Goal: Communication & Community: Answer question/provide support

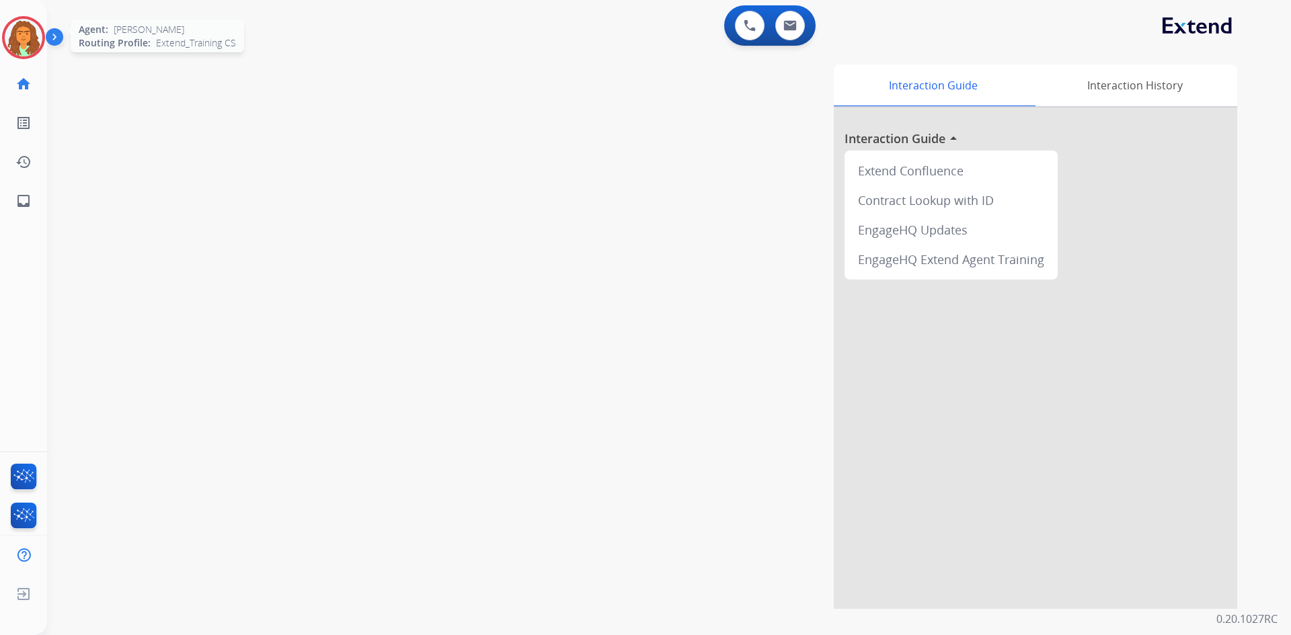
click at [34, 24] on img at bounding box center [24, 38] width 38 height 38
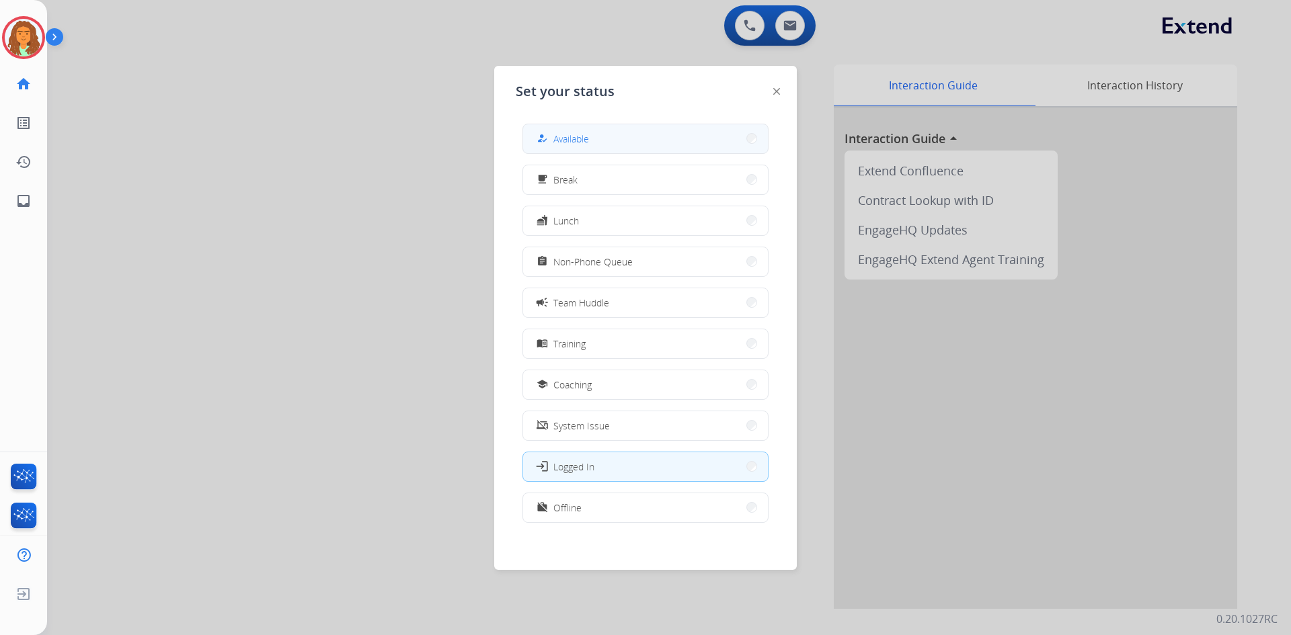
click at [624, 143] on button "how_to_reg Available" at bounding box center [645, 138] width 245 height 29
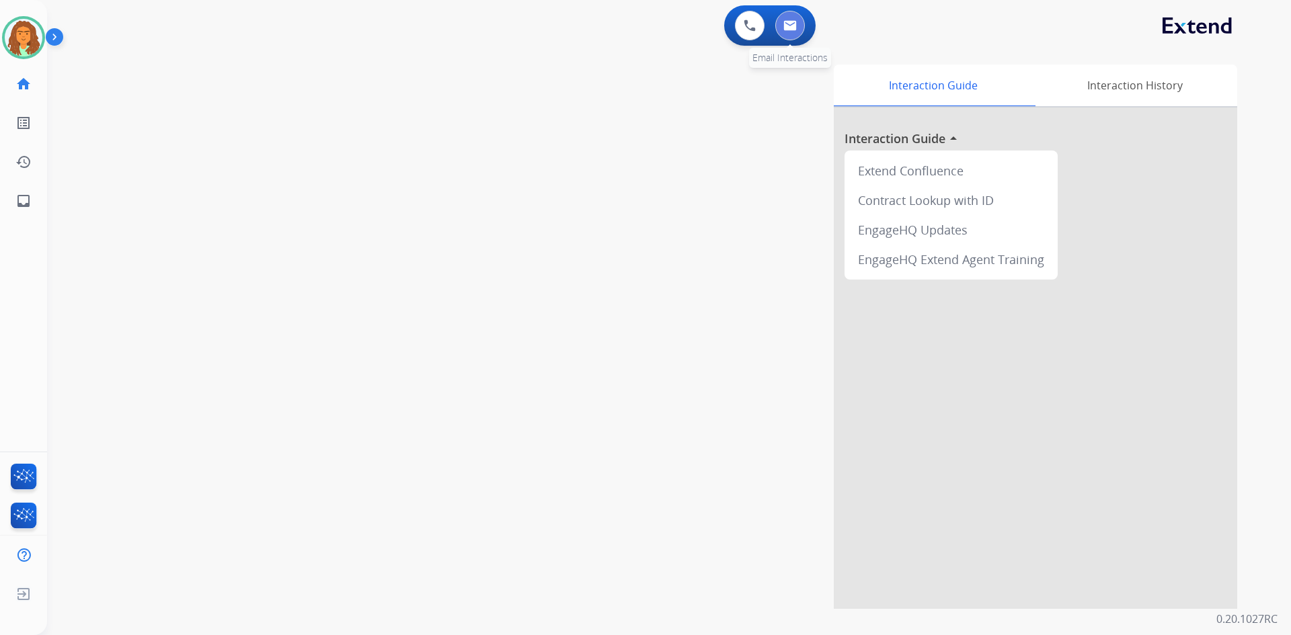
click at [624, 26] on img at bounding box center [789, 25] width 13 height 11
select select "**********"
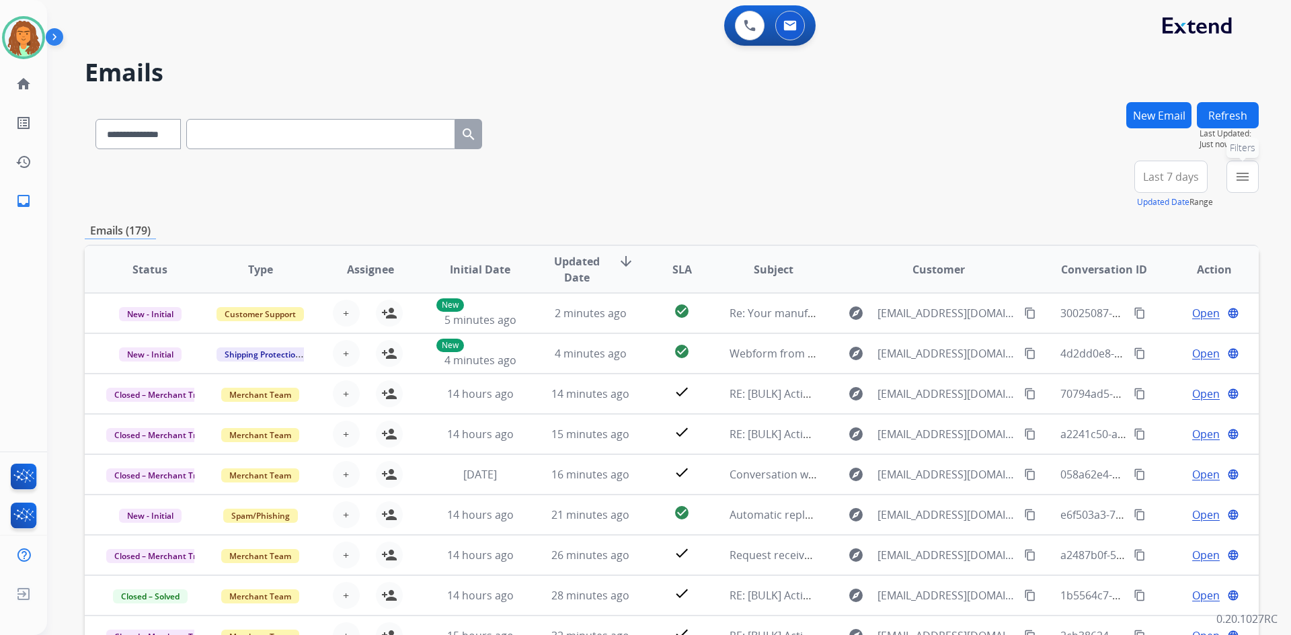
click at [624, 176] on mat-icon "menu" at bounding box center [1243, 177] width 16 height 16
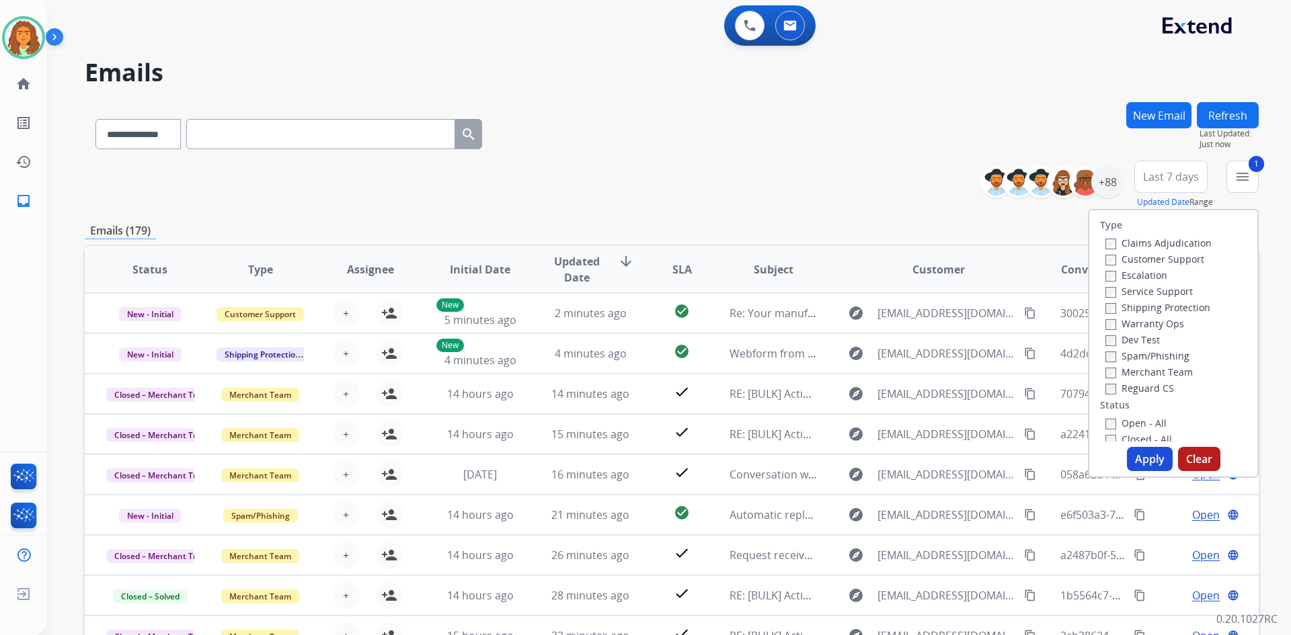
click at [624, 307] on label "Shipping Protection" at bounding box center [1158, 307] width 105 height 13
click at [624, 457] on button "Apply" at bounding box center [1150, 459] width 46 height 24
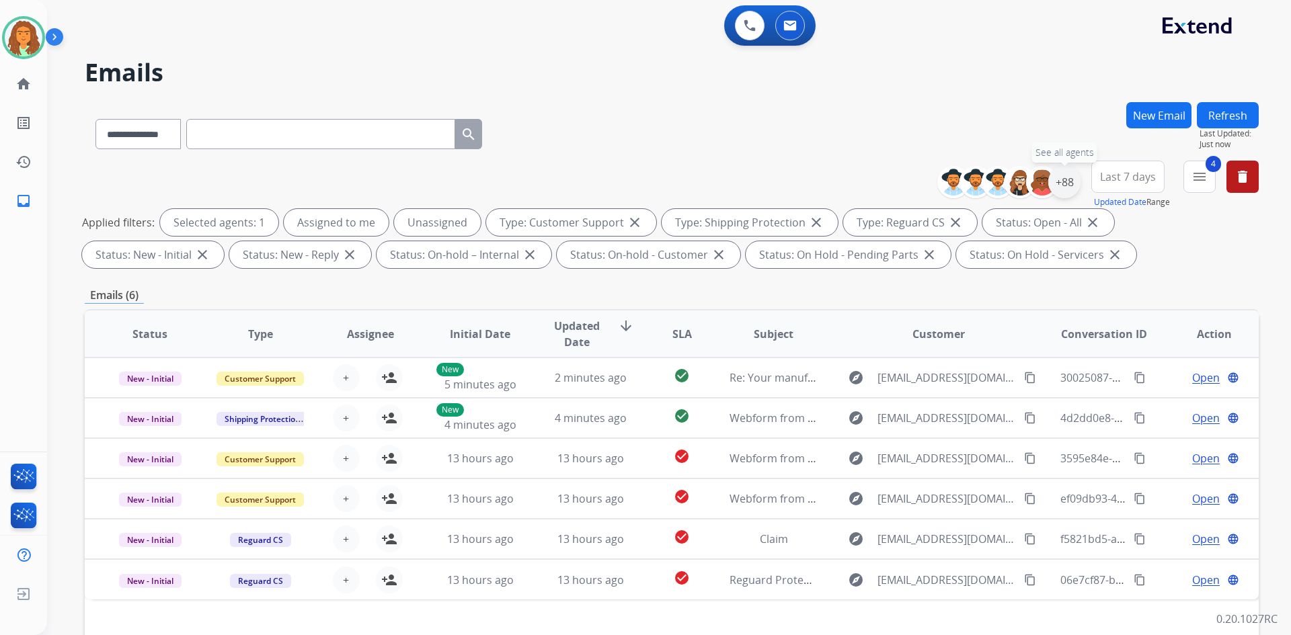
click at [624, 183] on div "+88" at bounding box center [1064, 182] width 32 height 32
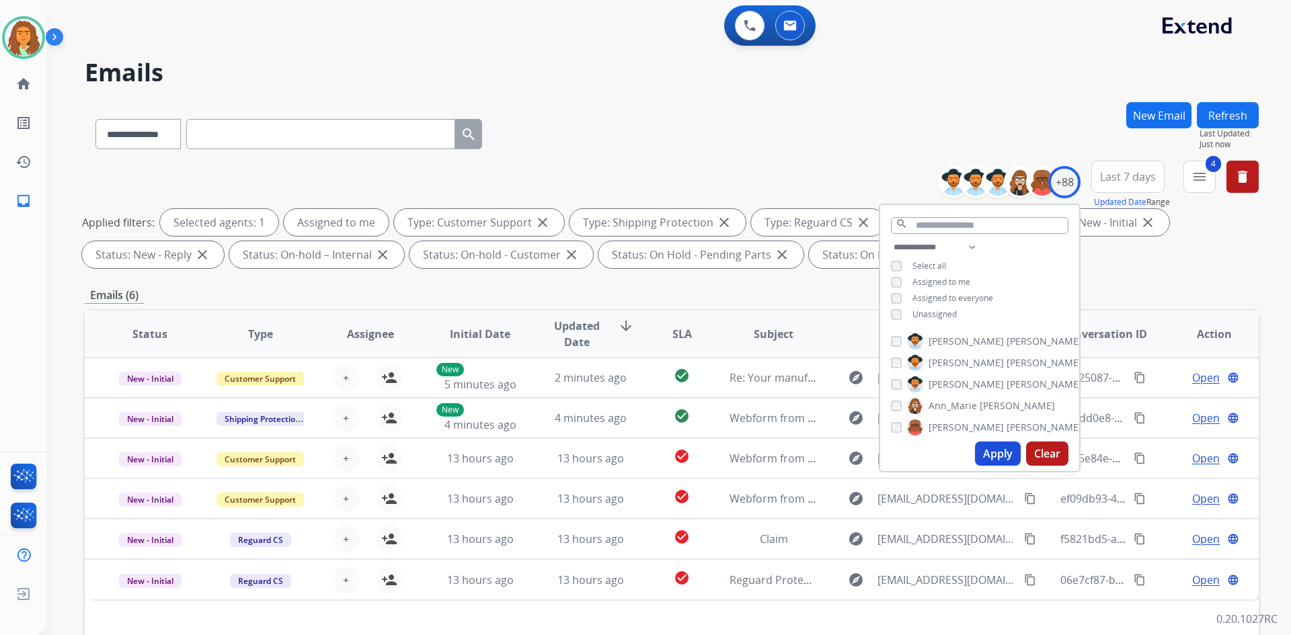
click at [624, 444] on button "Apply" at bounding box center [998, 454] width 46 height 24
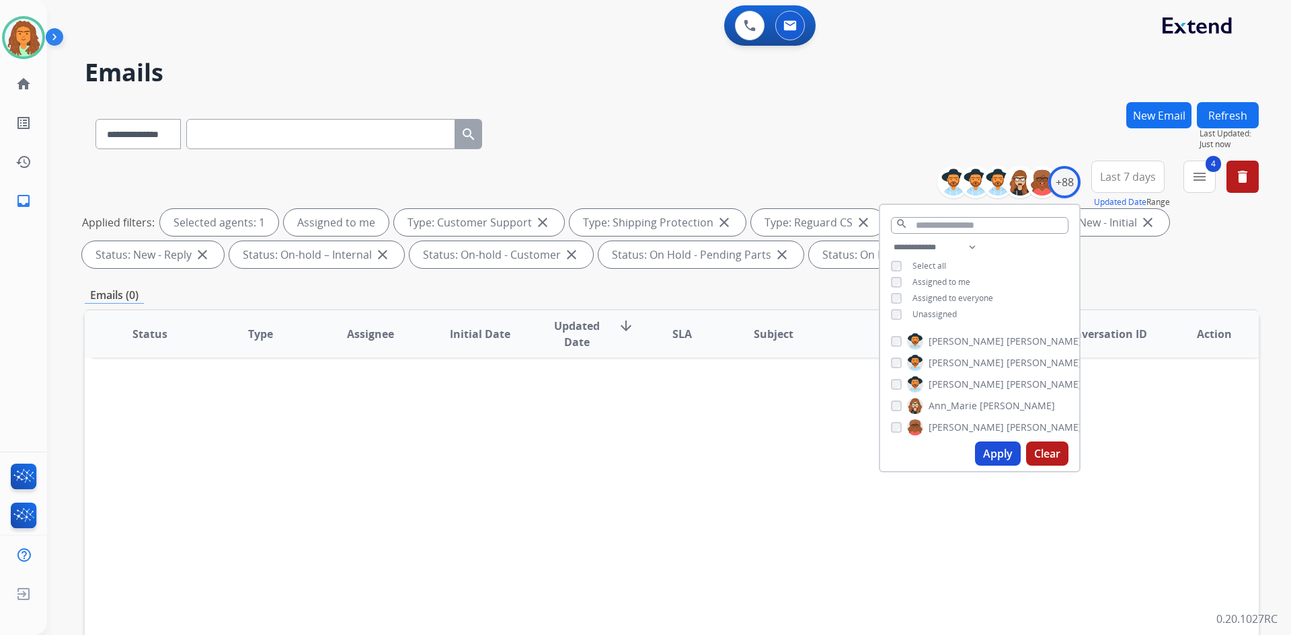
click at [624, 449] on button "Apply" at bounding box center [998, 454] width 46 height 24
click at [624, 304] on div "**********" at bounding box center [672, 466] width 1174 height 728
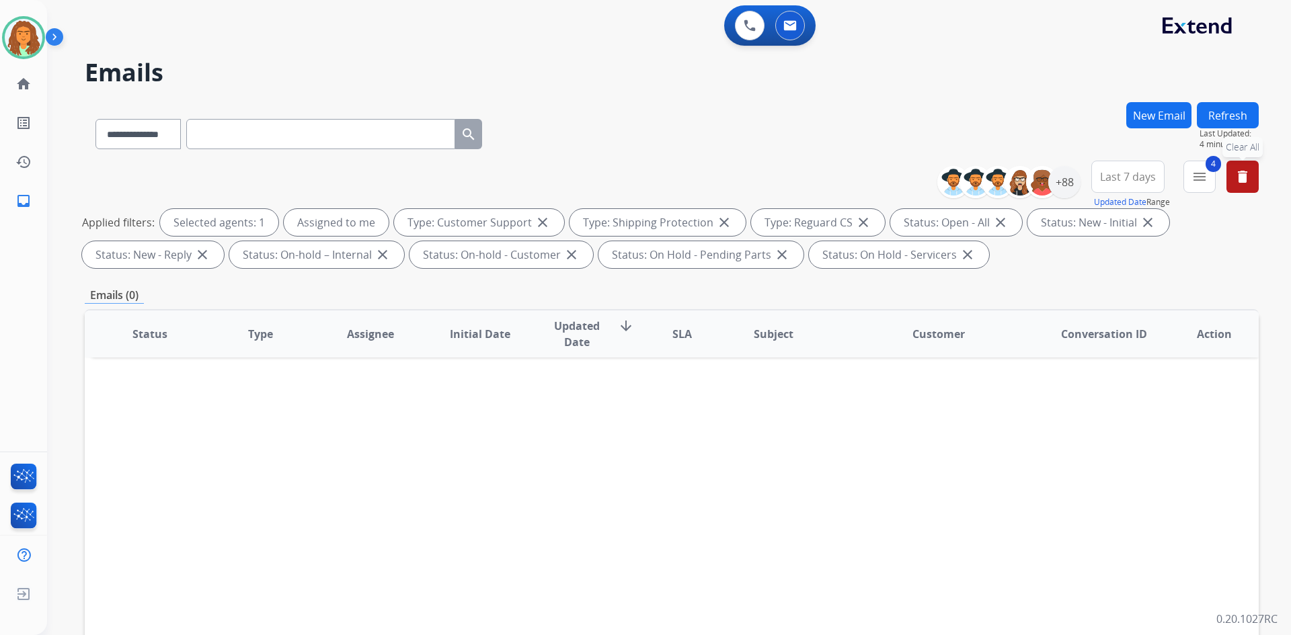
click at [624, 188] on button "delete Clear All" at bounding box center [1243, 177] width 32 height 32
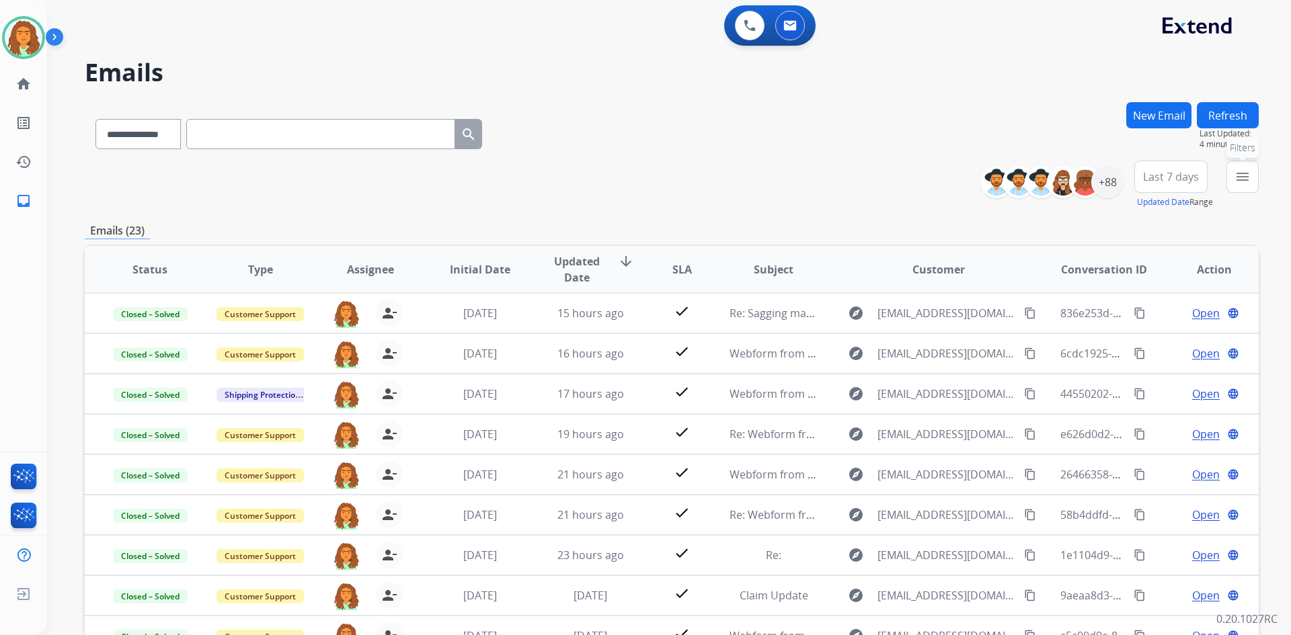
click at [624, 180] on mat-icon "menu" at bounding box center [1243, 177] width 16 height 16
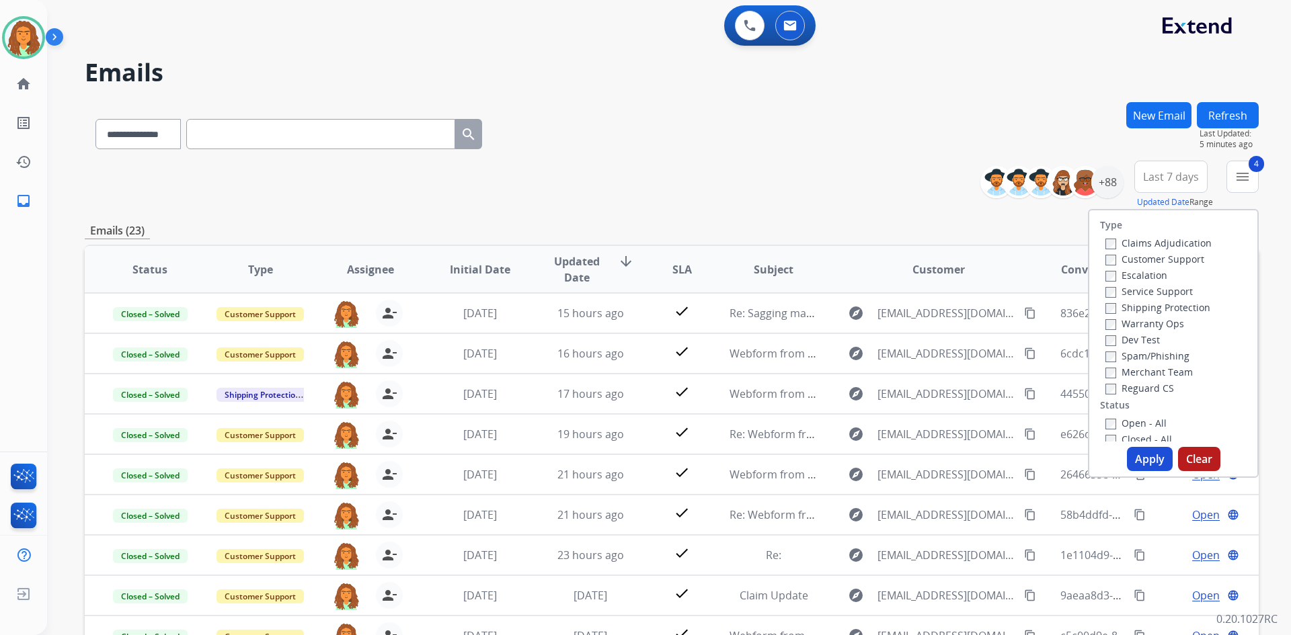
click at [624, 457] on button "Apply" at bounding box center [1150, 459] width 46 height 24
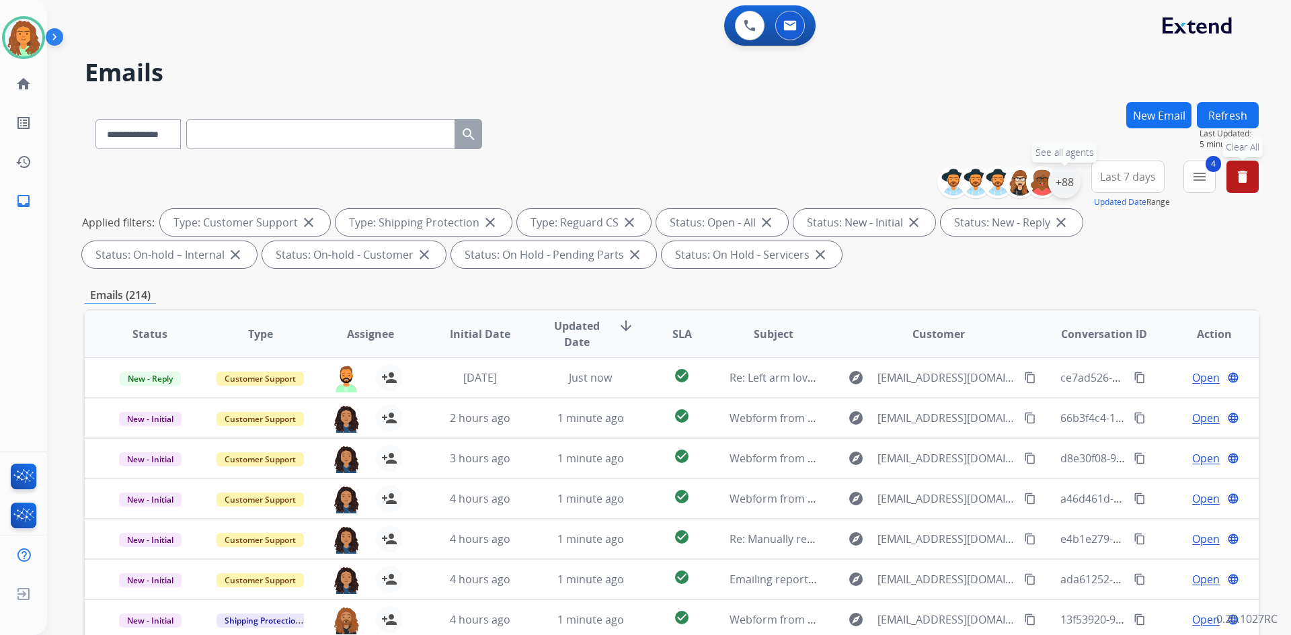
click at [624, 182] on div "+88" at bounding box center [1064, 182] width 32 height 32
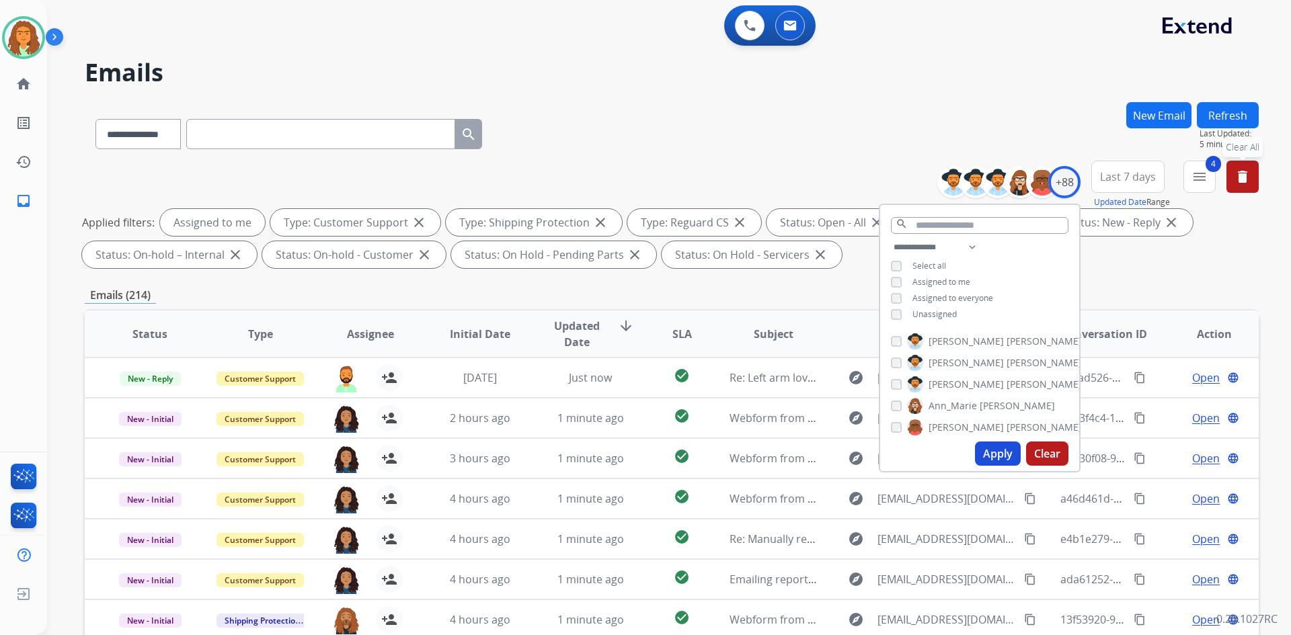
click at [624, 451] on button "Apply" at bounding box center [998, 454] width 46 height 24
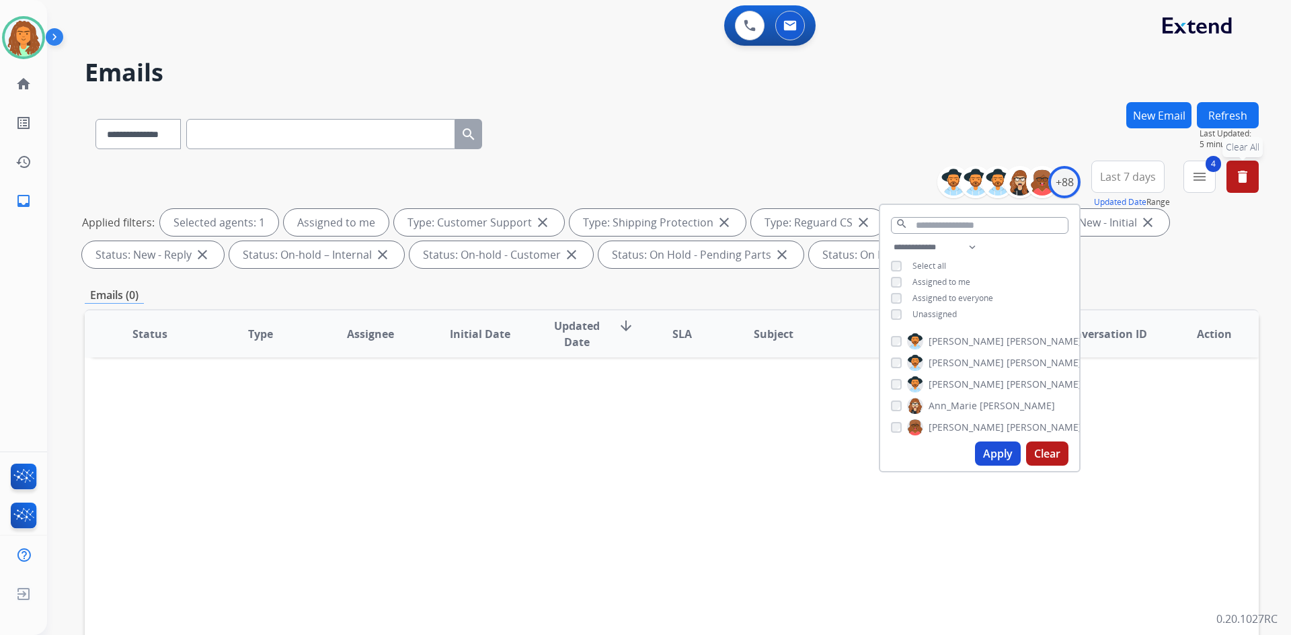
click at [624, 294] on div "Emails (0)" at bounding box center [672, 295] width 1174 height 17
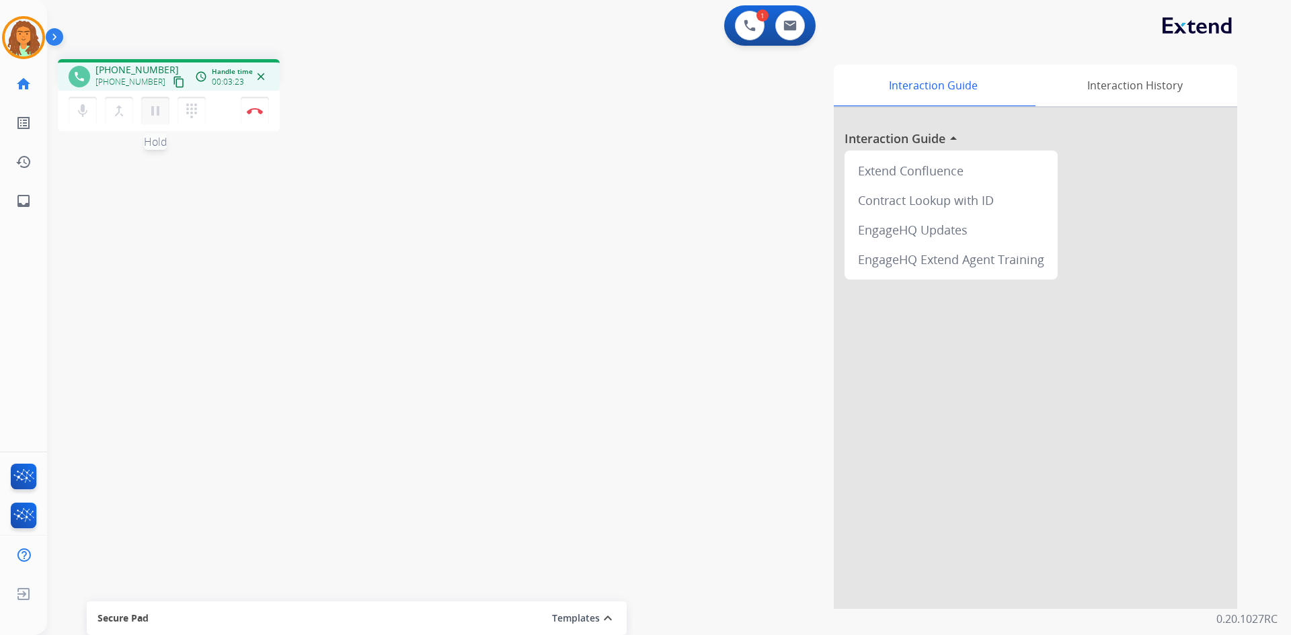
click at [156, 104] on mat-icon "pause" at bounding box center [155, 111] width 16 height 16
click at [190, 111] on mat-icon "dialpad" at bounding box center [192, 111] width 16 height 16
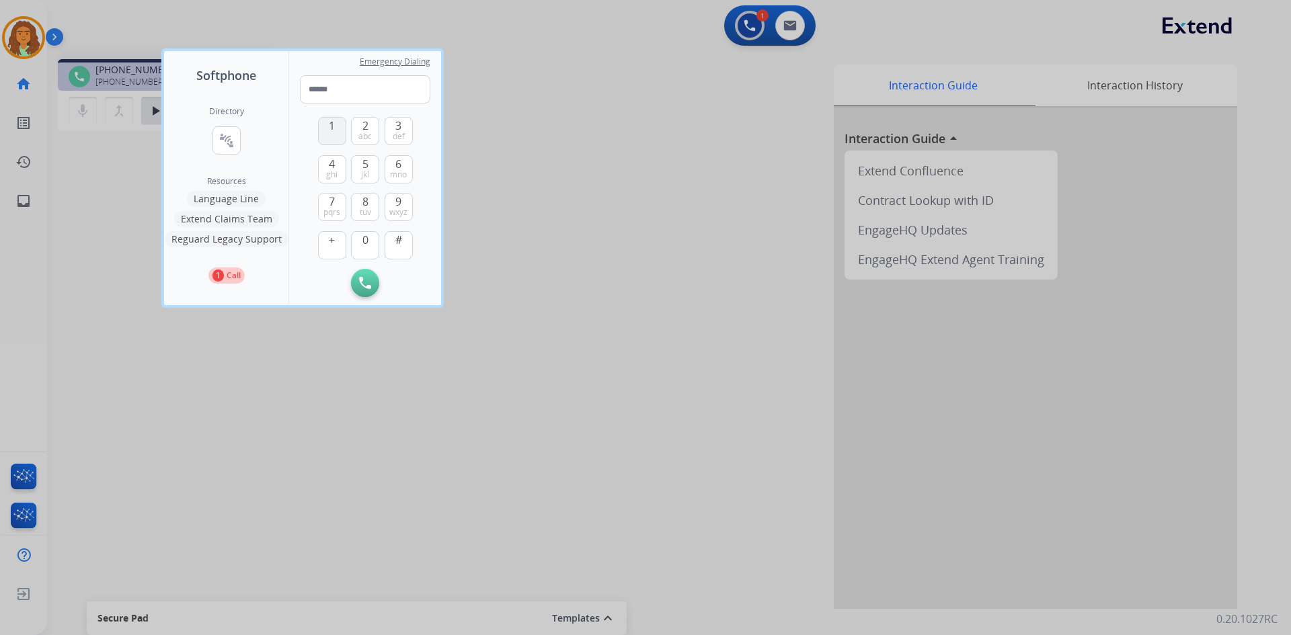
click at [325, 134] on button "1" at bounding box center [332, 131] width 28 height 28
click at [364, 207] on span "tuv" at bounding box center [365, 212] width 11 height 11
click at [361, 235] on button "0" at bounding box center [365, 245] width 28 height 28
drag, startPoint x: 331, startPoint y: 208, endPoint x: 354, endPoint y: 186, distance: 32.3
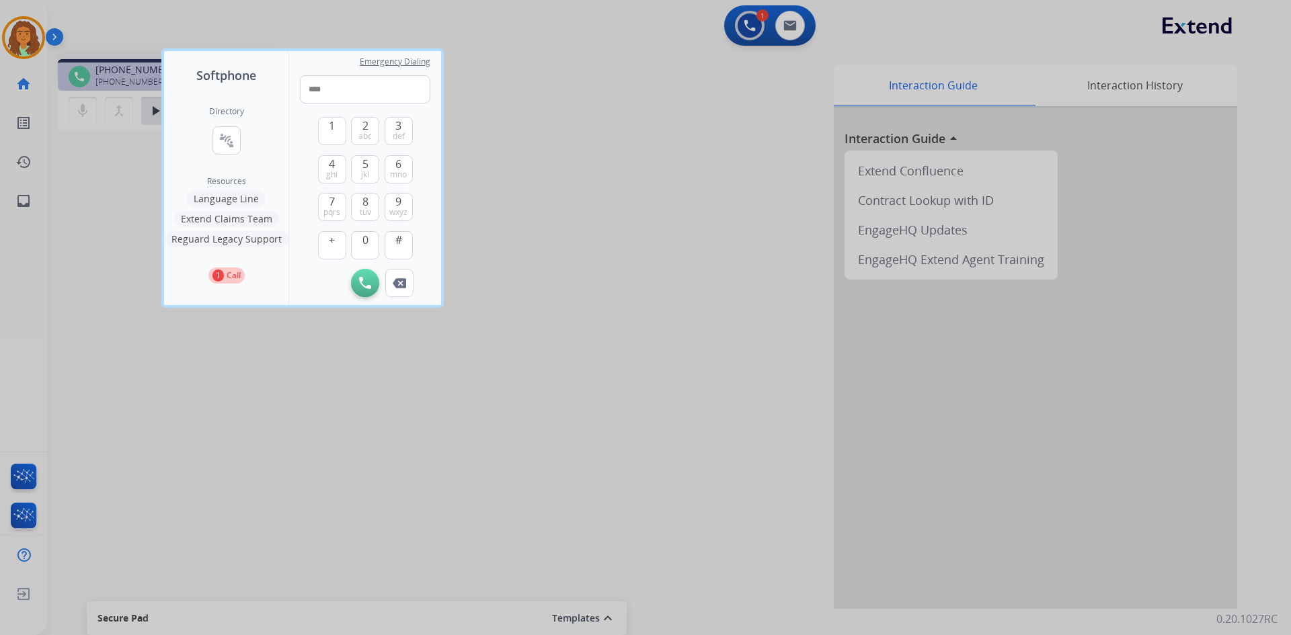
click at [332, 207] on span "pqrs" at bounding box center [331, 212] width 17 height 11
click at [402, 169] on span "mno" at bounding box center [398, 174] width 17 height 11
click at [409, 178] on button "6 mno" at bounding box center [399, 169] width 28 height 28
click at [332, 201] on span "7" at bounding box center [332, 202] width 6 height 16
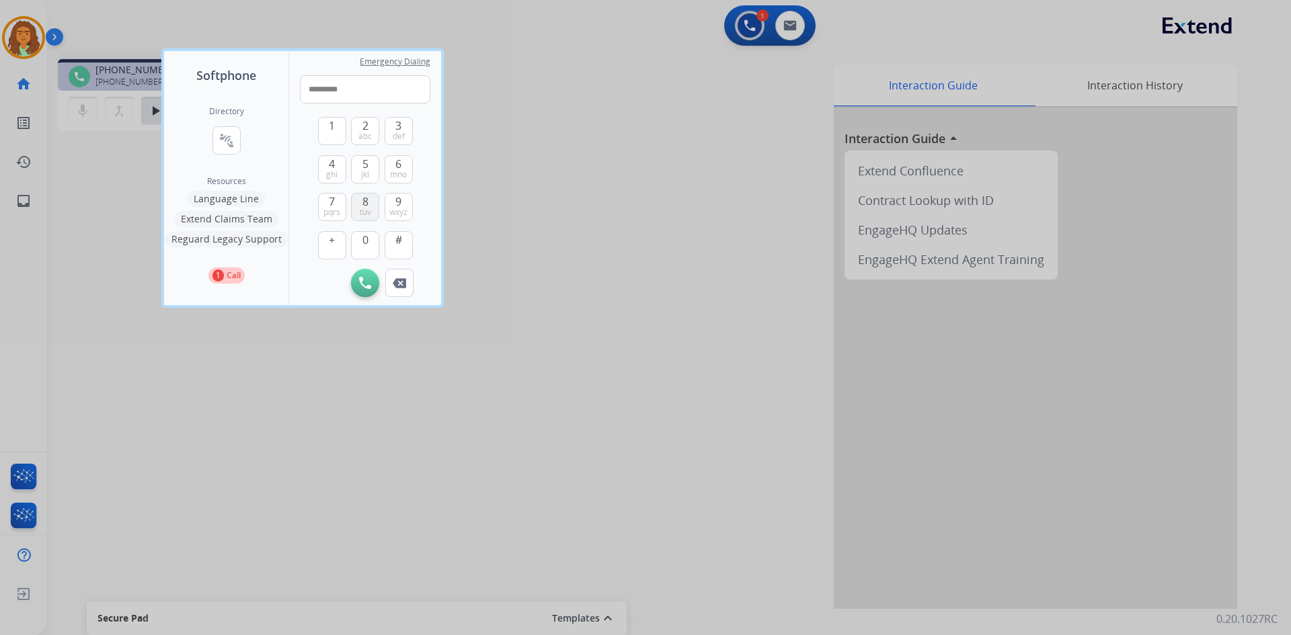
drag, startPoint x: 362, startPoint y: 204, endPoint x: 373, endPoint y: 200, distance: 11.3
click at [362, 204] on span "8" at bounding box center [365, 202] width 6 height 16
click at [397, 172] on span "mno" at bounding box center [398, 174] width 17 height 11
type input "**********"
click at [367, 287] on img at bounding box center [365, 283] width 12 height 12
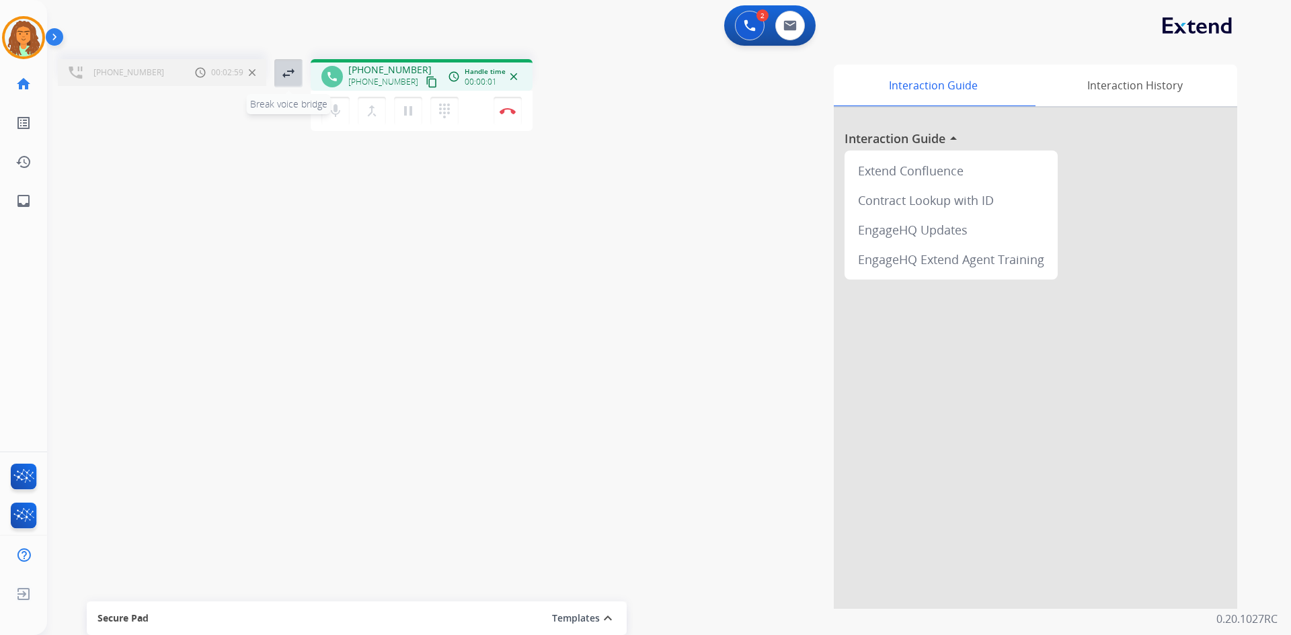
click at [292, 75] on mat-icon "swap_horiz" at bounding box center [288, 73] width 16 height 16
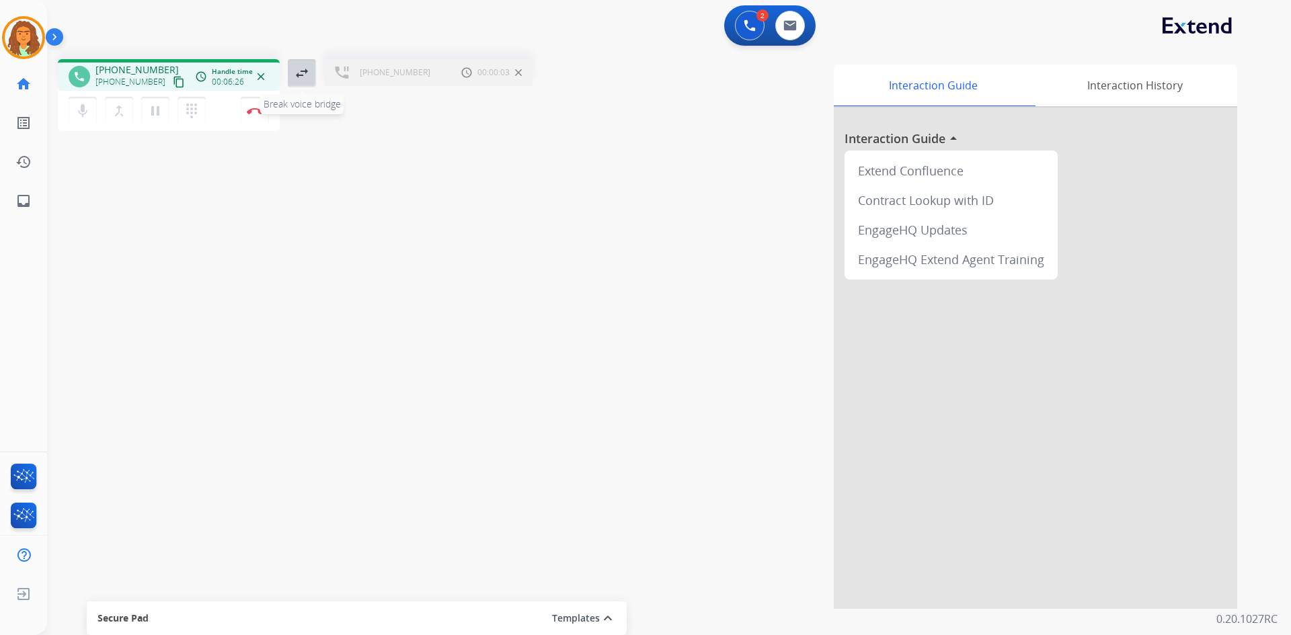
click at [299, 74] on mat-icon "swap_horiz" at bounding box center [302, 73] width 16 height 16
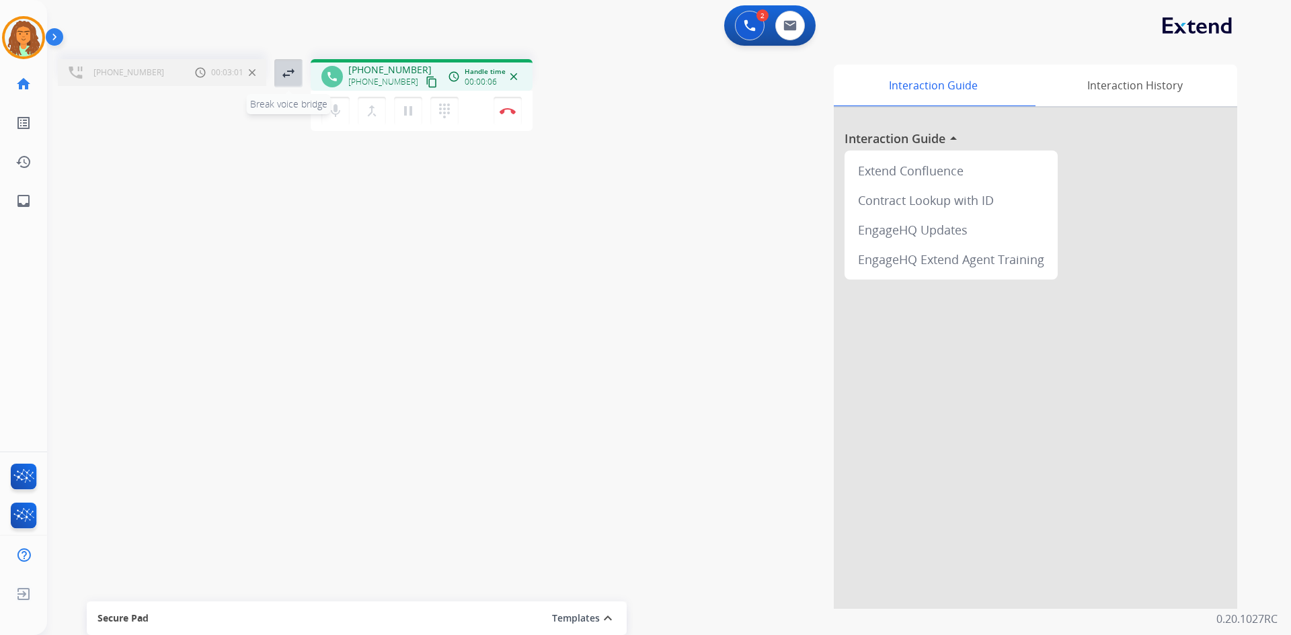
click at [290, 74] on mat-icon "swap_horiz" at bounding box center [288, 73] width 16 height 16
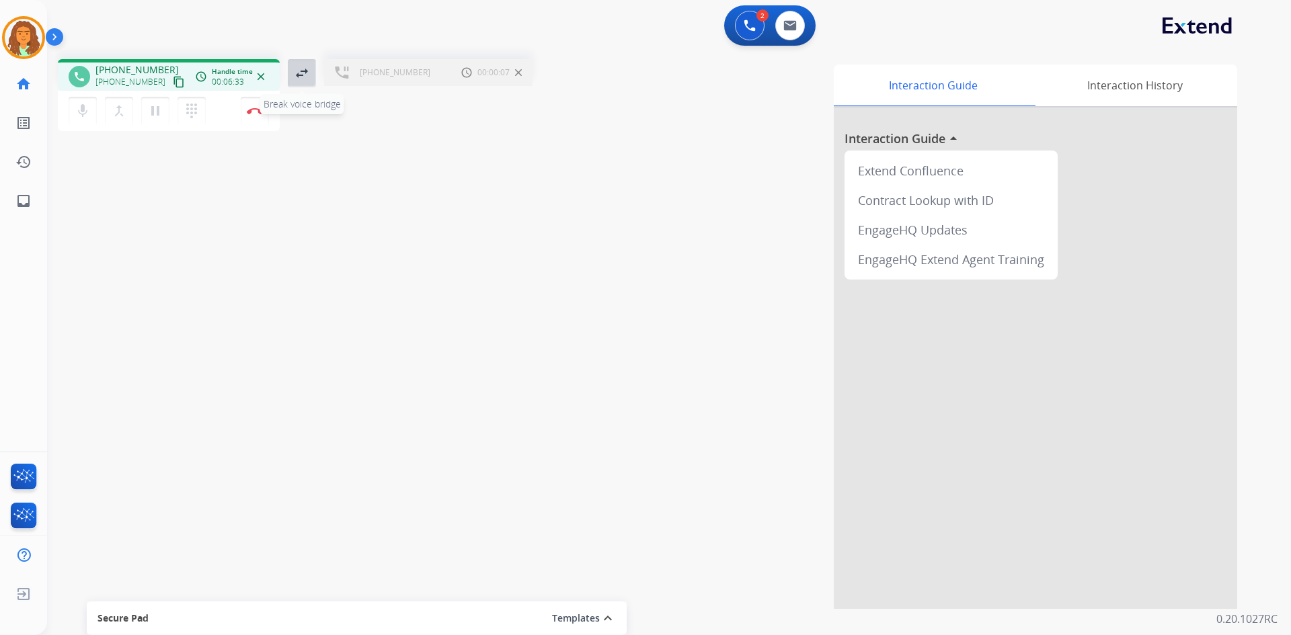
click at [299, 77] on mat-icon "swap_horiz" at bounding box center [302, 73] width 16 height 16
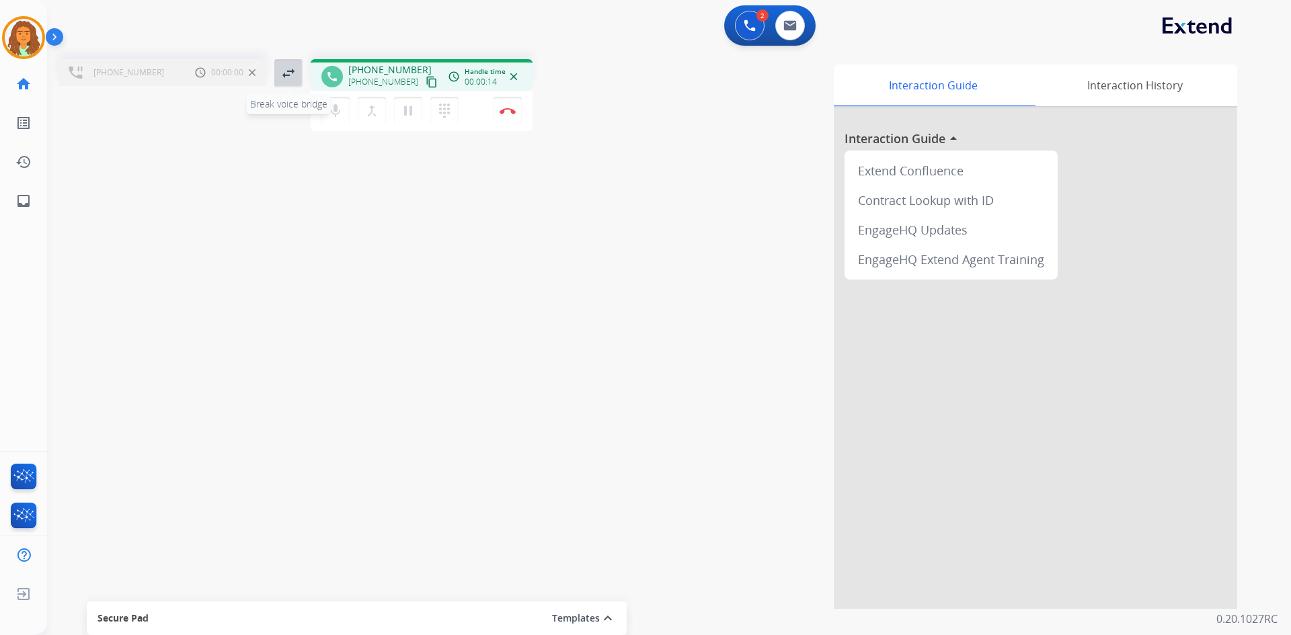
click at [293, 79] on mat-icon "swap_horiz" at bounding box center [288, 73] width 16 height 16
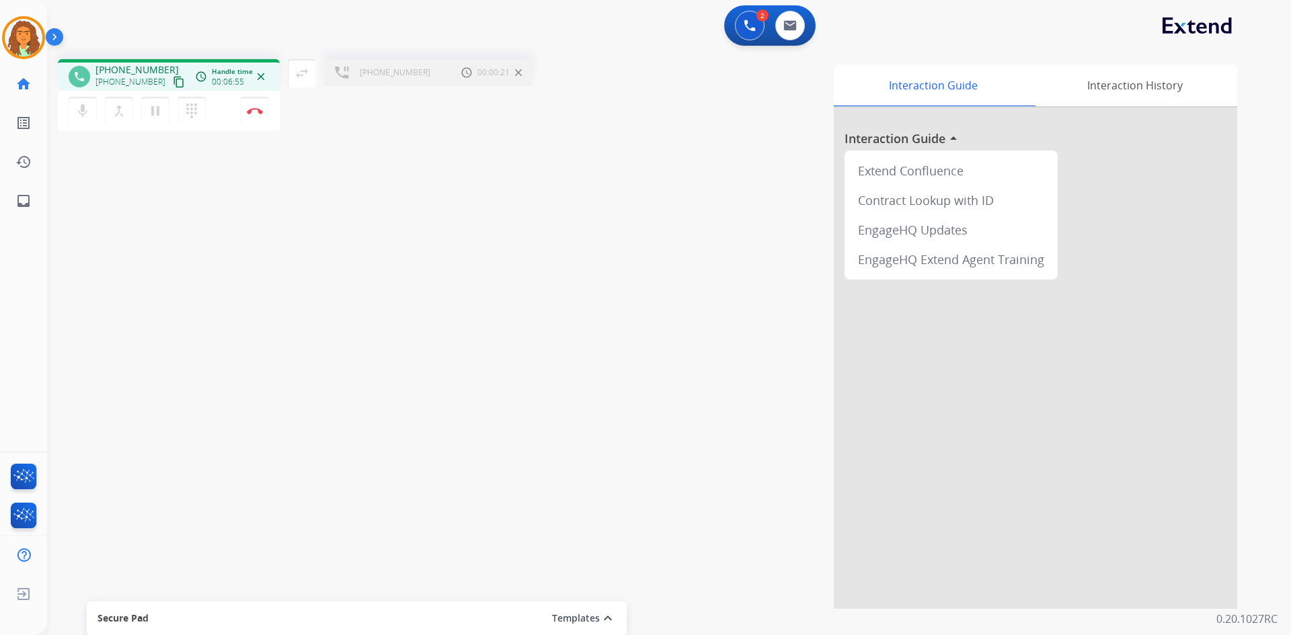
click at [377, 91] on div "[PHONE_NUMBER] Call metrics Hold 00:00:21 00:00:21" at bounding box center [428, 97] width 208 height 76
click at [303, 68] on mat-icon "swap_horiz" at bounding box center [302, 73] width 16 height 16
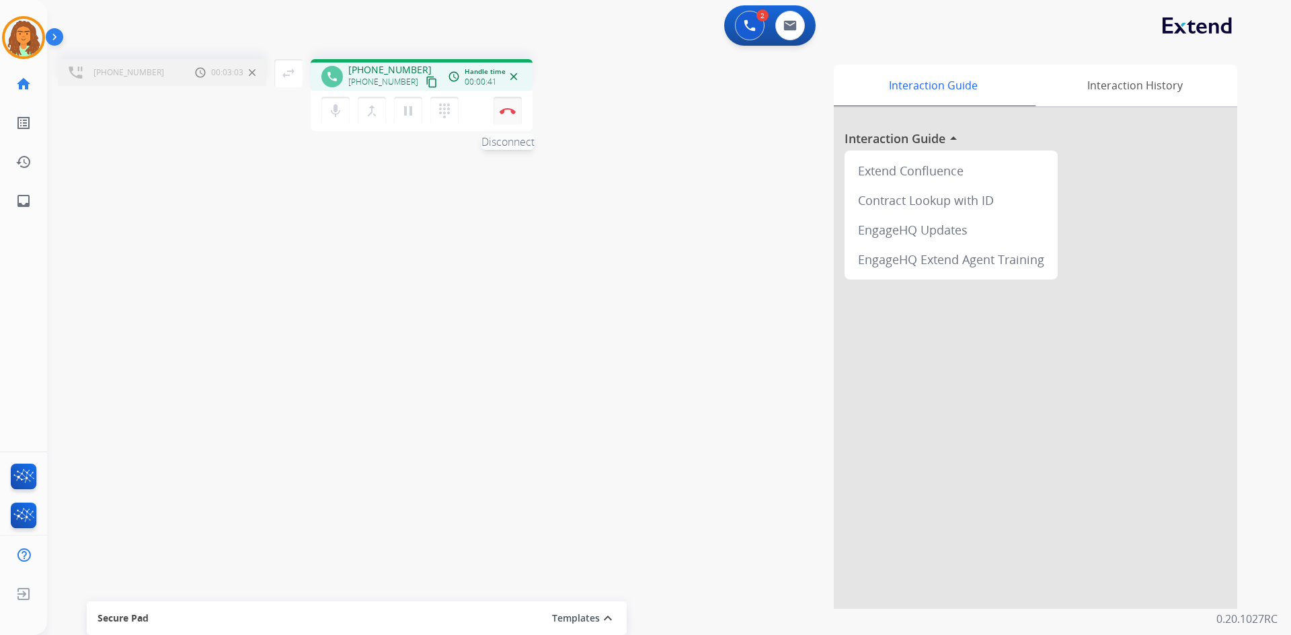
click at [507, 111] on img at bounding box center [508, 111] width 16 height 7
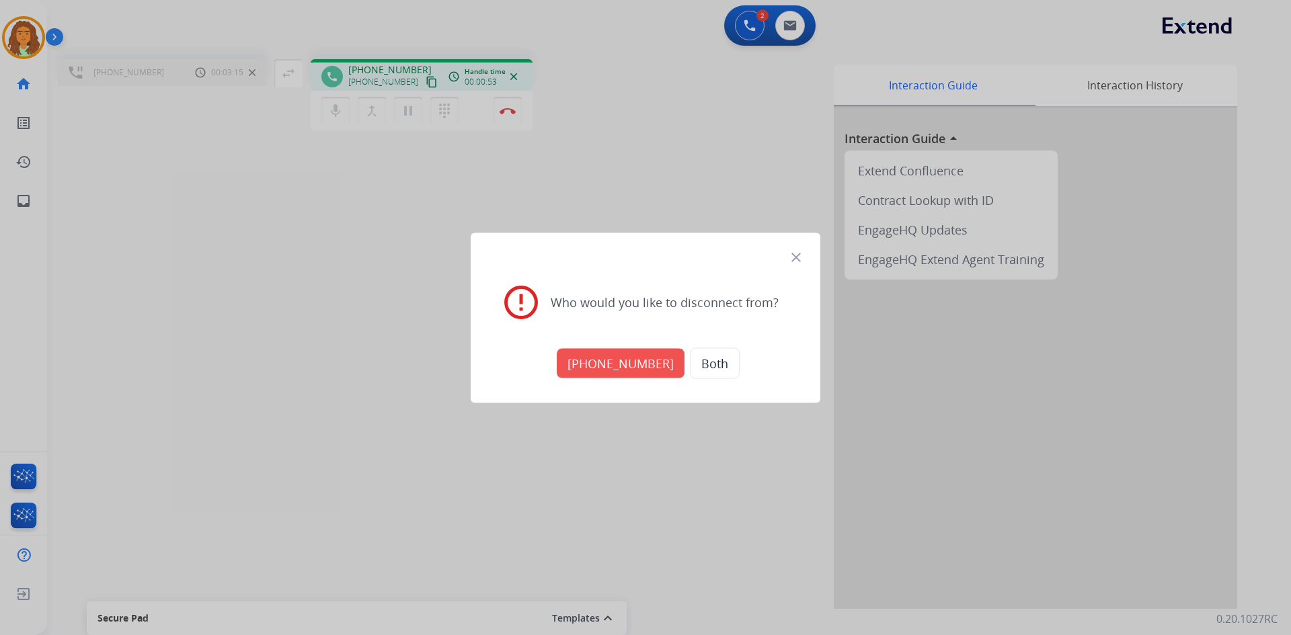
click at [624, 260] on mat-icon "close" at bounding box center [796, 257] width 16 height 16
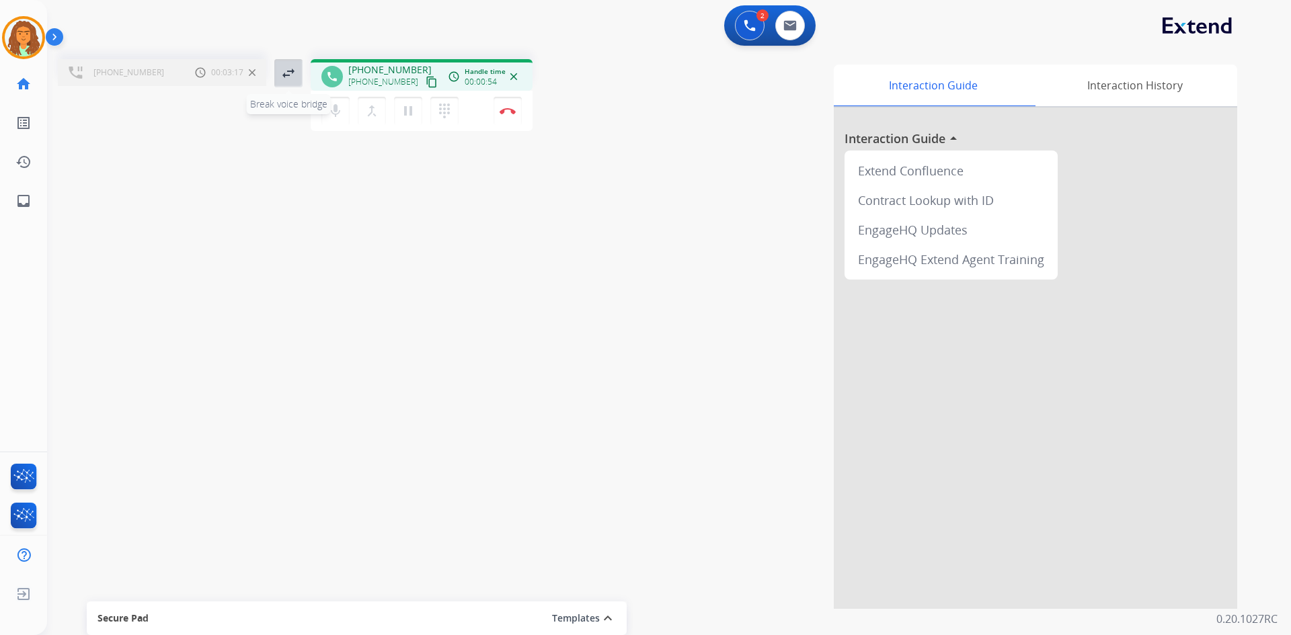
drag, startPoint x: 301, startPoint y: 73, endPoint x: 301, endPoint y: 80, distance: 7.4
click at [301, 80] on button "swap_horiz Break voice bridge" at bounding box center [288, 73] width 28 height 28
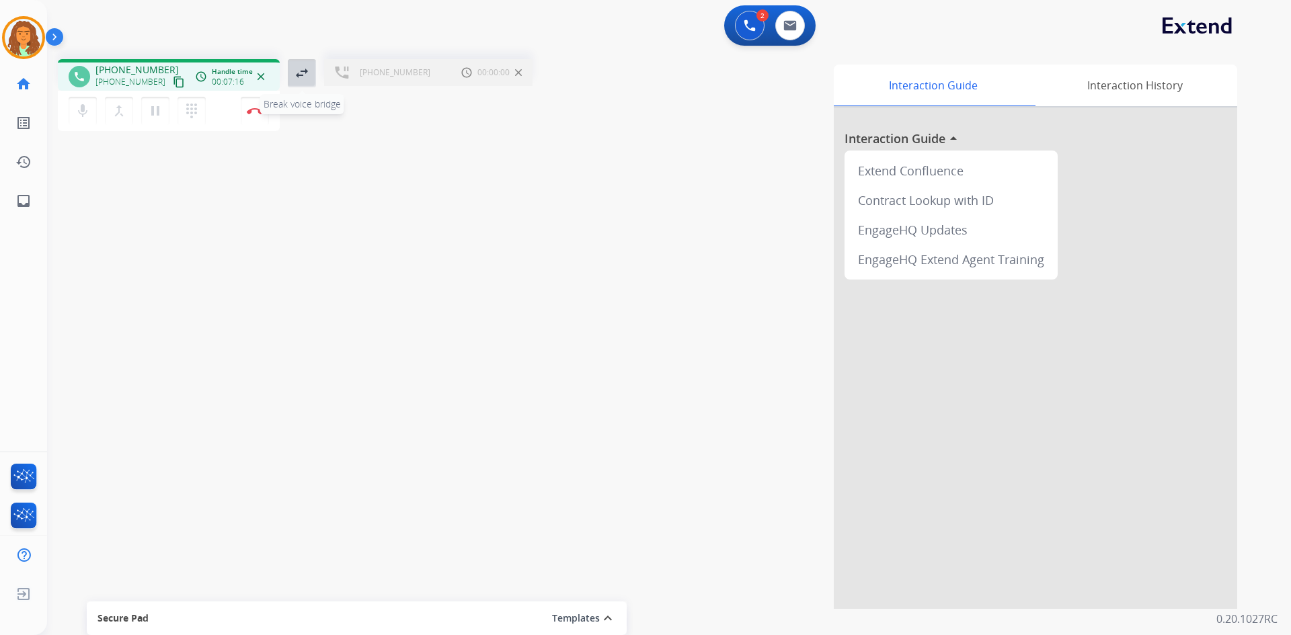
click at [305, 75] on mat-icon "swap_horiz" at bounding box center [302, 73] width 16 height 16
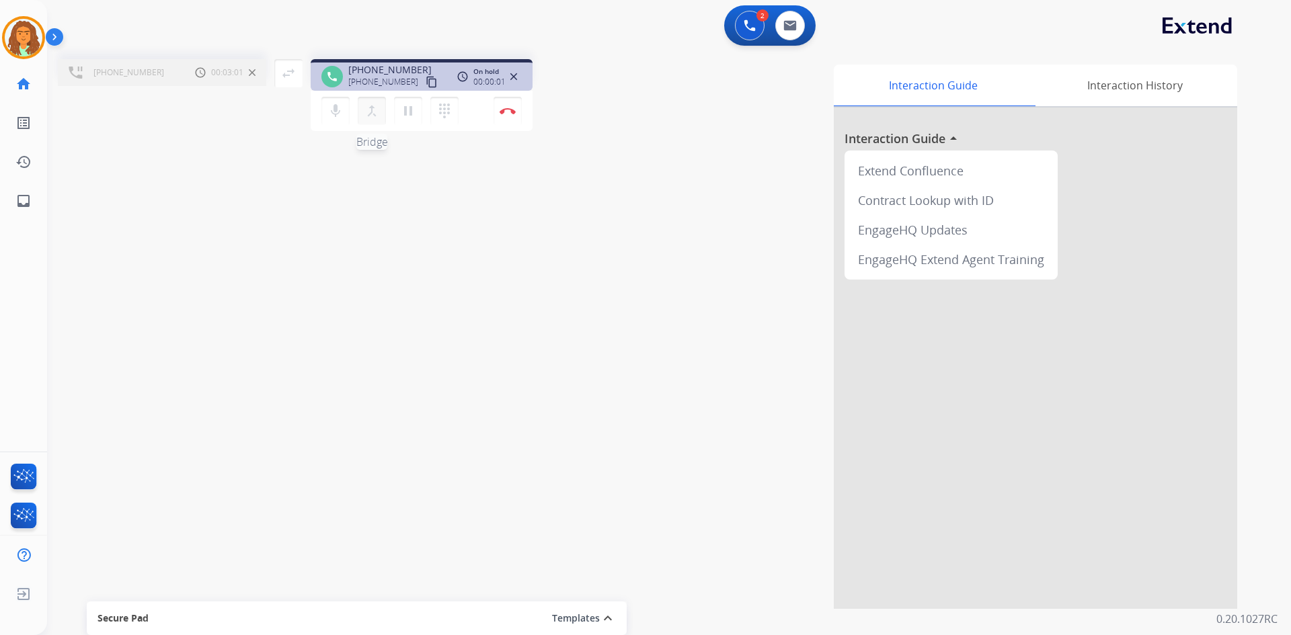
click at [375, 112] on mat-icon "merge_type" at bounding box center [372, 111] width 16 height 16
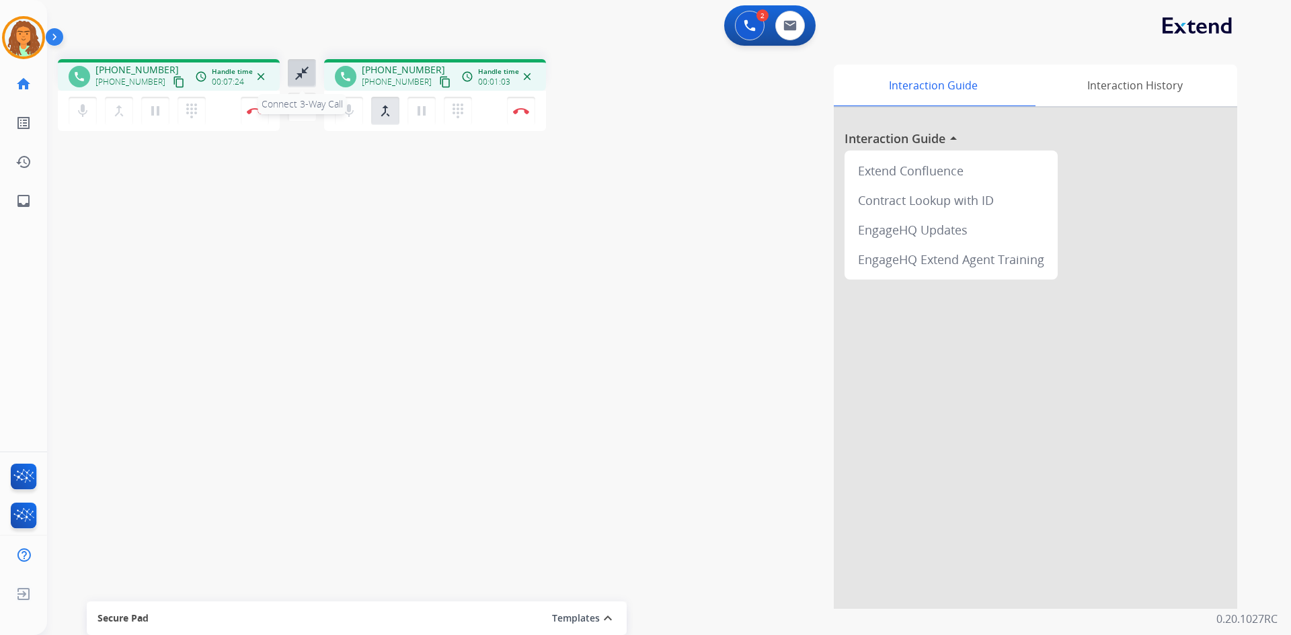
click at [315, 69] on button "close_fullscreen Connect 3-Way Call" at bounding box center [302, 73] width 28 height 28
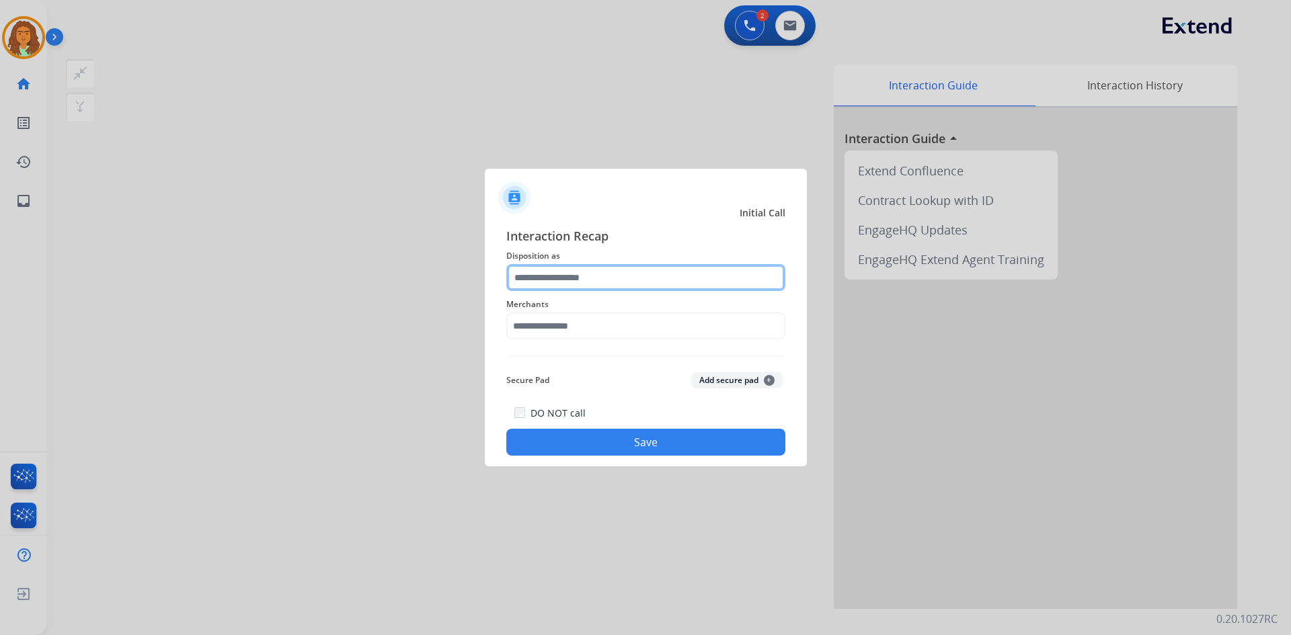
click at [521, 280] on input "text" at bounding box center [645, 277] width 279 height 27
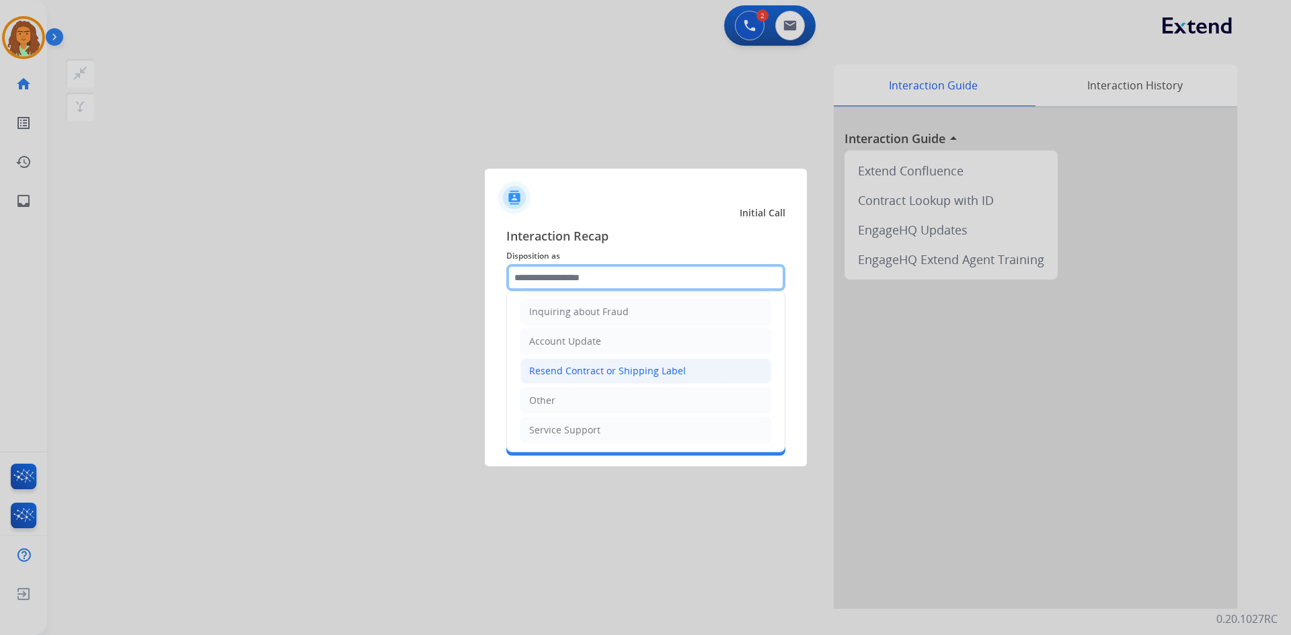
scroll to position [210, 0]
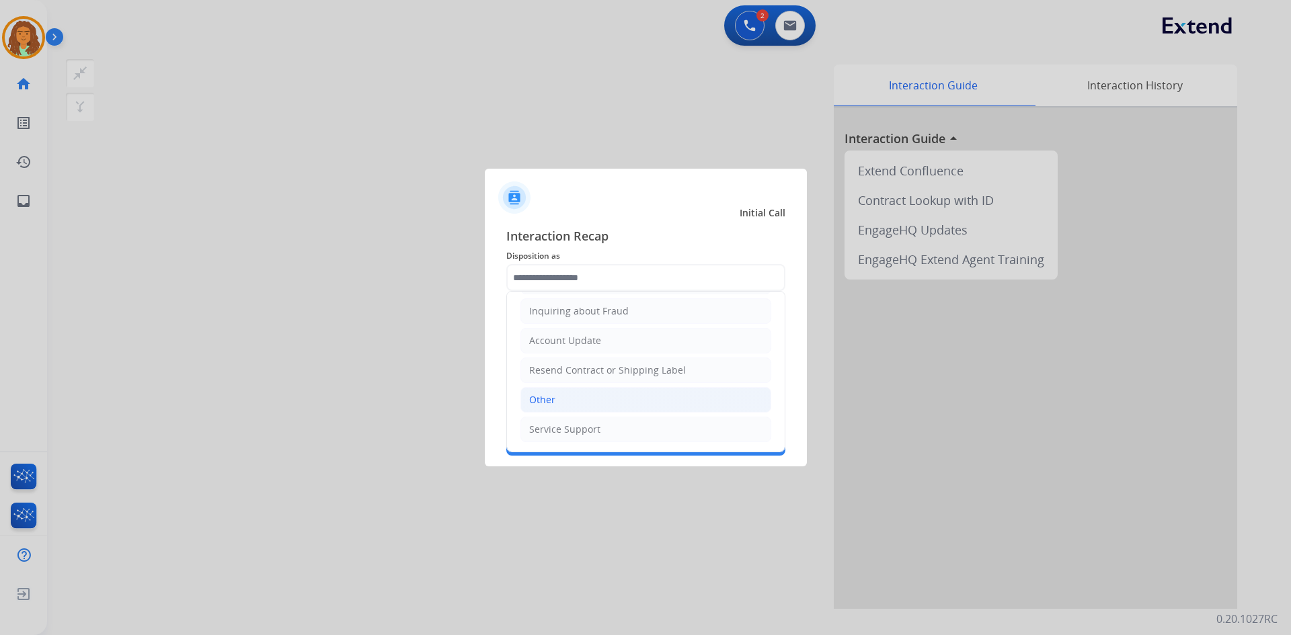
click at [545, 395] on div "Other" at bounding box center [542, 399] width 26 height 13
type input "*****"
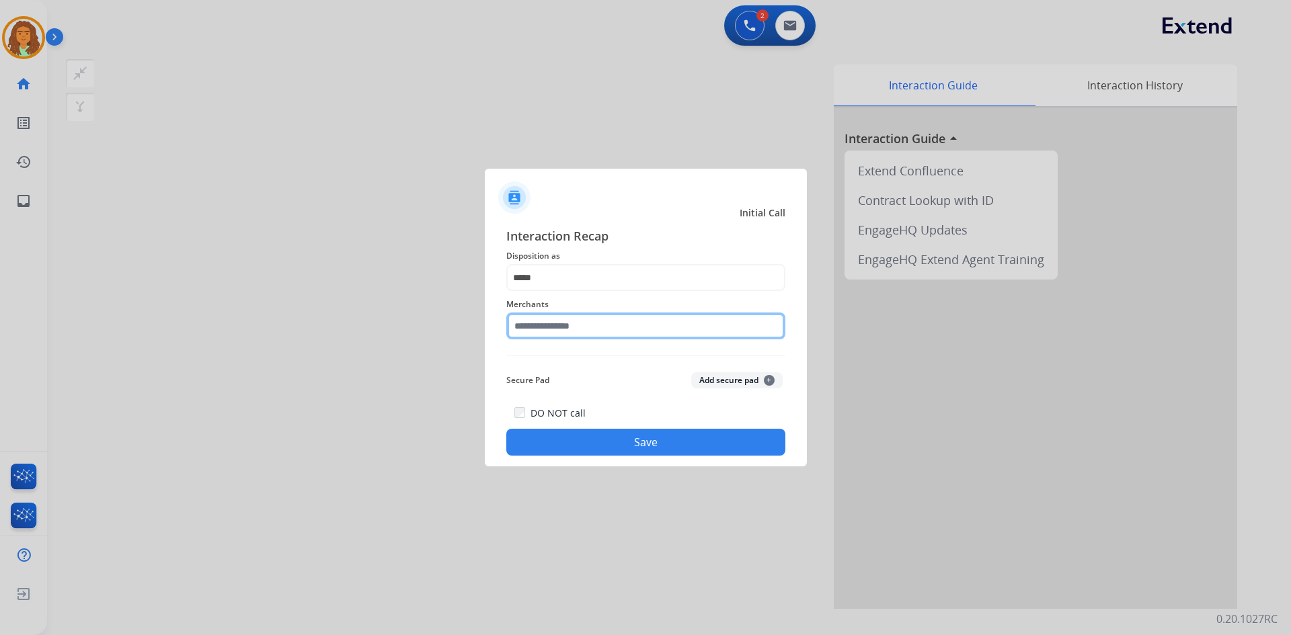
click at [533, 329] on input "text" at bounding box center [645, 326] width 279 height 27
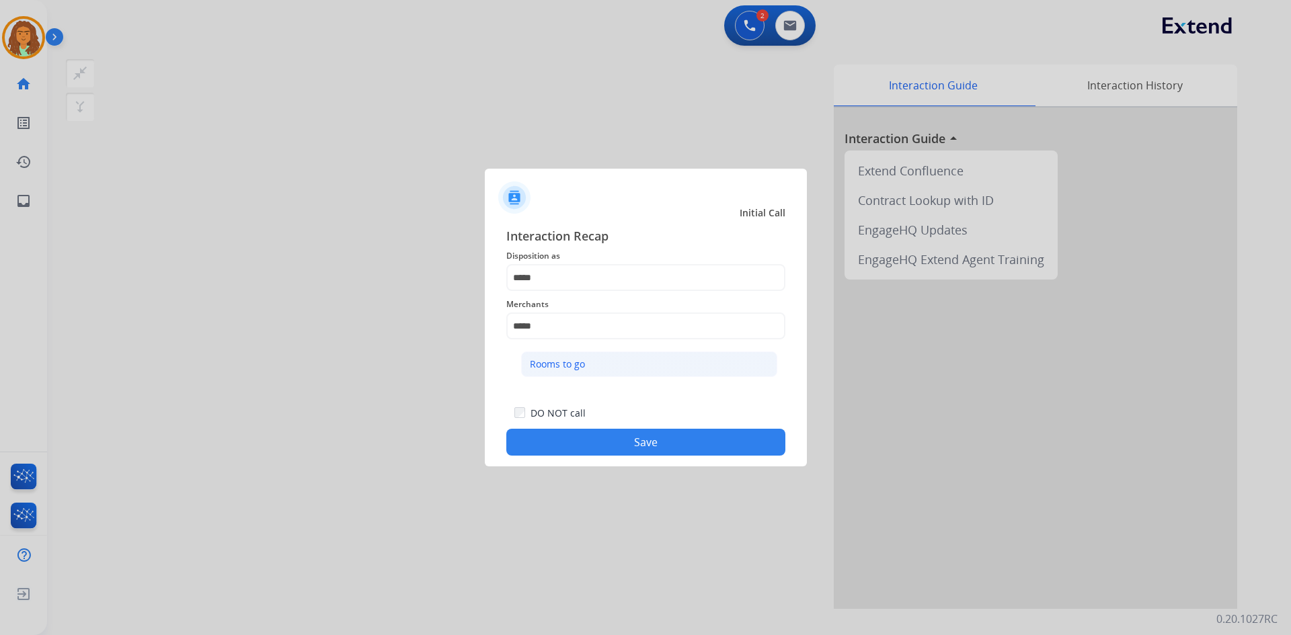
click at [570, 360] on div "Rooms to go" at bounding box center [557, 364] width 55 height 13
type input "**********"
click at [601, 437] on button "Save" at bounding box center [645, 442] width 279 height 27
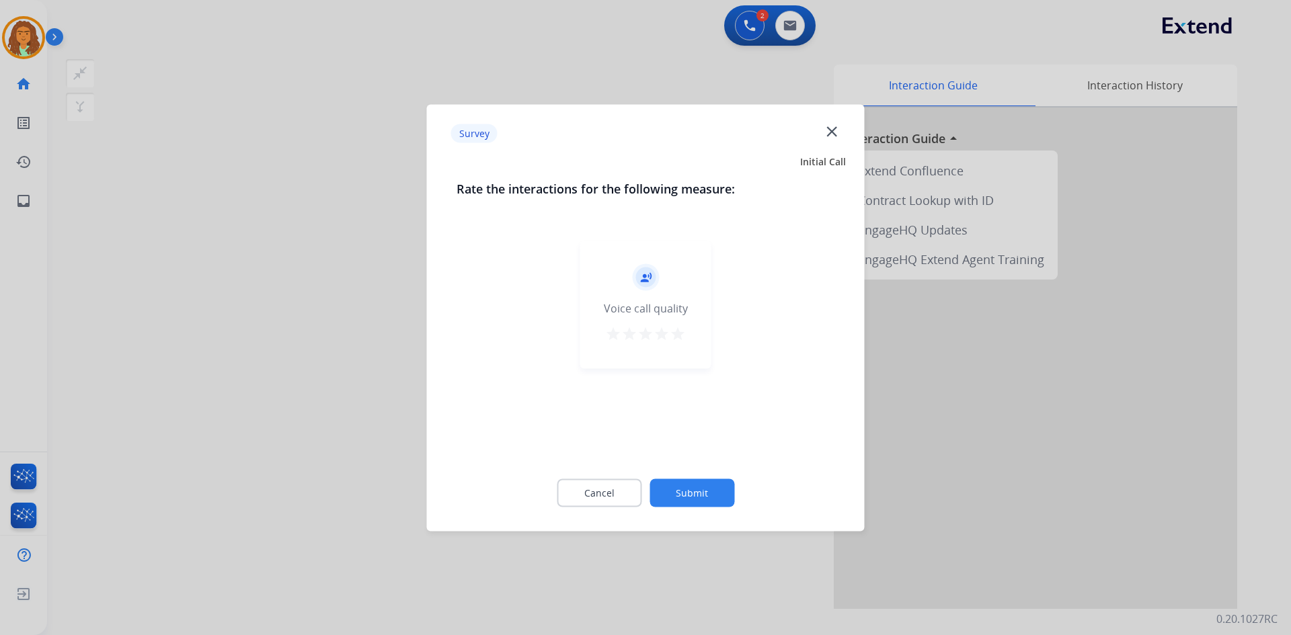
click at [624, 337] on mat-icon "star" at bounding box center [678, 333] width 16 height 16
click at [624, 481] on button "Submit" at bounding box center [692, 493] width 85 height 28
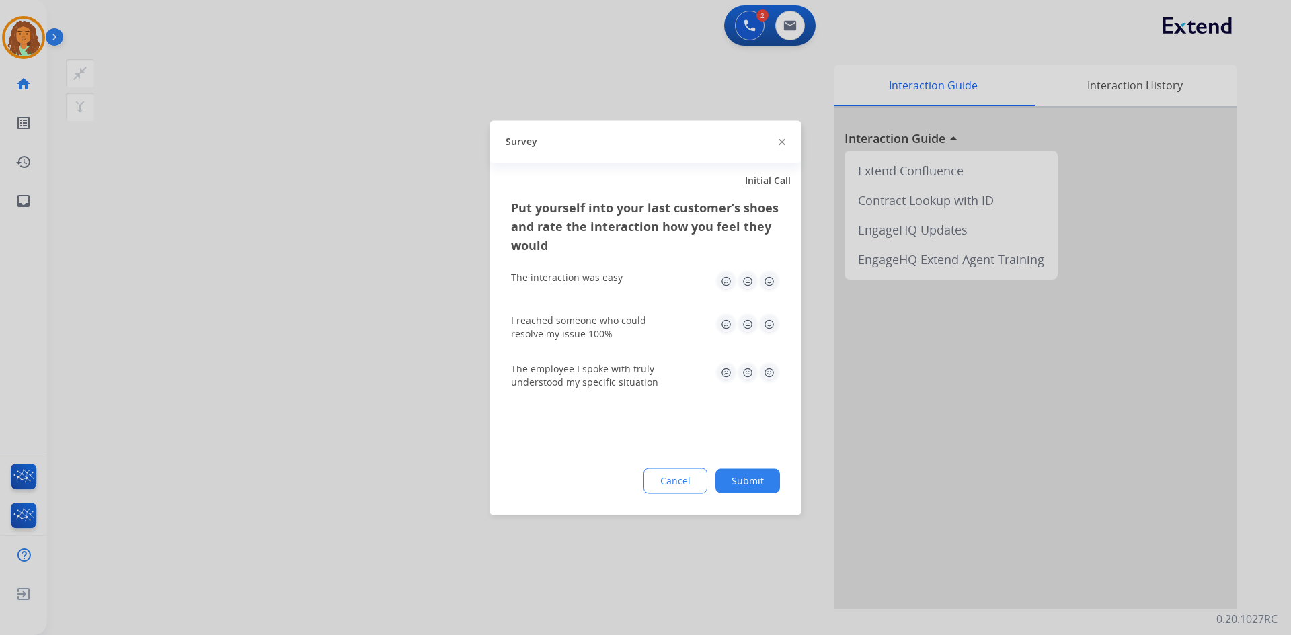
click at [624, 276] on img at bounding box center [770, 281] width 22 height 22
click at [624, 321] on img at bounding box center [770, 324] width 22 height 22
click at [624, 371] on img at bounding box center [770, 373] width 22 height 22
drag, startPoint x: 750, startPoint y: 480, endPoint x: 746, endPoint y: 473, distance: 7.5
click at [624, 479] on button "Submit" at bounding box center [748, 481] width 65 height 24
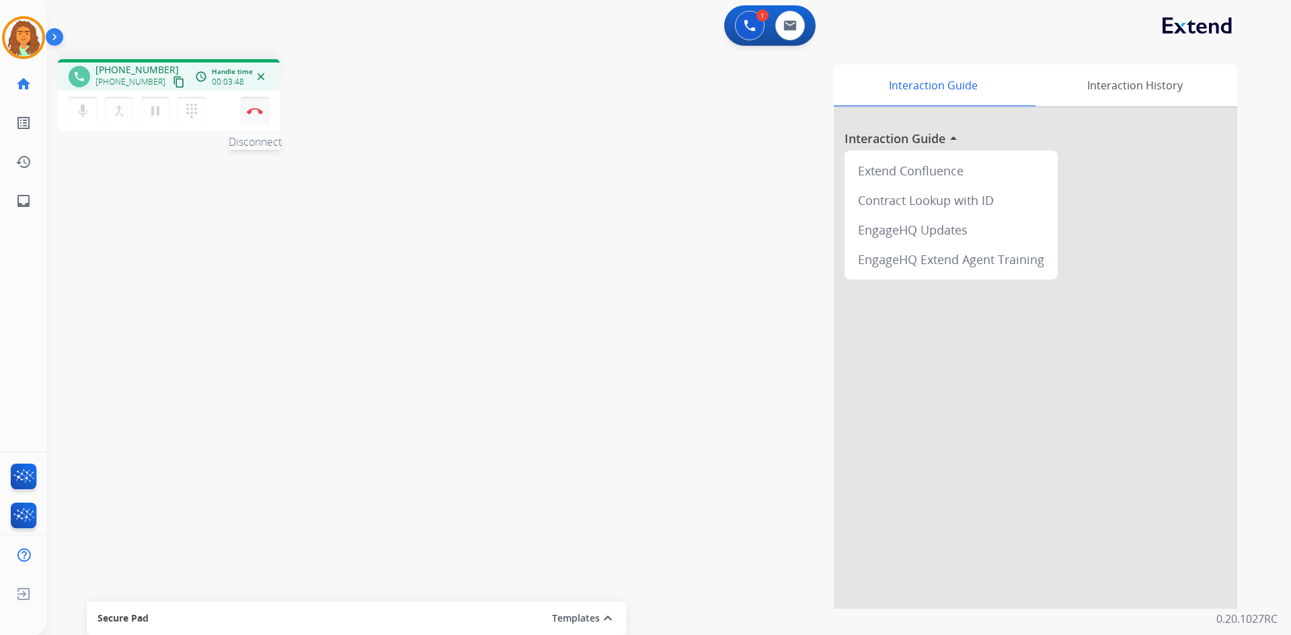
click at [256, 111] on img at bounding box center [255, 111] width 16 height 7
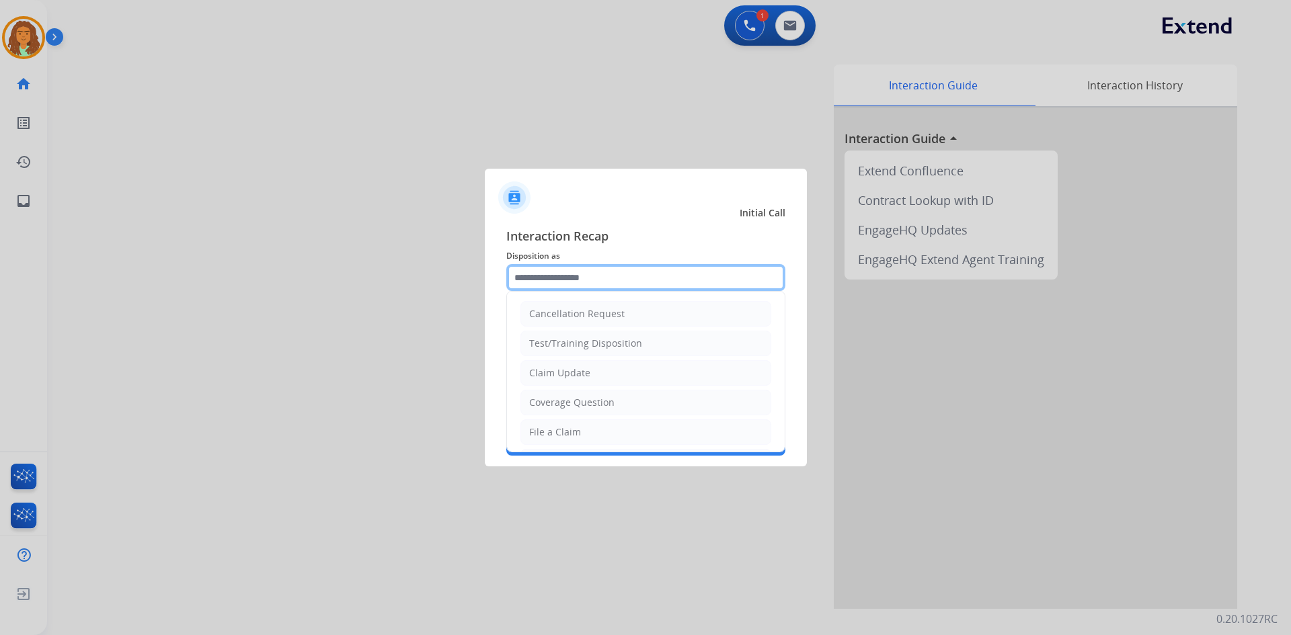
click at [575, 271] on input "text" at bounding box center [645, 277] width 279 height 27
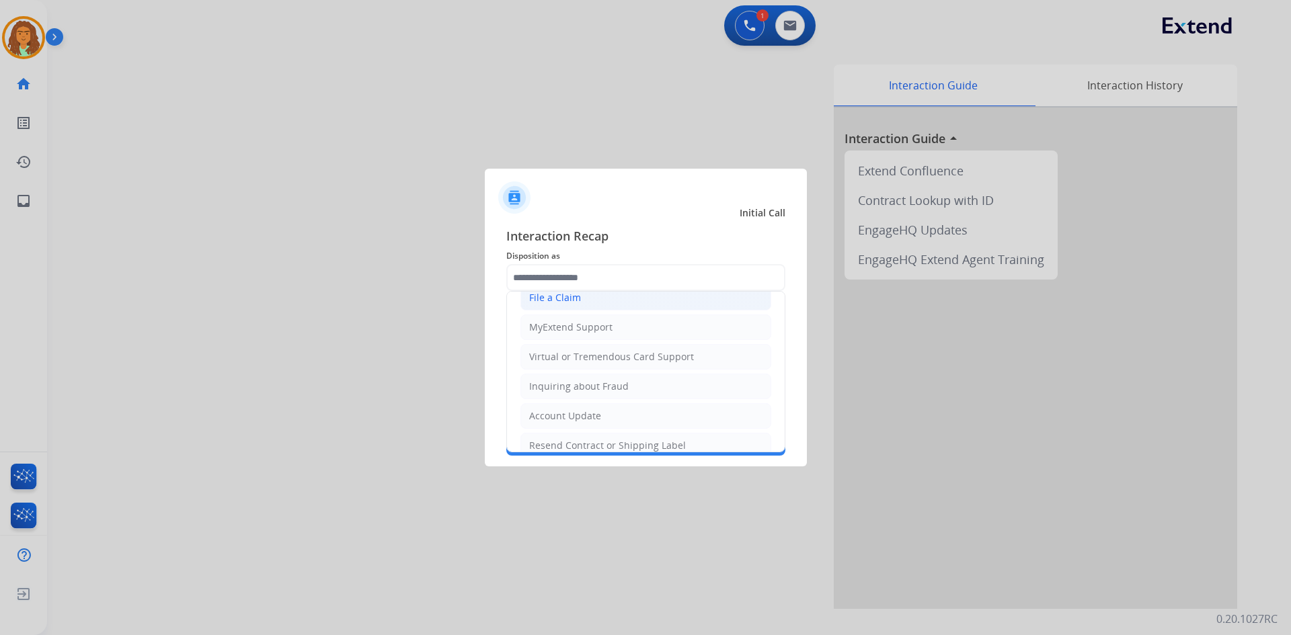
click at [574, 301] on div "File a Claim" at bounding box center [555, 297] width 52 height 13
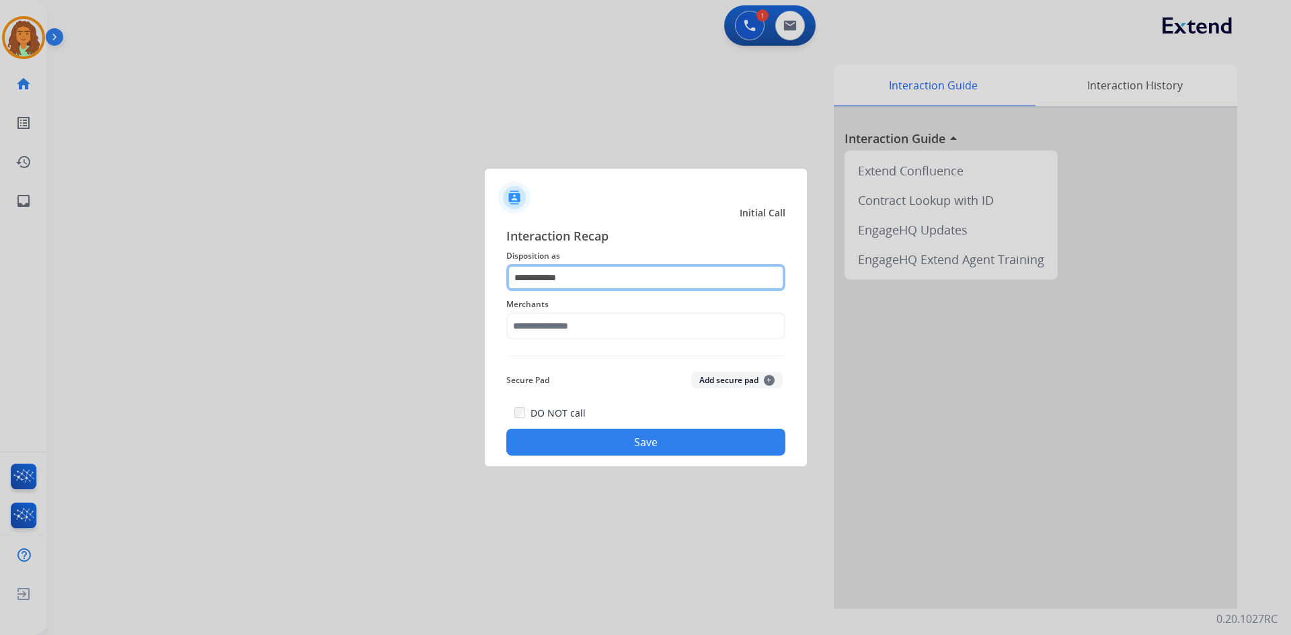
click at [576, 274] on input "**********" at bounding box center [645, 277] width 279 height 27
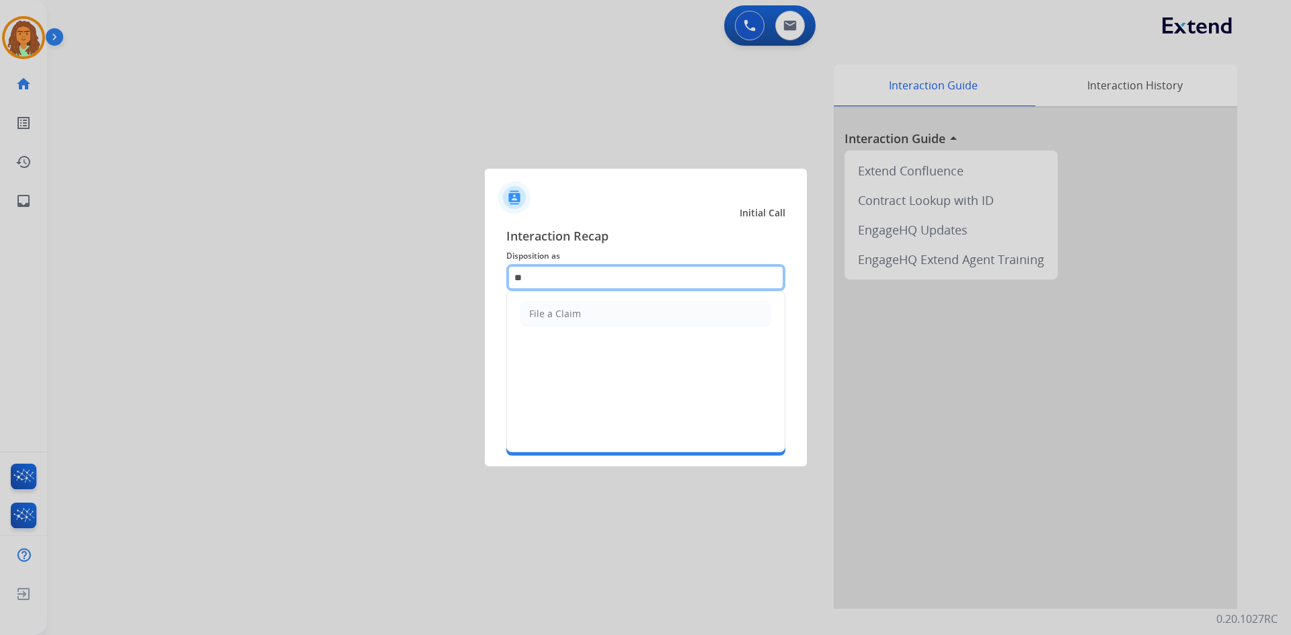
type input "*"
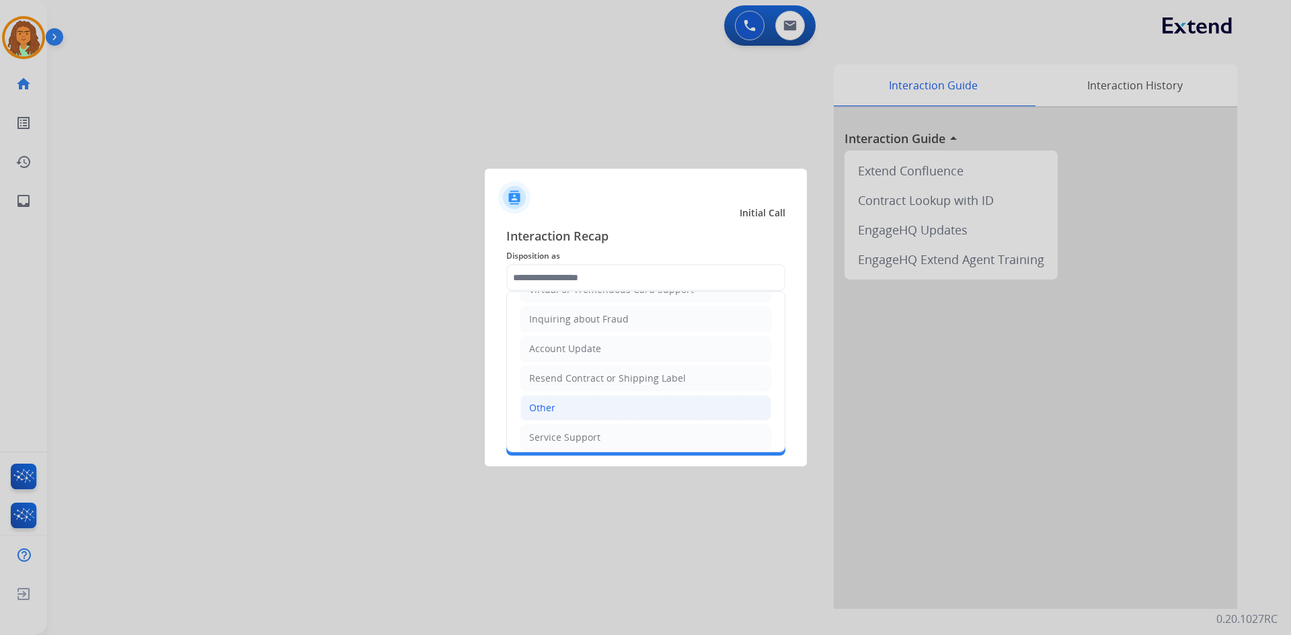
click at [548, 406] on div "Other" at bounding box center [542, 407] width 26 height 13
type input "*****"
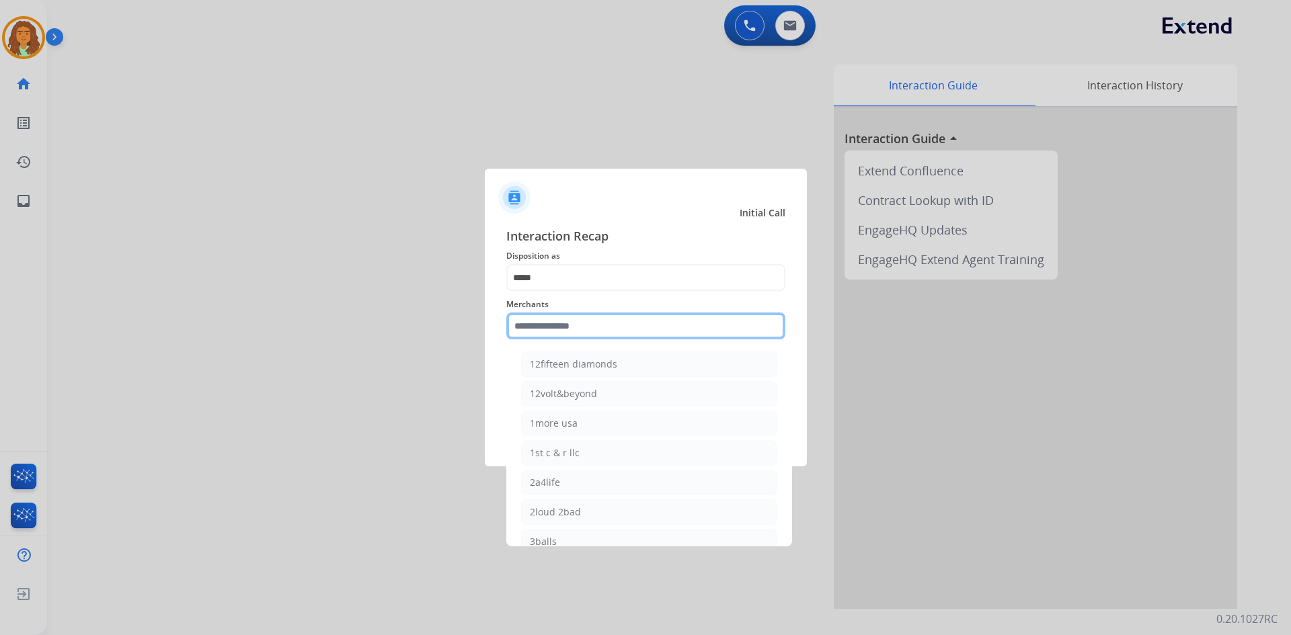
click at [541, 329] on input "text" at bounding box center [645, 326] width 279 height 27
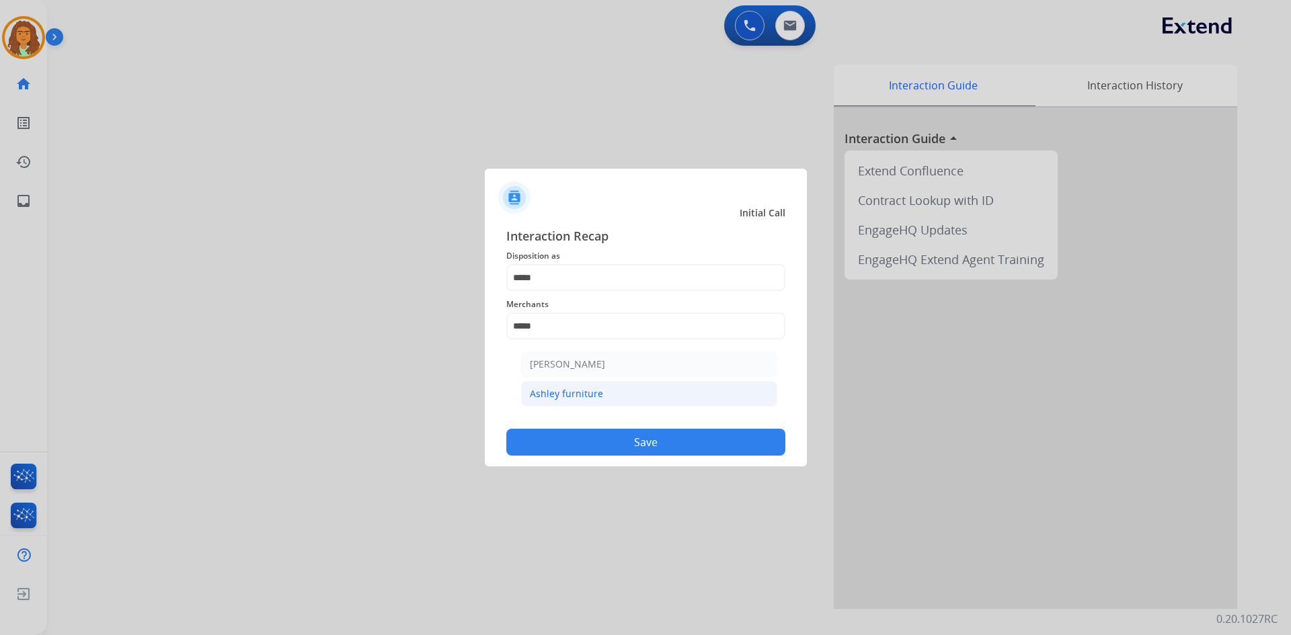
click at [553, 394] on div "Ashley furniture" at bounding box center [566, 393] width 73 height 13
type input "**********"
click at [624, 439] on button "Save" at bounding box center [645, 442] width 279 height 27
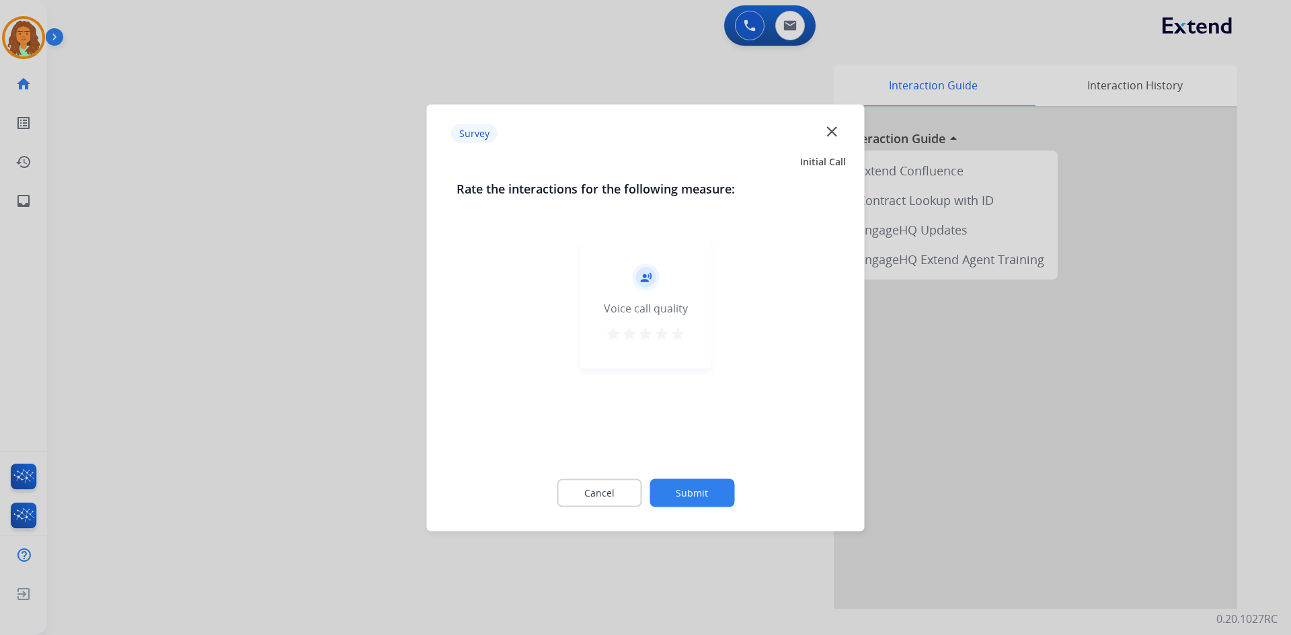
click at [624, 334] on mat-icon "star" at bounding box center [678, 333] width 16 height 16
click at [624, 496] on button "Submit" at bounding box center [692, 493] width 85 height 28
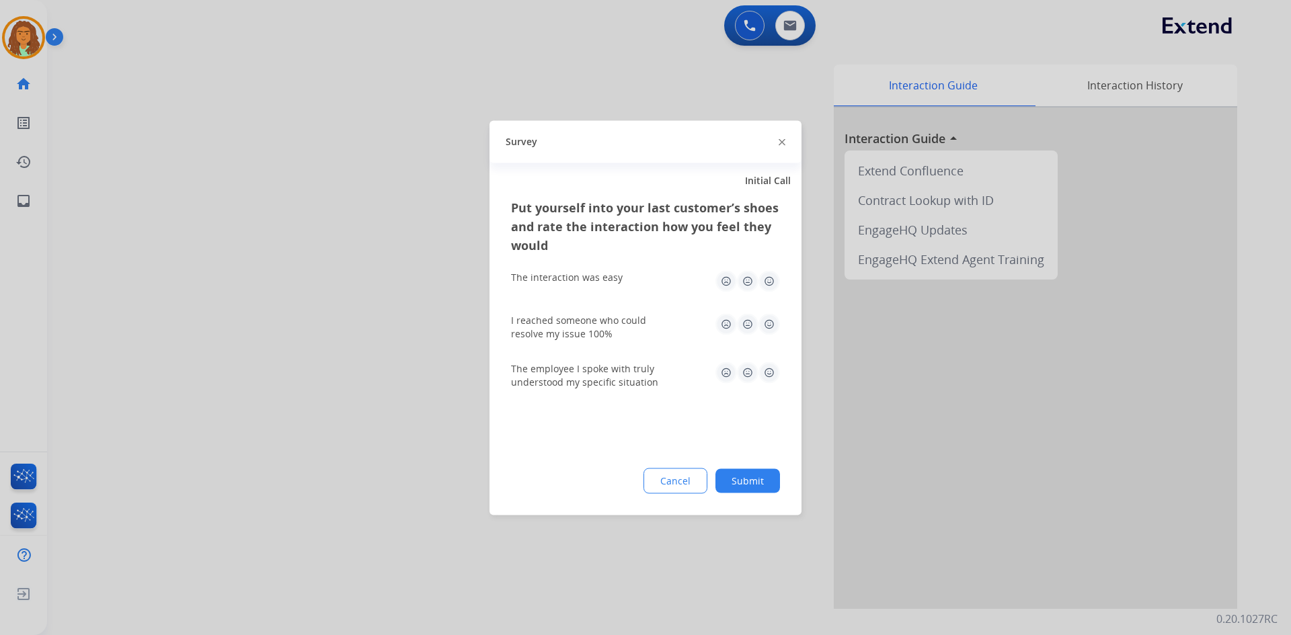
click at [624, 281] on img at bounding box center [770, 281] width 22 height 22
click at [624, 324] on img at bounding box center [770, 324] width 22 height 22
click at [624, 371] on img at bounding box center [770, 373] width 22 height 22
click at [624, 480] on button "Submit" at bounding box center [748, 481] width 65 height 24
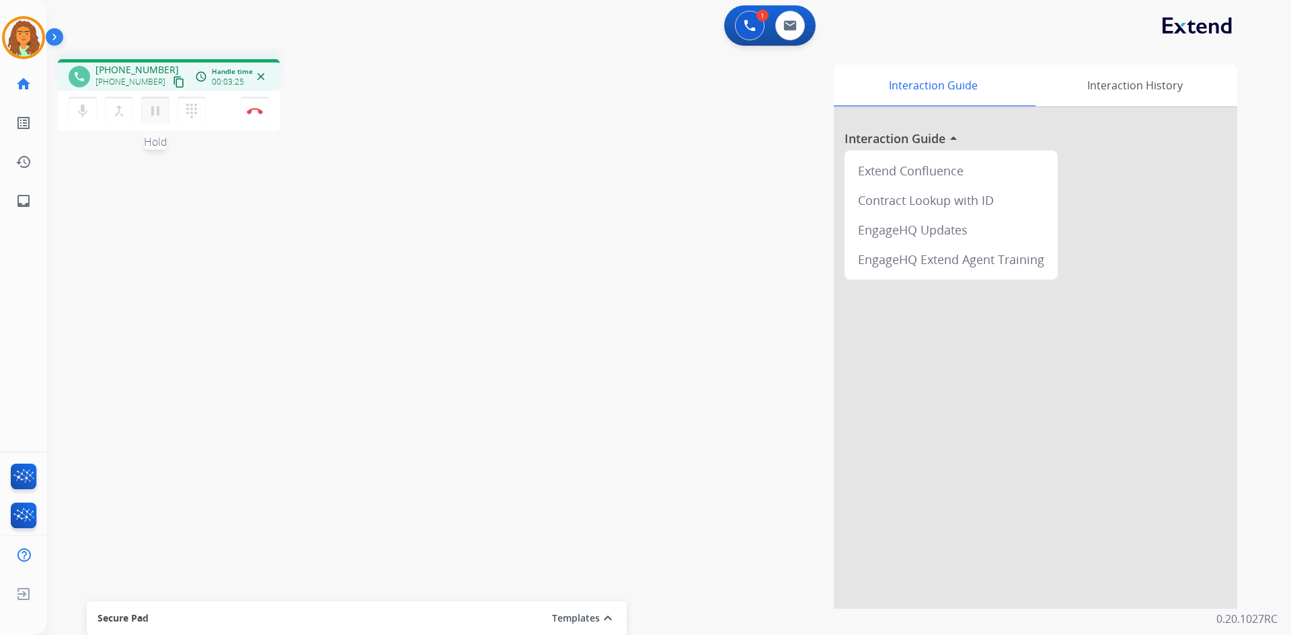
click at [154, 112] on mat-icon "pause" at bounding box center [155, 111] width 16 height 16
click at [157, 108] on mat-icon "play_arrow" at bounding box center [155, 111] width 16 height 16
click at [254, 107] on button "Disconnect" at bounding box center [255, 111] width 28 height 28
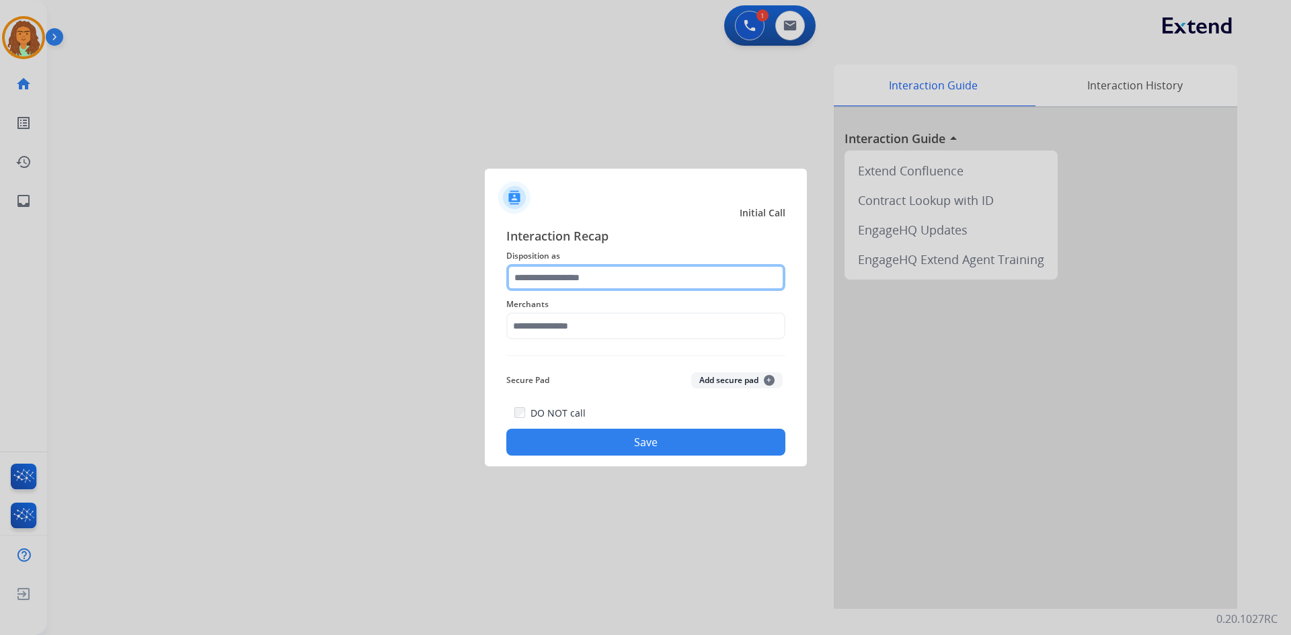
click at [592, 277] on input "text" at bounding box center [645, 277] width 279 height 27
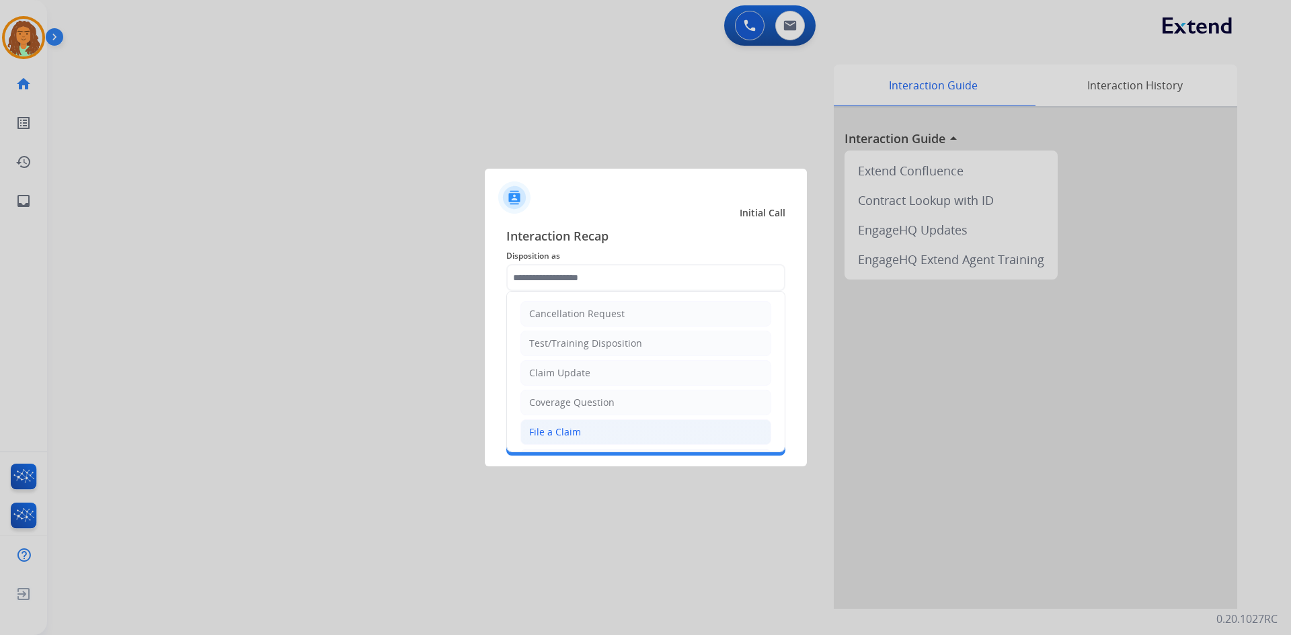
click at [547, 432] on div "File a Claim" at bounding box center [555, 432] width 52 height 13
type input "**********"
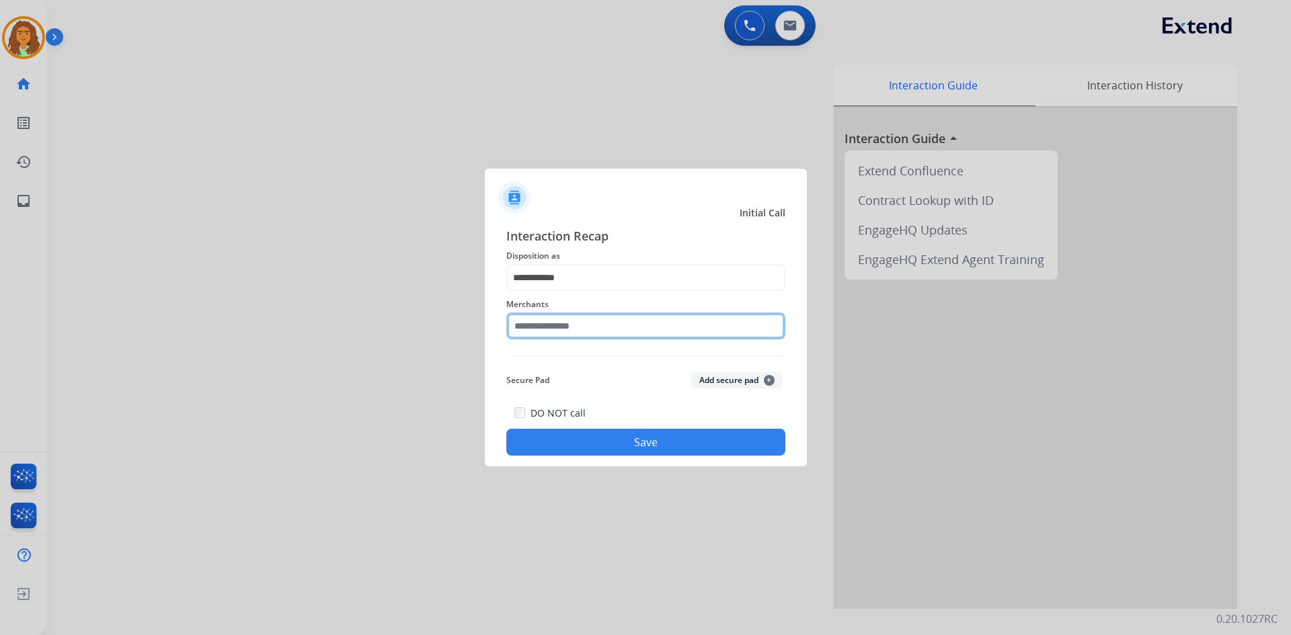
click at [541, 327] on input "text" at bounding box center [645, 326] width 279 height 27
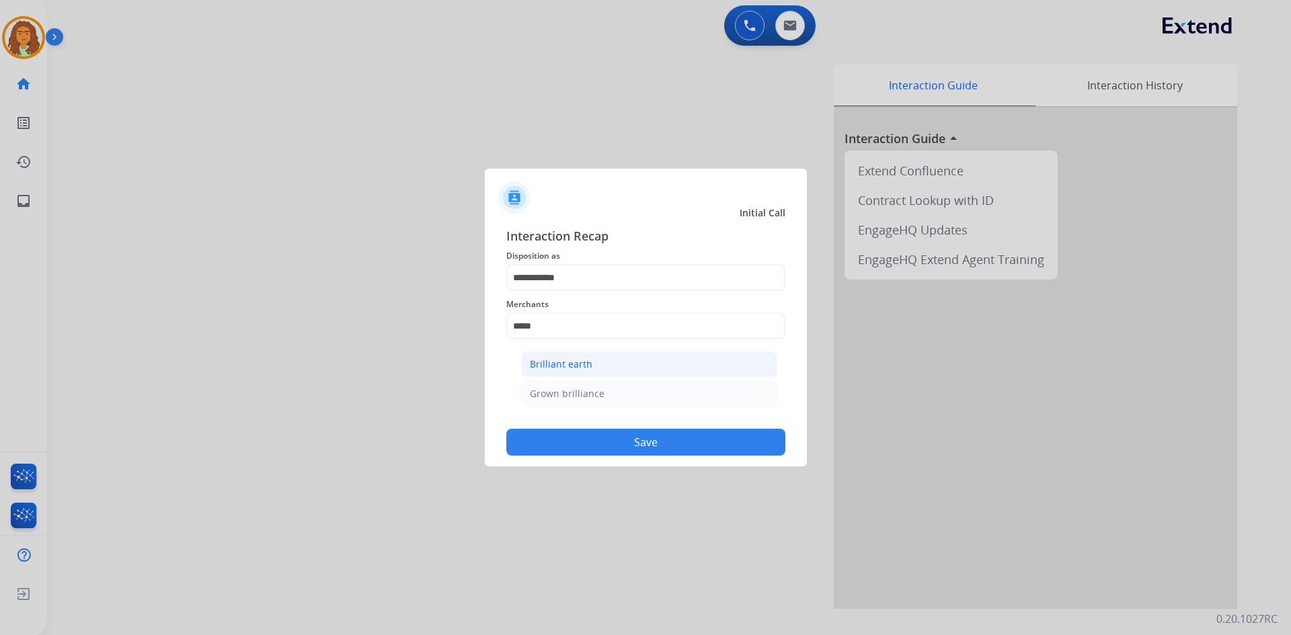
click at [550, 361] on div "Brilliant earth" at bounding box center [561, 364] width 63 height 13
type input "**********"
click at [624, 447] on button "Save" at bounding box center [645, 442] width 279 height 27
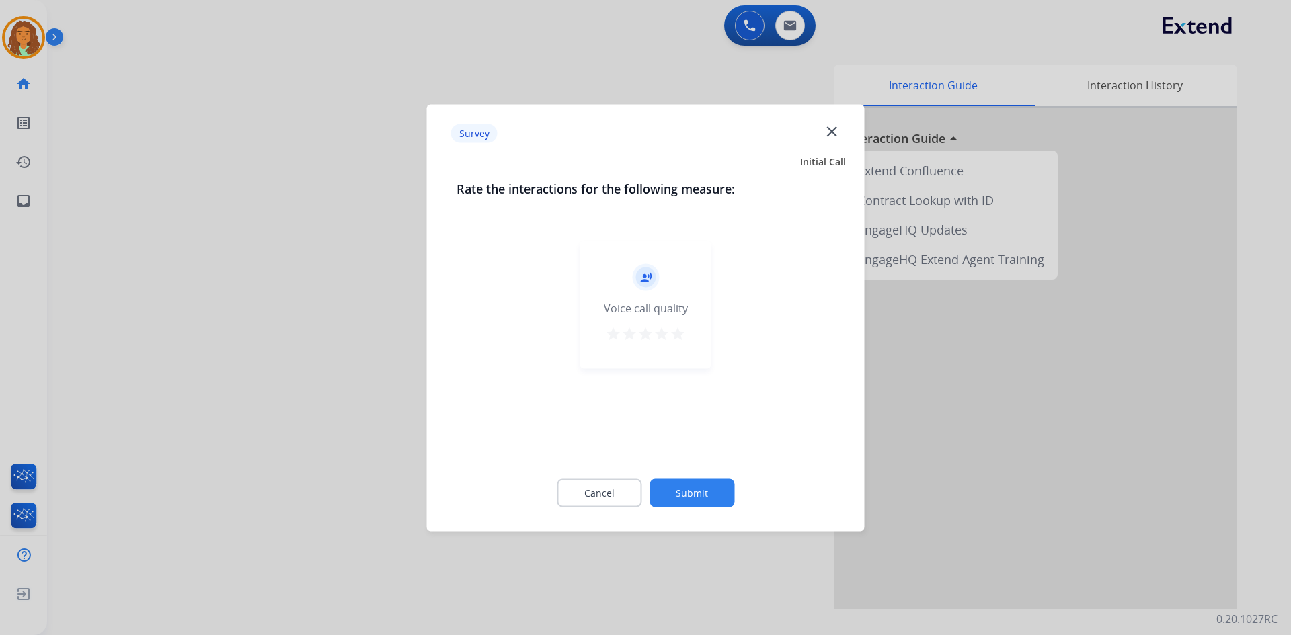
click at [624, 334] on mat-icon "star" at bounding box center [678, 333] width 16 height 16
click at [624, 490] on button "Submit" at bounding box center [692, 493] width 85 height 28
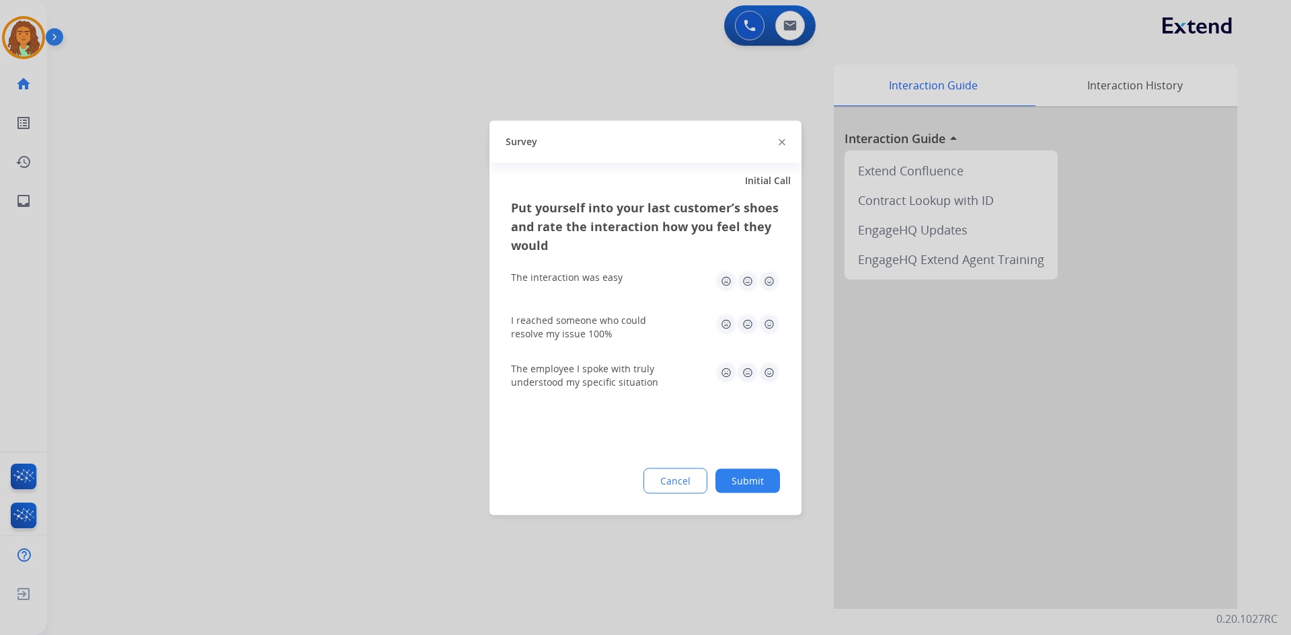
click at [624, 279] on img at bounding box center [770, 281] width 22 height 22
click at [624, 325] on img at bounding box center [770, 324] width 22 height 22
click at [624, 370] on img at bounding box center [770, 373] width 22 height 22
click at [624, 475] on button "Submit" at bounding box center [748, 481] width 65 height 24
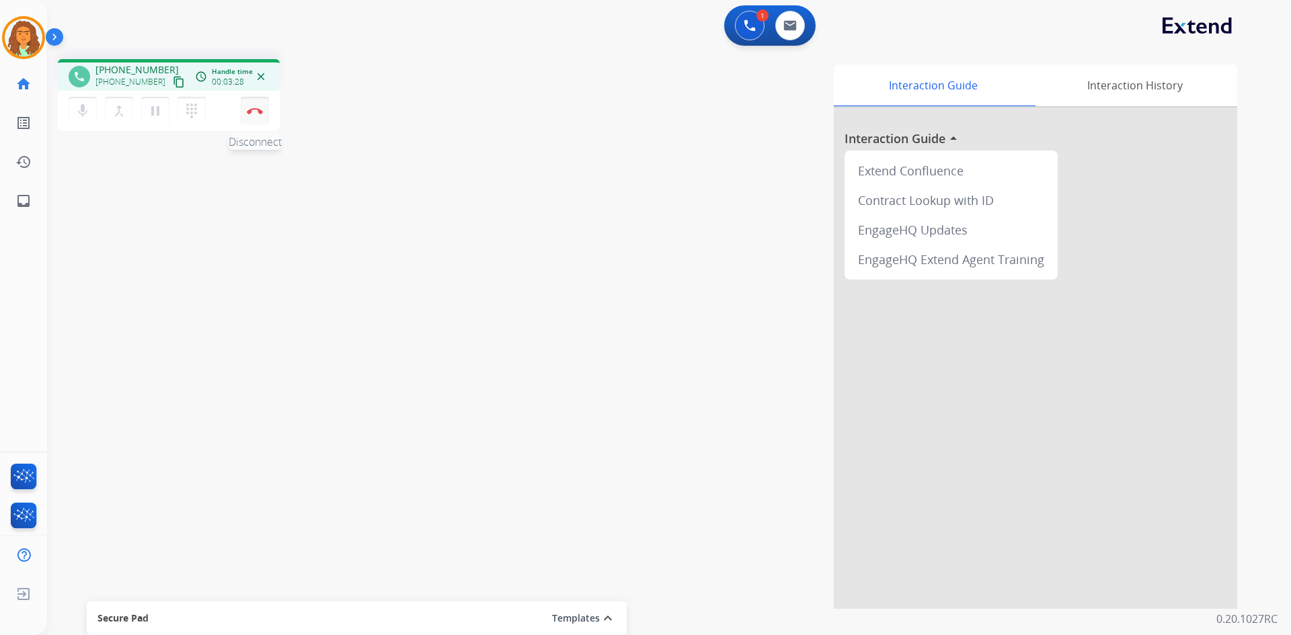
click at [254, 110] on img at bounding box center [255, 111] width 16 height 7
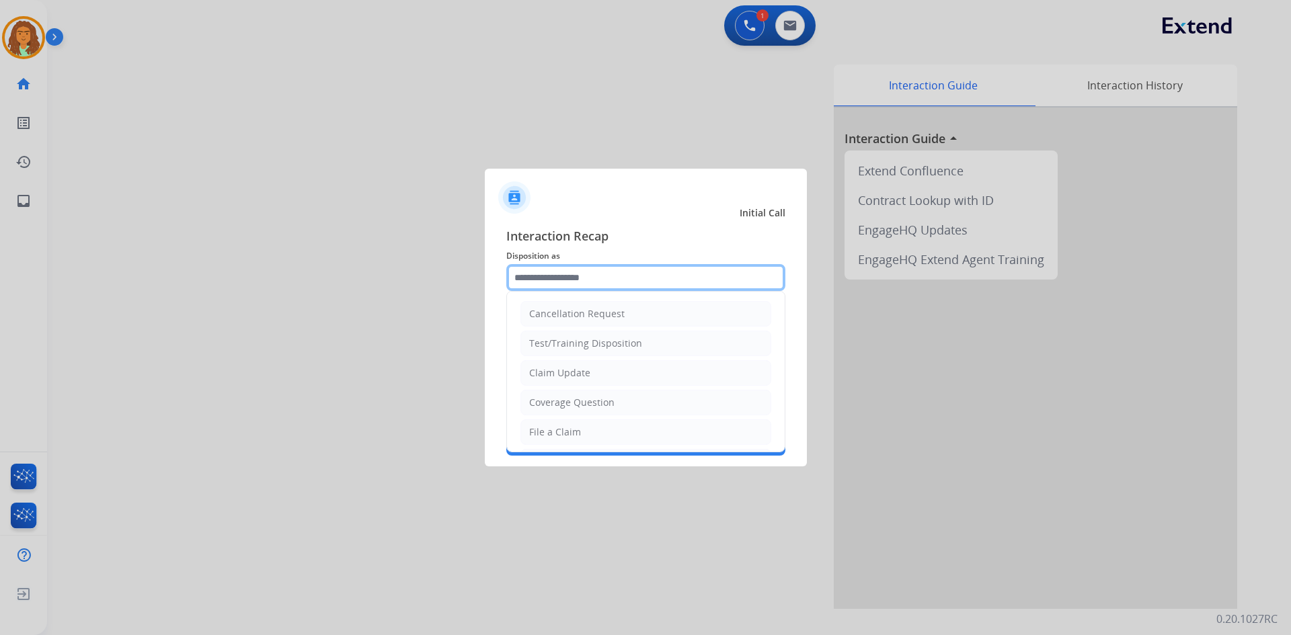
click at [572, 270] on input "text" at bounding box center [645, 277] width 279 height 27
click at [550, 431] on div "File a Claim" at bounding box center [555, 432] width 52 height 13
type input "**********"
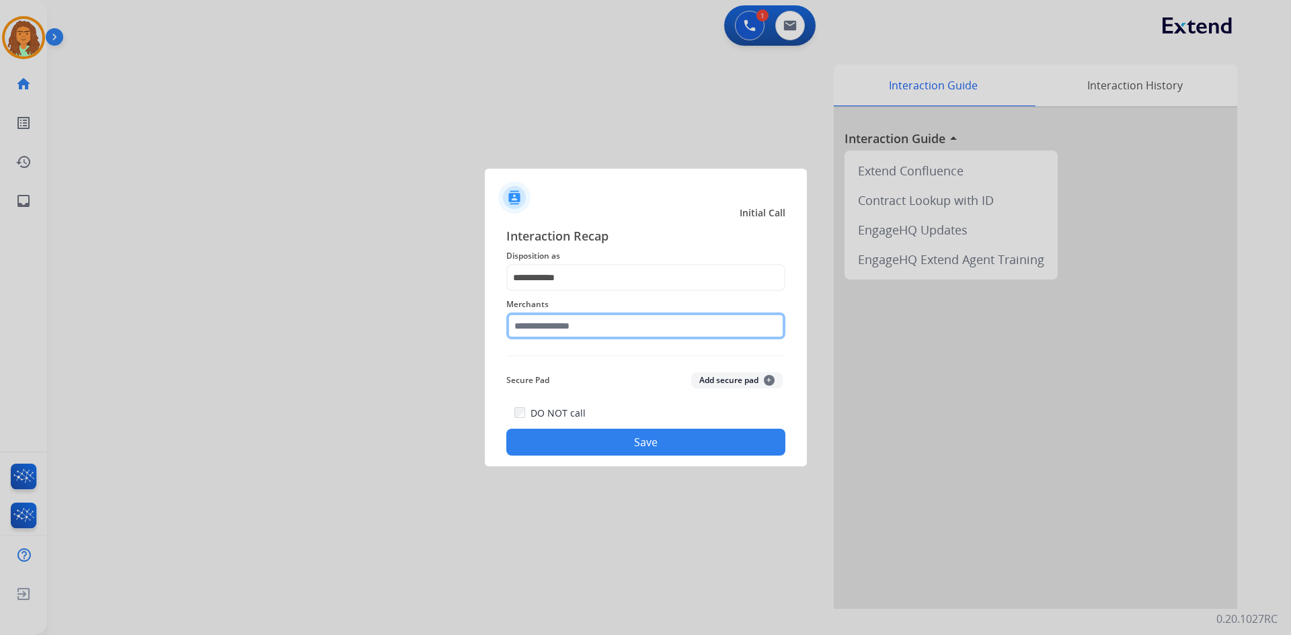
click at [581, 323] on input "text" at bounding box center [645, 326] width 279 height 27
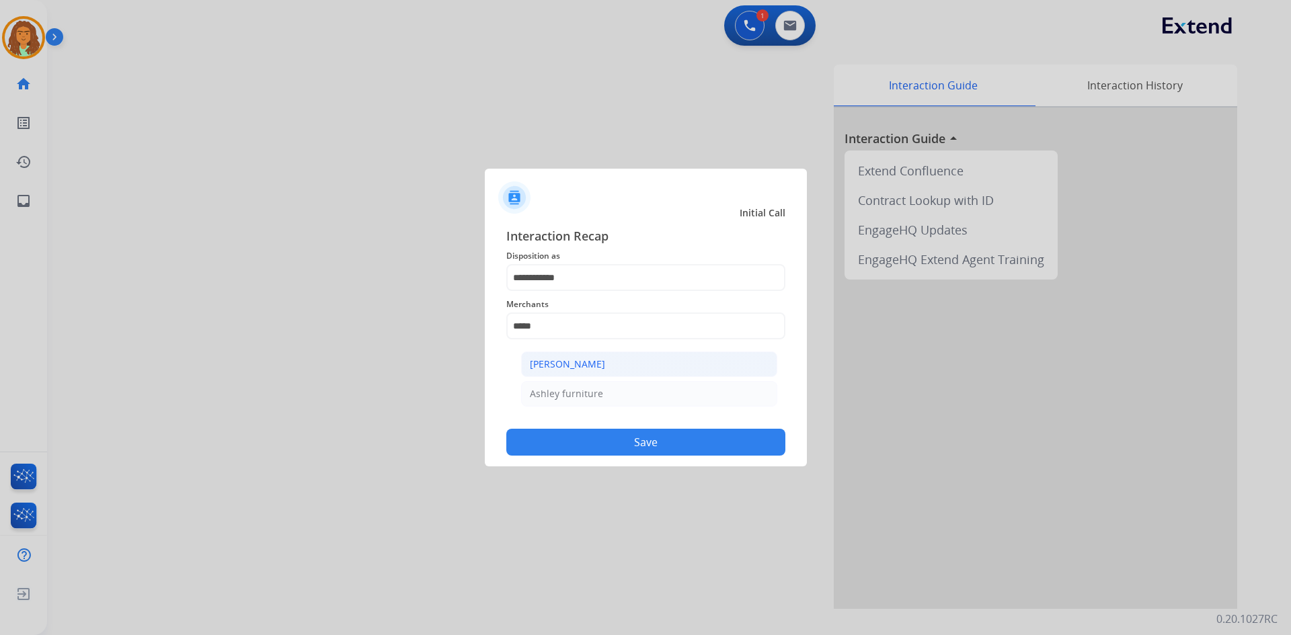
click at [566, 365] on div "[PERSON_NAME]" at bounding box center [567, 364] width 75 height 13
type input "**********"
click at [624, 442] on button "Save" at bounding box center [645, 442] width 279 height 27
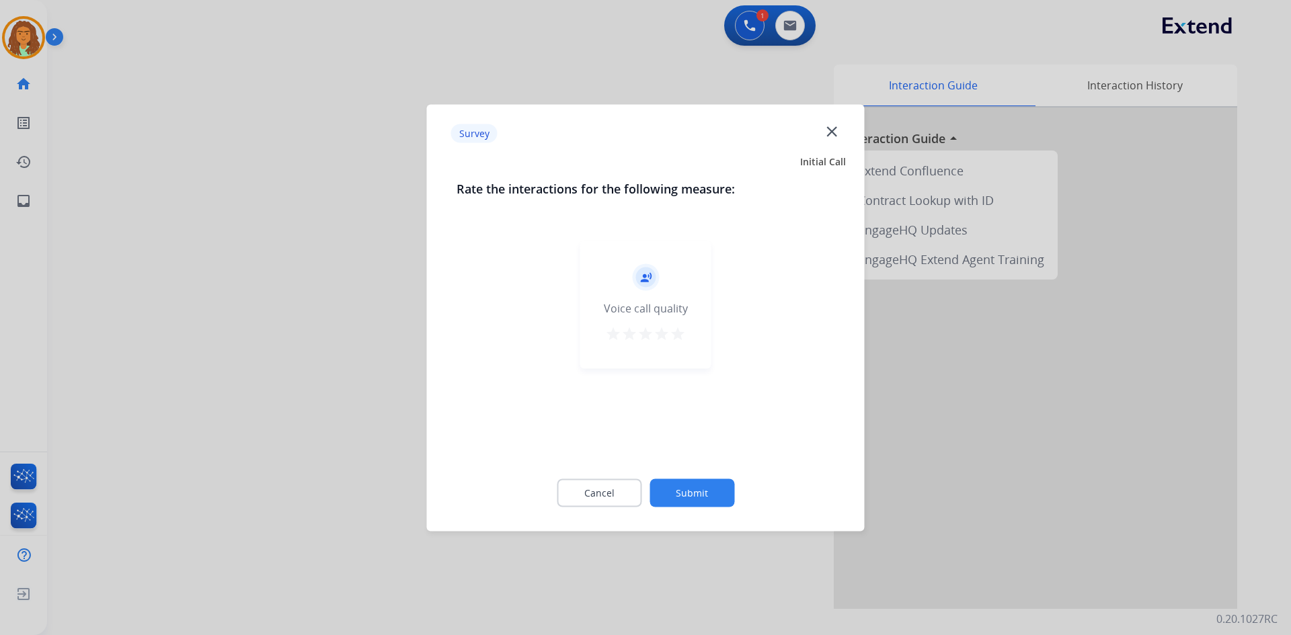
click at [624, 332] on mat-icon "star" at bounding box center [678, 333] width 16 height 16
click at [624, 486] on button "Submit" at bounding box center [692, 493] width 85 height 28
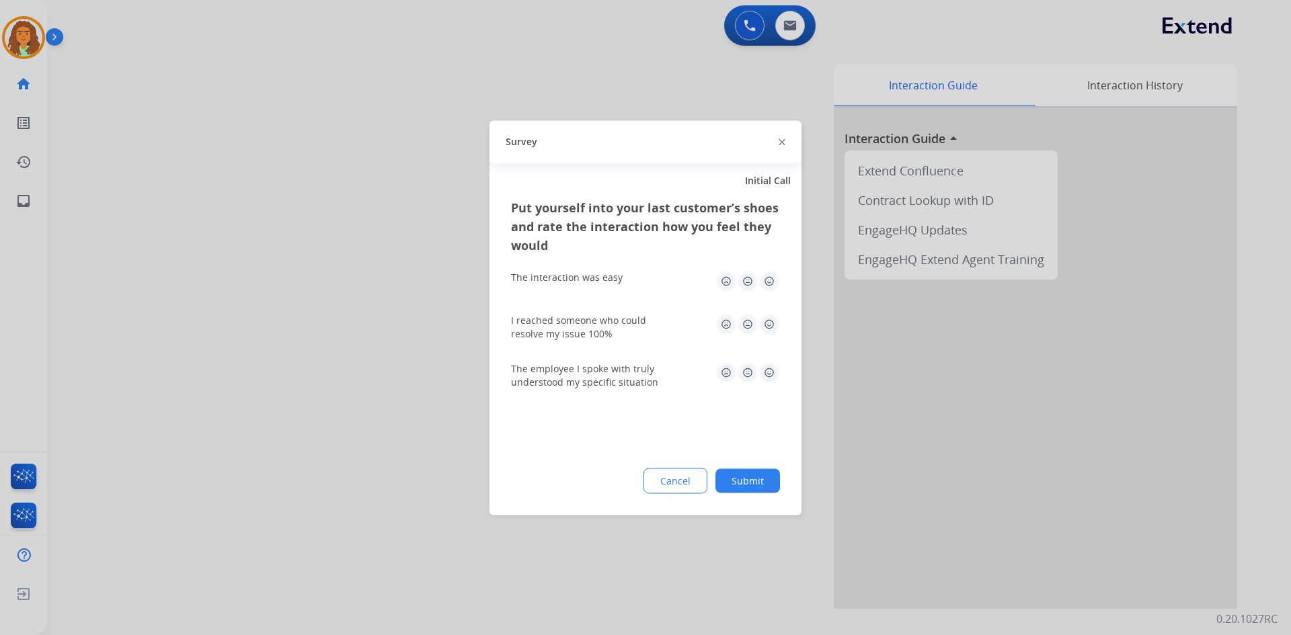
click at [624, 276] on img at bounding box center [770, 281] width 22 height 22
click at [624, 324] on img at bounding box center [770, 324] width 22 height 22
click at [624, 373] on img at bounding box center [770, 373] width 22 height 22
click at [624, 477] on button "Submit" at bounding box center [748, 481] width 65 height 24
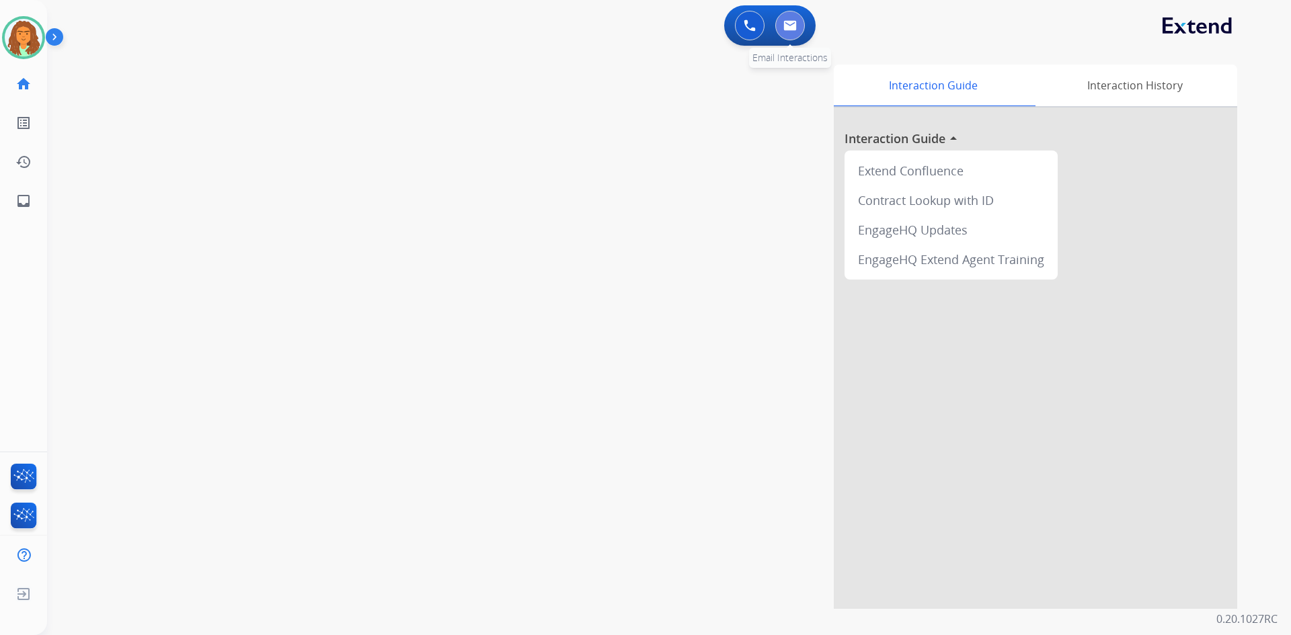
click at [624, 26] on button at bounding box center [790, 26] width 30 height 30
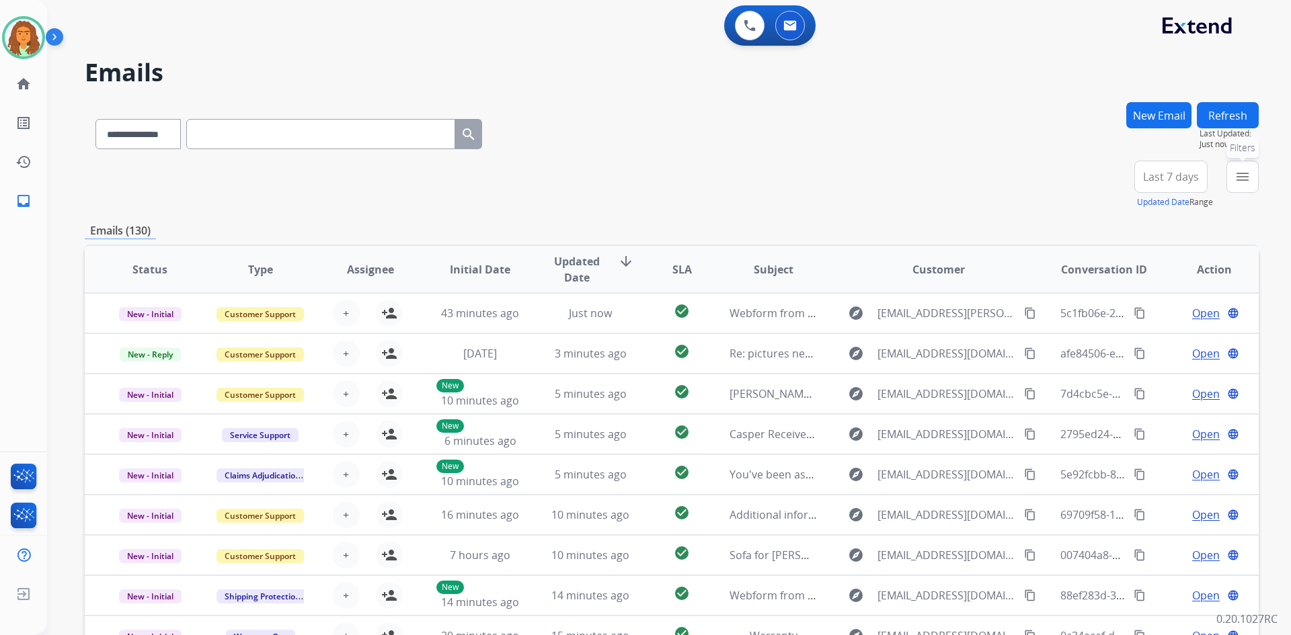
click at [624, 171] on mat-icon "menu" at bounding box center [1243, 177] width 16 height 16
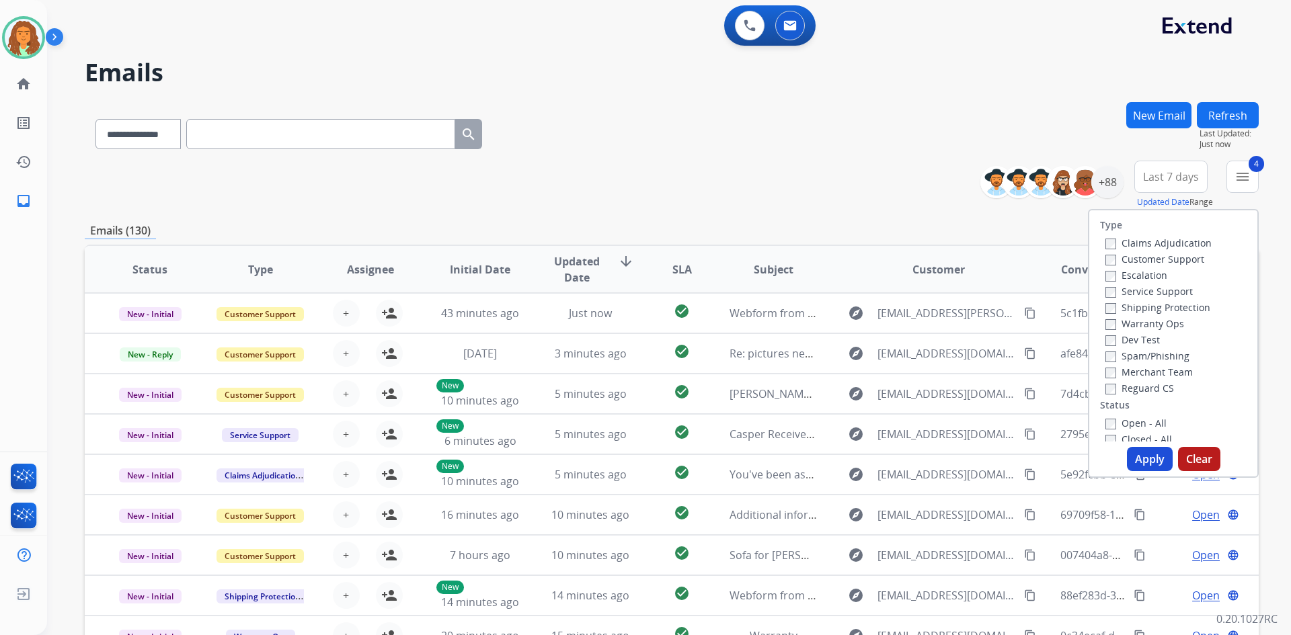
click at [624, 455] on button "Apply" at bounding box center [1150, 459] width 46 height 24
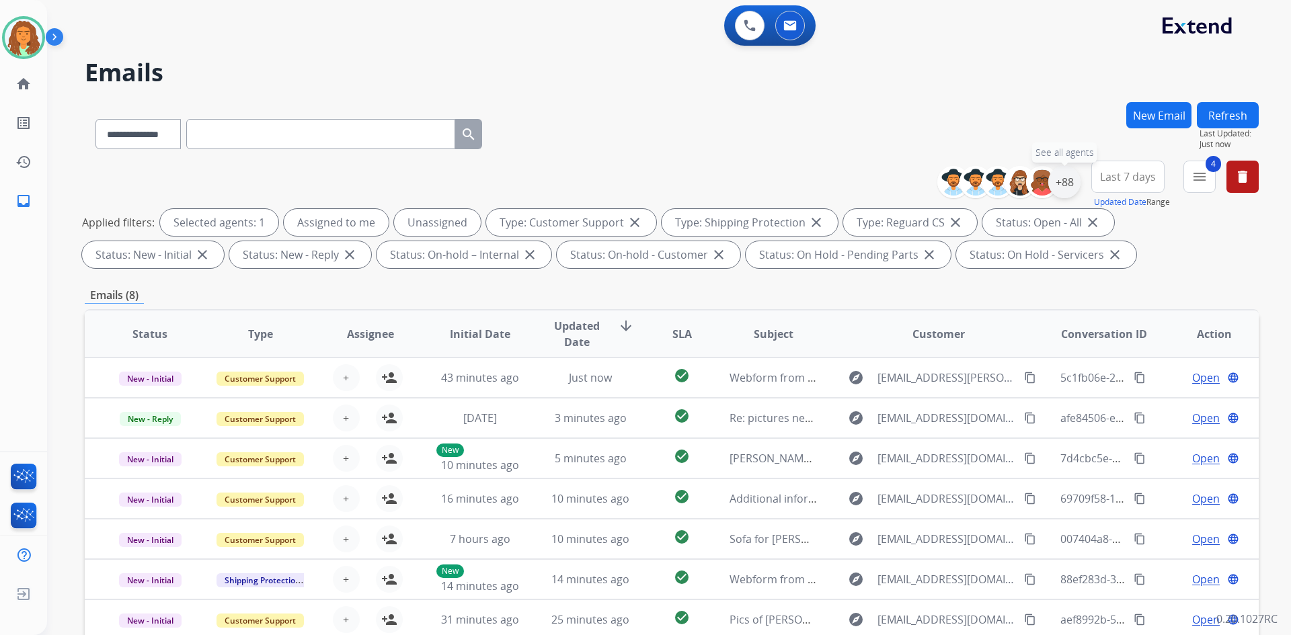
click at [624, 182] on div "+88" at bounding box center [1064, 182] width 32 height 32
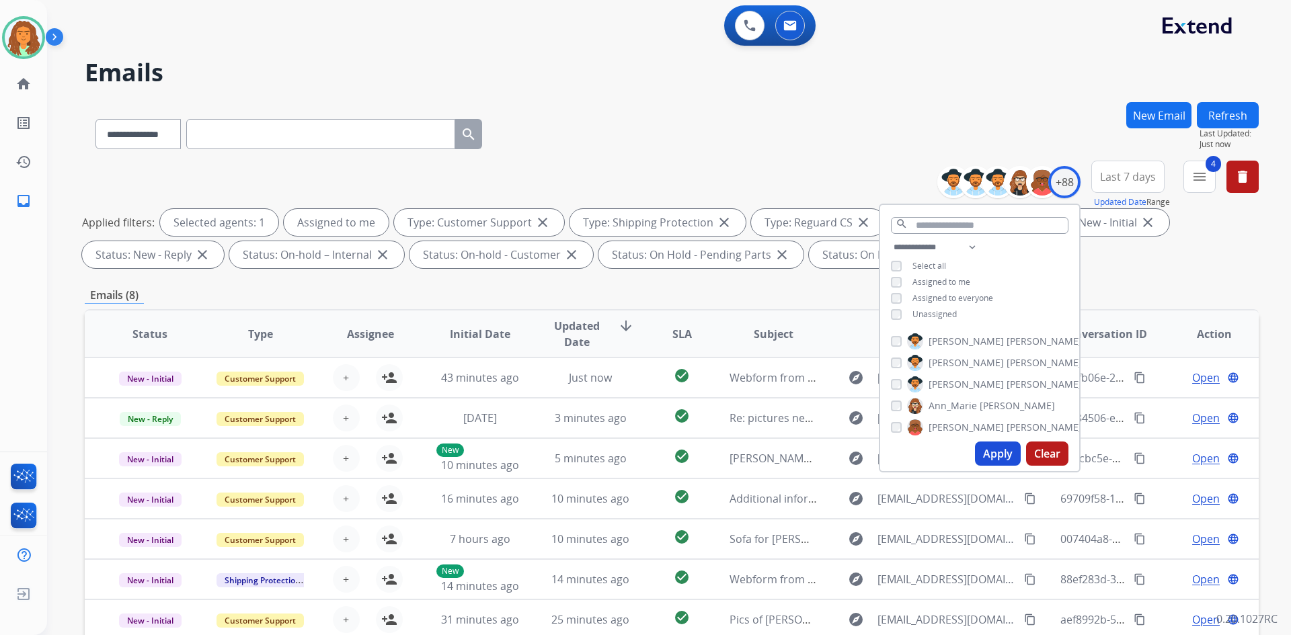
click at [624, 451] on button "Apply" at bounding box center [998, 454] width 46 height 24
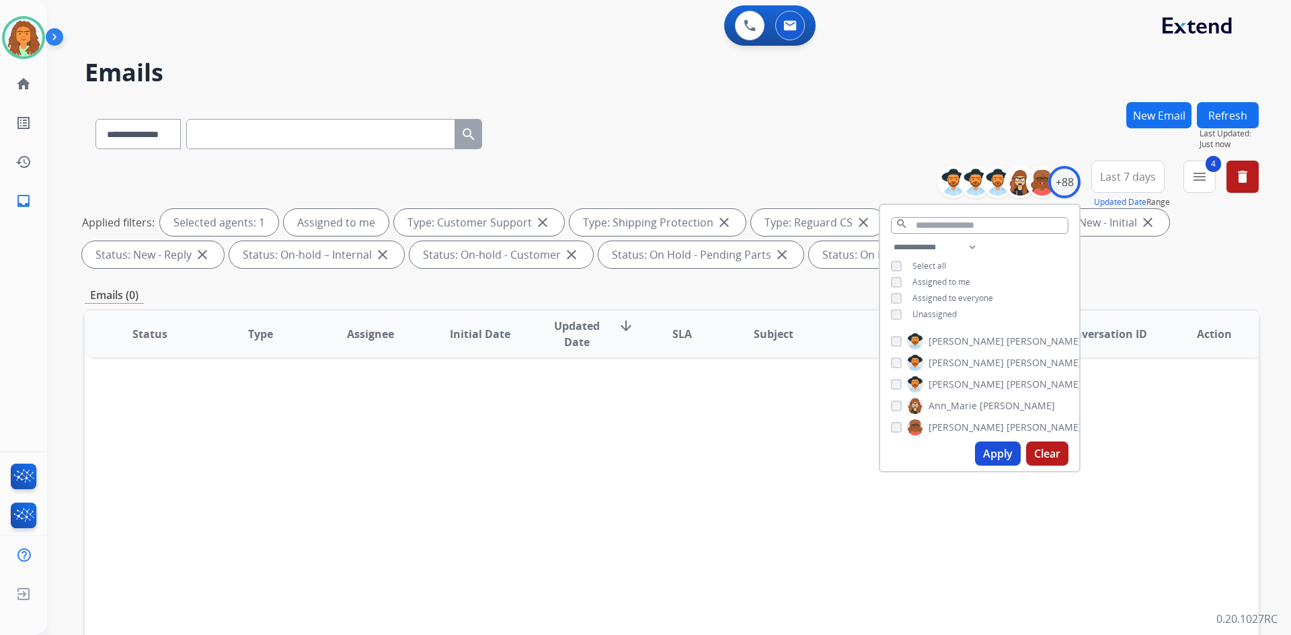
click at [624, 294] on div "Emails (0)" at bounding box center [672, 295] width 1174 height 17
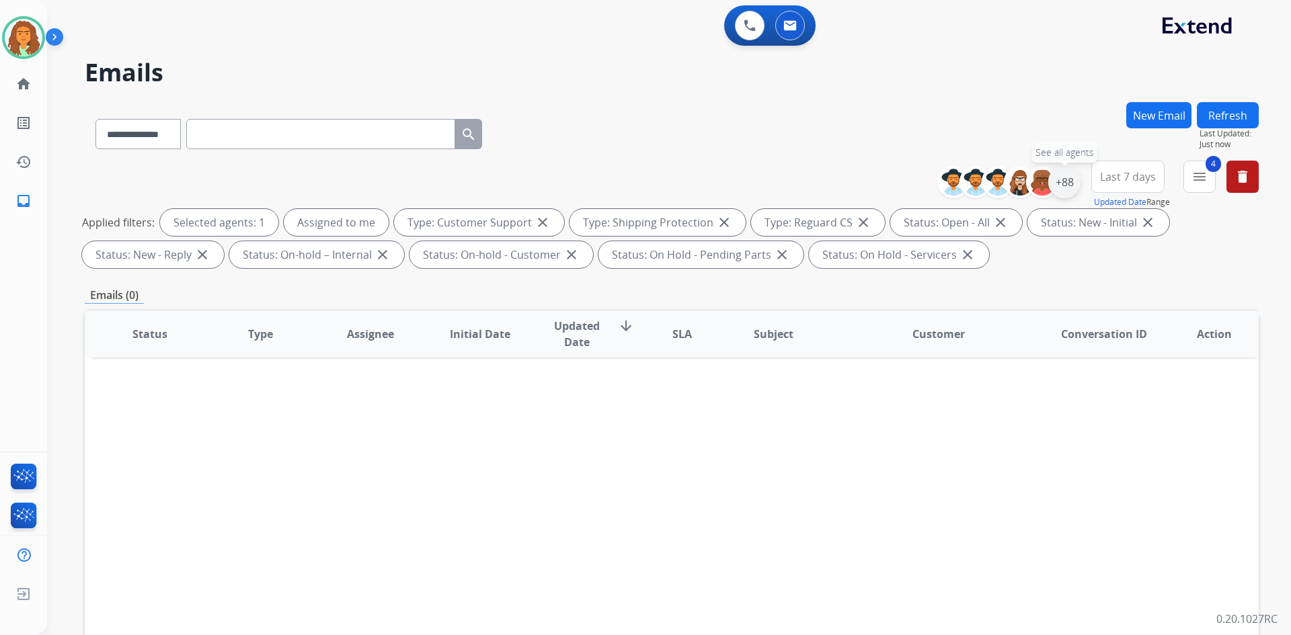
click at [624, 182] on div "+88" at bounding box center [1064, 182] width 32 height 32
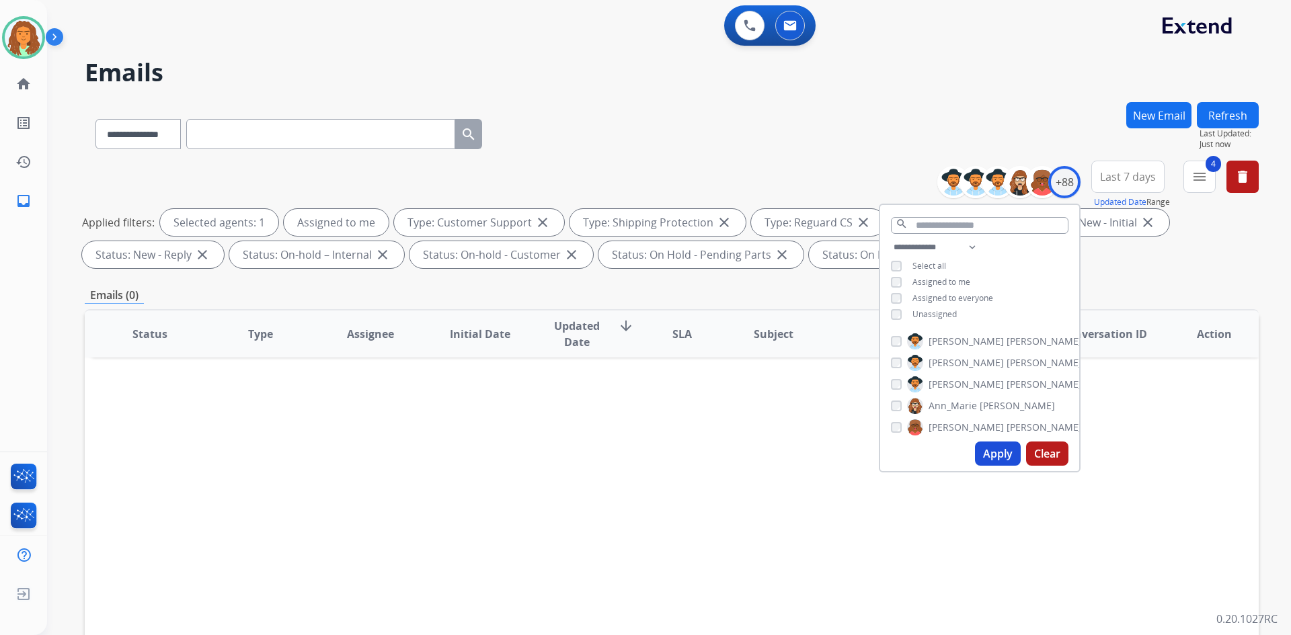
click at [624, 454] on button "Apply" at bounding box center [998, 454] width 46 height 24
click at [624, 291] on div "Emails (0)" at bounding box center [672, 295] width 1174 height 17
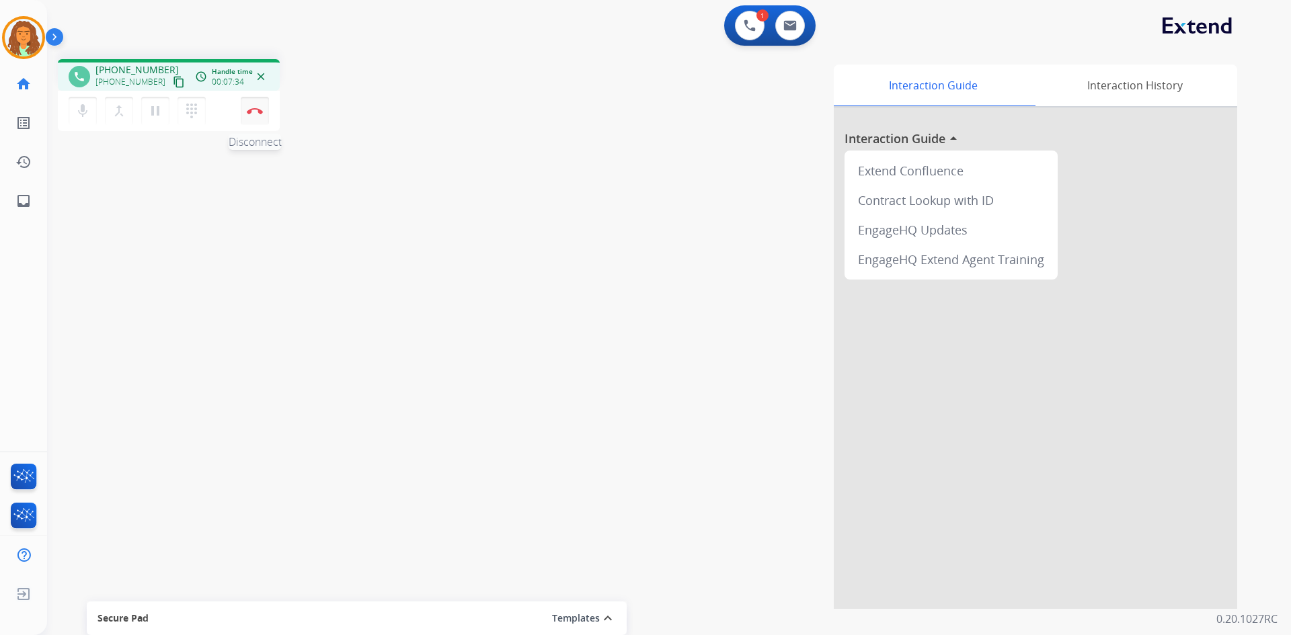
click at [254, 110] on img at bounding box center [255, 111] width 16 height 7
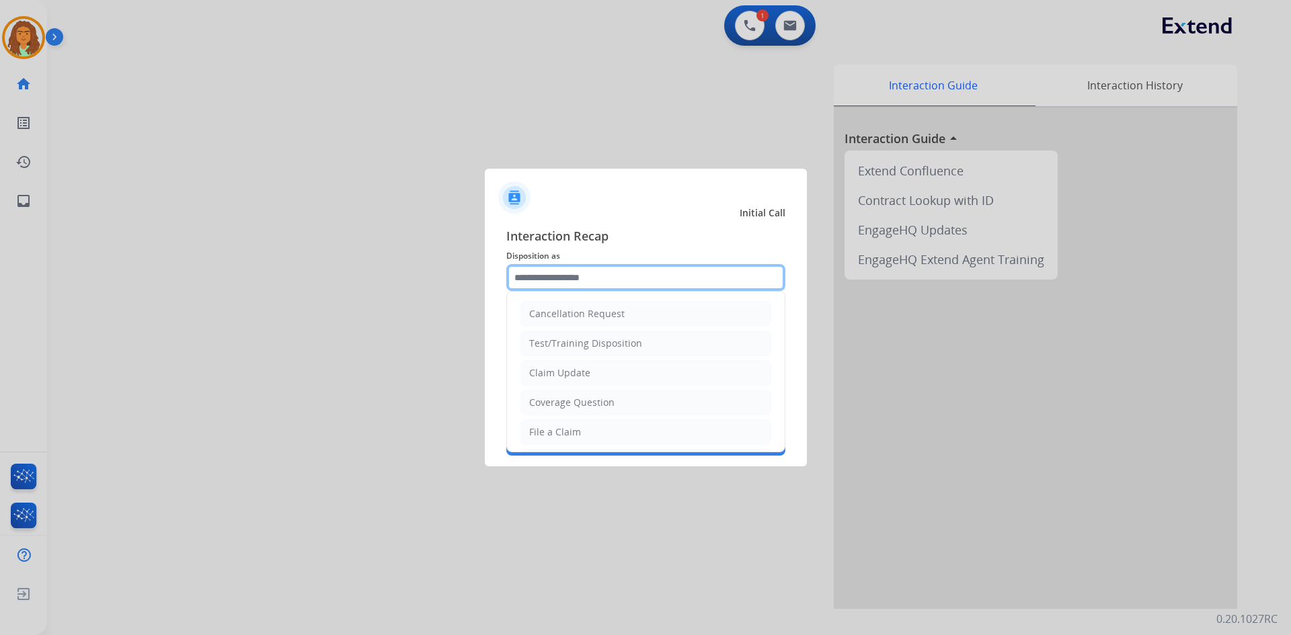
click at [569, 280] on input "text" at bounding box center [645, 277] width 279 height 27
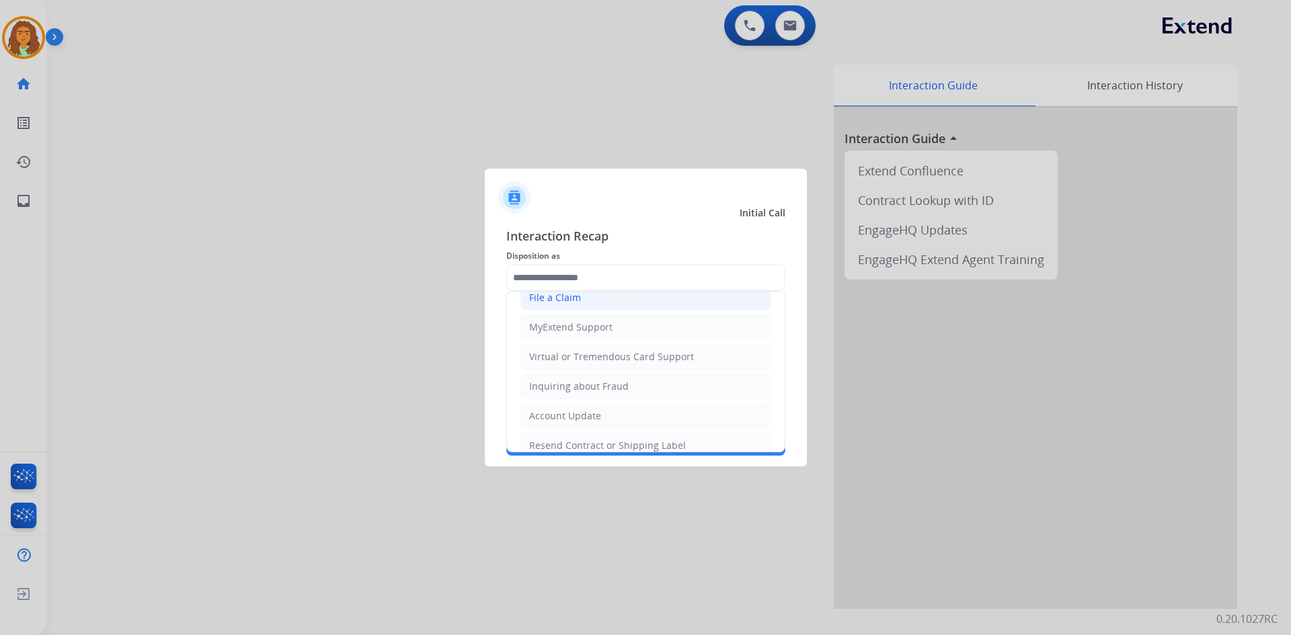
click at [570, 300] on div "File a Claim" at bounding box center [555, 297] width 52 height 13
type input "**********"
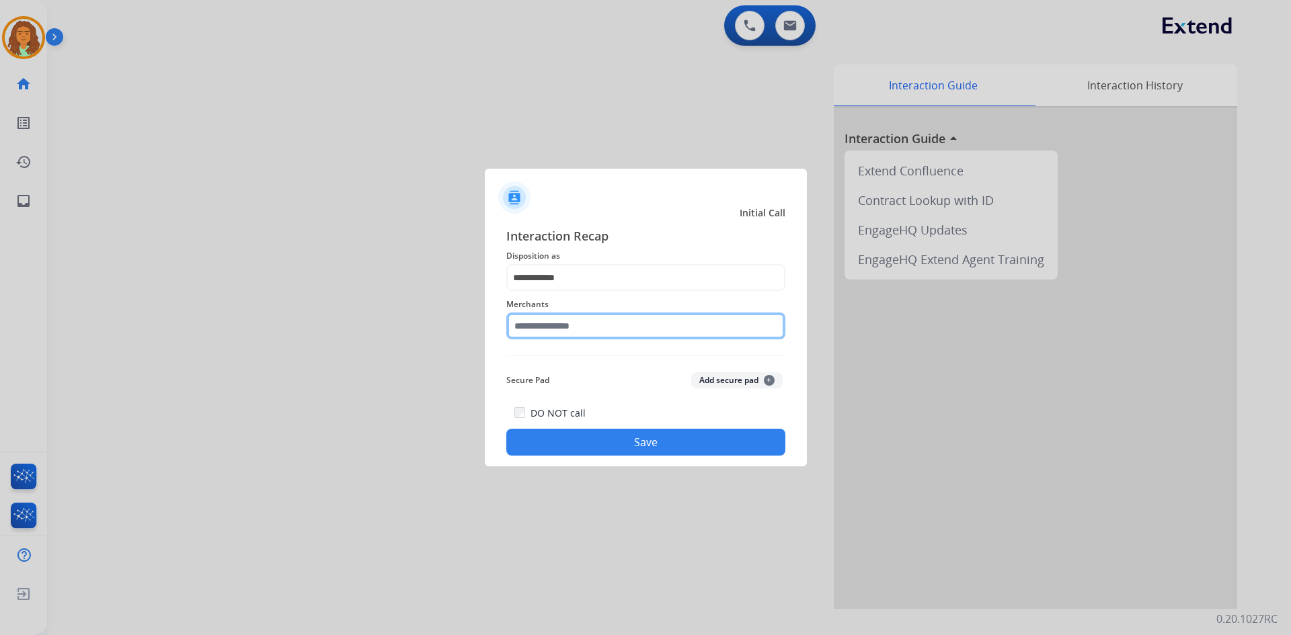
click at [581, 327] on input "text" at bounding box center [645, 326] width 279 height 27
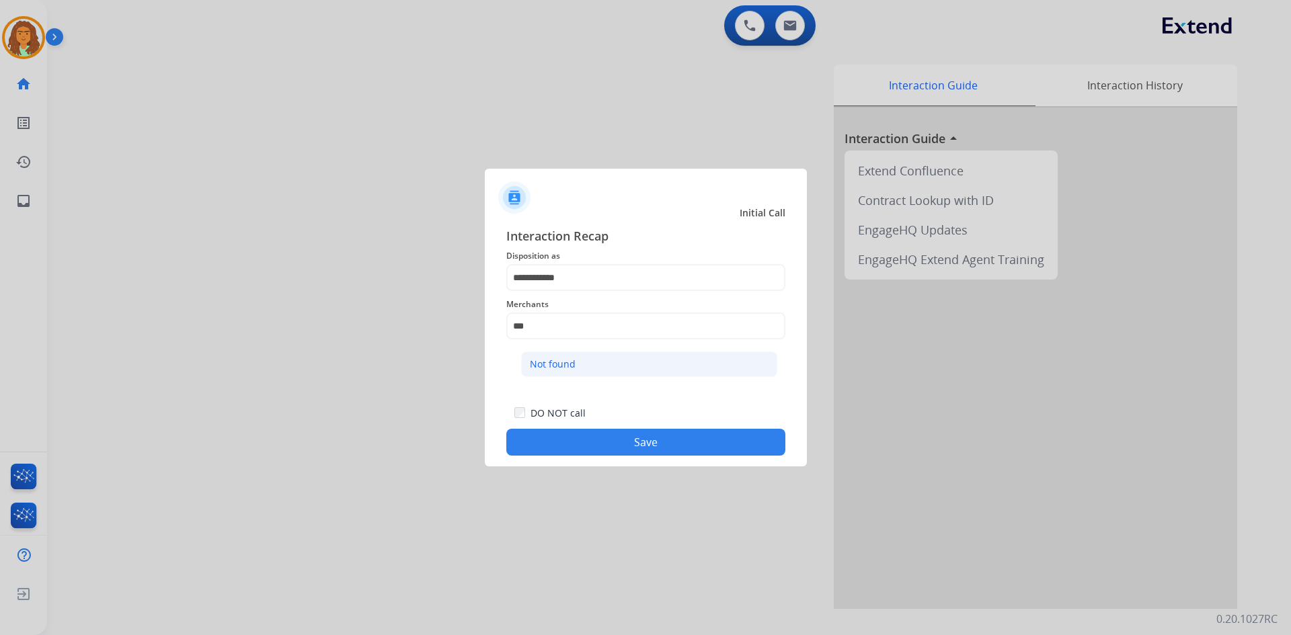
click at [566, 362] on div "Not found" at bounding box center [553, 364] width 46 height 13
type input "*********"
click at [624, 444] on button "Save" at bounding box center [645, 442] width 279 height 27
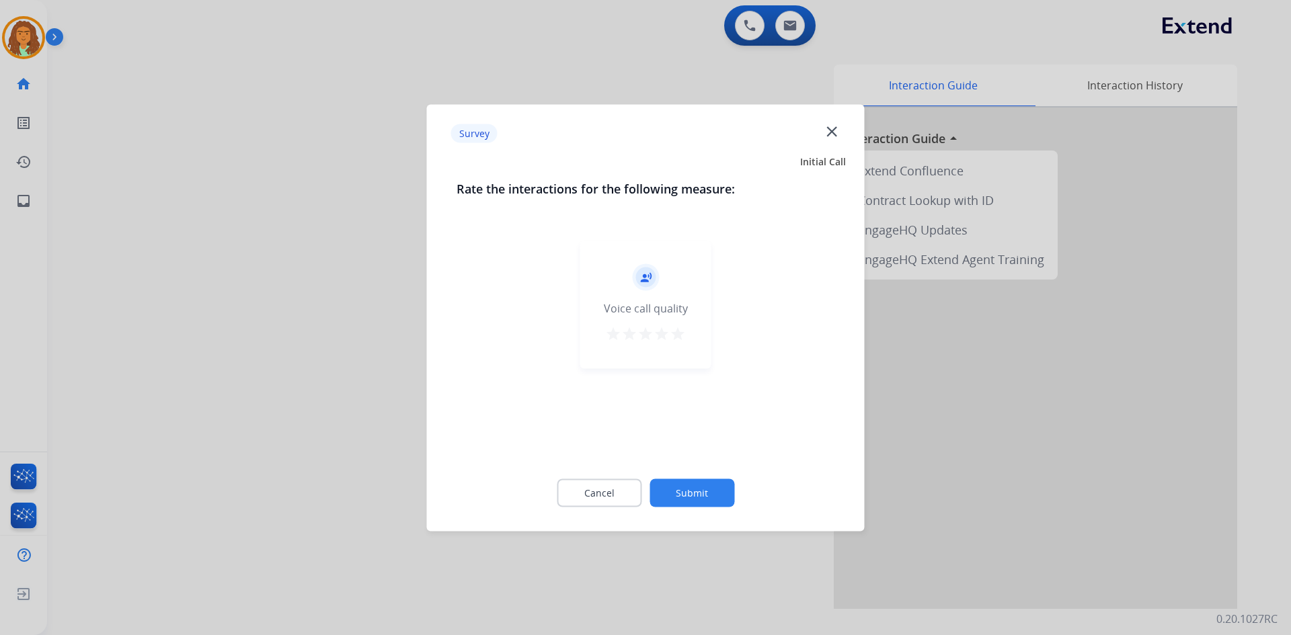
click at [624, 332] on mat-icon "star" at bounding box center [678, 333] width 16 height 16
click at [624, 486] on button "Submit" at bounding box center [692, 493] width 85 height 28
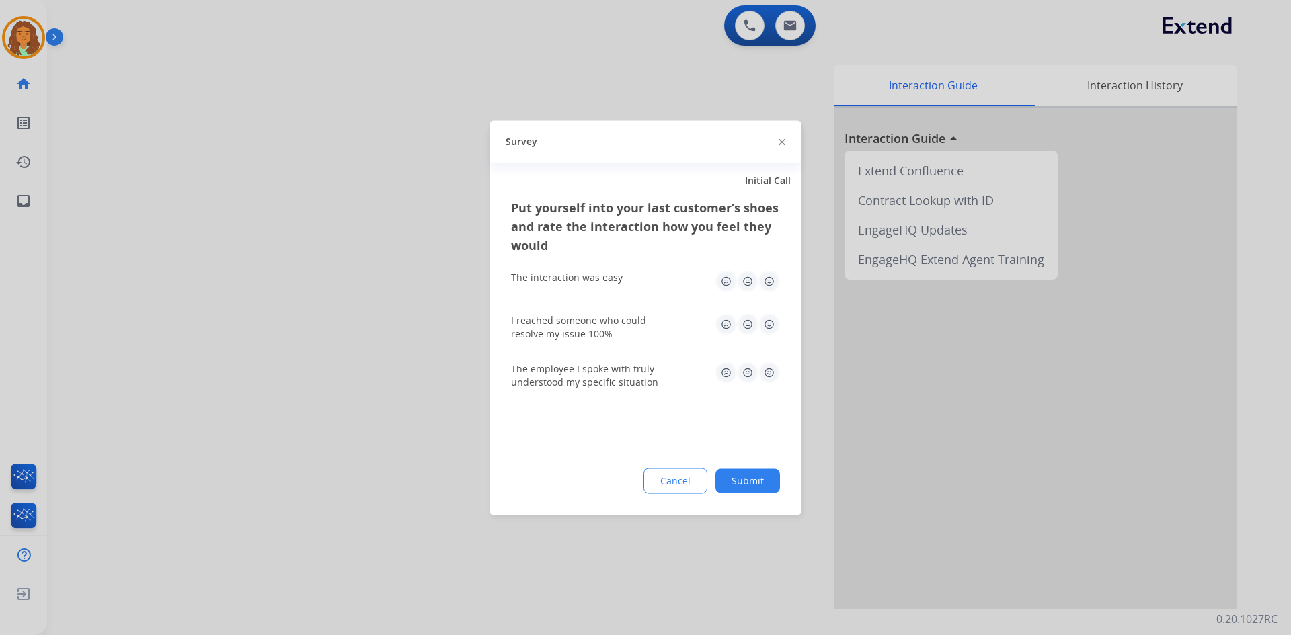
click at [624, 282] on img at bounding box center [770, 281] width 22 height 22
click at [624, 321] on img at bounding box center [770, 324] width 22 height 22
click at [624, 373] on img at bounding box center [770, 373] width 22 height 22
click at [624, 480] on button "Submit" at bounding box center [748, 481] width 65 height 24
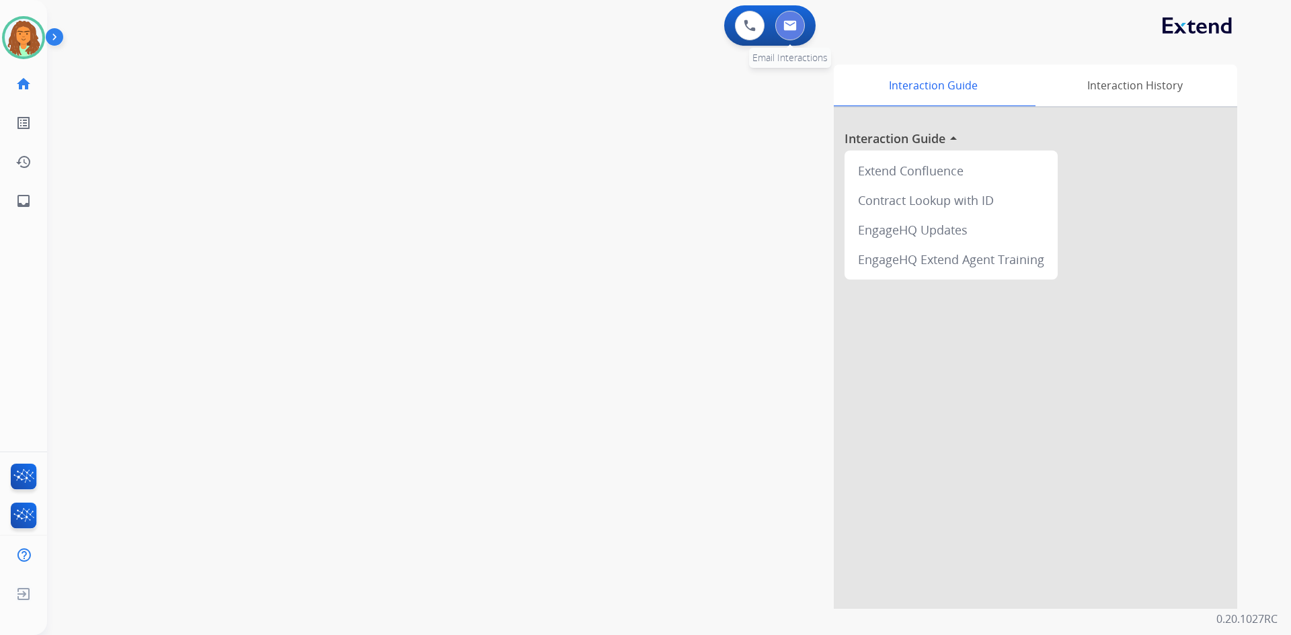
click at [624, 26] on button at bounding box center [790, 26] width 30 height 30
select select "**********"
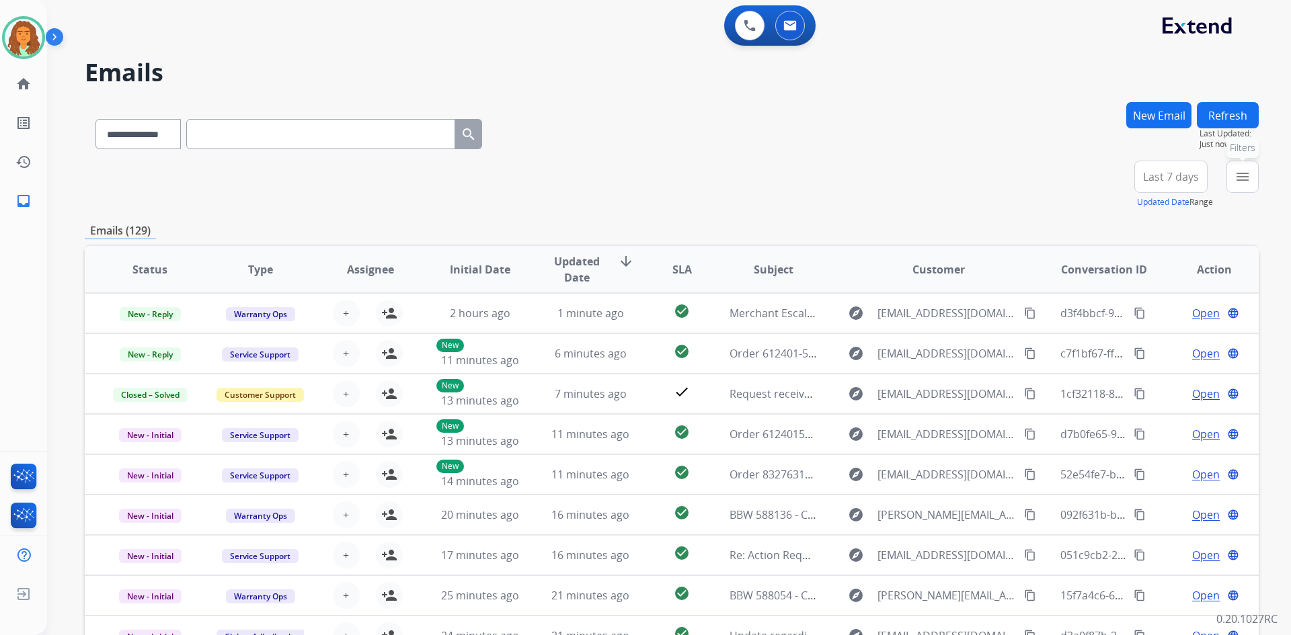
click at [624, 176] on mat-icon "menu" at bounding box center [1243, 177] width 16 height 16
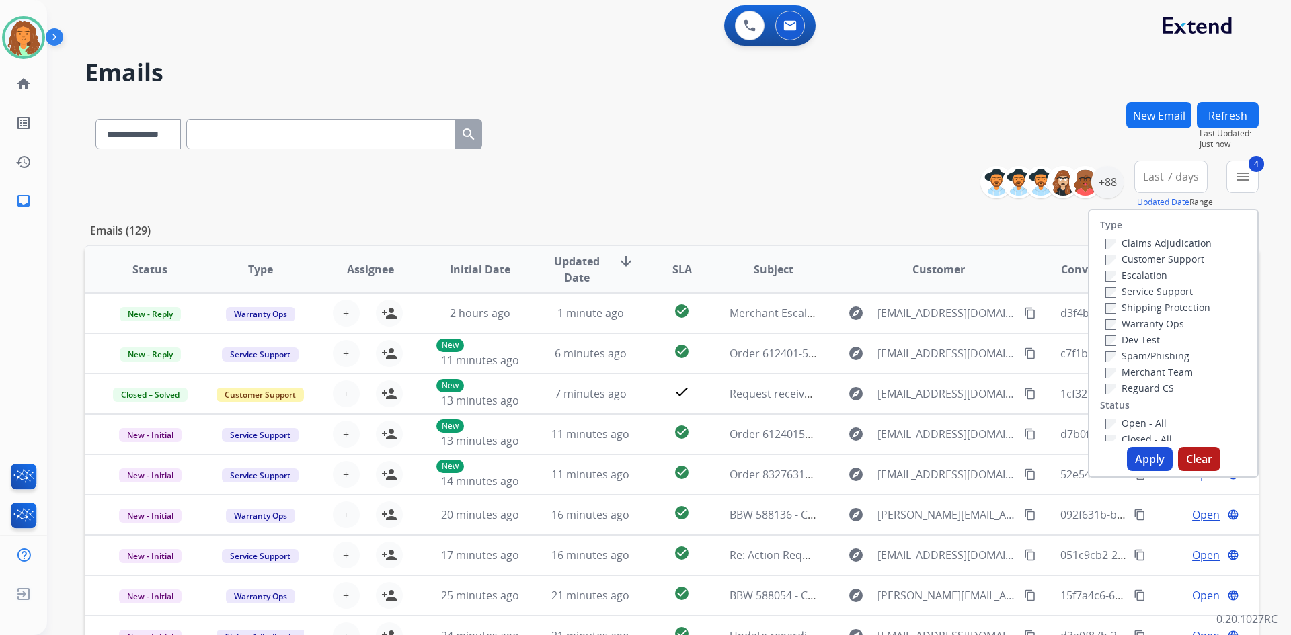
click at [624, 455] on button "Apply" at bounding box center [1150, 459] width 46 height 24
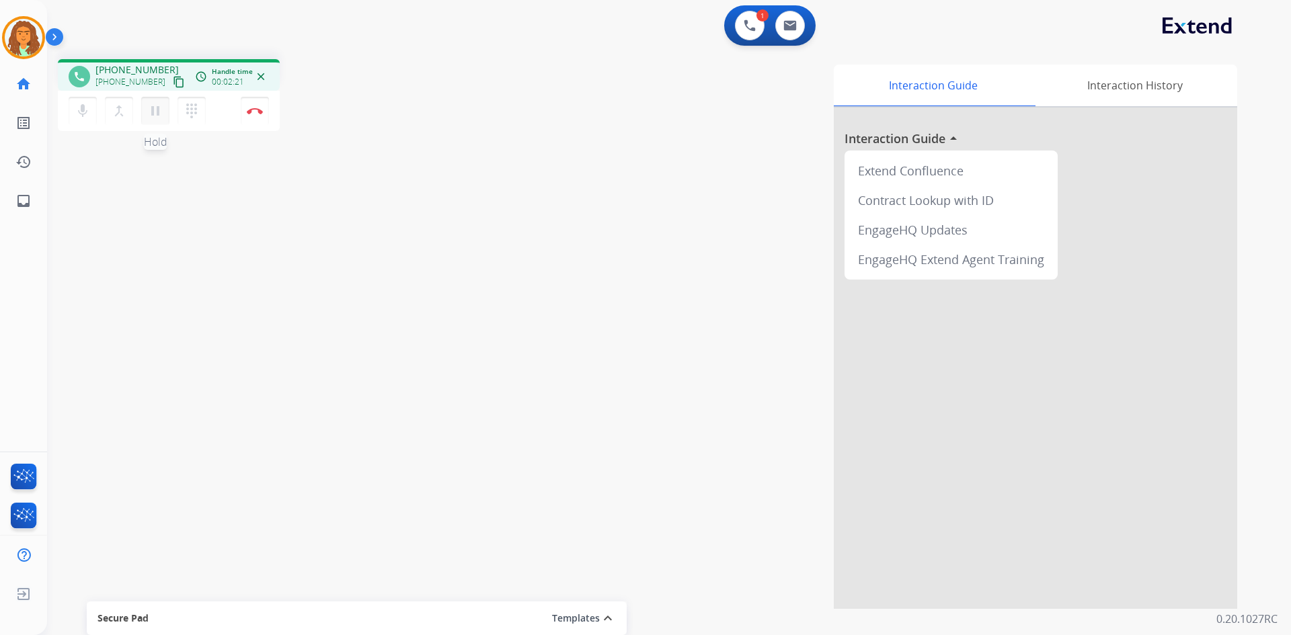
click at [156, 113] on mat-icon "pause" at bounding box center [155, 111] width 16 height 16
click at [153, 113] on mat-icon "play_arrow" at bounding box center [155, 111] width 16 height 16
click at [254, 110] on img at bounding box center [255, 111] width 16 height 7
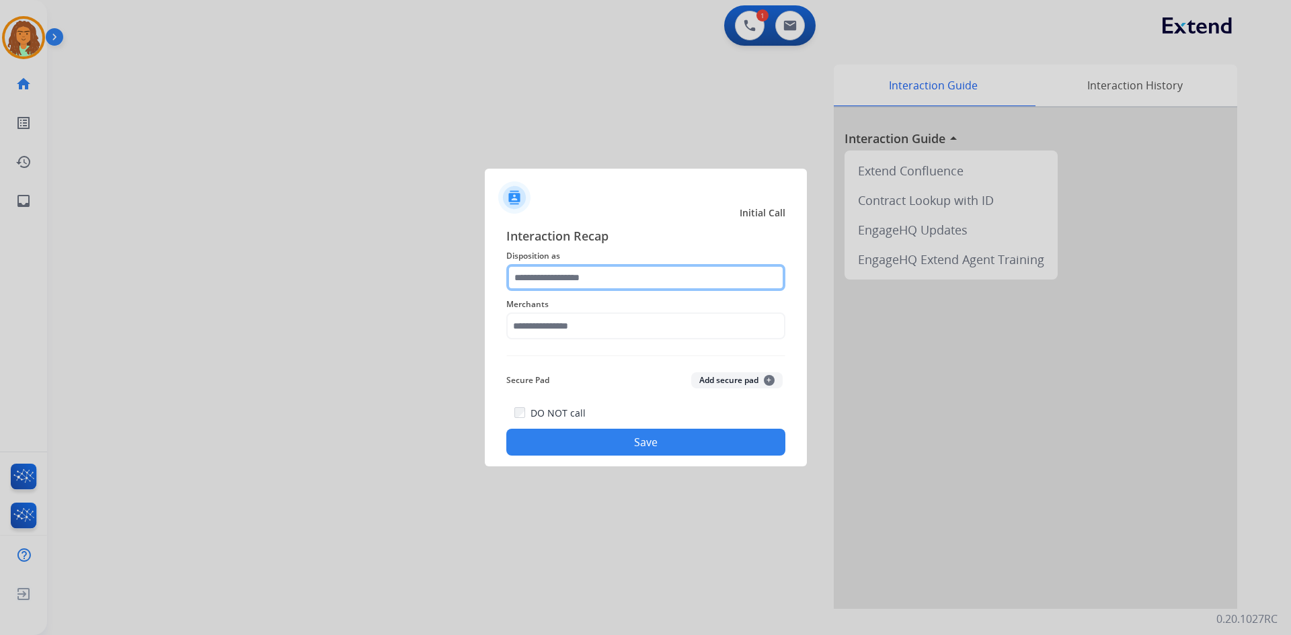
click at [560, 275] on input "text" at bounding box center [645, 277] width 279 height 27
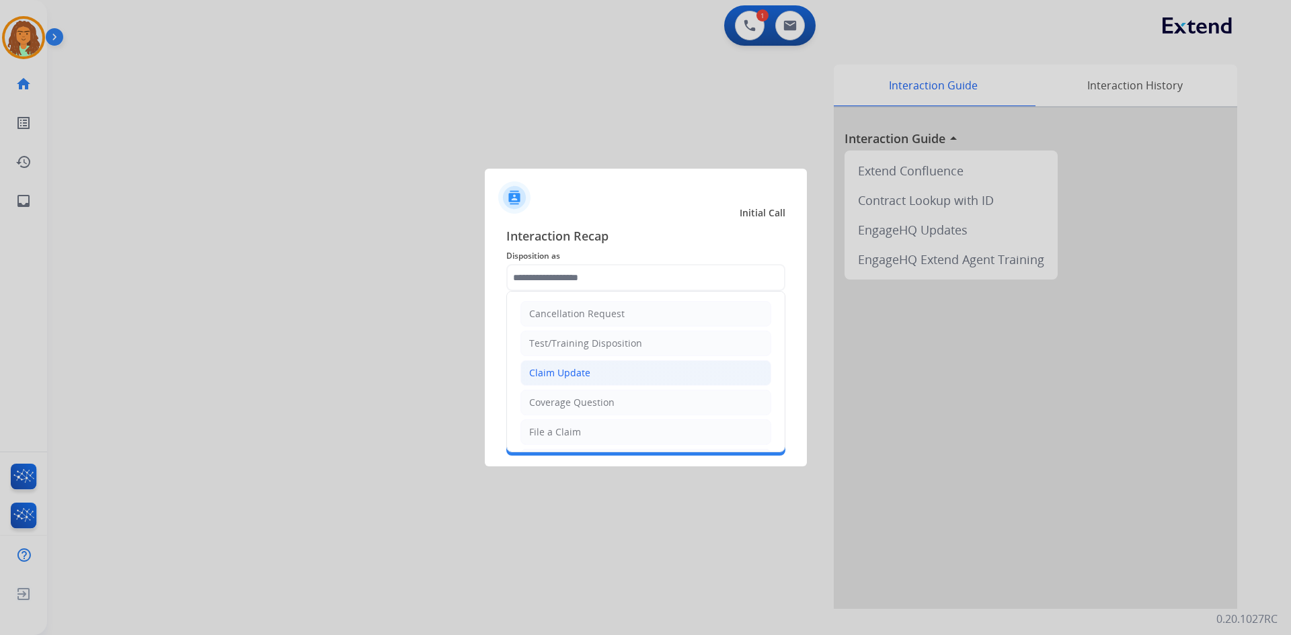
click at [573, 370] on div "Claim Update" at bounding box center [559, 373] width 61 height 13
type input "**********"
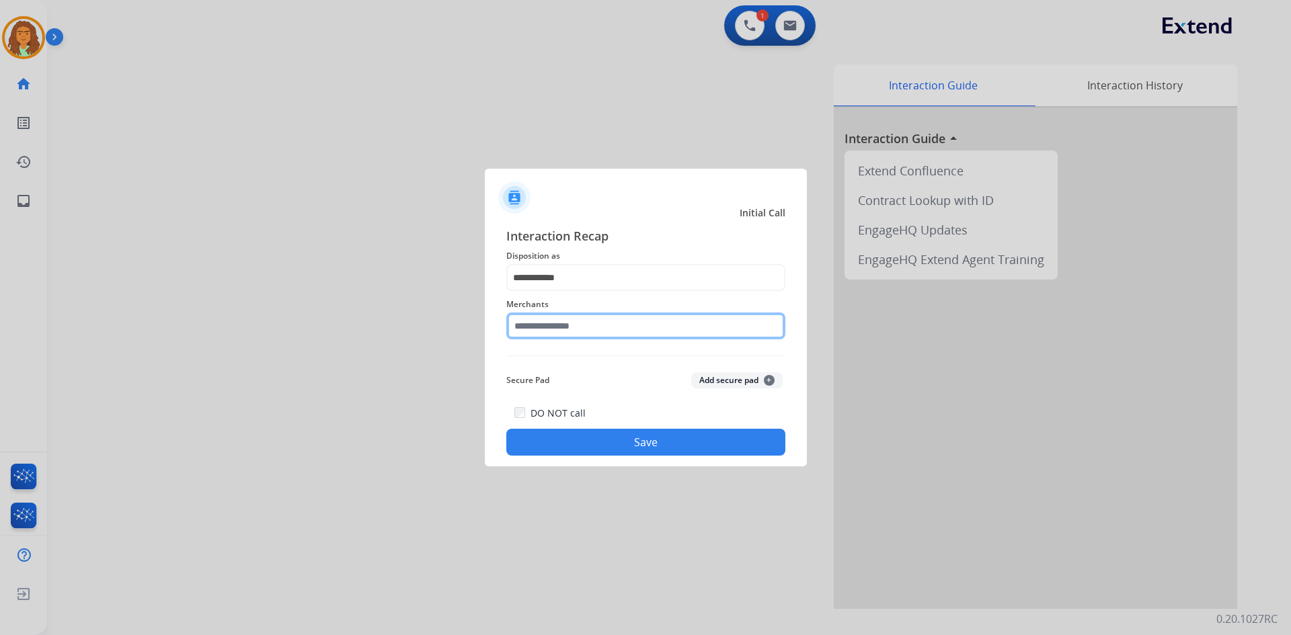
click at [552, 327] on input "text" at bounding box center [645, 326] width 279 height 27
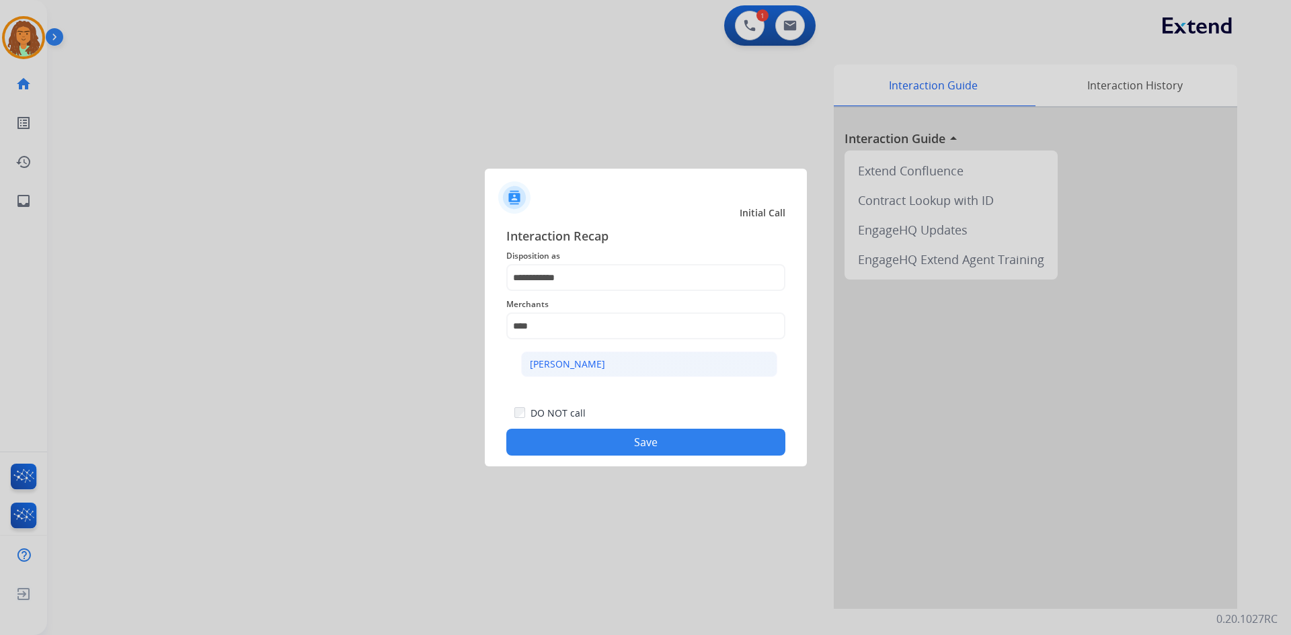
click at [559, 367] on div "[PERSON_NAME]" at bounding box center [567, 364] width 75 height 13
type input "**********"
click at [624, 442] on button "Save" at bounding box center [645, 442] width 279 height 27
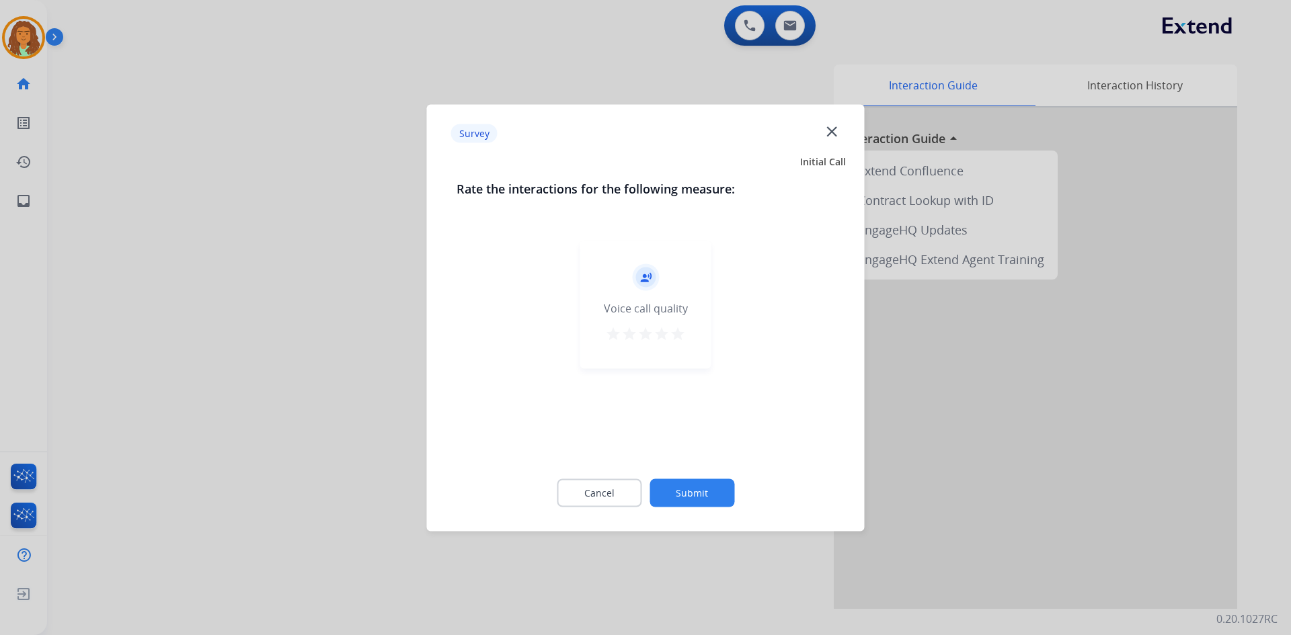
click at [624, 327] on mat-icon "star" at bounding box center [678, 333] width 16 height 16
click at [624, 489] on button "Submit" at bounding box center [692, 493] width 85 height 28
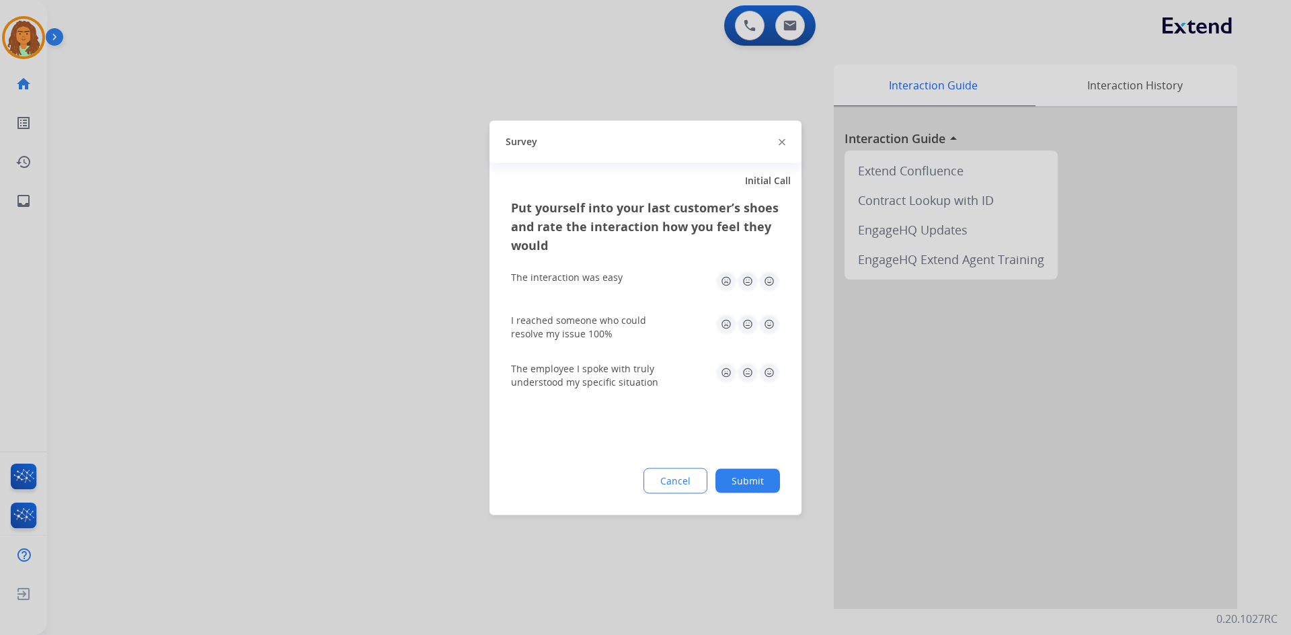
click at [624, 276] on img at bounding box center [770, 281] width 22 height 22
click at [624, 321] on img at bounding box center [770, 324] width 22 height 22
click at [624, 371] on img at bounding box center [770, 373] width 22 height 22
click at [624, 479] on button "Submit" at bounding box center [748, 481] width 65 height 24
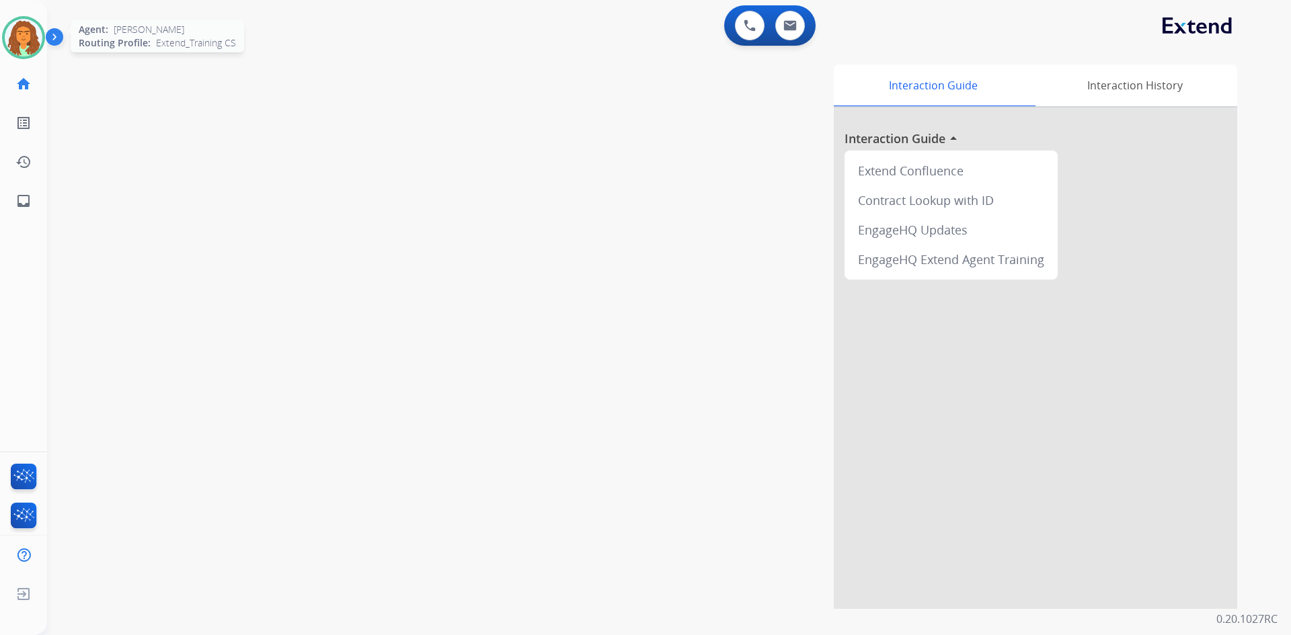
click at [35, 29] on img at bounding box center [24, 38] width 38 height 38
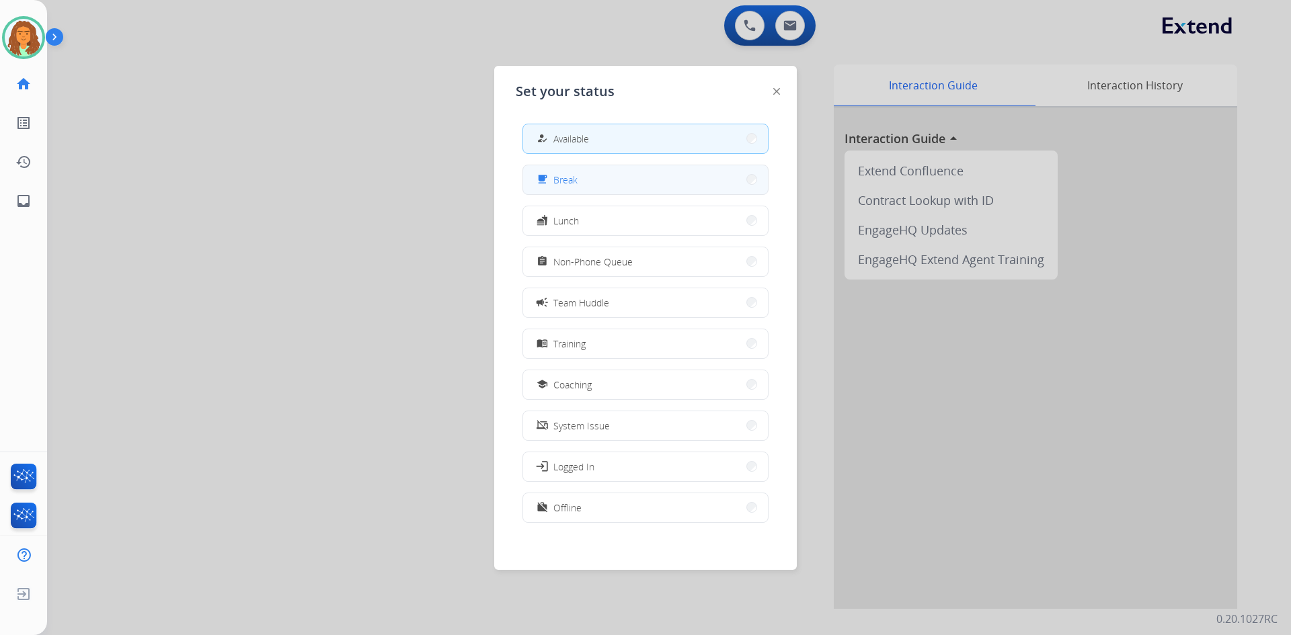
click at [576, 178] on span "Break" at bounding box center [565, 180] width 24 height 14
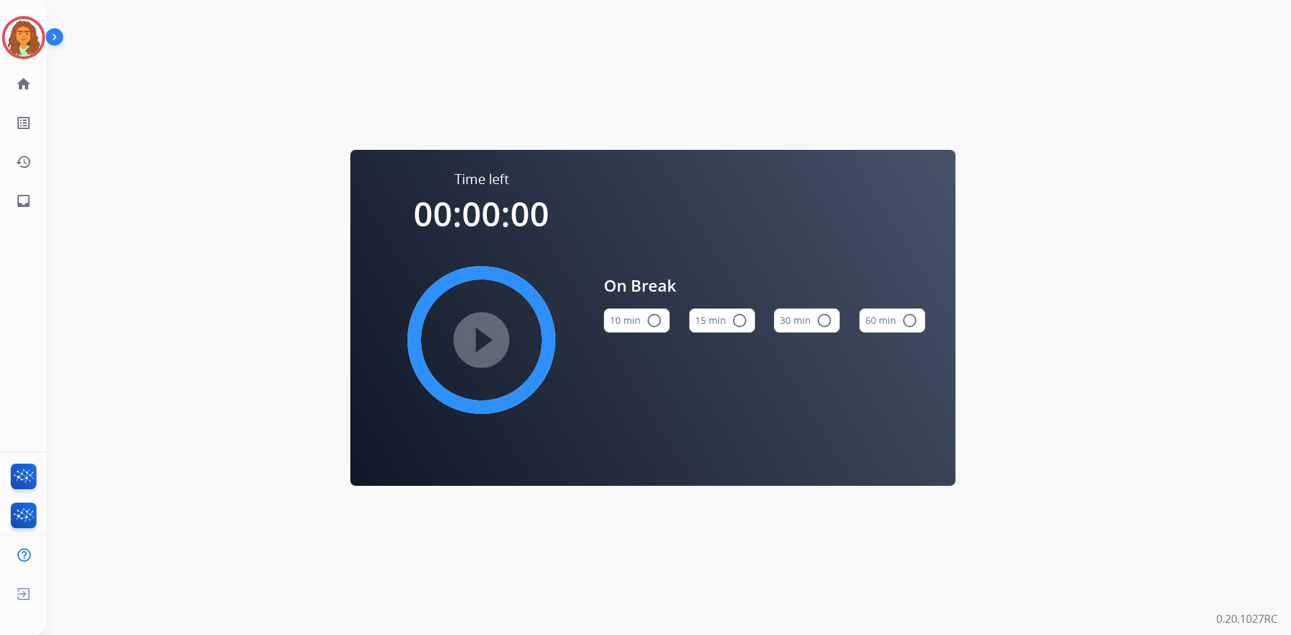
click at [624, 313] on mat-icon "radio_button_unchecked" at bounding box center [654, 321] width 16 height 16
click at [490, 336] on mat-icon "play_circle_filled" at bounding box center [481, 340] width 16 height 16
click at [30, 40] on img at bounding box center [24, 38] width 38 height 38
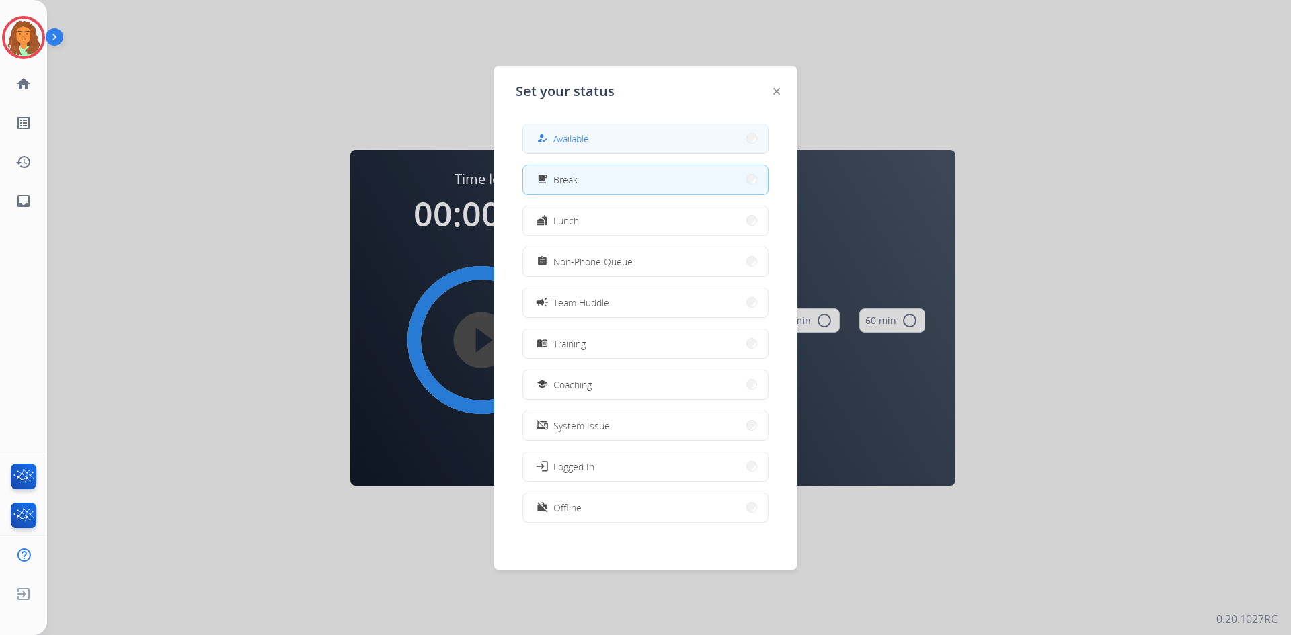
click at [565, 140] on span "Available" at bounding box center [571, 139] width 36 height 14
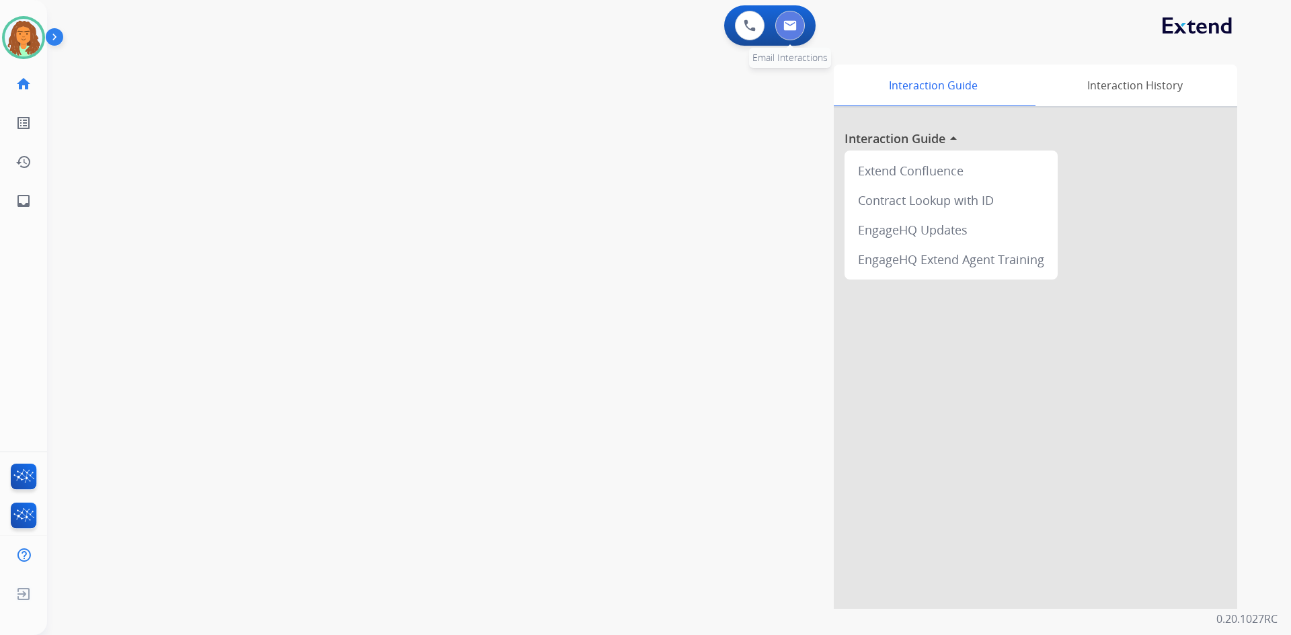
click at [624, 28] on img at bounding box center [789, 25] width 13 height 11
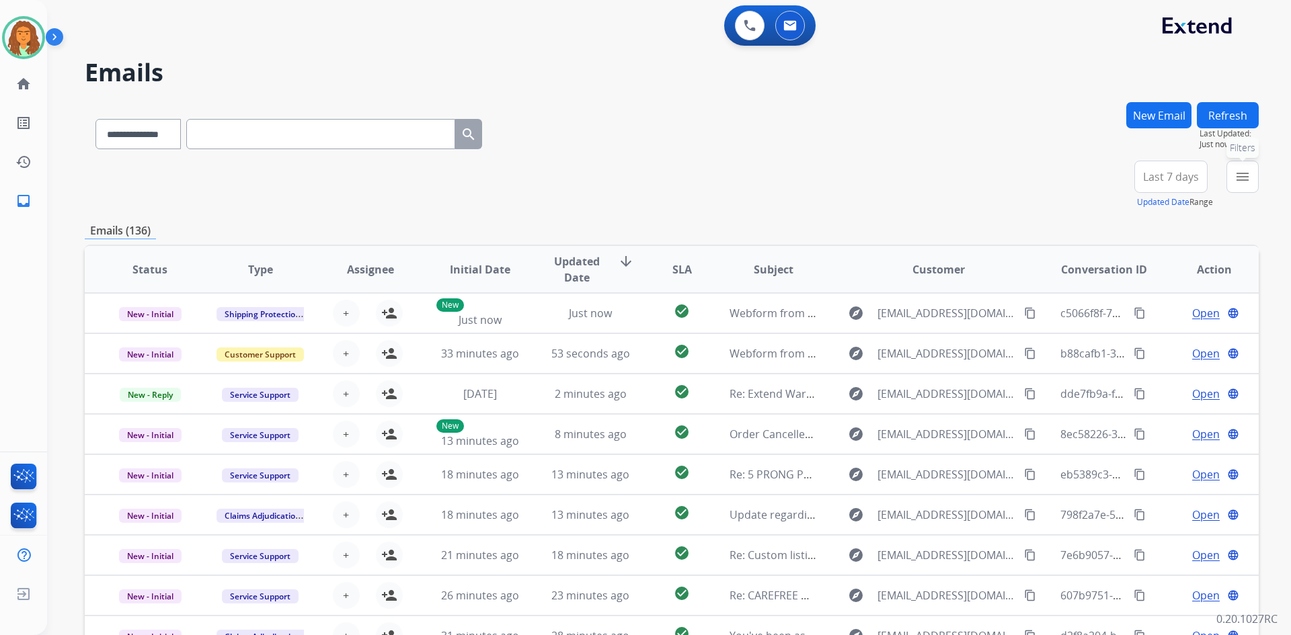
click at [624, 176] on mat-icon "menu" at bounding box center [1243, 177] width 16 height 16
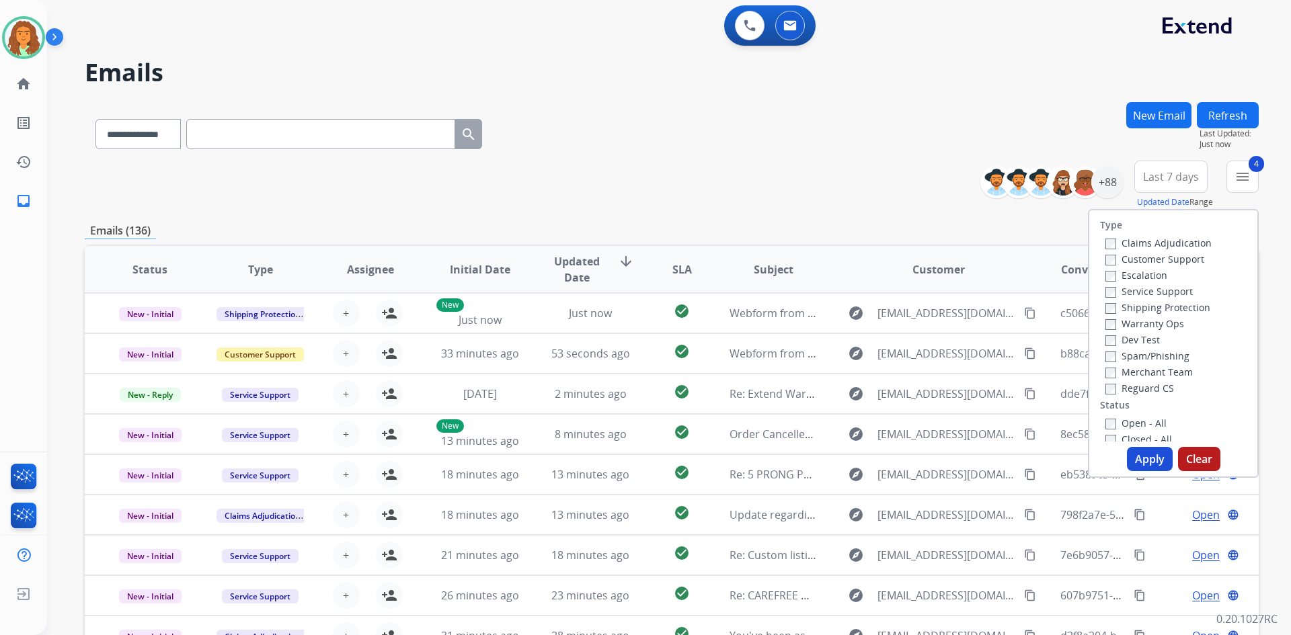
click at [624, 456] on button "Apply" at bounding box center [1150, 459] width 46 height 24
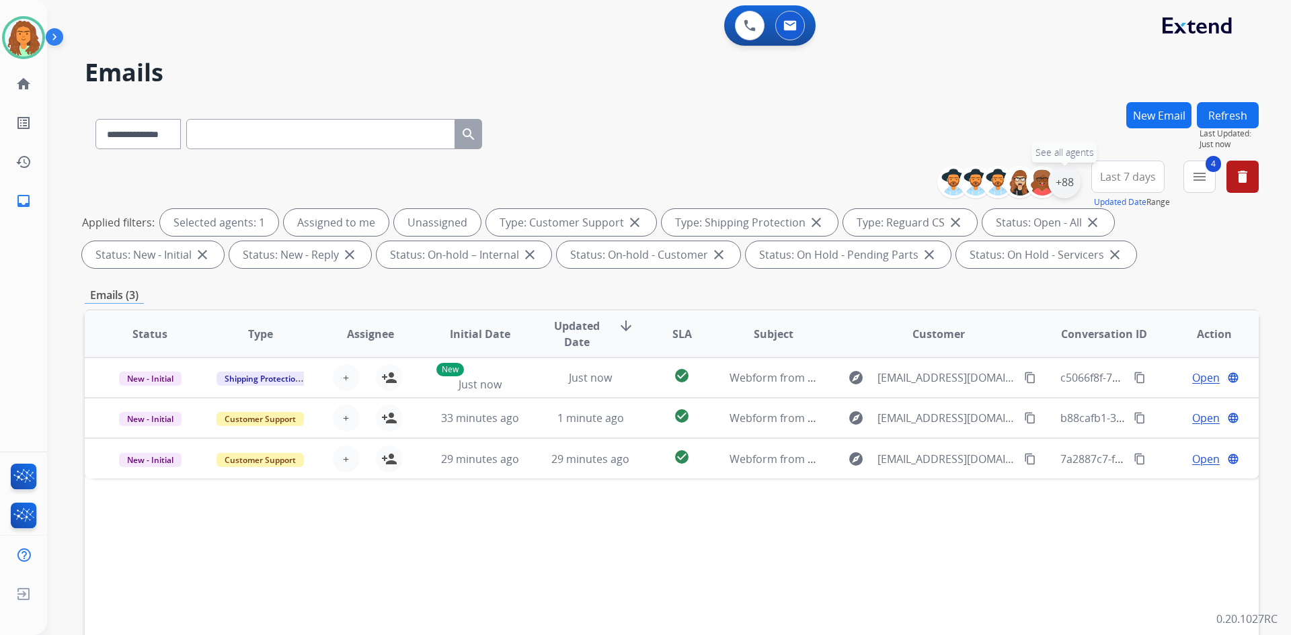
click at [624, 180] on div "+88" at bounding box center [1064, 182] width 32 height 32
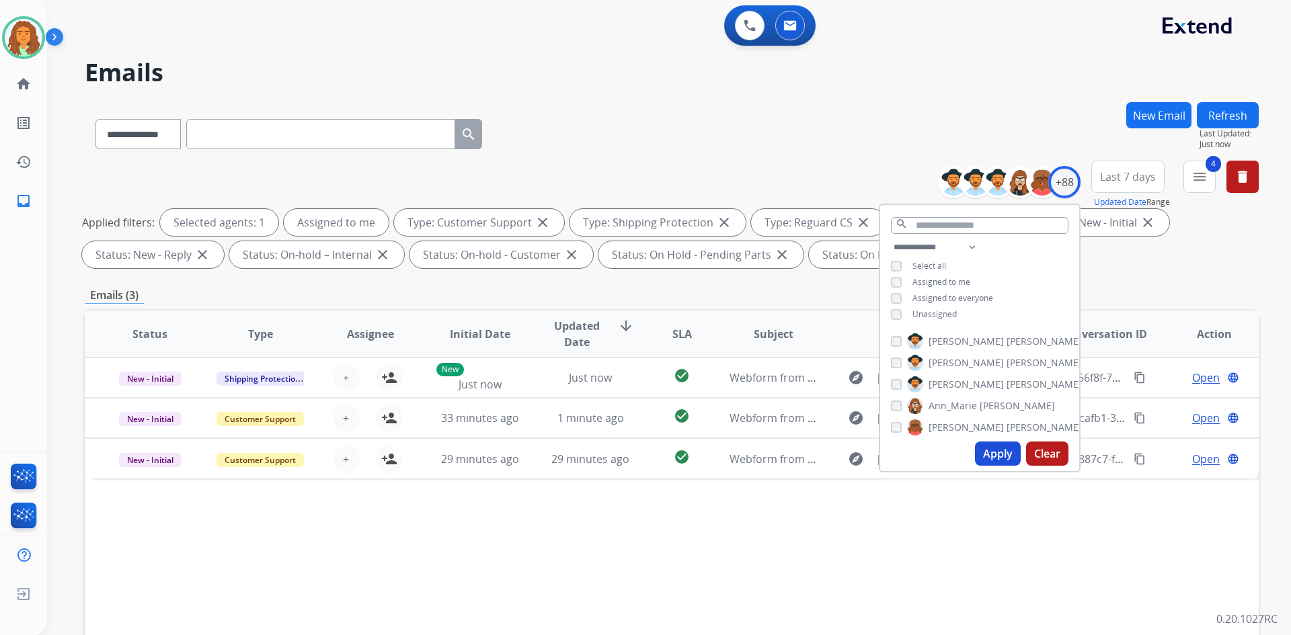
click at [624, 453] on button "Apply" at bounding box center [998, 454] width 46 height 24
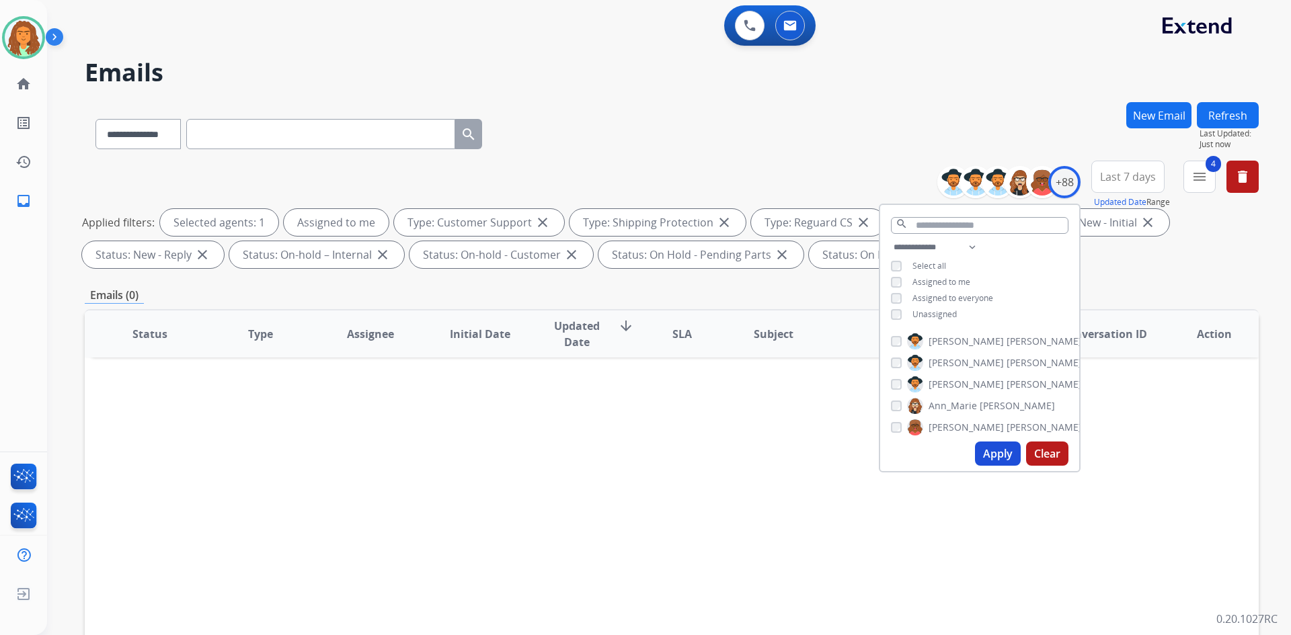
click at [624, 295] on div "Emails (0)" at bounding box center [672, 295] width 1174 height 17
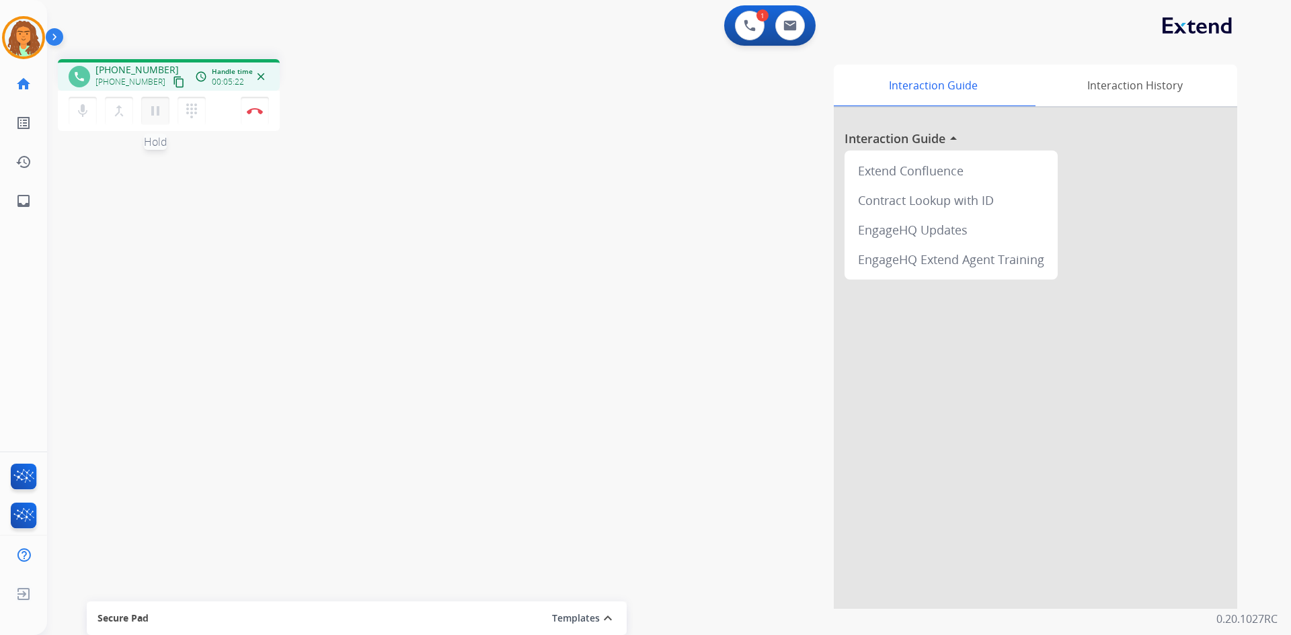
click at [151, 114] on mat-icon "pause" at bounding box center [155, 111] width 16 height 16
click at [156, 113] on mat-icon "play_arrow" at bounding box center [155, 111] width 16 height 16
click at [248, 114] on img at bounding box center [255, 111] width 16 height 7
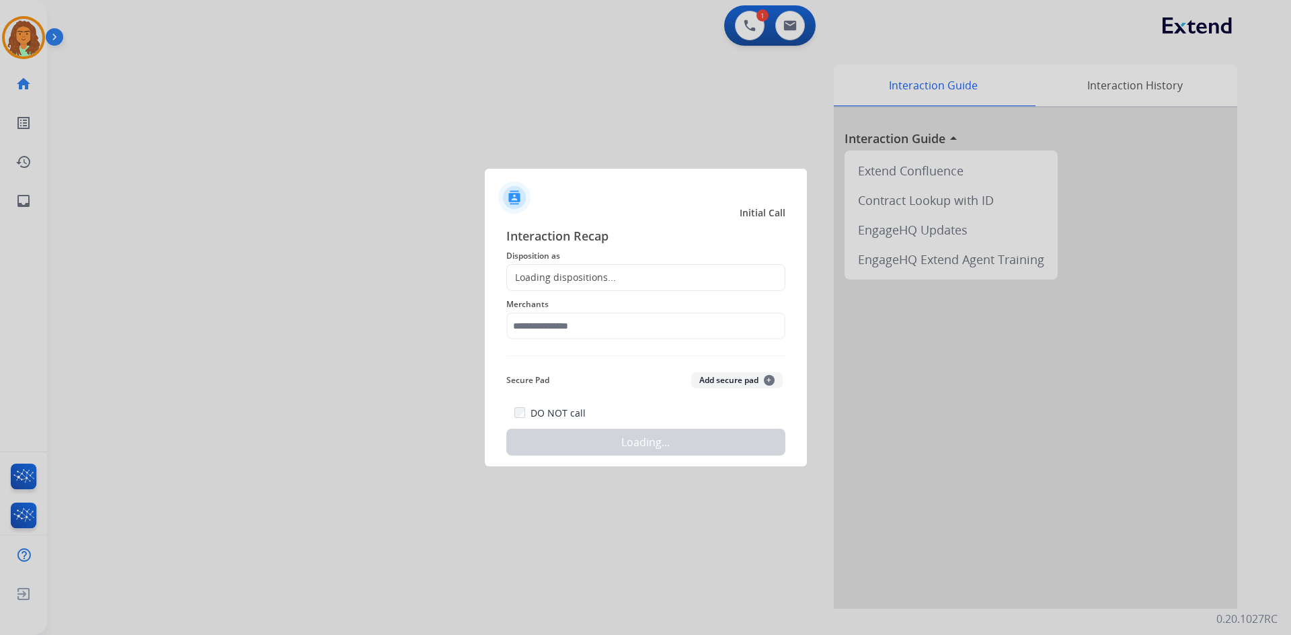
click at [531, 280] on div "Loading dispositions..." at bounding box center [561, 277] width 109 height 13
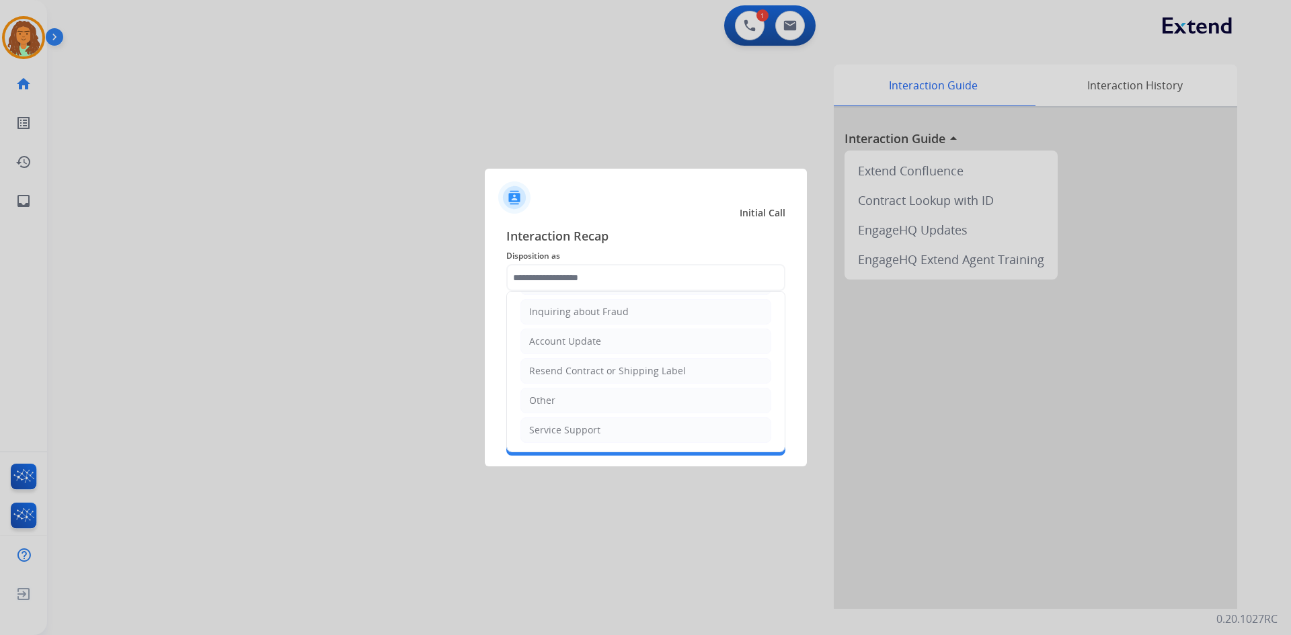
scroll to position [210, 0]
click at [553, 399] on div "Other" at bounding box center [542, 399] width 26 height 13
type input "*****"
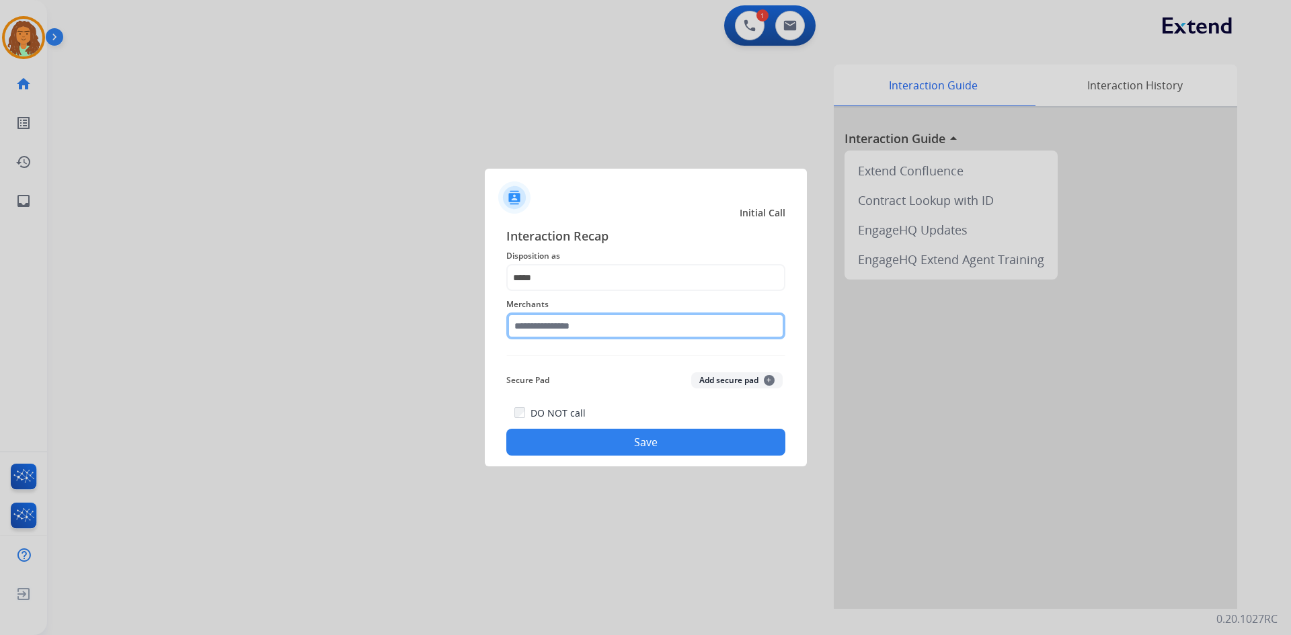
click at [547, 326] on input "text" at bounding box center [645, 326] width 279 height 27
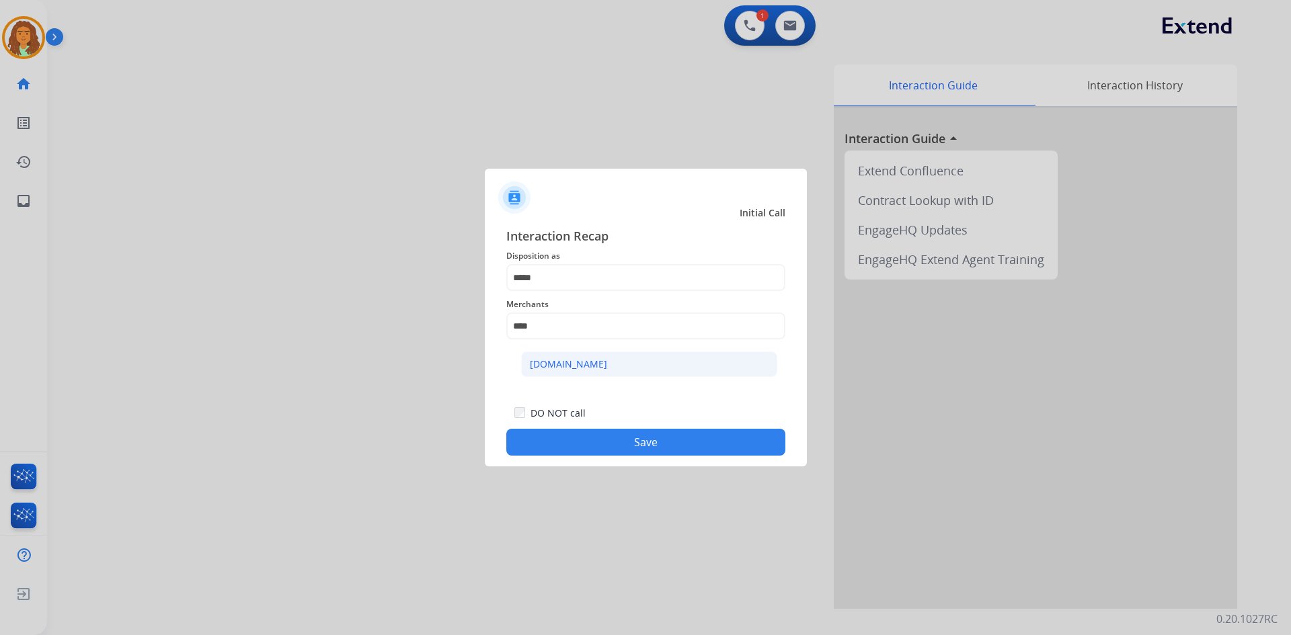
click at [564, 365] on div "[DOMAIN_NAME]" at bounding box center [568, 364] width 77 height 13
type input "**********"
click at [624, 445] on button "Save" at bounding box center [645, 442] width 279 height 27
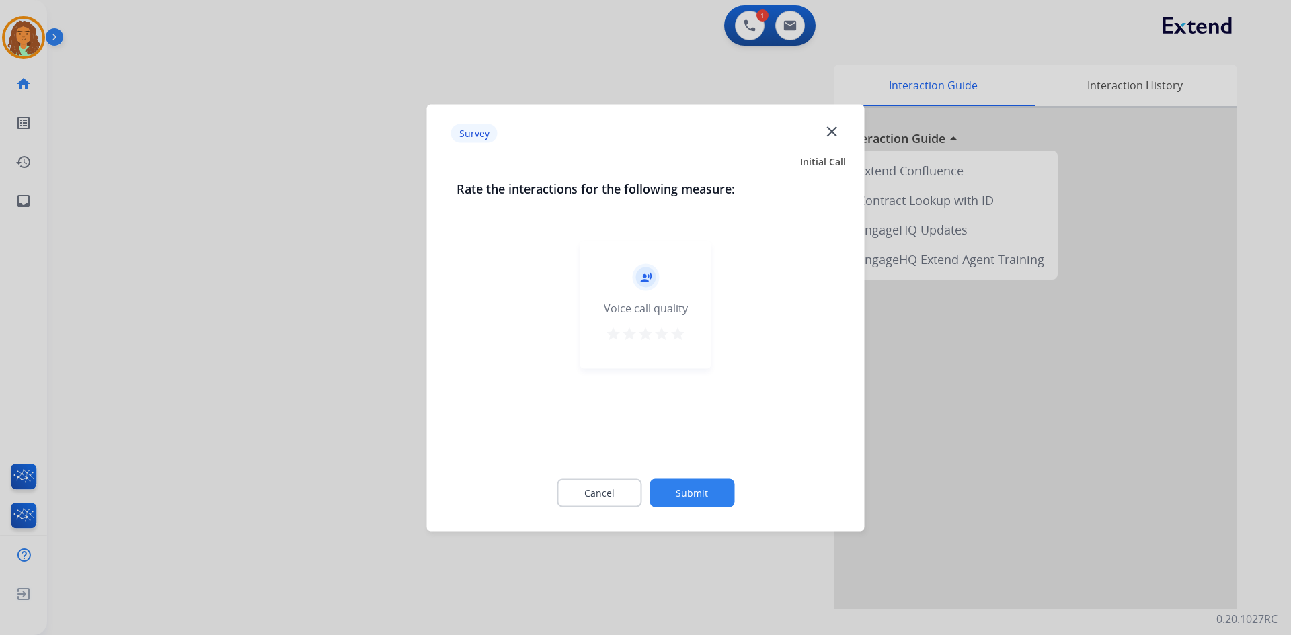
click at [624, 332] on mat-icon "star" at bounding box center [678, 333] width 16 height 16
click at [624, 488] on button "Submit" at bounding box center [692, 493] width 85 height 28
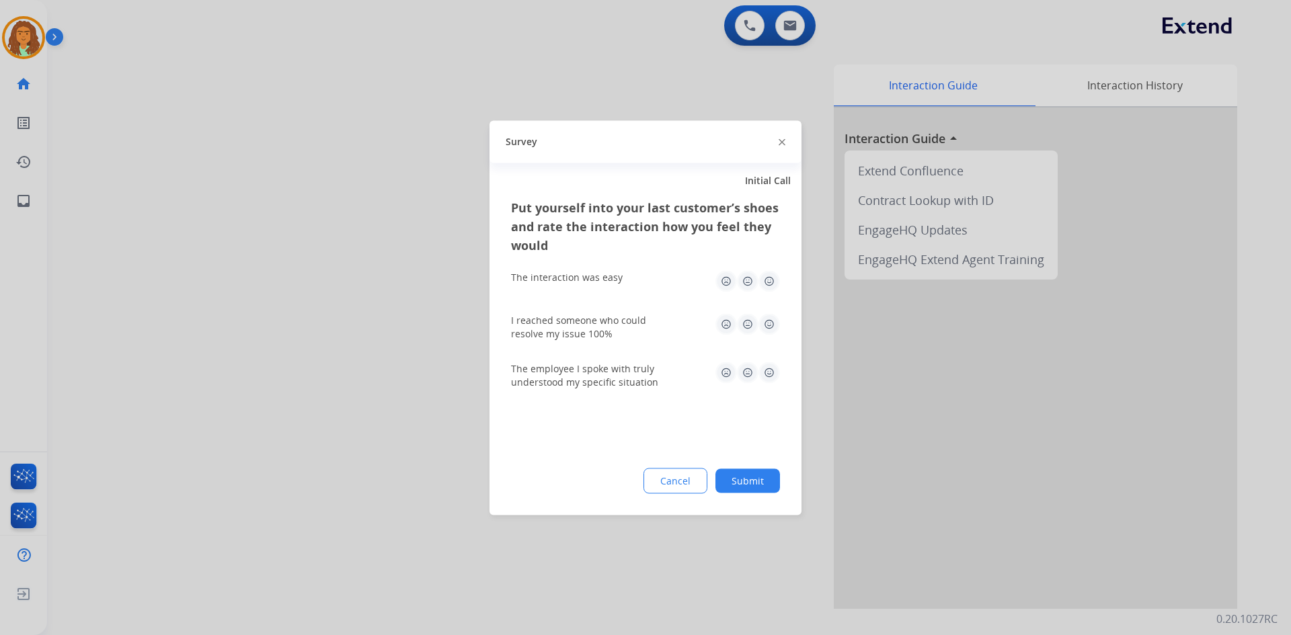
click at [624, 279] on img at bounding box center [770, 281] width 22 height 22
click at [624, 321] on img at bounding box center [770, 324] width 22 height 22
click at [624, 372] on img at bounding box center [770, 373] width 22 height 22
click at [624, 483] on button "Submit" at bounding box center [748, 481] width 65 height 24
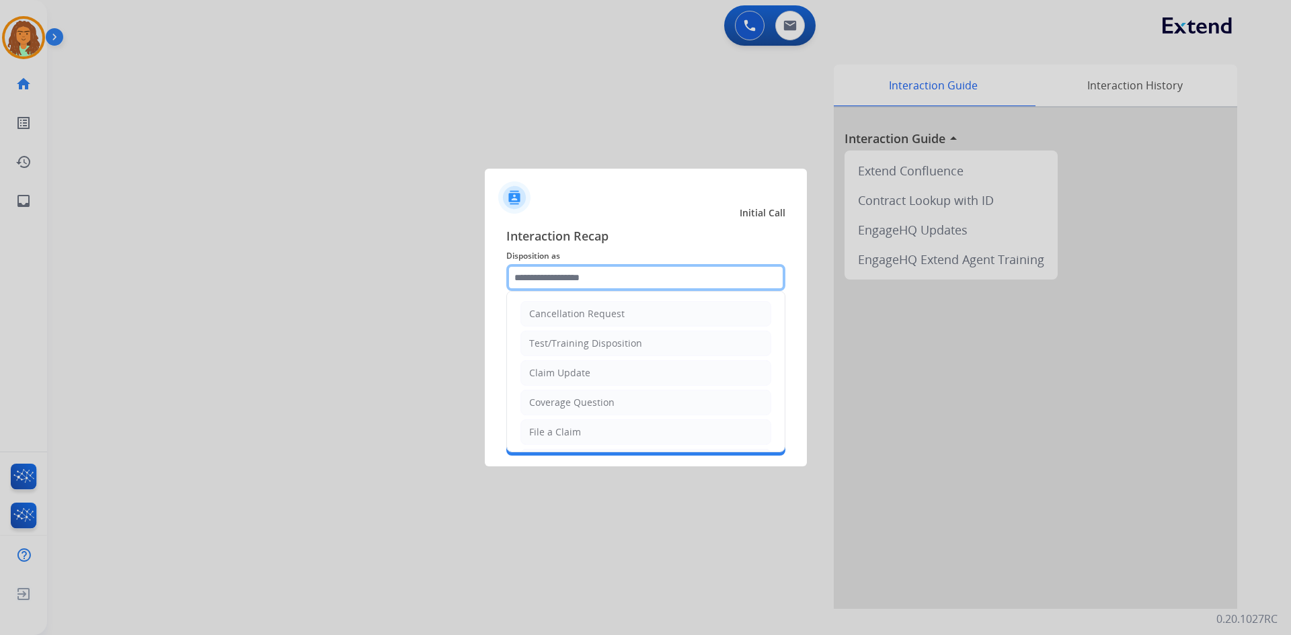
click at [548, 279] on input "text" at bounding box center [645, 277] width 279 height 27
click at [555, 430] on div "File a Claim" at bounding box center [555, 432] width 52 height 13
type input "**********"
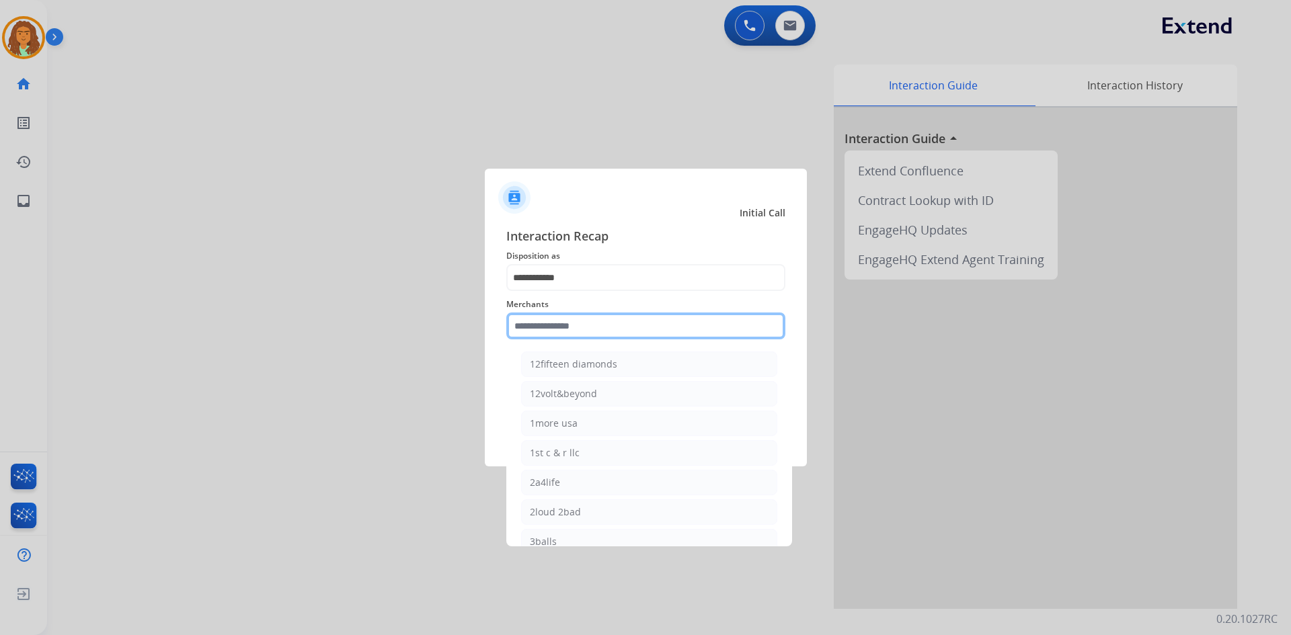
click at [542, 325] on input "text" at bounding box center [645, 326] width 279 height 27
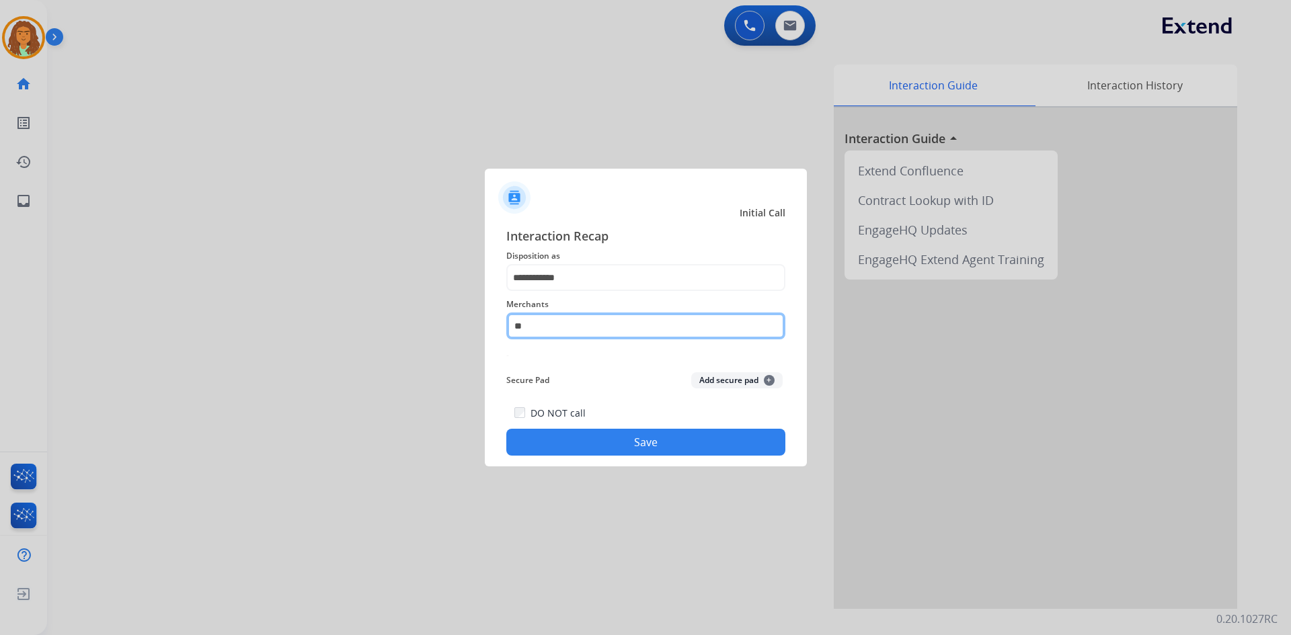
type input "*"
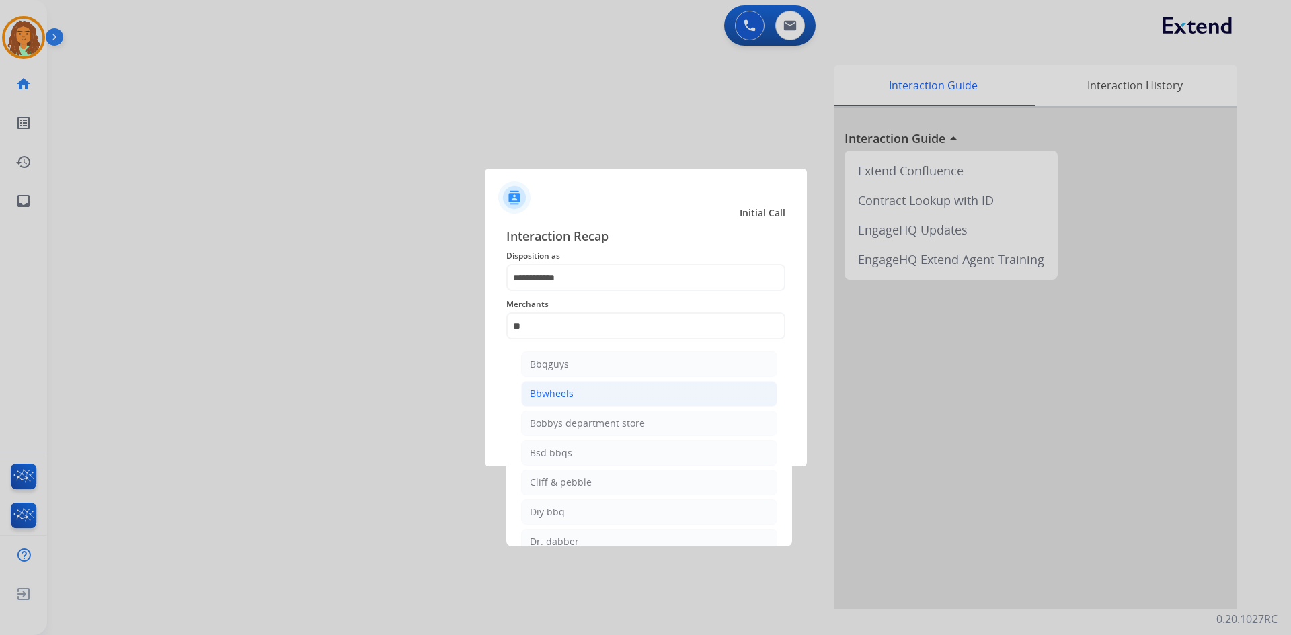
click at [562, 396] on div "Bbwheels" at bounding box center [552, 393] width 44 height 13
type input "********"
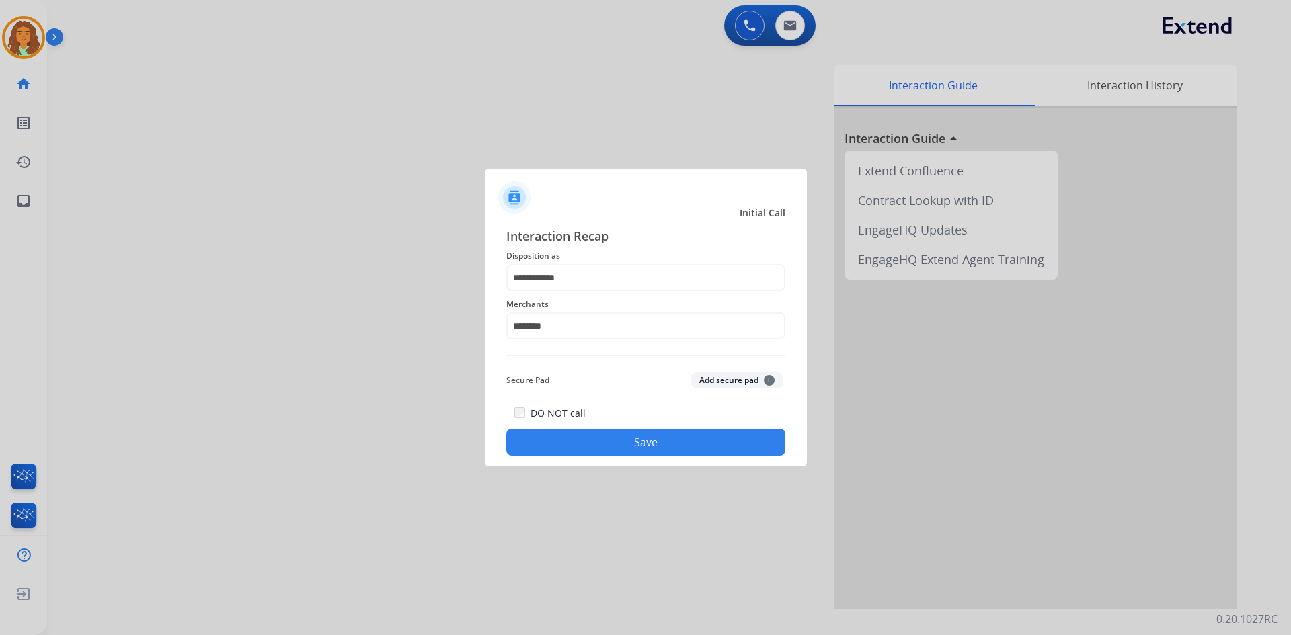
click at [624, 440] on button "Save" at bounding box center [645, 442] width 279 height 27
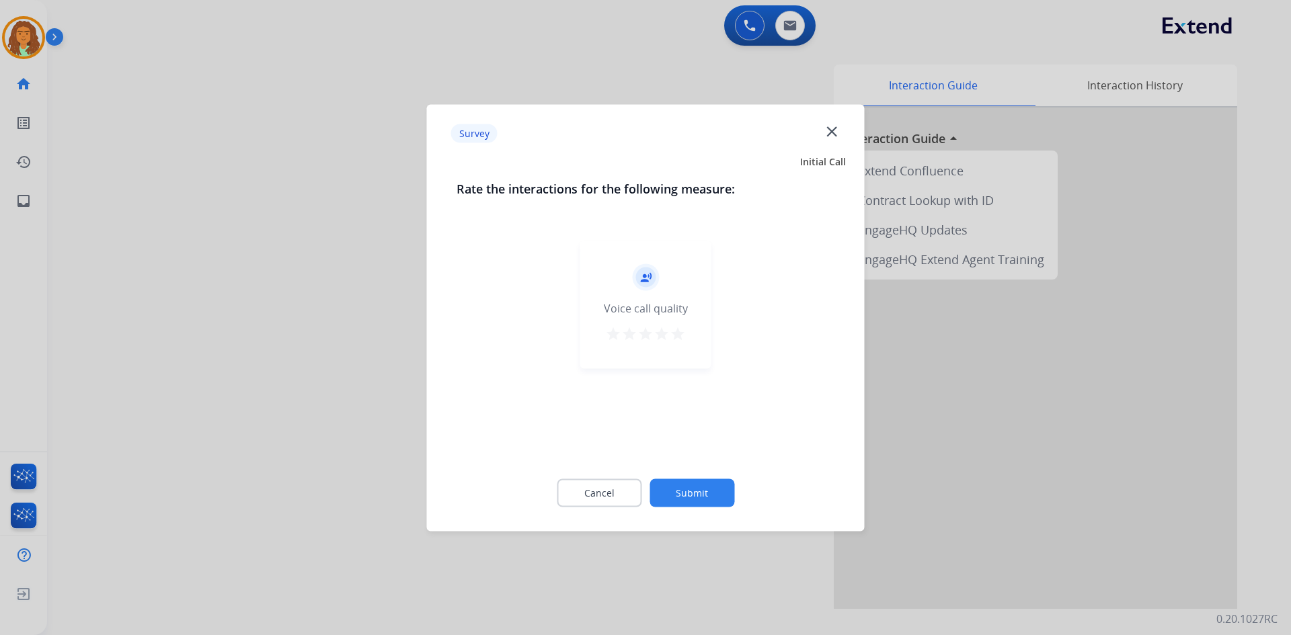
click at [624, 334] on mat-icon "star" at bounding box center [678, 333] width 16 height 16
click at [624, 486] on button "Submit" at bounding box center [692, 493] width 85 height 28
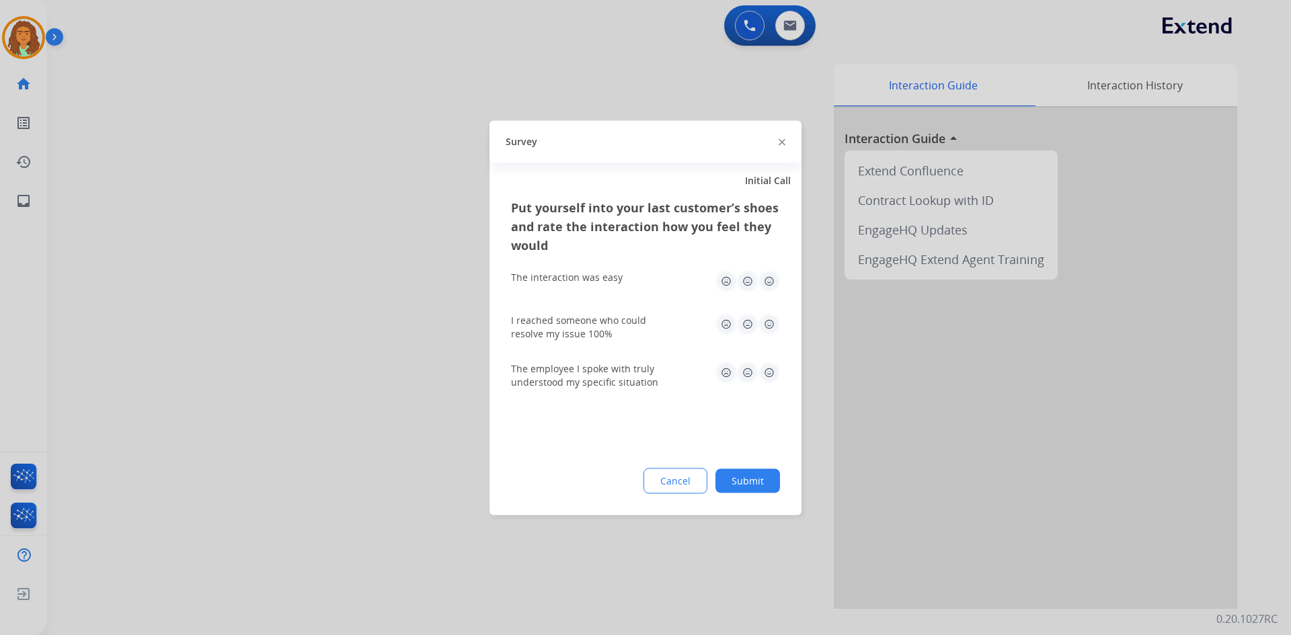
click at [624, 278] on img at bounding box center [770, 281] width 22 height 22
click at [624, 325] on img at bounding box center [770, 324] width 22 height 22
click at [624, 373] on img at bounding box center [770, 373] width 22 height 22
click at [624, 479] on button "Submit" at bounding box center [748, 481] width 65 height 24
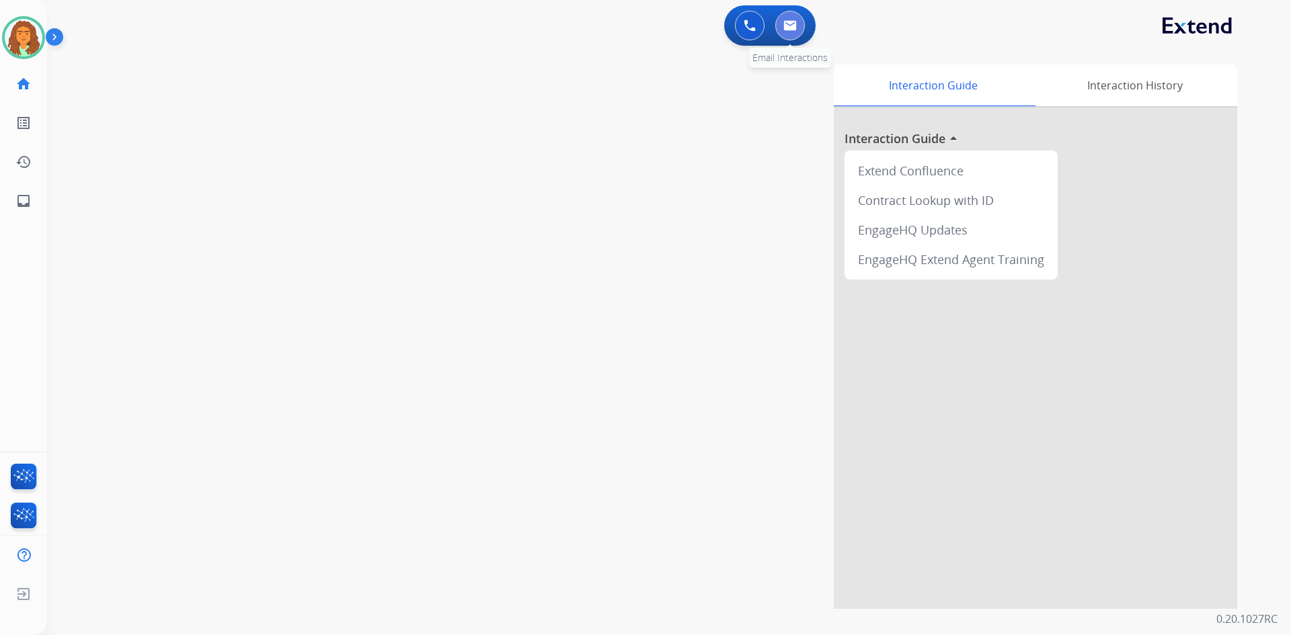
click at [624, 27] on img at bounding box center [789, 25] width 13 height 11
select select "**********"
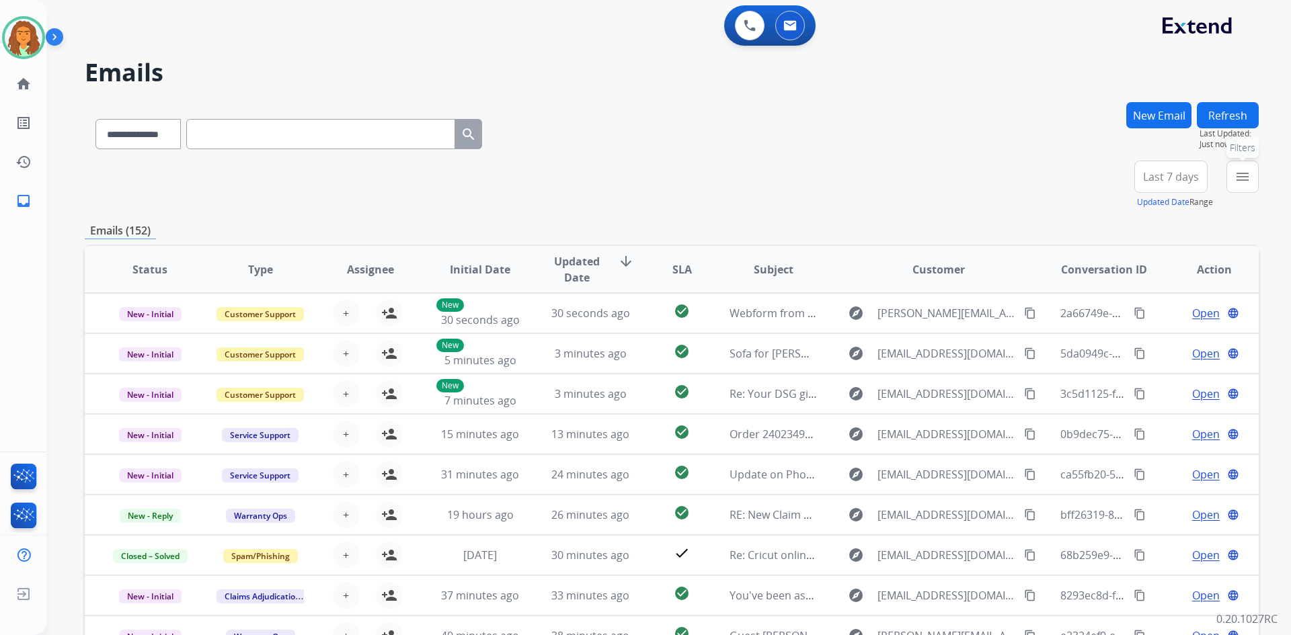
click at [624, 180] on mat-icon "menu" at bounding box center [1243, 177] width 16 height 16
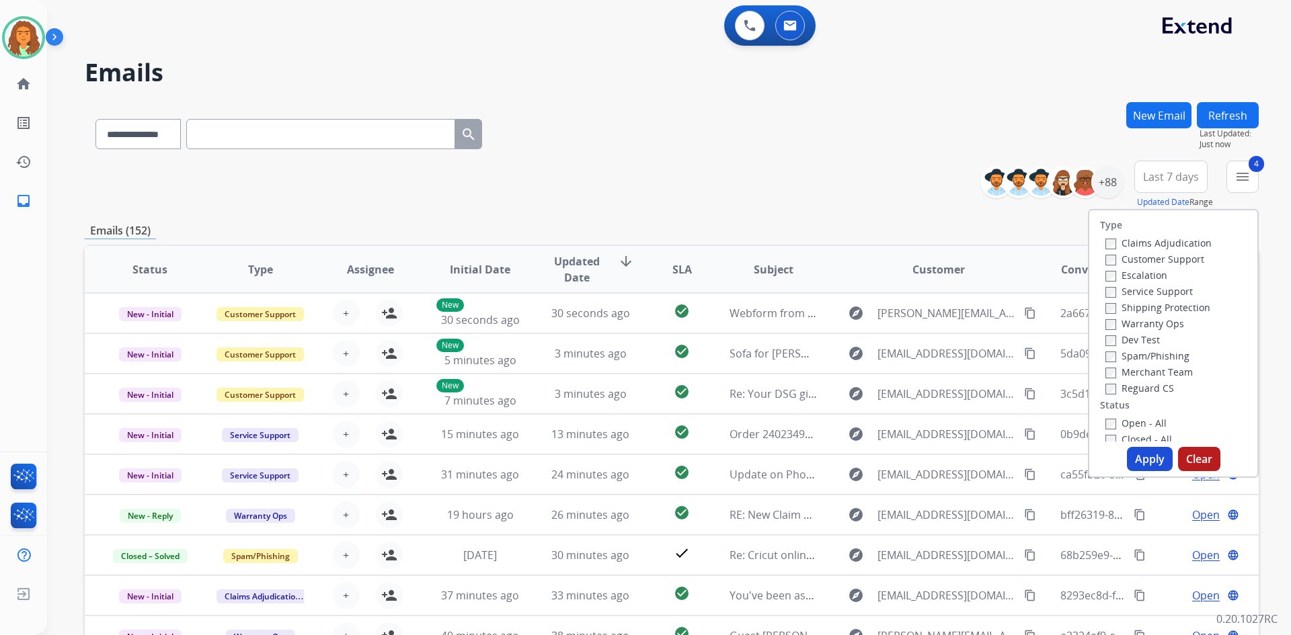
click at [624, 457] on button "Apply" at bounding box center [1150, 459] width 46 height 24
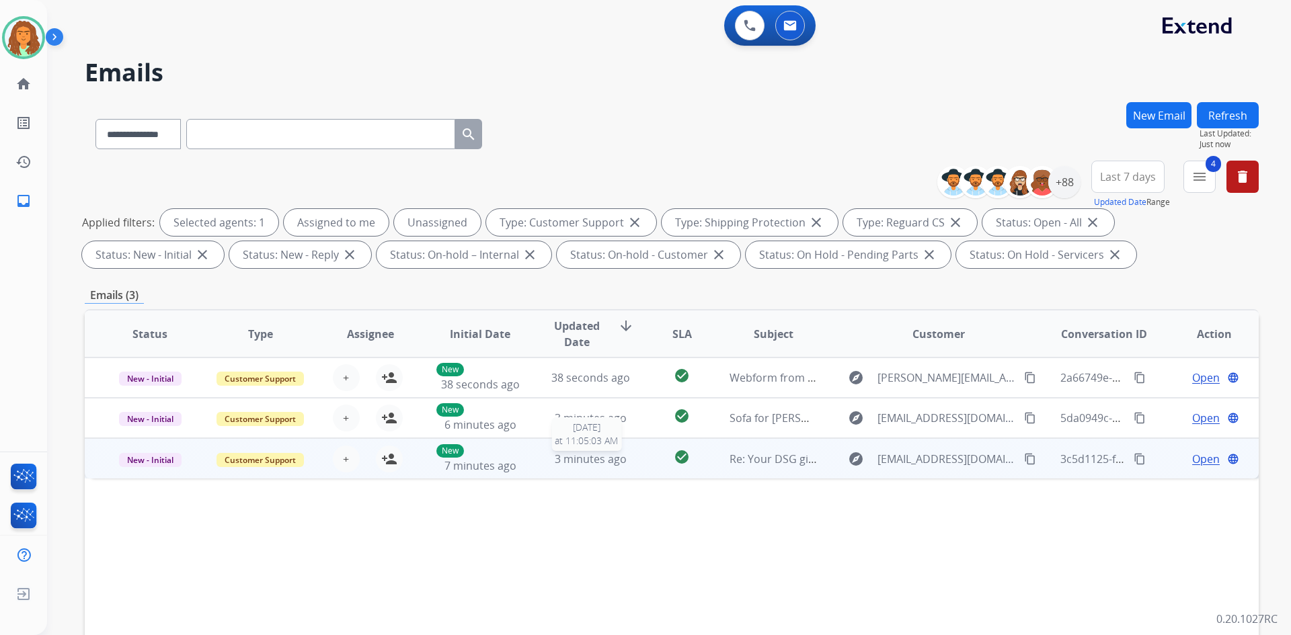
click at [609, 467] on div "3 minutes ago" at bounding box center [591, 459] width 88 height 16
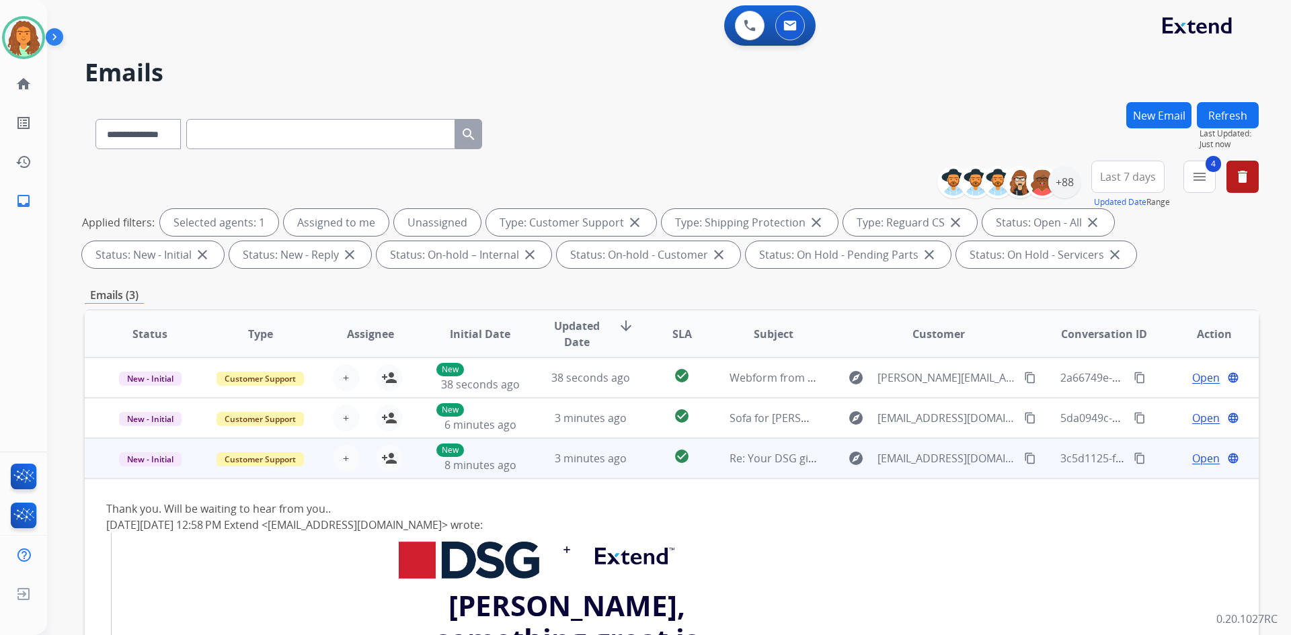
click at [624, 459] on span "Open" at bounding box center [1206, 459] width 28 height 16
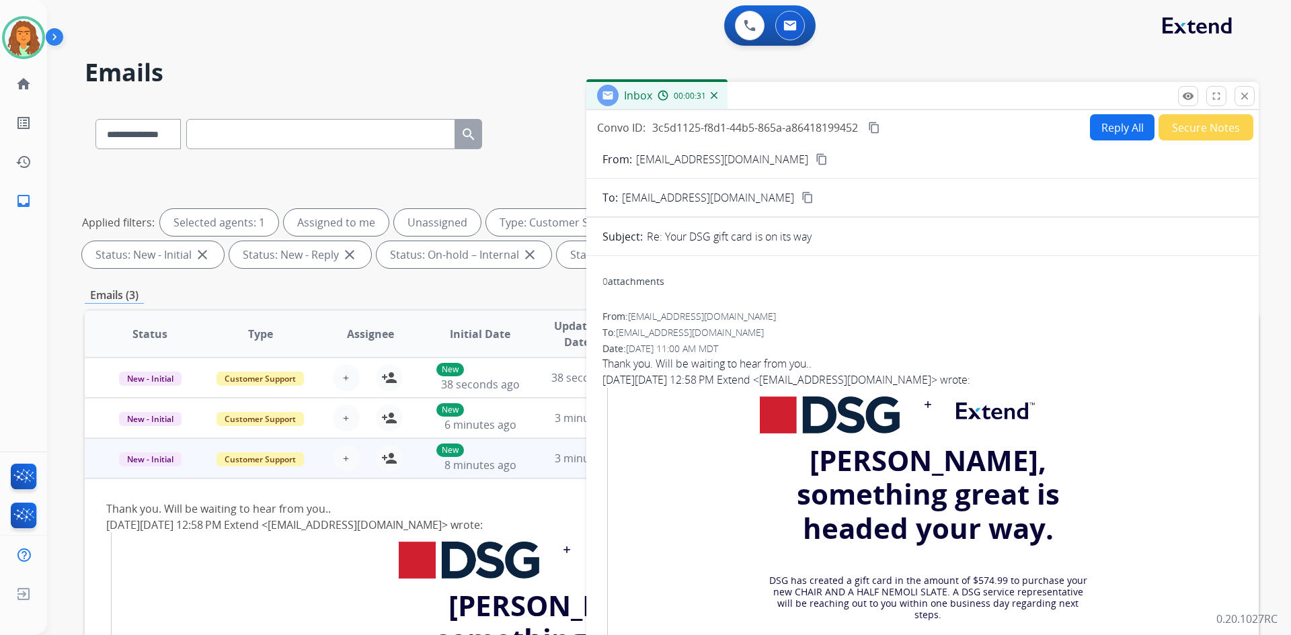
click at [624, 161] on mat-icon "content_copy" at bounding box center [822, 159] width 12 height 12
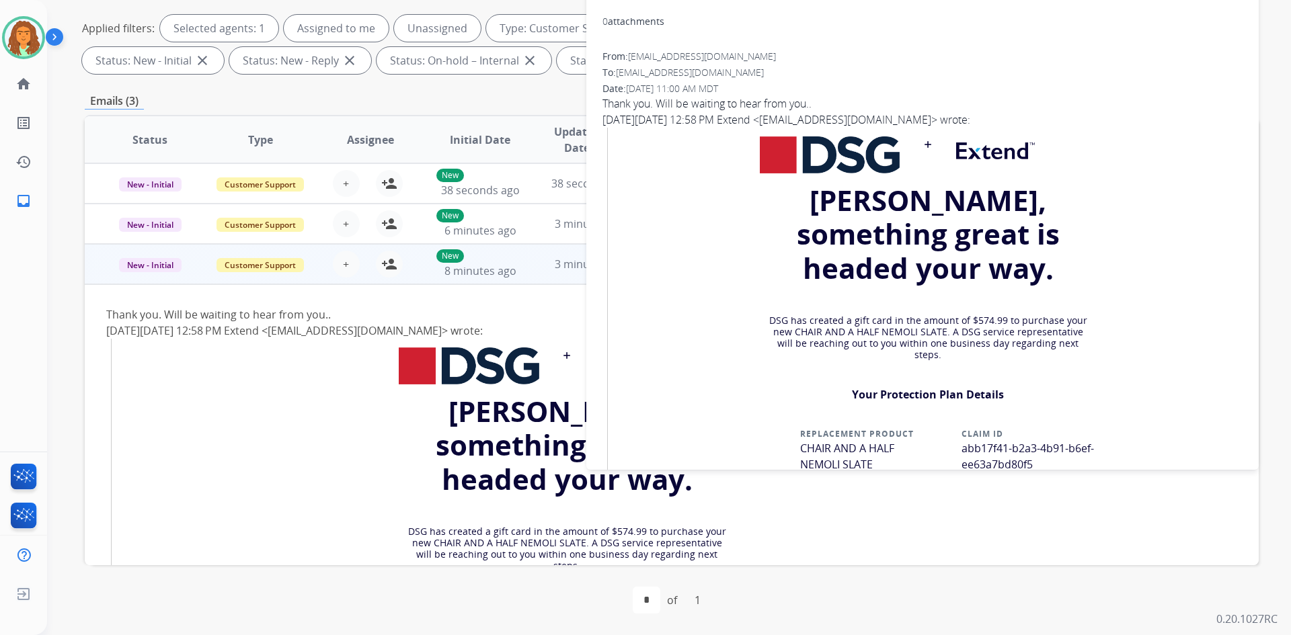
scroll to position [65, 0]
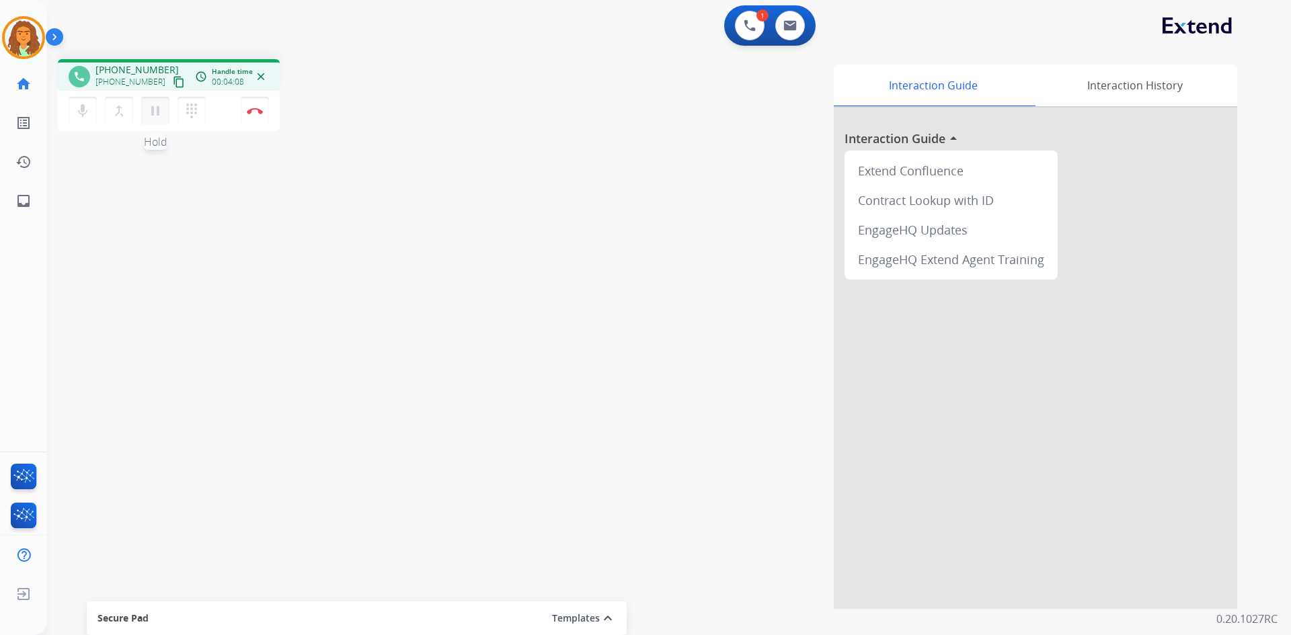
click at [150, 112] on mat-icon "pause" at bounding box center [155, 111] width 16 height 16
click at [155, 109] on mat-icon "play_arrow" at bounding box center [155, 111] width 16 height 16
click at [163, 104] on button "pause Hold" at bounding box center [155, 111] width 28 height 28
click at [157, 113] on mat-icon "play_arrow" at bounding box center [155, 111] width 16 height 16
click at [258, 109] on img at bounding box center [255, 111] width 16 height 7
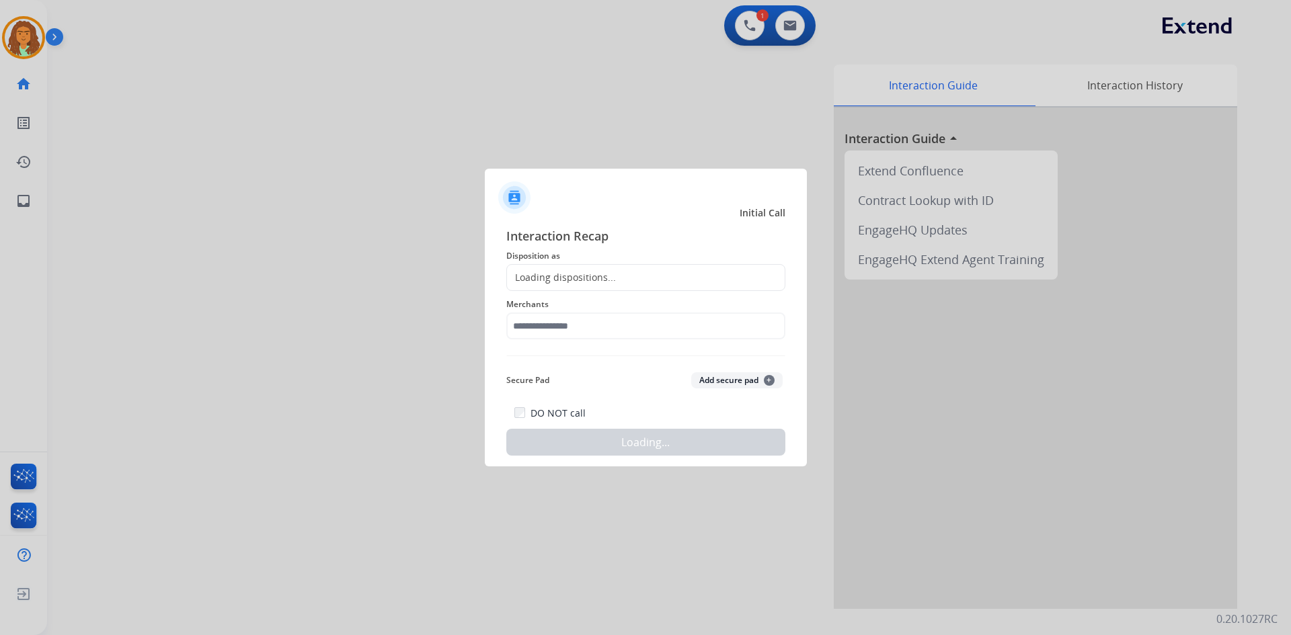
click at [575, 267] on div "Loading dispositions..." at bounding box center [645, 277] width 279 height 27
click at [574, 279] on div "Loading dispositions..." at bounding box center [561, 277] width 109 height 13
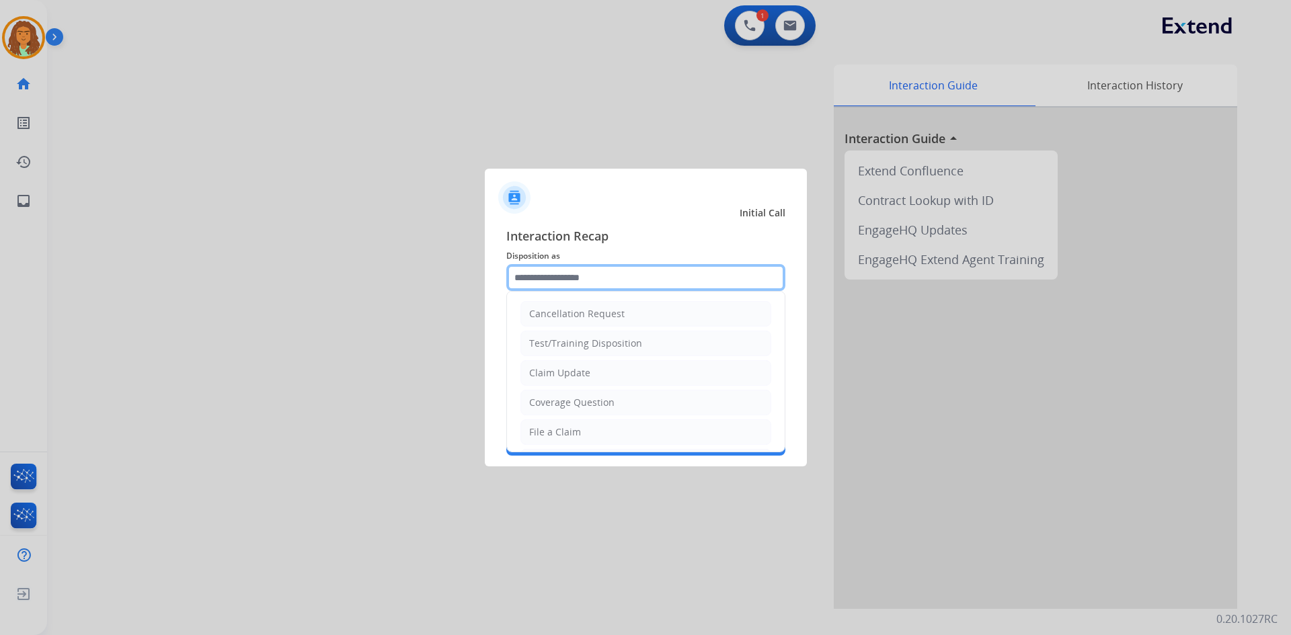
click at [574, 276] on input "text" at bounding box center [645, 277] width 279 height 27
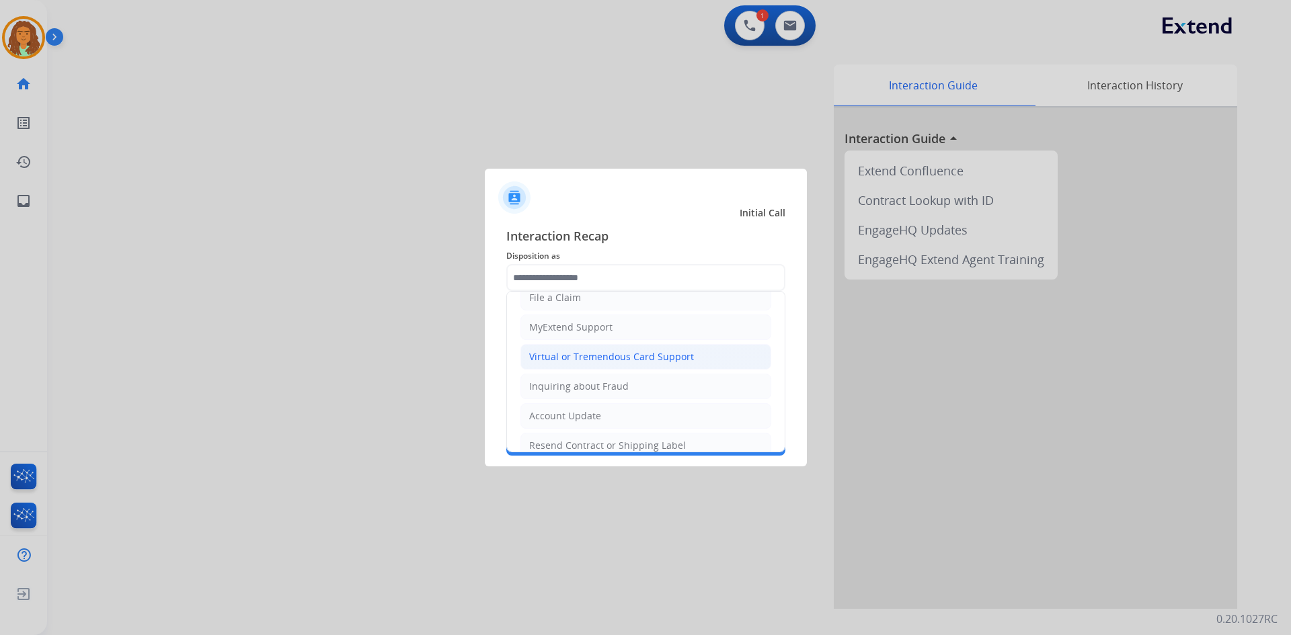
click at [597, 357] on div "Virtual or Tremendous Card Support" at bounding box center [611, 356] width 165 height 13
type input "**********"
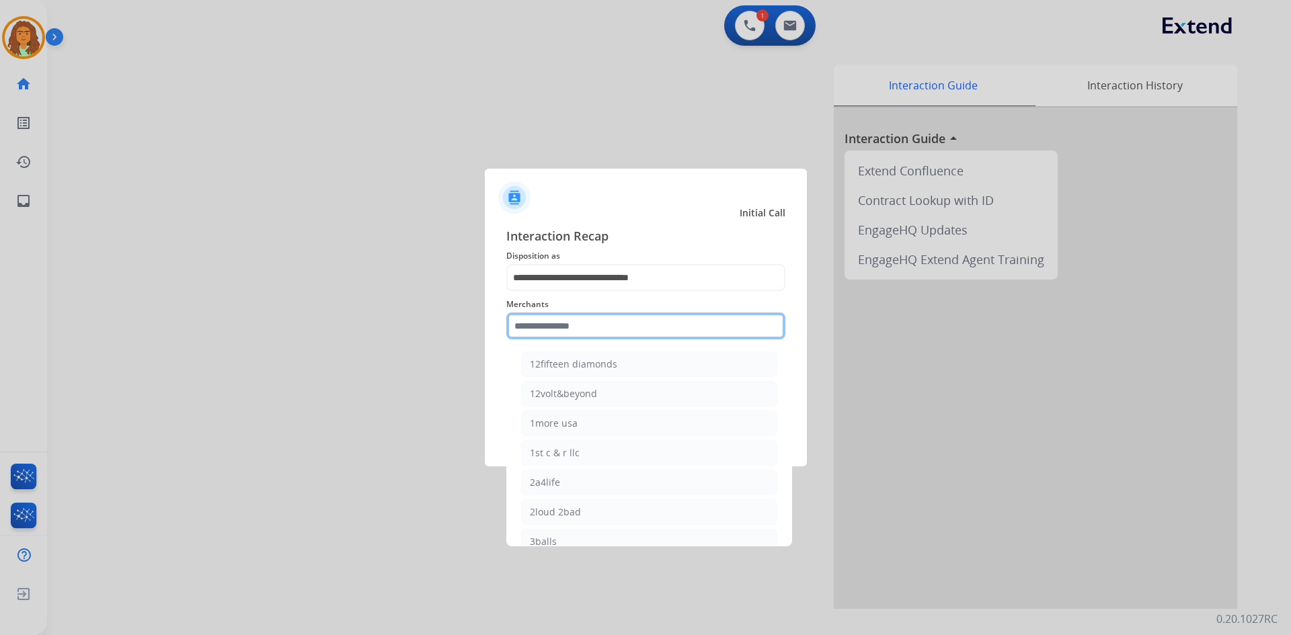
click at [524, 321] on input "text" at bounding box center [645, 326] width 279 height 27
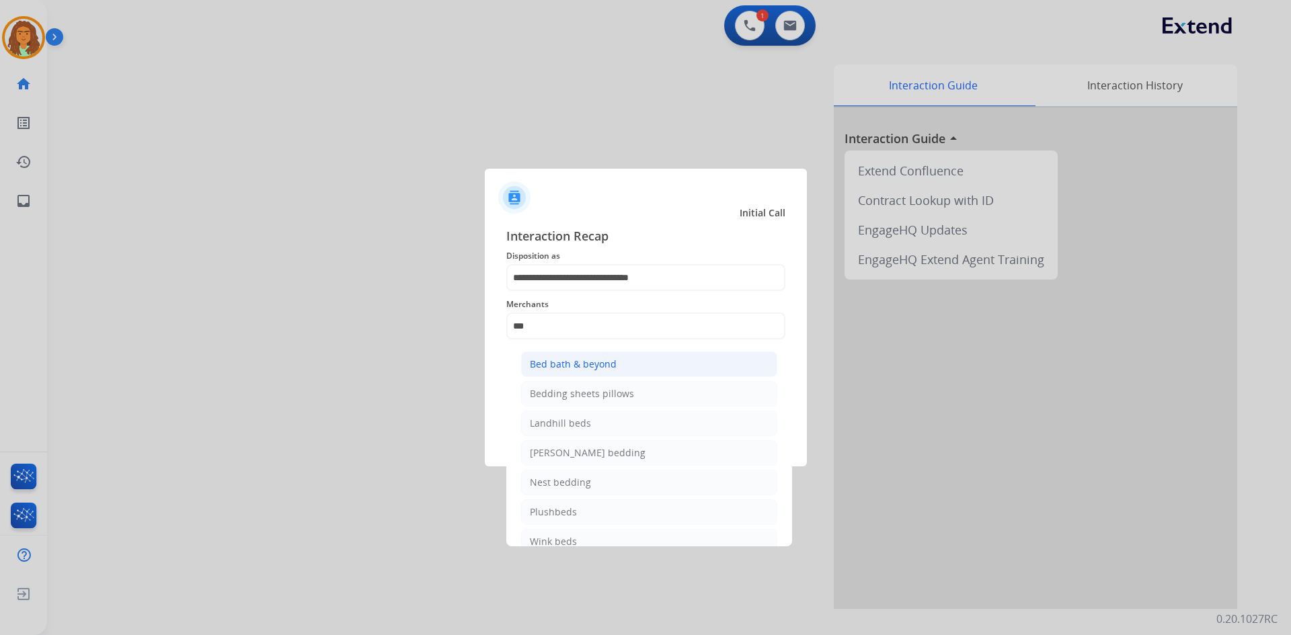
click at [557, 364] on div "Bed bath & beyond" at bounding box center [573, 364] width 87 height 13
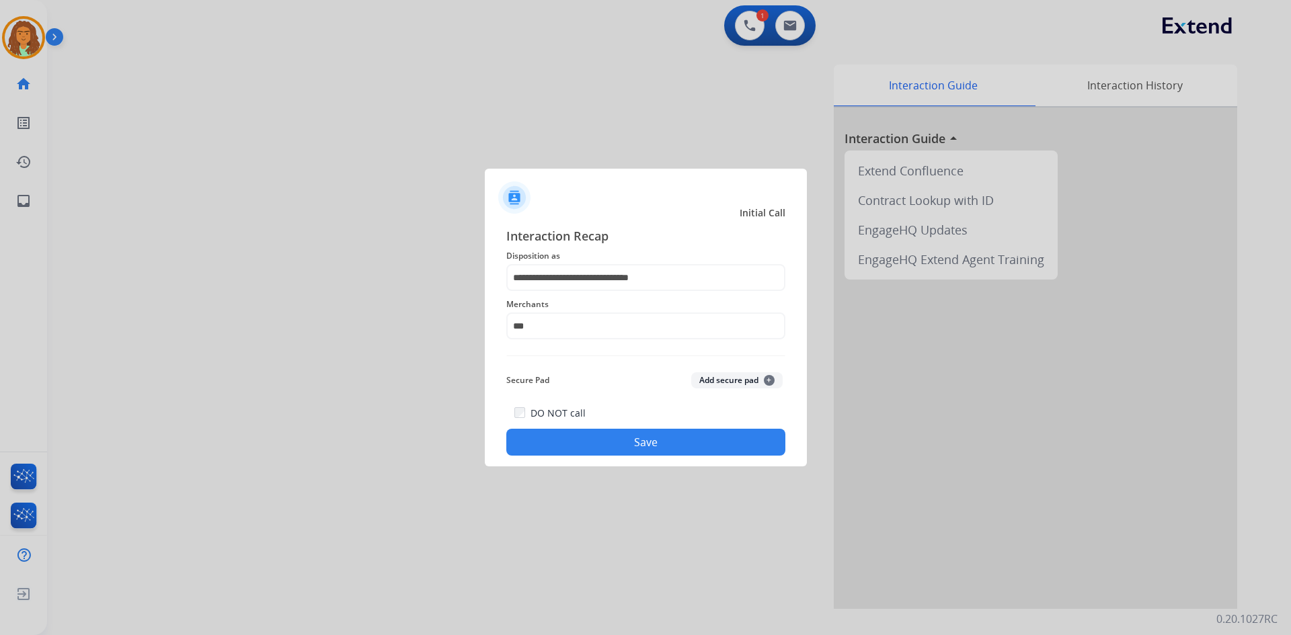
type input "**********"
click at [609, 443] on button "Save" at bounding box center [645, 442] width 279 height 27
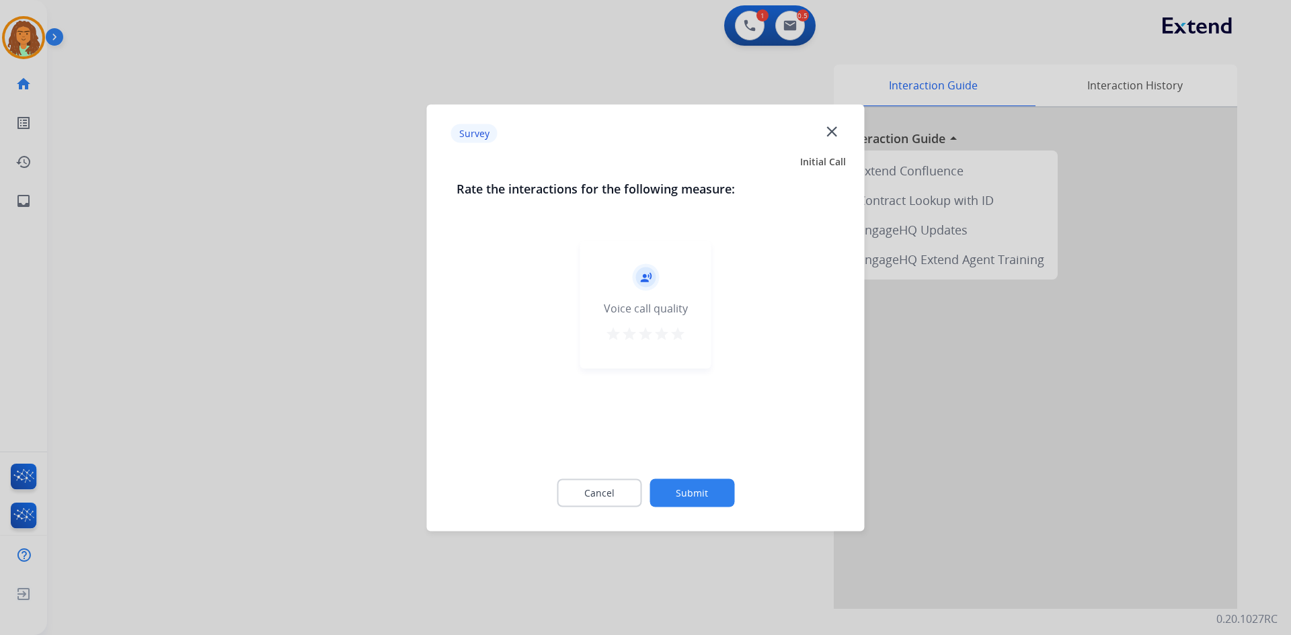
click at [624, 334] on mat-icon "star" at bounding box center [678, 333] width 16 height 16
click at [624, 490] on button "Submit" at bounding box center [692, 493] width 85 height 28
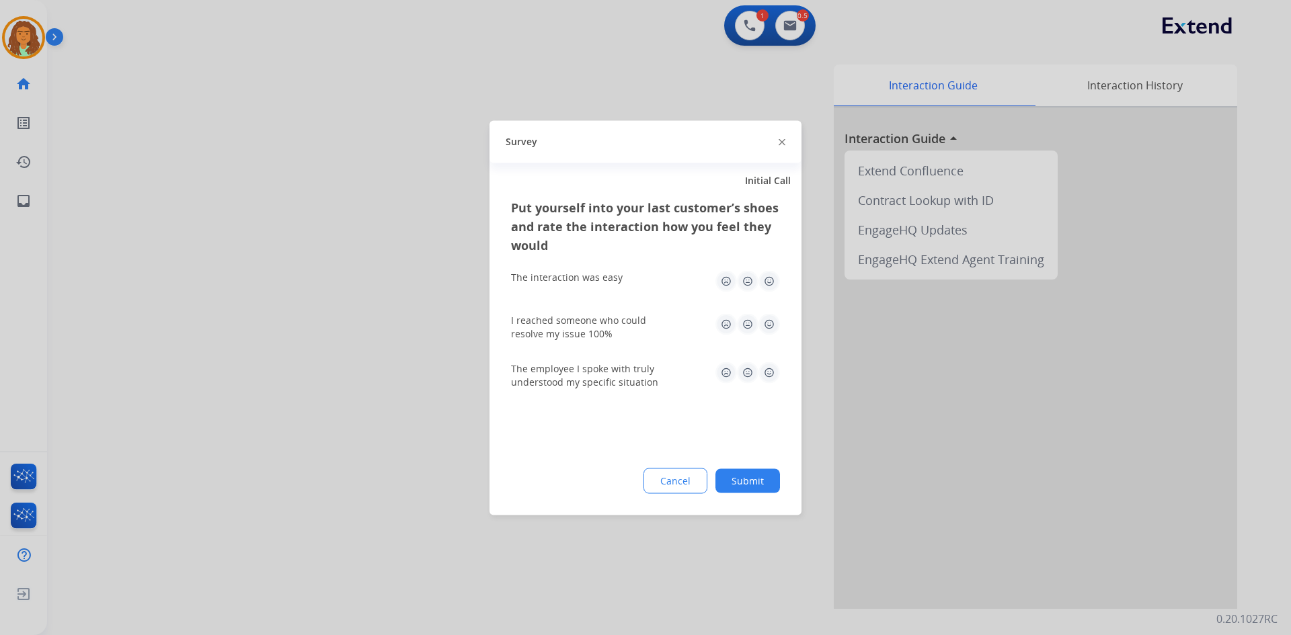
click at [624, 278] on img at bounding box center [770, 281] width 22 height 22
click at [624, 326] on img at bounding box center [770, 324] width 22 height 22
click at [624, 371] on img at bounding box center [770, 373] width 22 height 22
click at [624, 487] on button "Submit" at bounding box center [748, 481] width 65 height 24
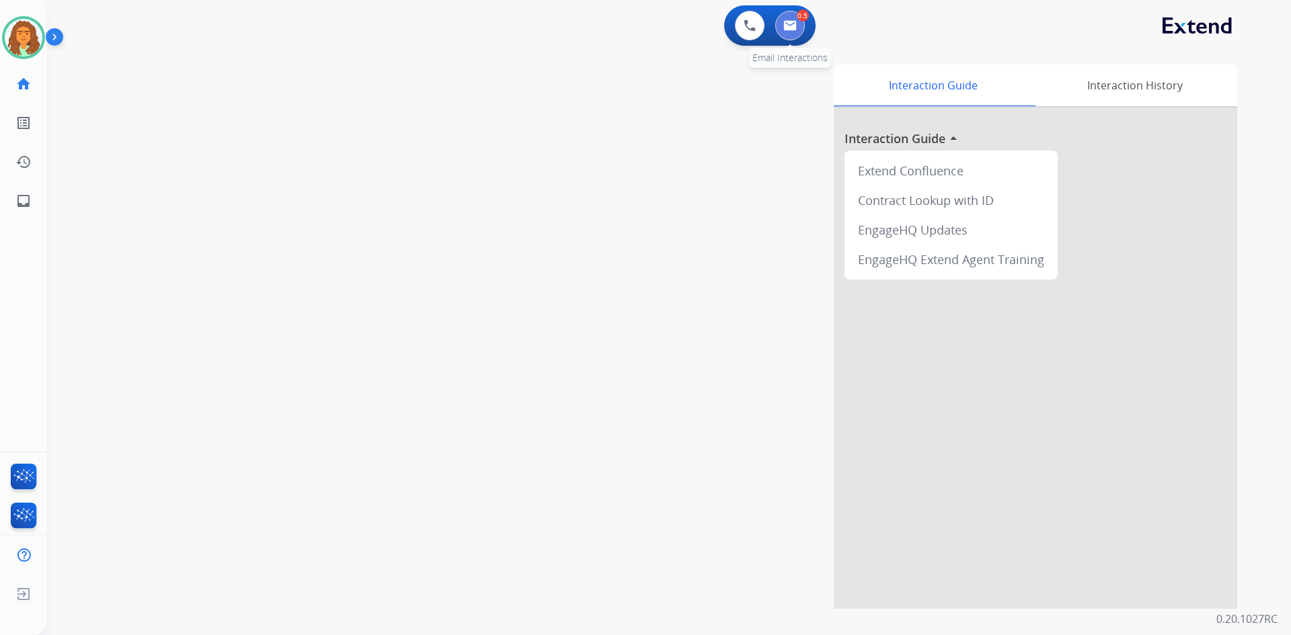
click at [624, 22] on img at bounding box center [789, 25] width 13 height 11
select select "**********"
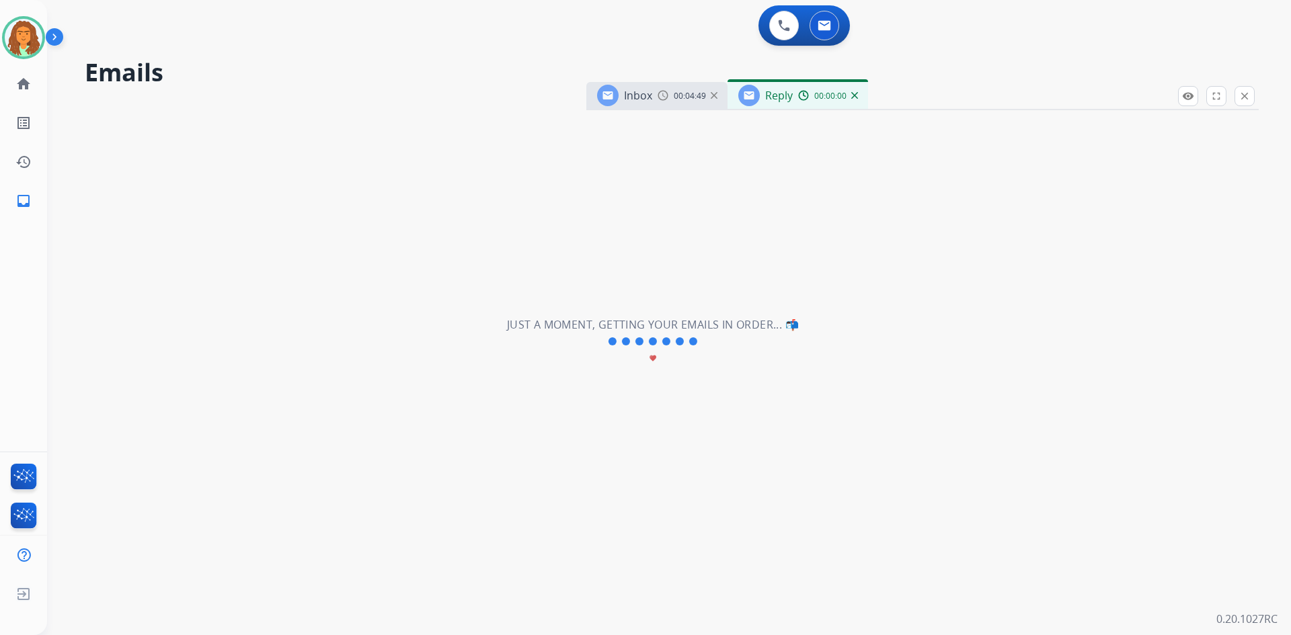
select select "**********"
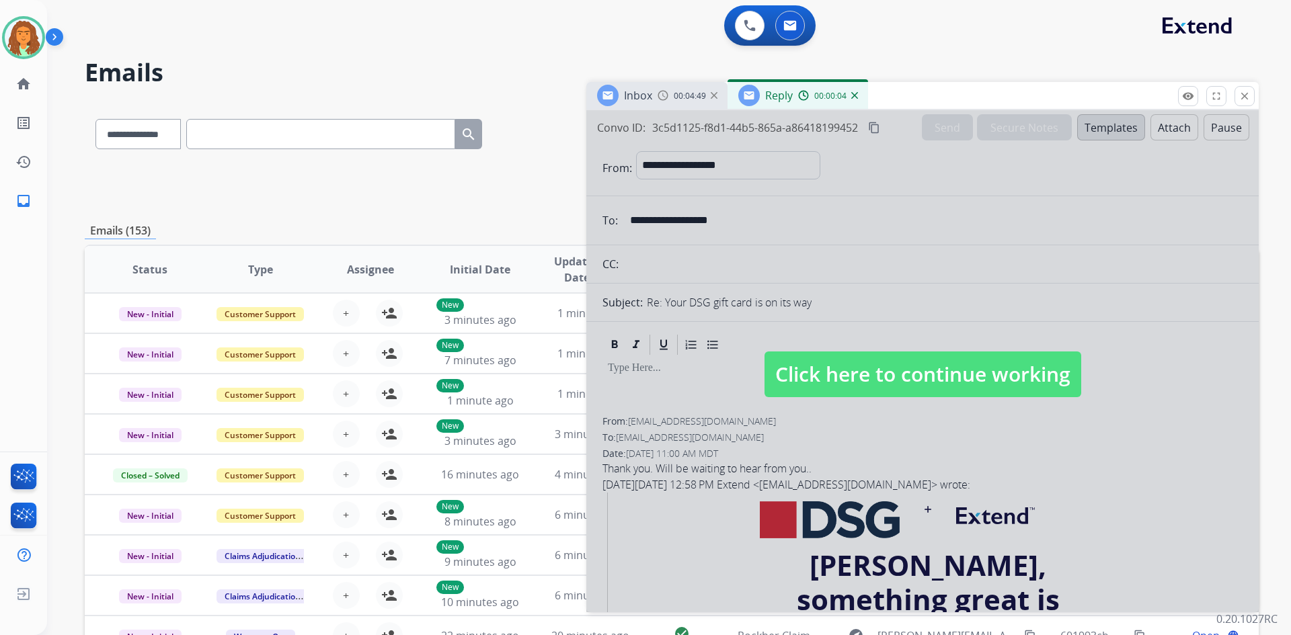
click at [624, 365] on span "Click here to continue working" at bounding box center [923, 375] width 317 height 46
select select
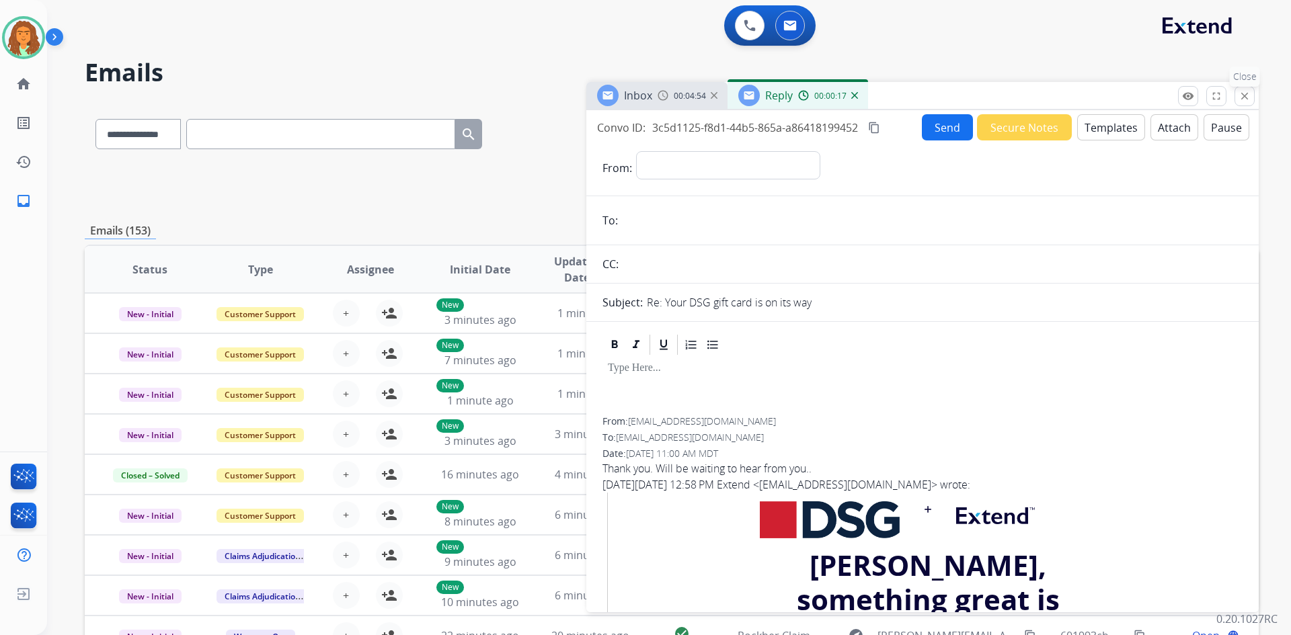
click at [624, 99] on mat-icon "close" at bounding box center [1245, 96] width 12 height 12
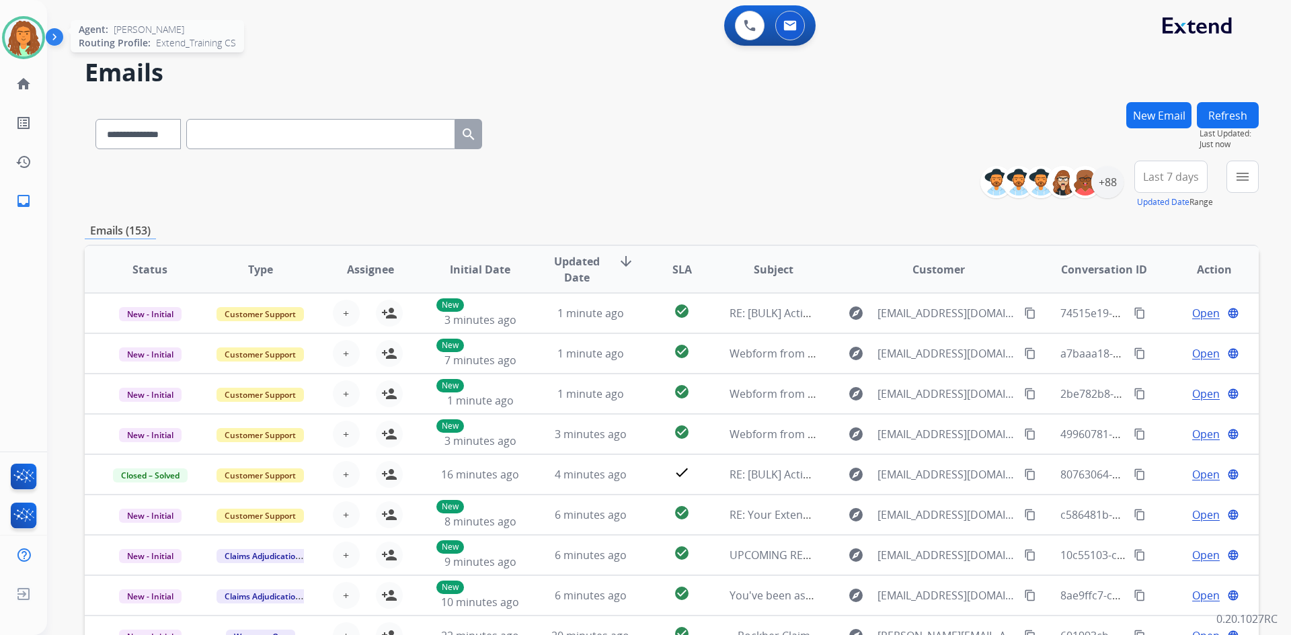
click at [31, 39] on img at bounding box center [24, 38] width 38 height 38
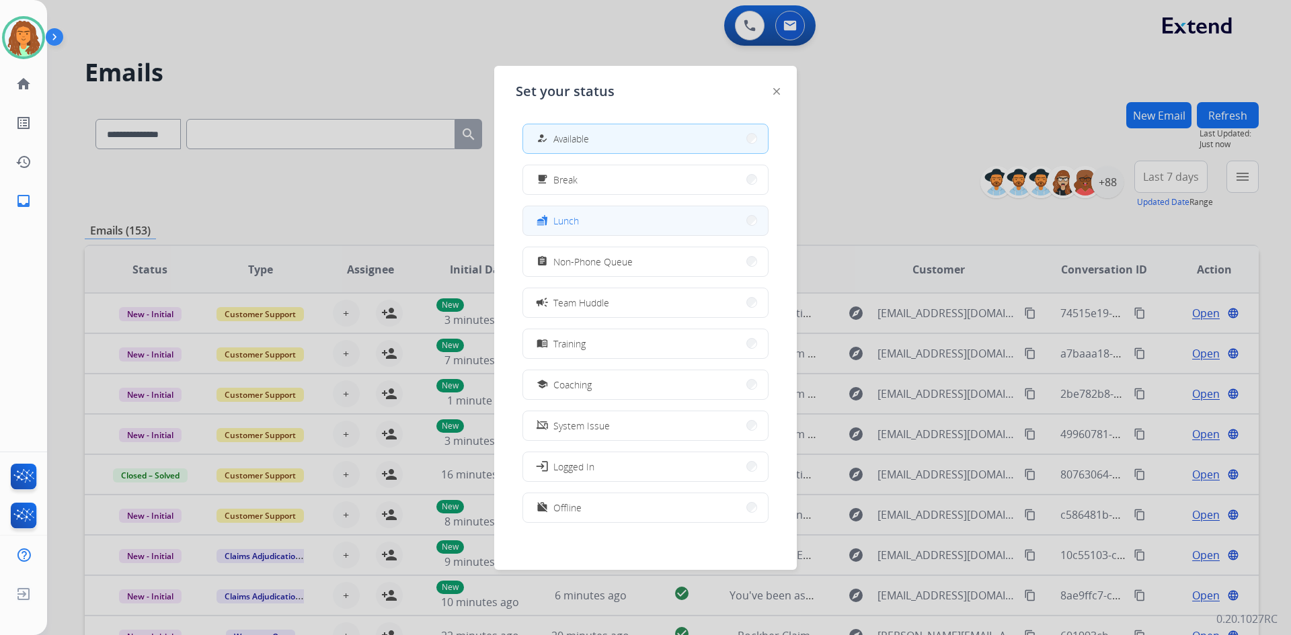
click at [615, 229] on button "fastfood Lunch" at bounding box center [645, 220] width 245 height 29
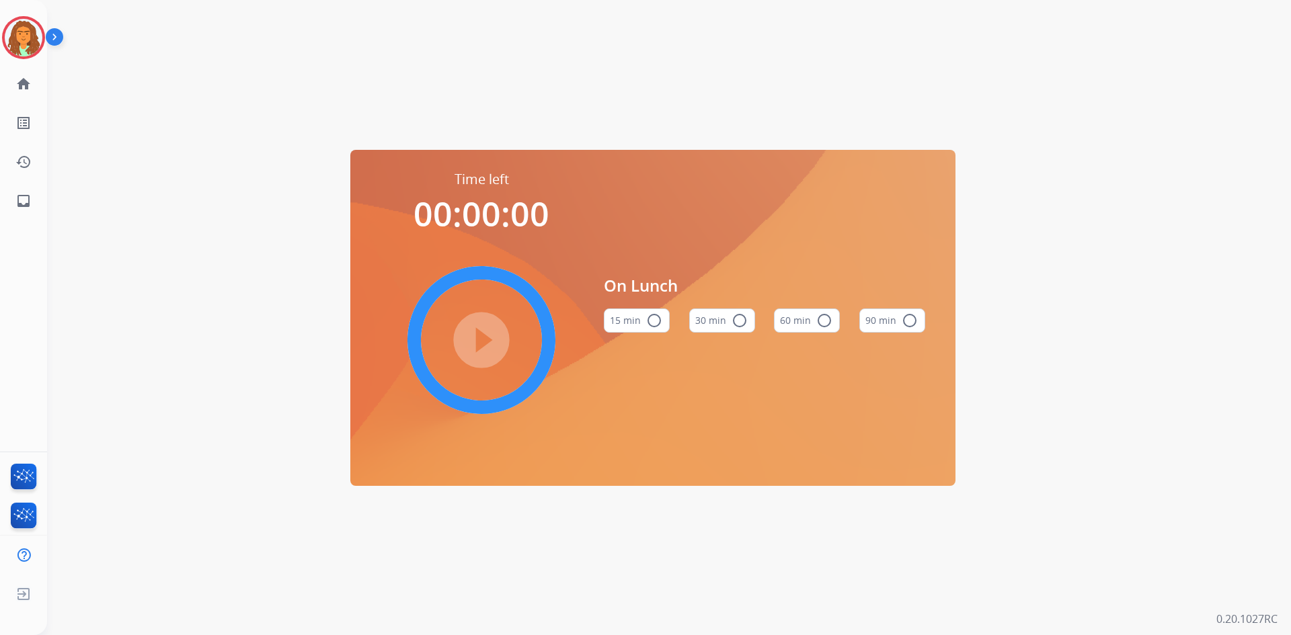
click at [624, 319] on mat-icon "radio_button_unchecked" at bounding box center [740, 321] width 16 height 16
click at [483, 334] on mat-icon "play_circle_filled" at bounding box center [481, 340] width 16 height 16
click at [22, 28] on img at bounding box center [24, 38] width 38 height 38
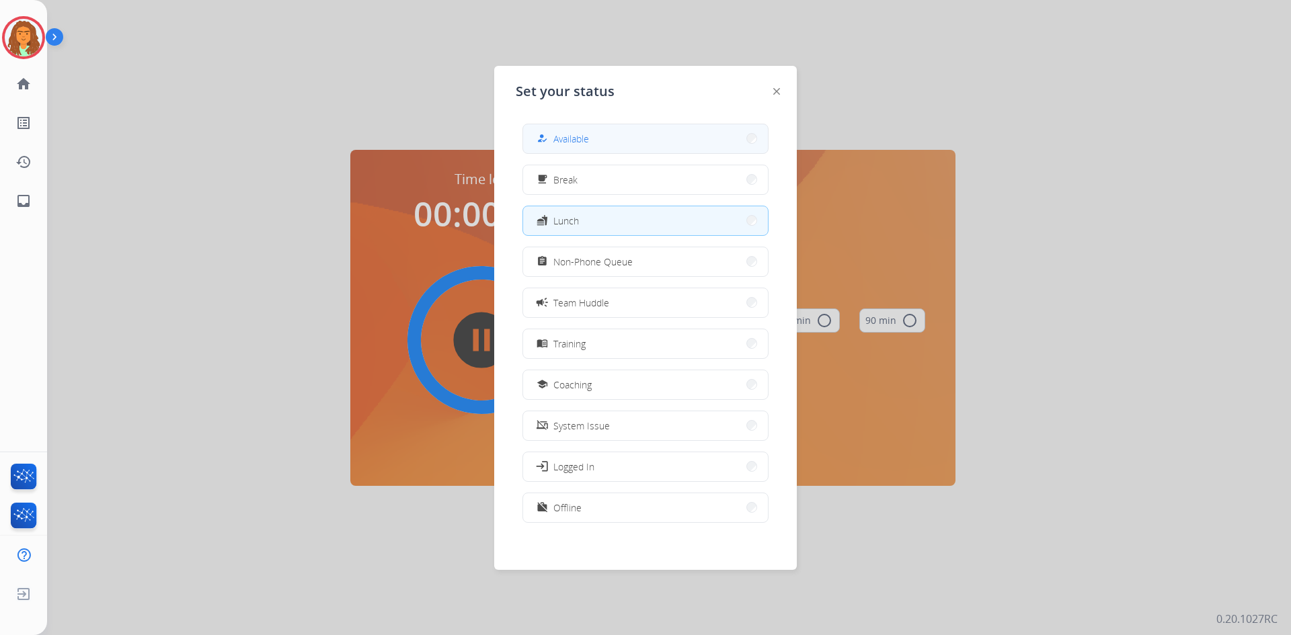
click at [582, 129] on button "how_to_reg Available" at bounding box center [645, 138] width 245 height 29
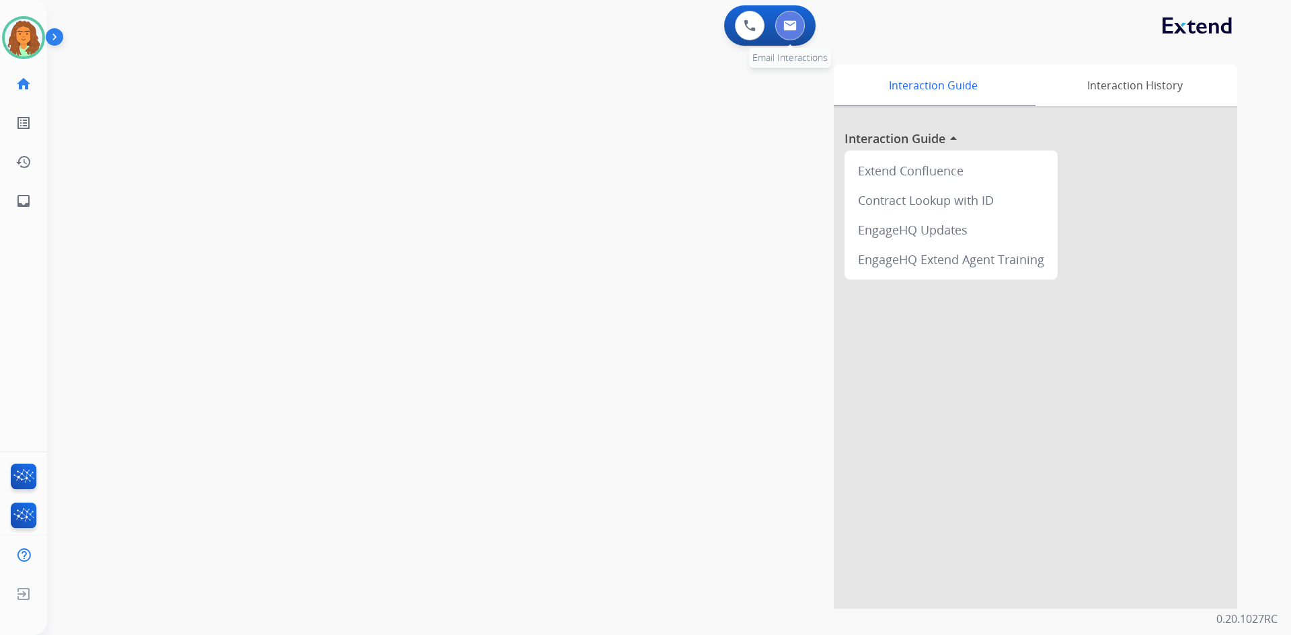
click at [624, 25] on img at bounding box center [789, 25] width 13 height 11
select select "**********"
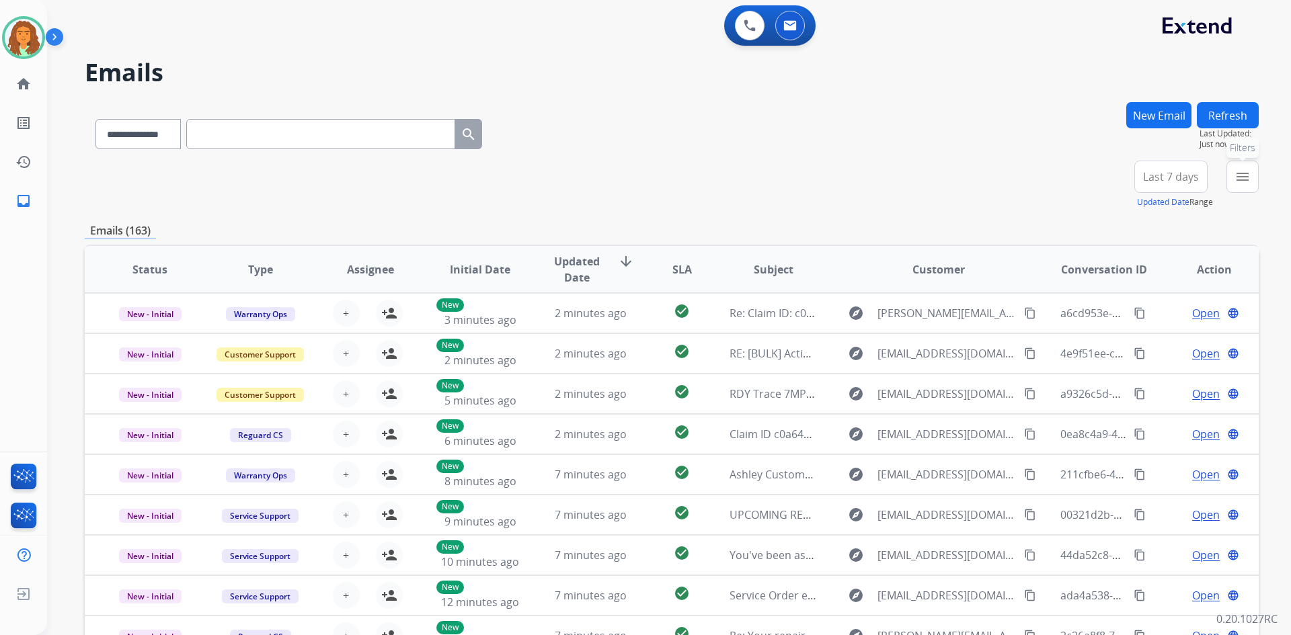
click at [624, 178] on mat-icon "menu" at bounding box center [1243, 177] width 16 height 16
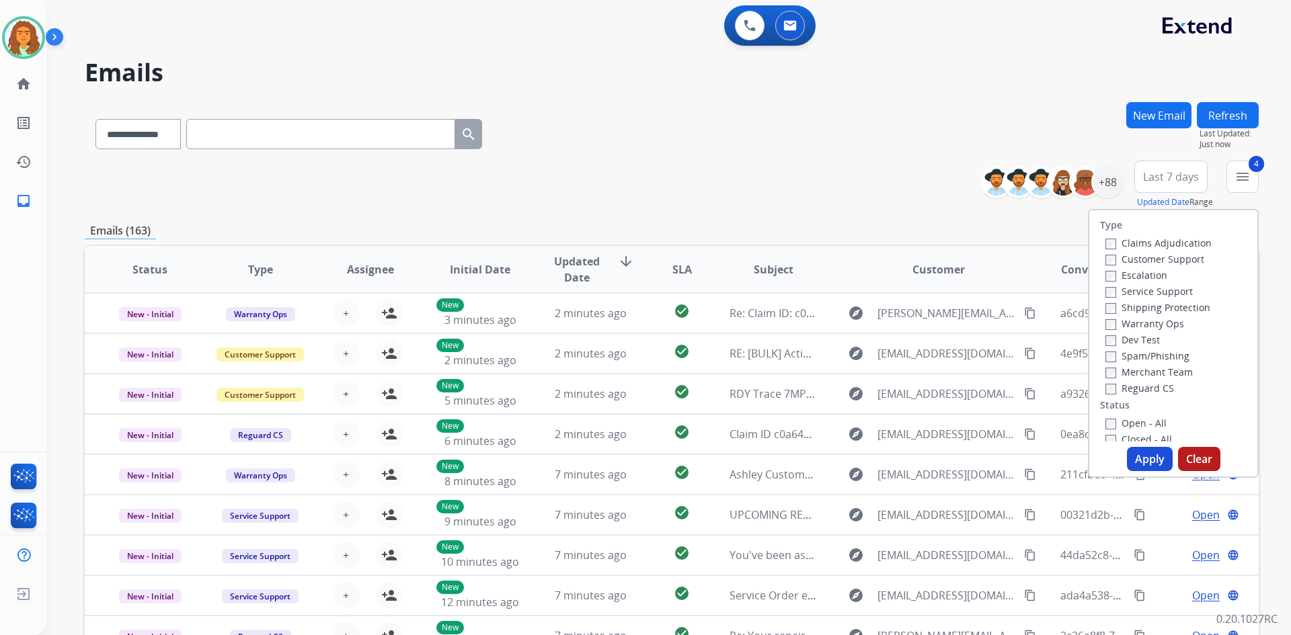
click at [624, 460] on button "Apply" at bounding box center [1150, 459] width 46 height 24
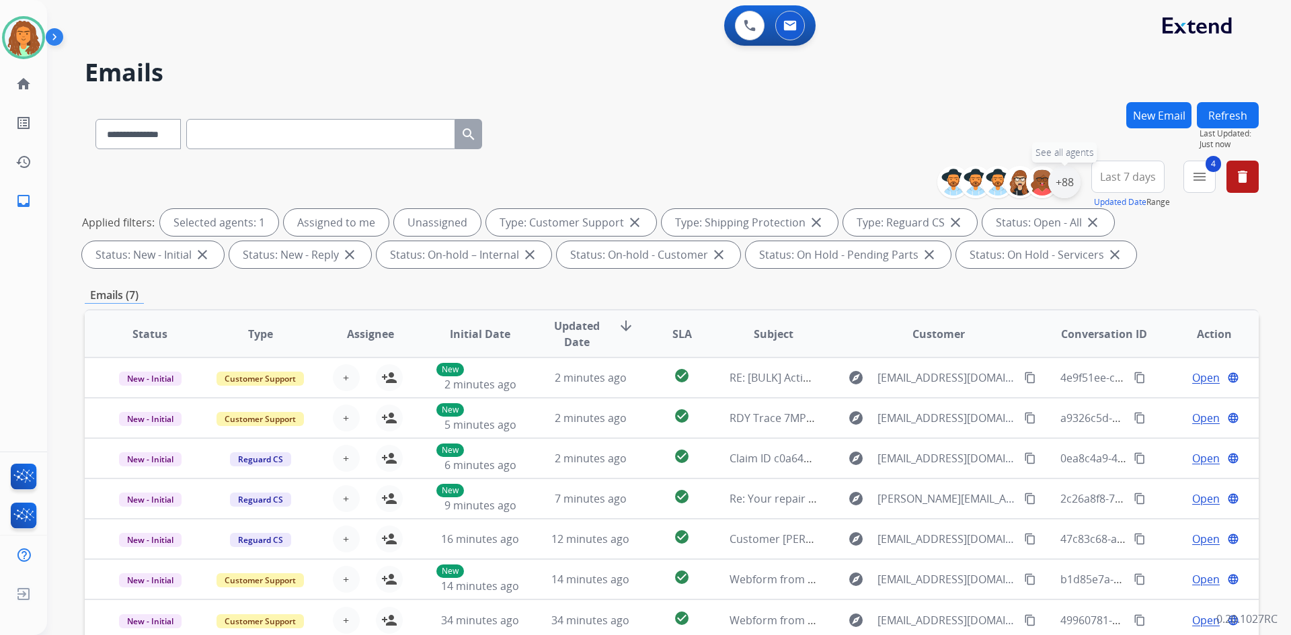
click at [624, 180] on div "+88" at bounding box center [1064, 182] width 32 height 32
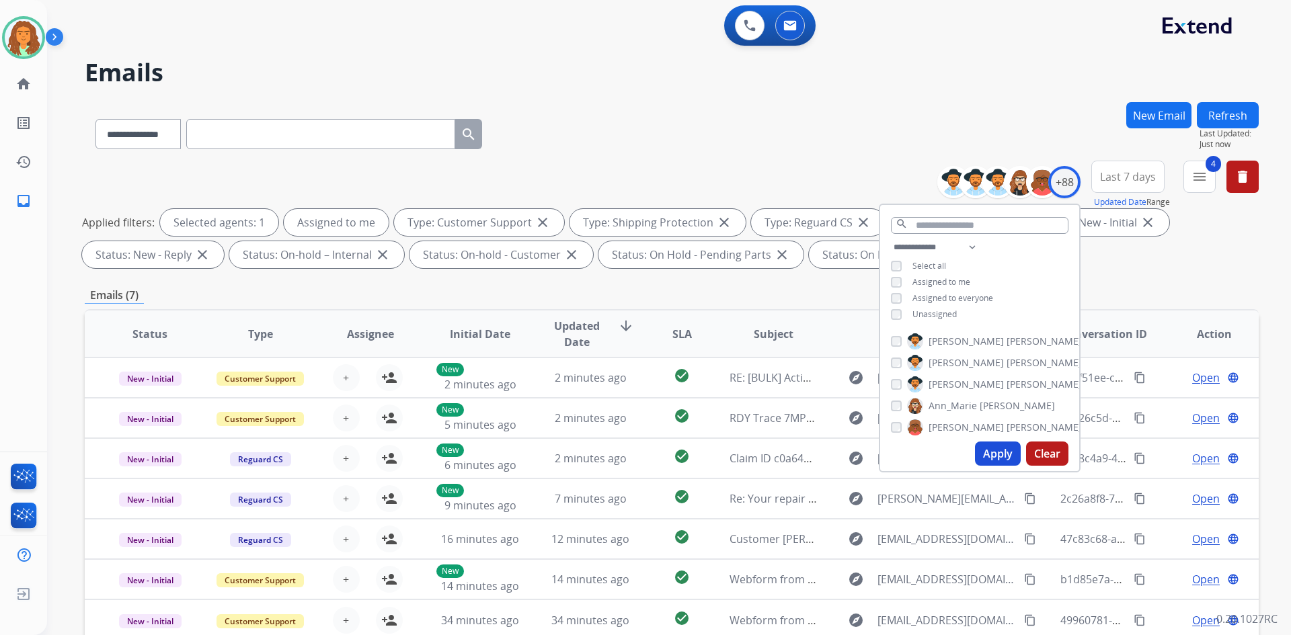
click at [624, 448] on button "Apply" at bounding box center [998, 454] width 46 height 24
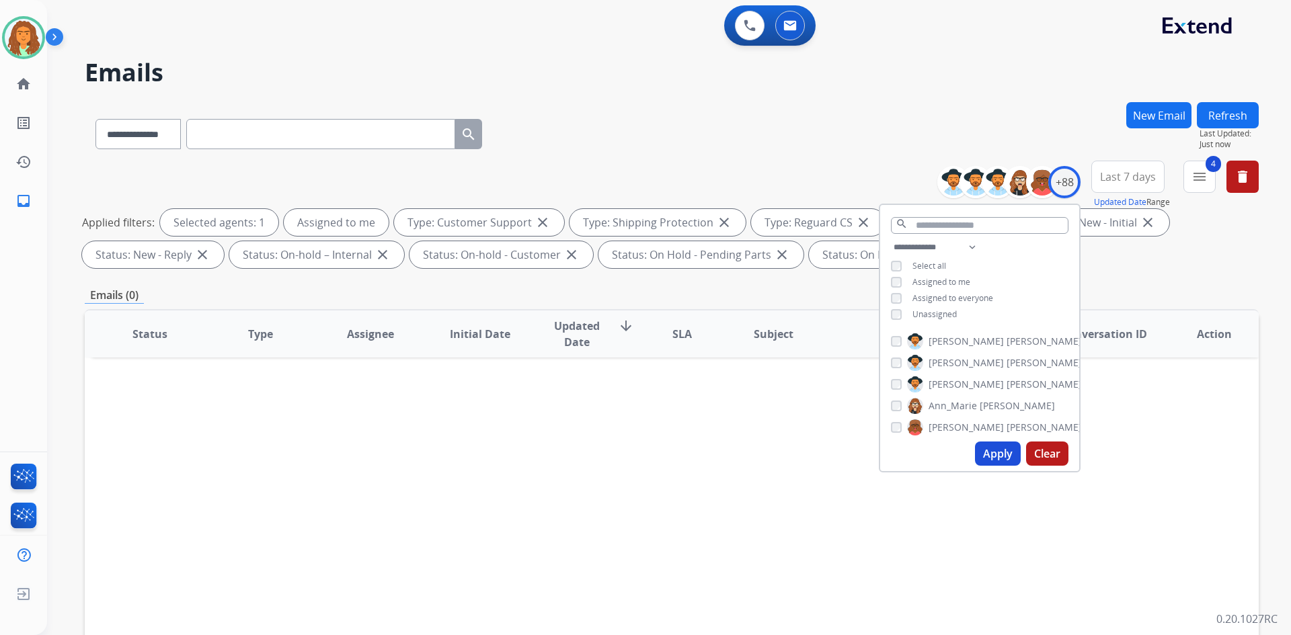
click at [624, 295] on div "Emails (0)" at bounding box center [672, 295] width 1174 height 17
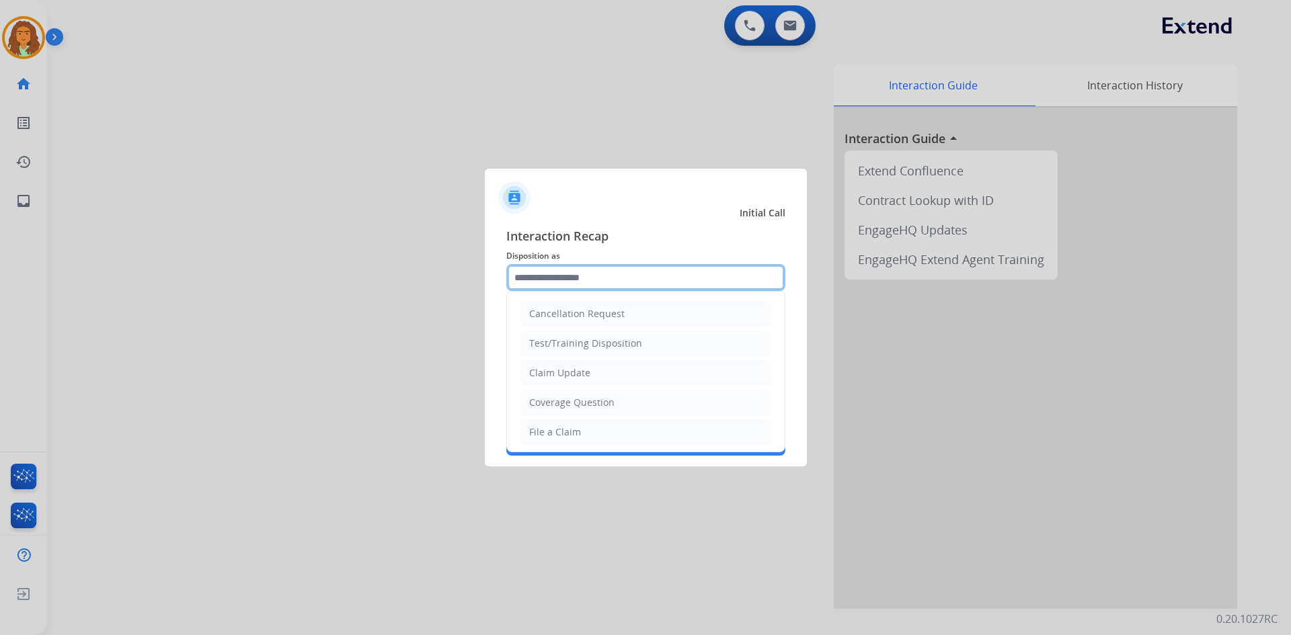
click at [529, 283] on input "text" at bounding box center [645, 277] width 279 height 27
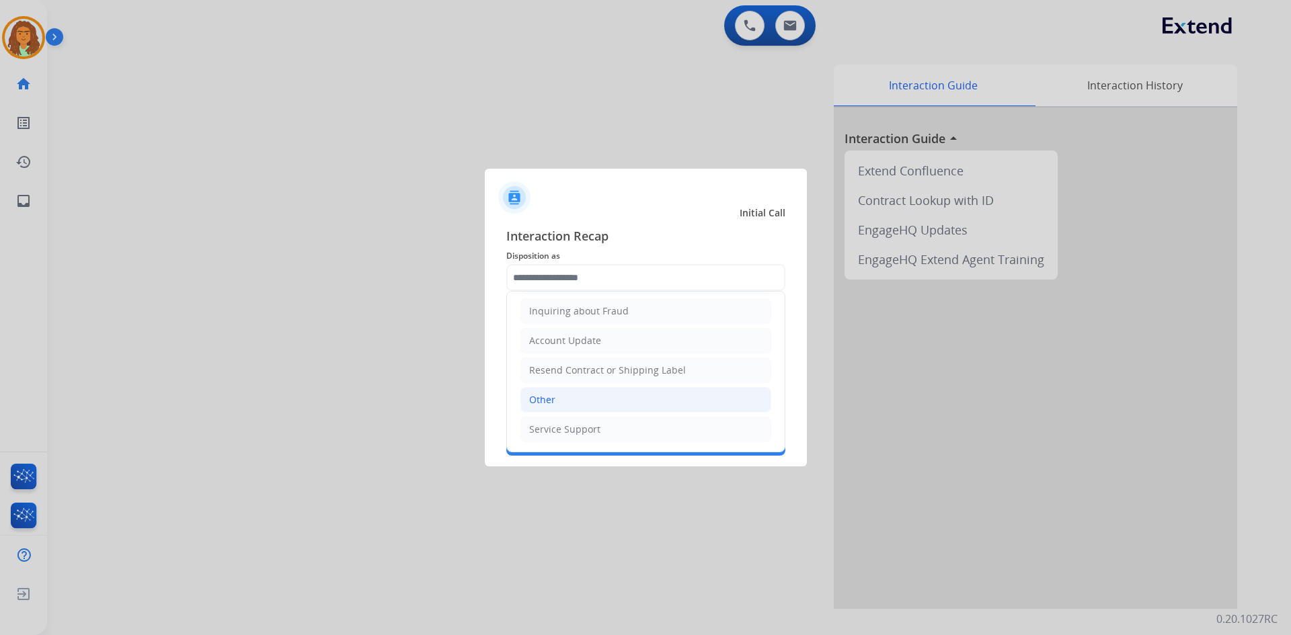
click at [556, 399] on li "Other" at bounding box center [646, 400] width 251 height 26
type input "*****"
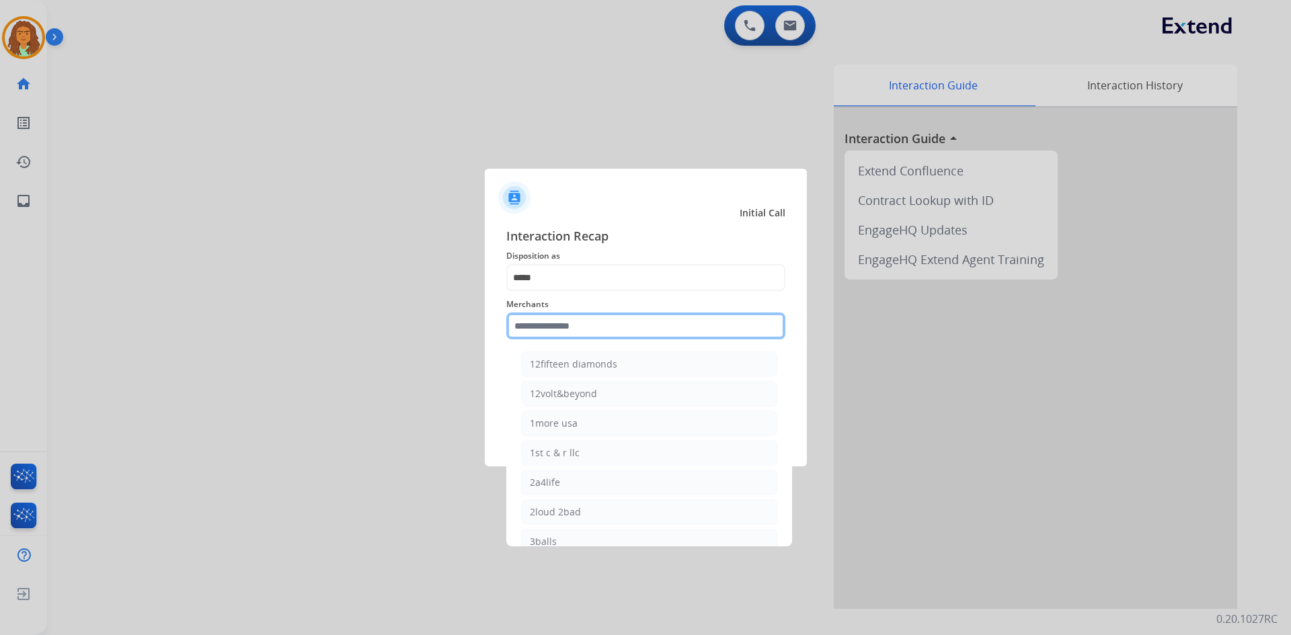
click at [562, 324] on input "text" at bounding box center [645, 326] width 279 height 27
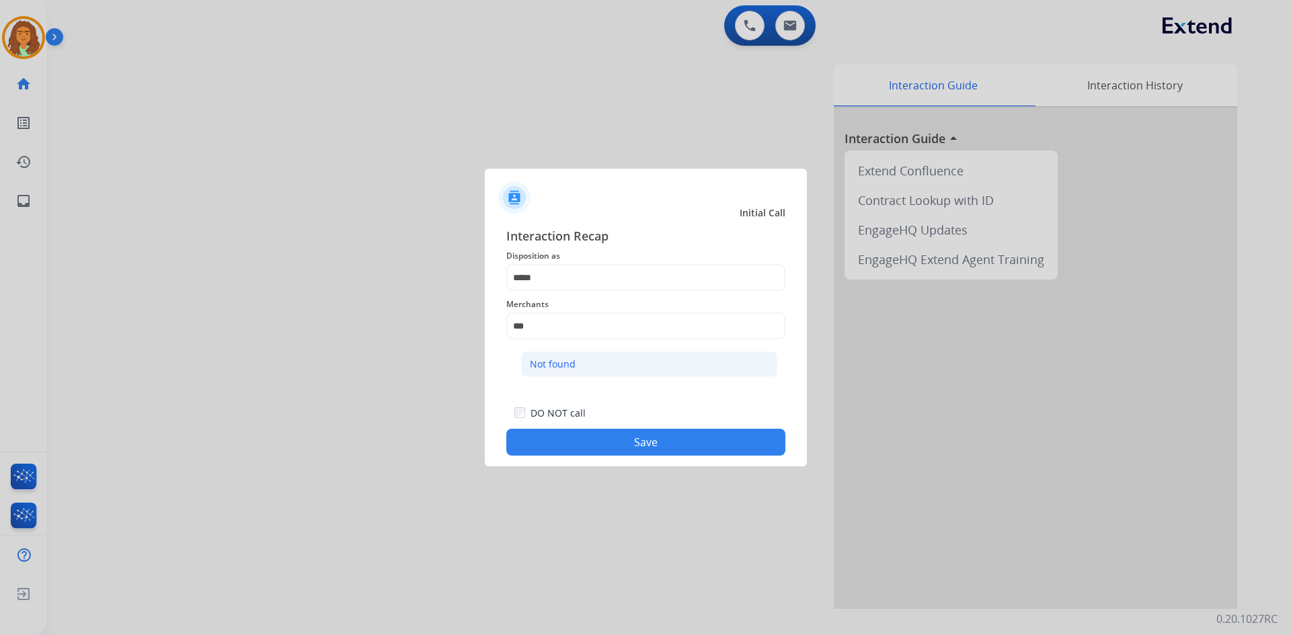
click at [559, 364] on div "Not found" at bounding box center [553, 364] width 46 height 13
type input "*********"
click at [624, 442] on button "Save" at bounding box center [645, 442] width 279 height 27
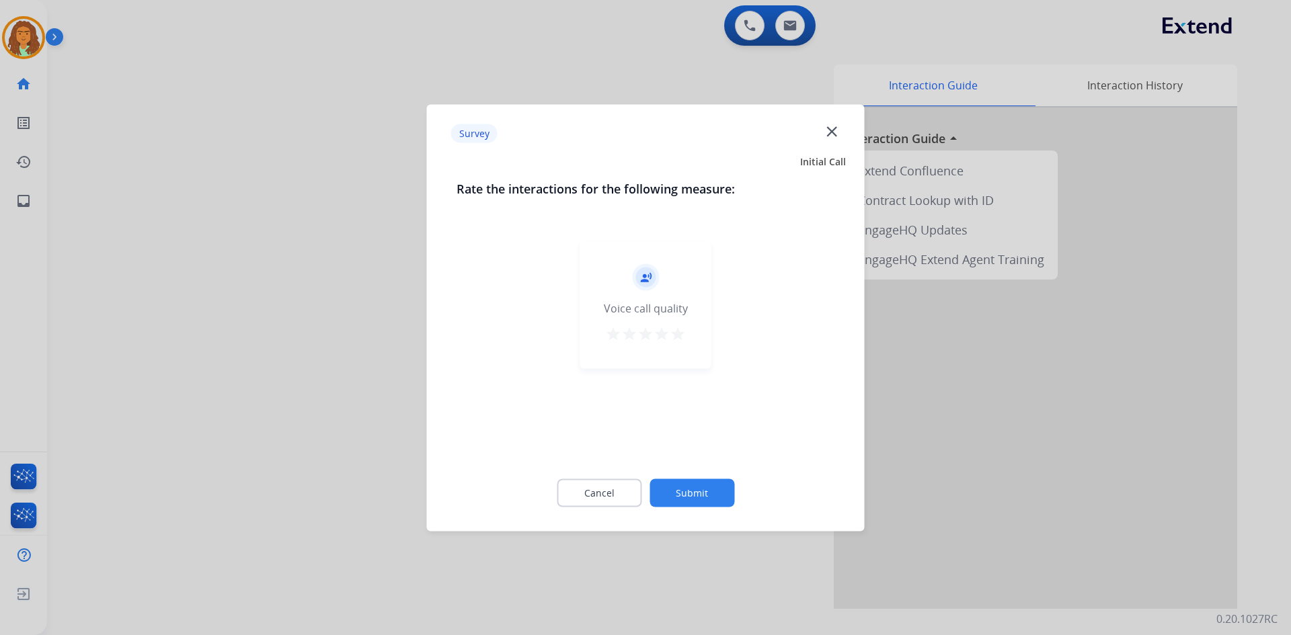
click at [624, 337] on mat-icon "star" at bounding box center [678, 333] width 16 height 16
click at [624, 490] on button "Submit" at bounding box center [692, 493] width 85 height 28
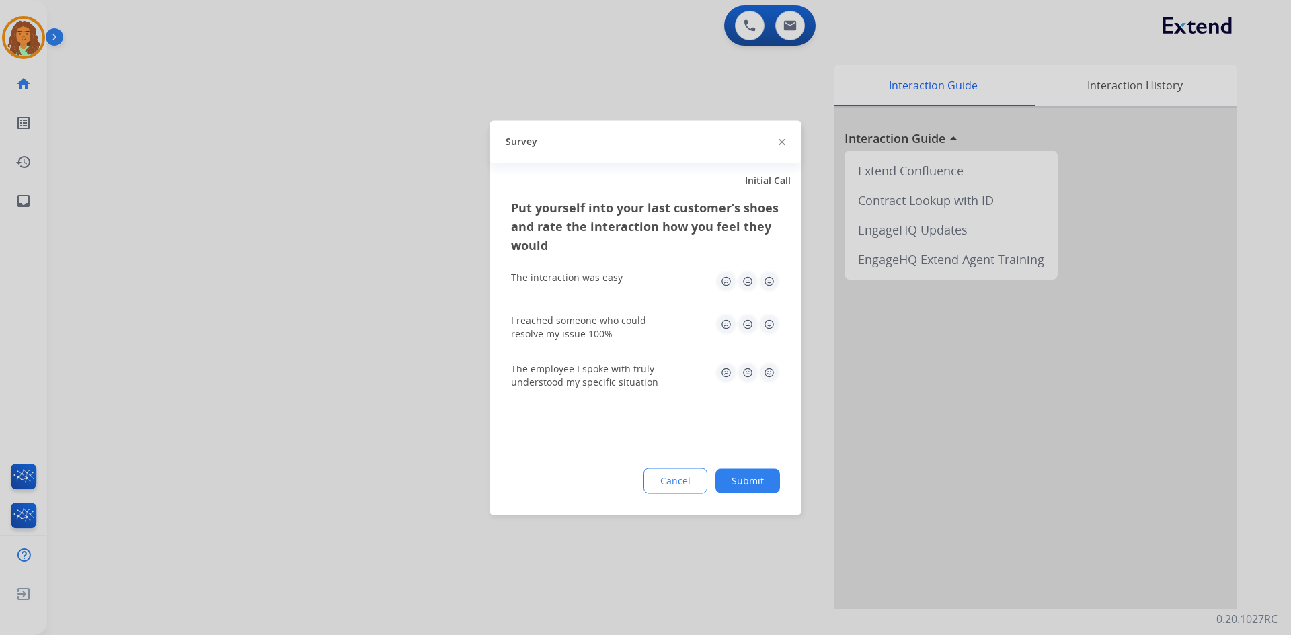
click at [624, 281] on img at bounding box center [770, 281] width 22 height 22
click at [624, 325] on img at bounding box center [770, 324] width 22 height 22
click at [624, 371] on img at bounding box center [770, 373] width 22 height 22
click at [624, 481] on button "Submit" at bounding box center [748, 481] width 65 height 24
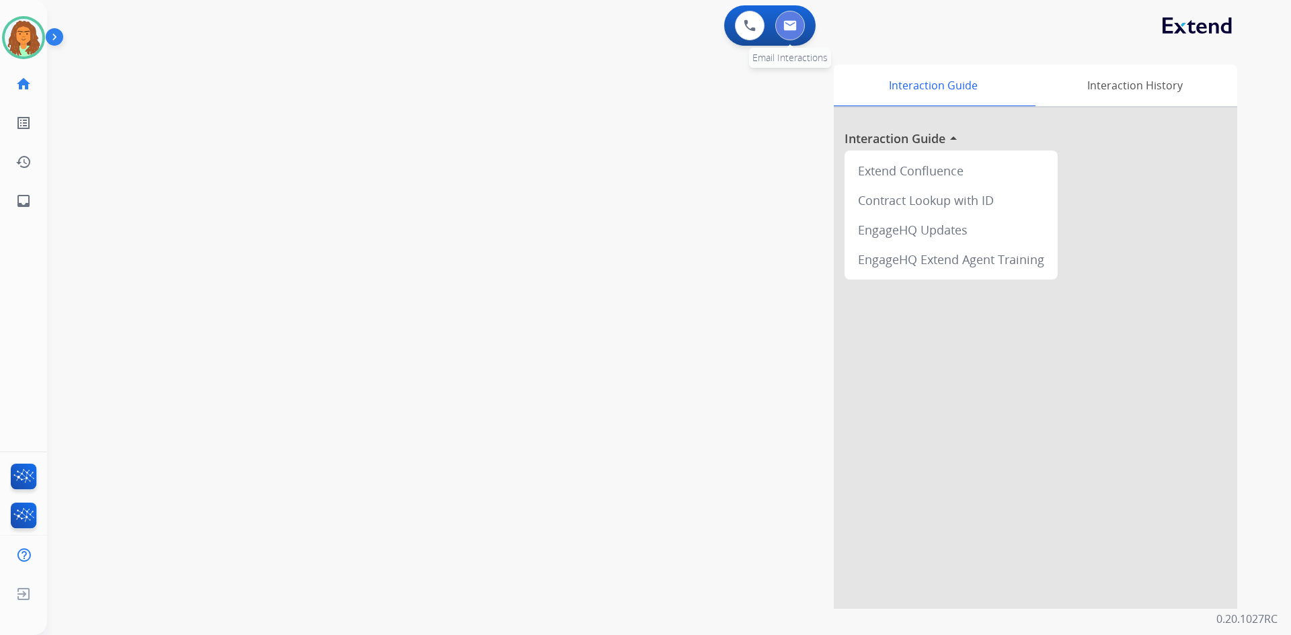
click at [624, 31] on button at bounding box center [790, 26] width 30 height 30
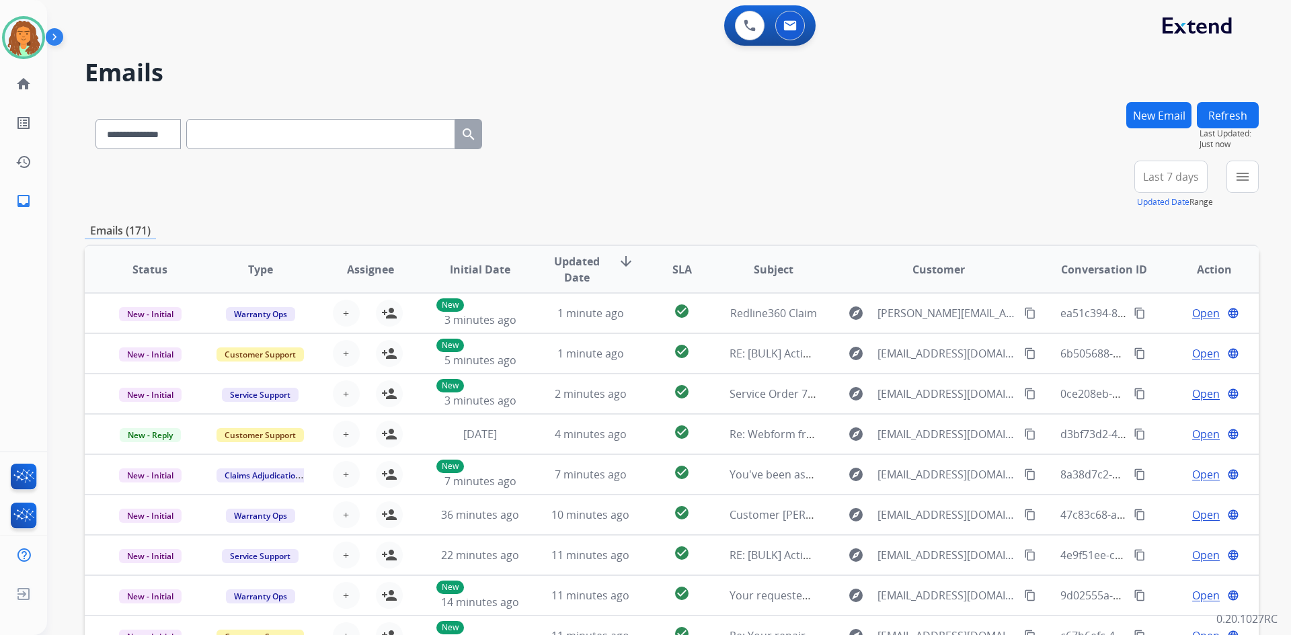
click at [624, 112] on button "New Email" at bounding box center [1158, 115] width 65 height 26
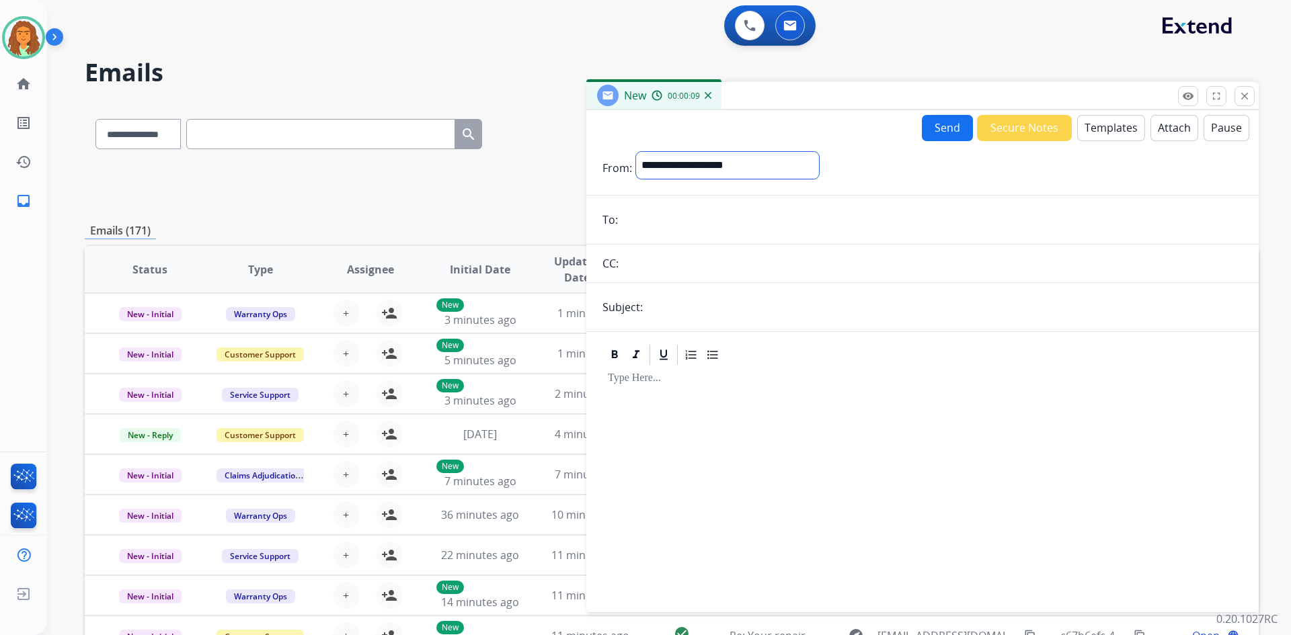
click at [624, 167] on select "**********" at bounding box center [727, 165] width 183 height 27
select select "**********"
click at [624, 152] on select "**********" at bounding box center [727, 165] width 183 height 27
click at [624, 308] on input "text" at bounding box center [945, 308] width 596 height 27
type input "**********"
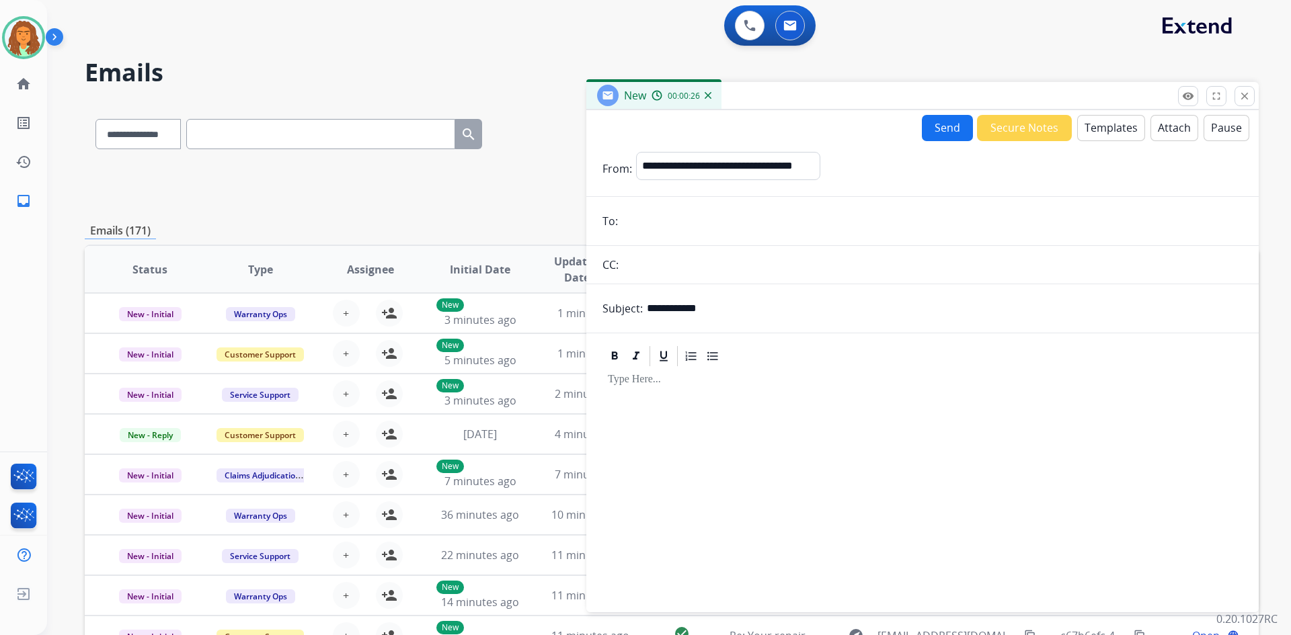
click at [624, 130] on button "Templates" at bounding box center [1111, 128] width 68 height 26
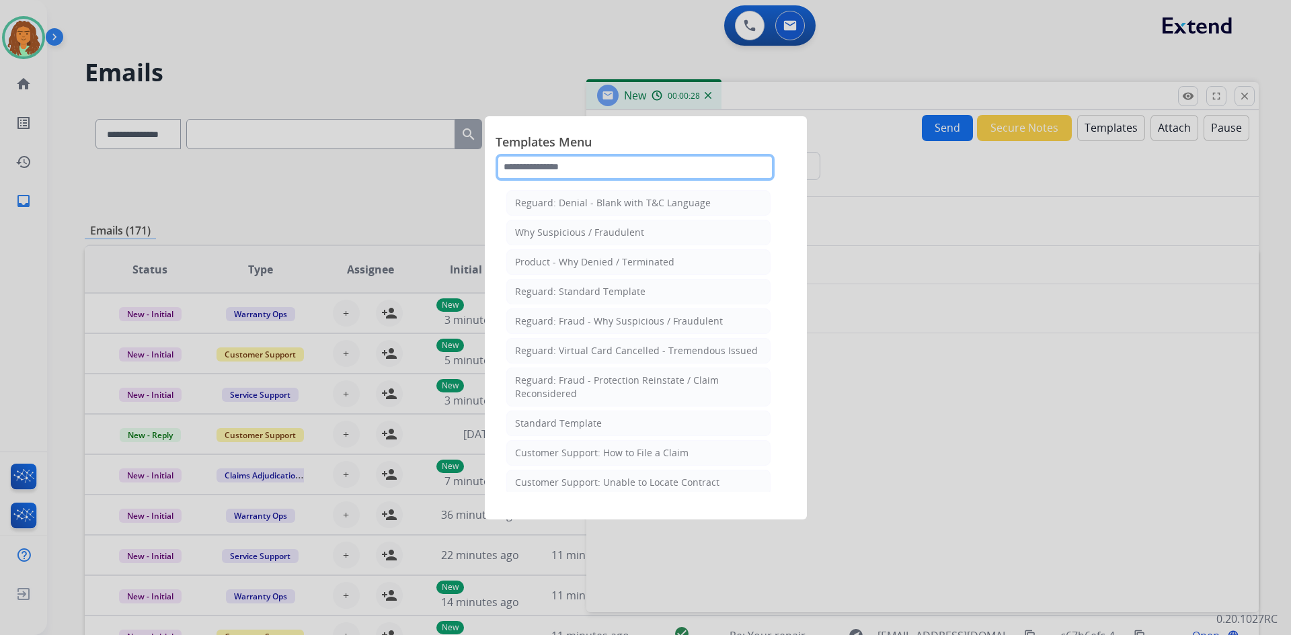
click at [578, 169] on input "text" at bounding box center [635, 167] width 279 height 27
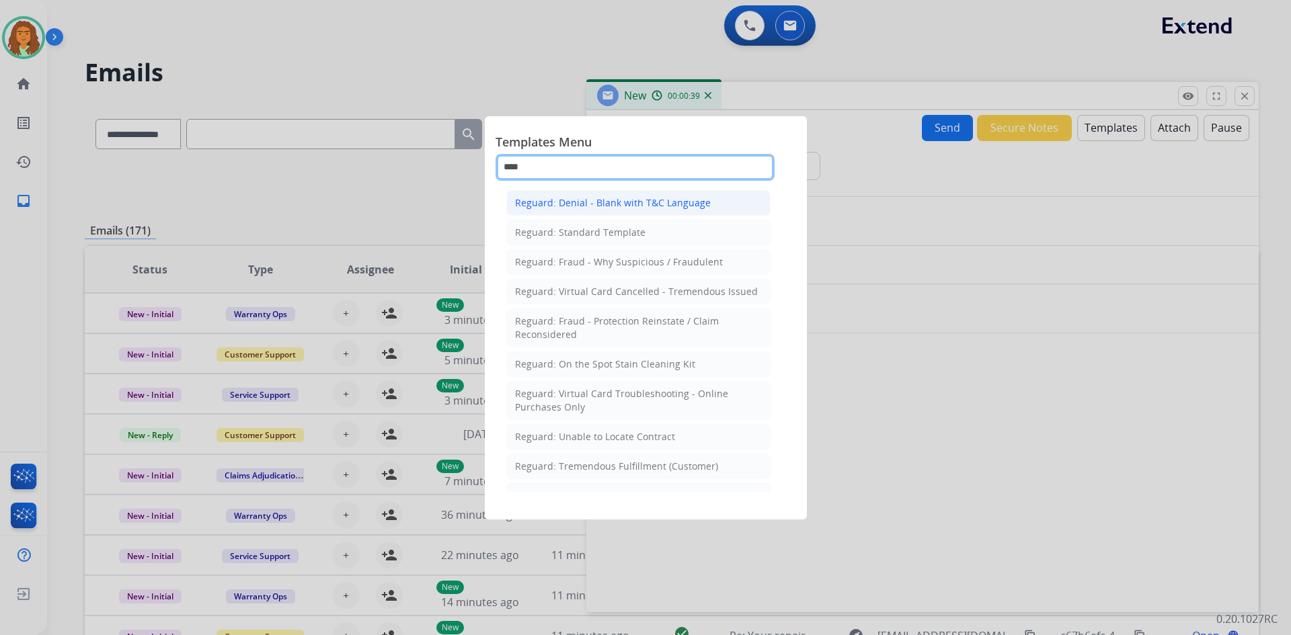
type input "****"
click at [621, 202] on div "Reguard: Denial - Blank with T&C Language" at bounding box center [613, 202] width 196 height 13
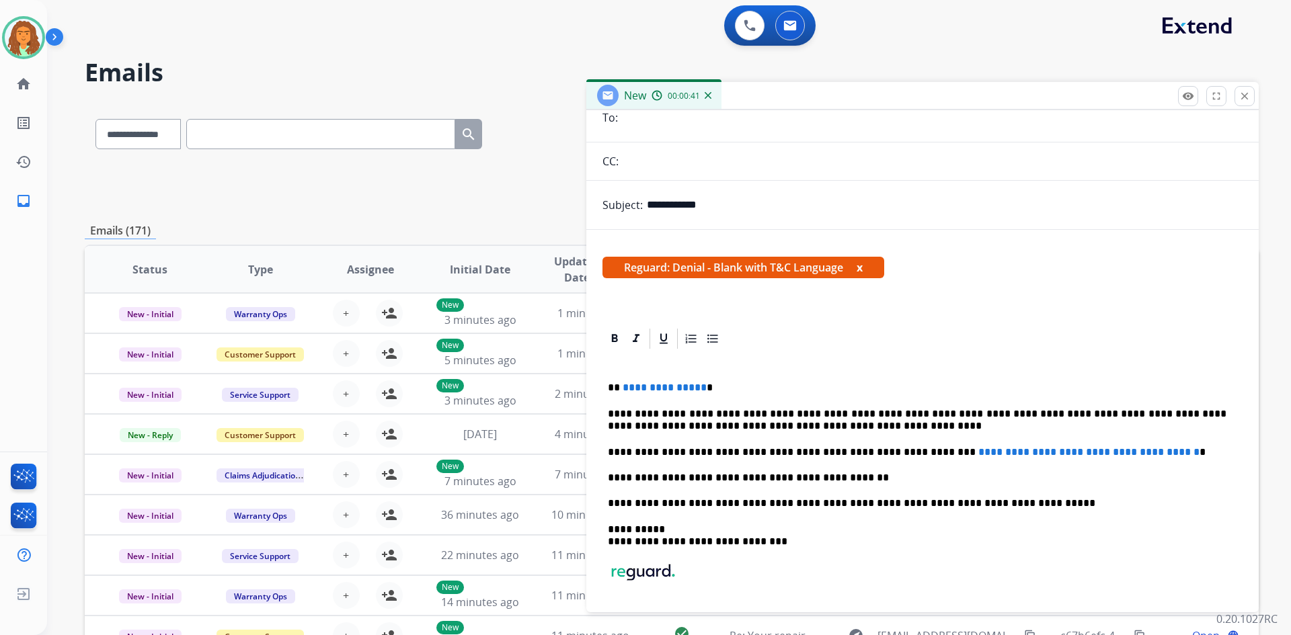
scroll to position [178, 0]
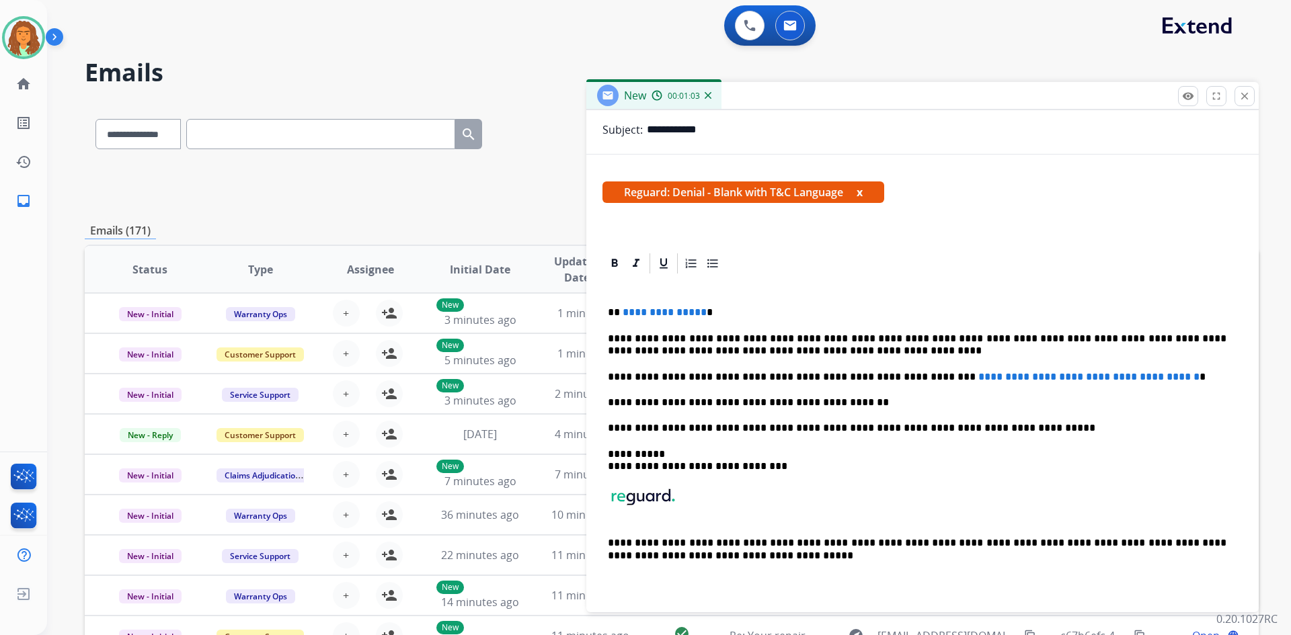
click at [624, 312] on span "**********" at bounding box center [665, 312] width 84 height 10
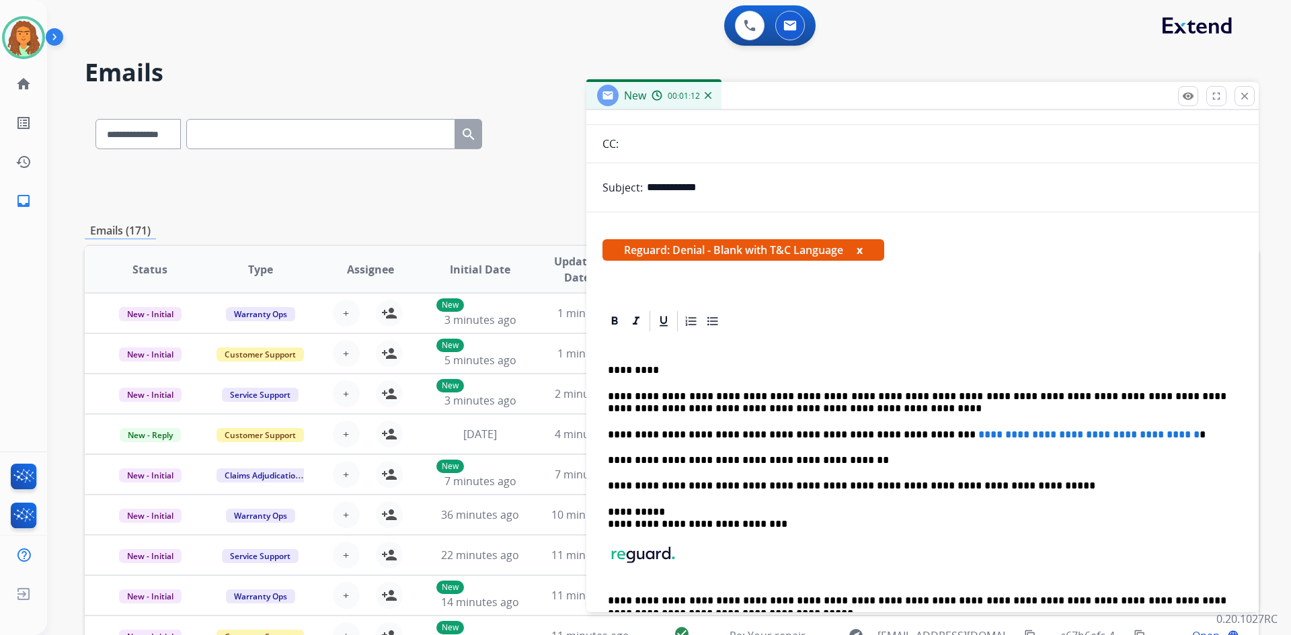
scroll to position [0, 0]
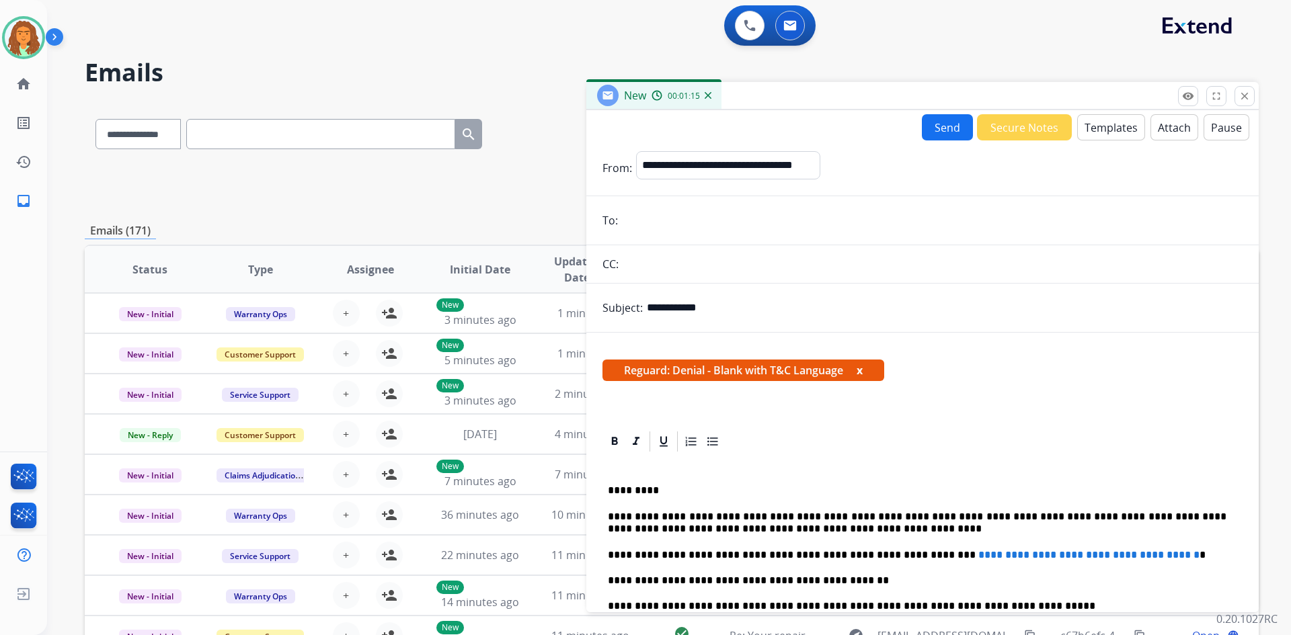
click at [624, 222] on input "email" at bounding box center [932, 220] width 621 height 27
paste input "**********"
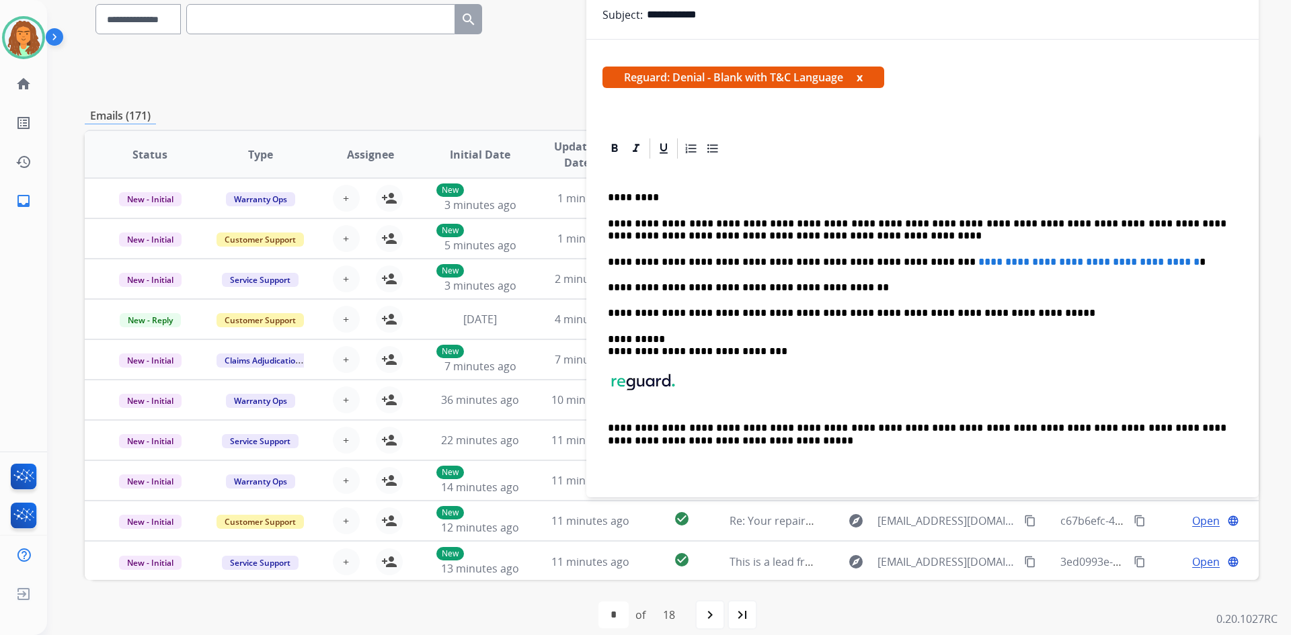
scroll to position [130, 0]
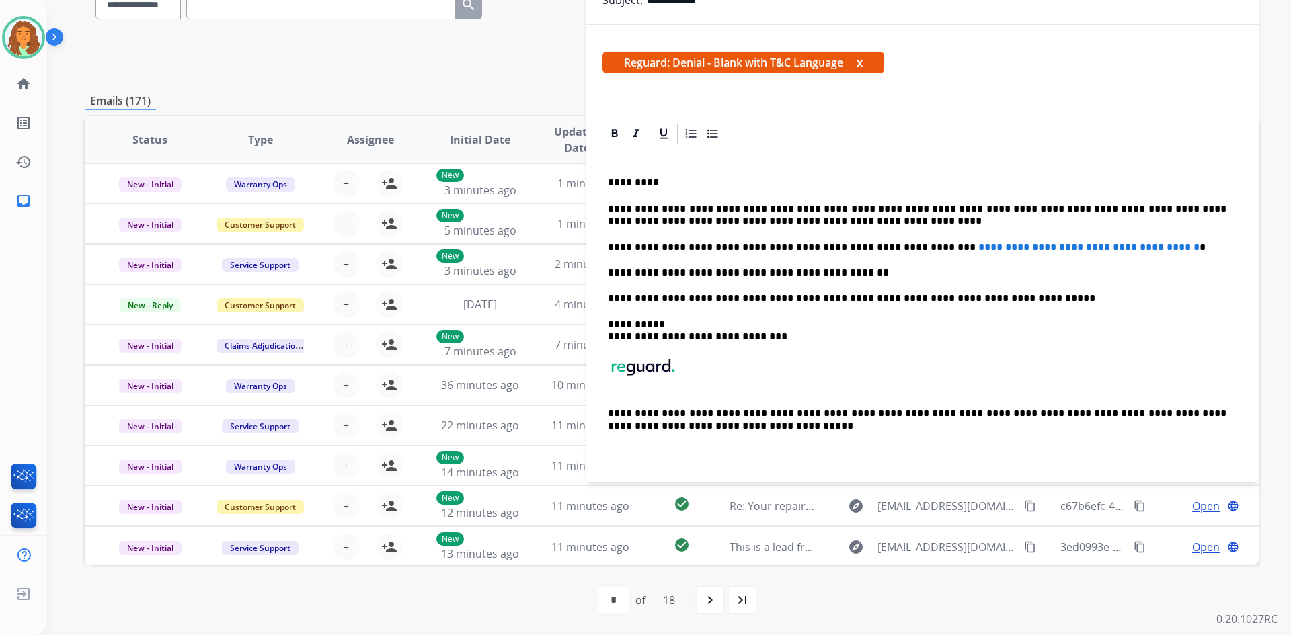
type input "**********"
click at [624, 248] on p "**********" at bounding box center [917, 247] width 619 height 12
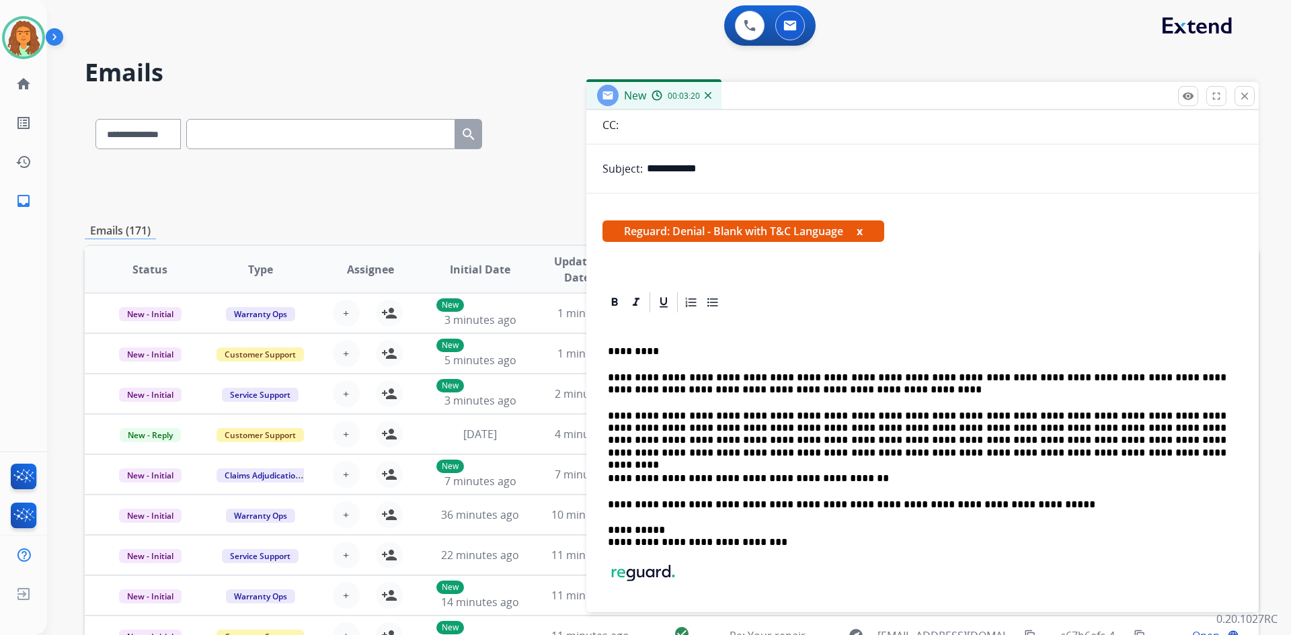
scroll to position [0, 0]
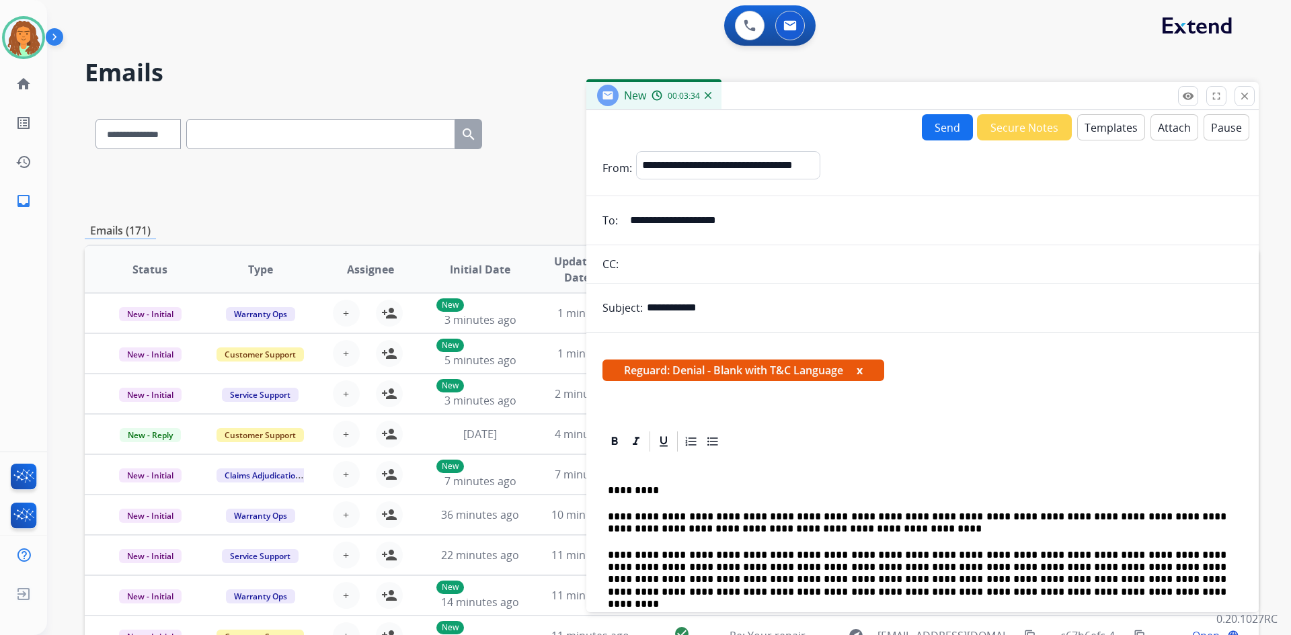
drag, startPoint x: 789, startPoint y: 514, endPoint x: 763, endPoint y: 465, distance: 55.7
click at [624, 465] on p at bounding box center [917, 465] width 619 height 12
click at [624, 124] on button "Send" at bounding box center [947, 127] width 51 height 26
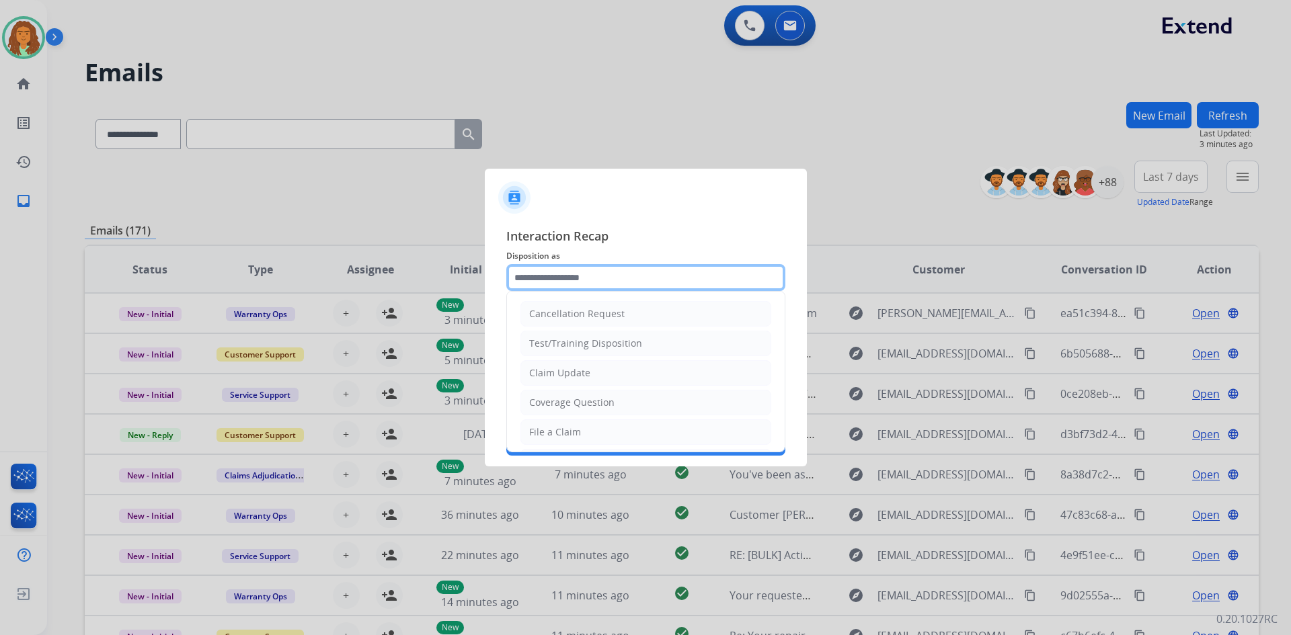
click at [535, 277] on input "text" at bounding box center [645, 277] width 279 height 27
click at [580, 374] on div "Claim Update" at bounding box center [559, 373] width 61 height 13
type input "**********"
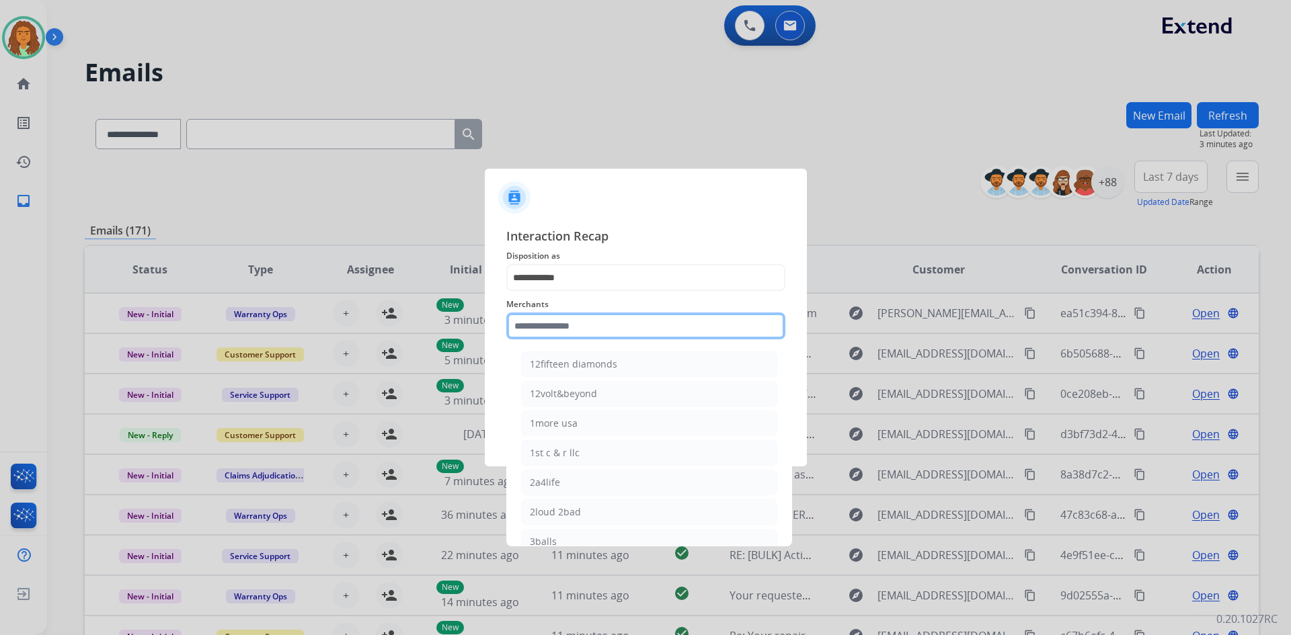
click at [549, 325] on input "text" at bounding box center [645, 326] width 279 height 27
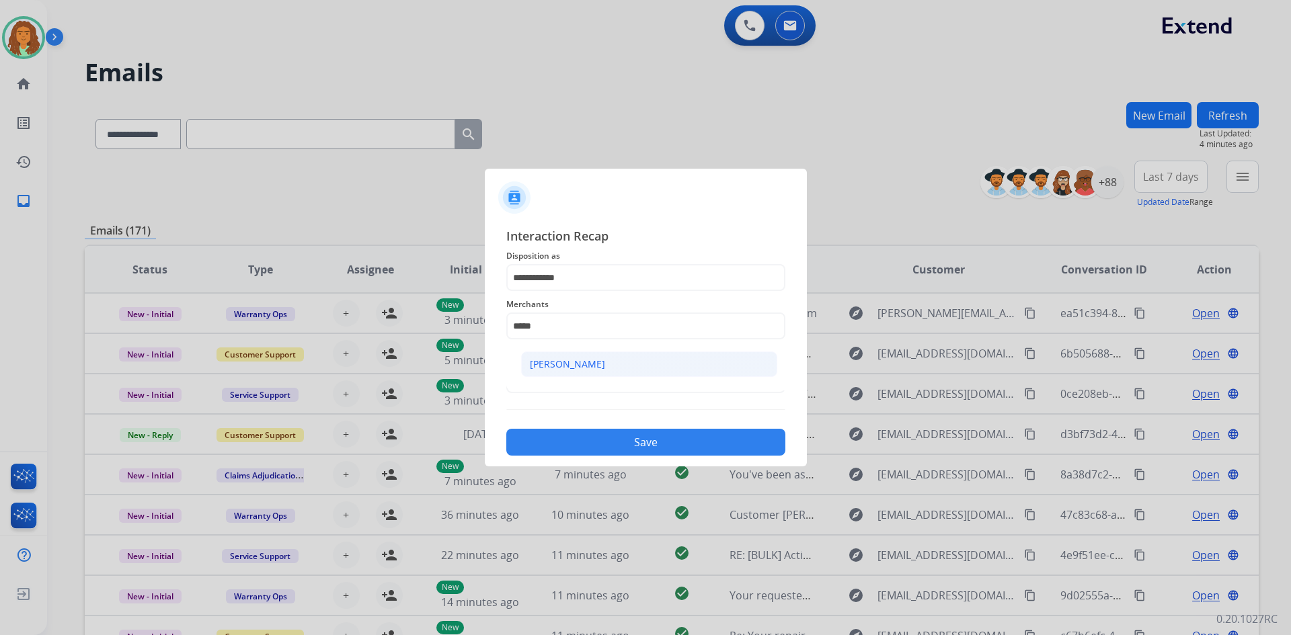
click at [582, 357] on li "[PERSON_NAME]" at bounding box center [649, 365] width 256 height 26
type input "**********"
click at [567, 379] on input "text" at bounding box center [645, 380] width 279 height 27
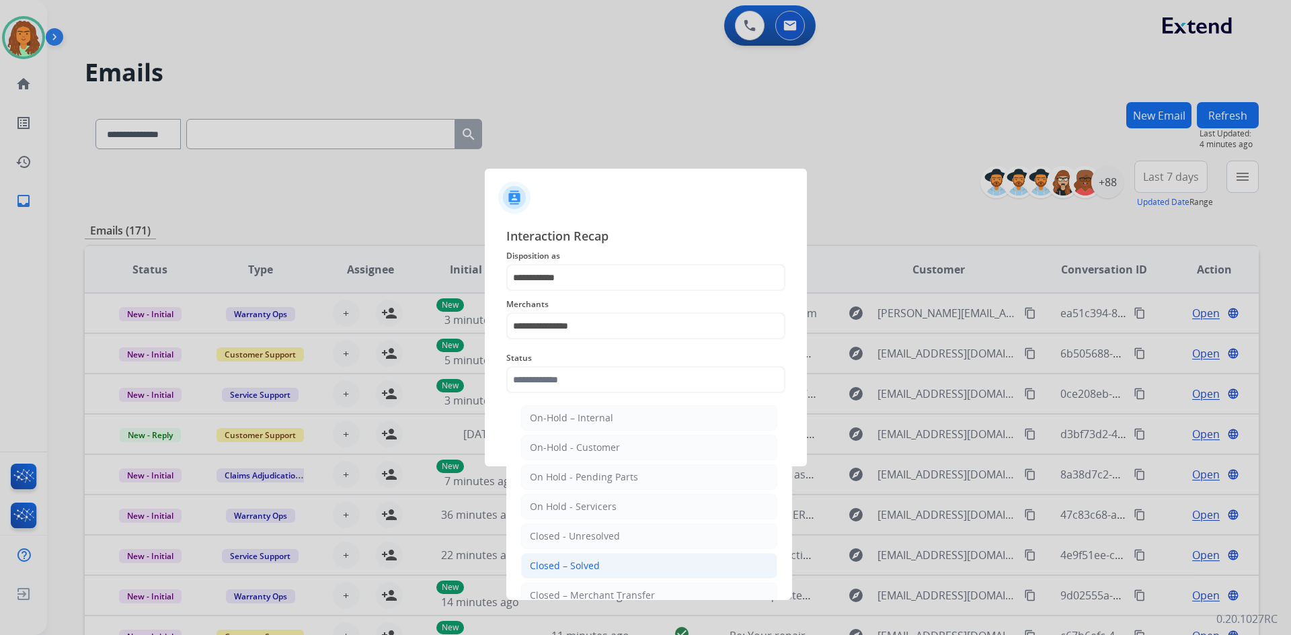
click at [574, 564] on div "Closed – Solved" at bounding box center [565, 566] width 70 height 13
type input "**********"
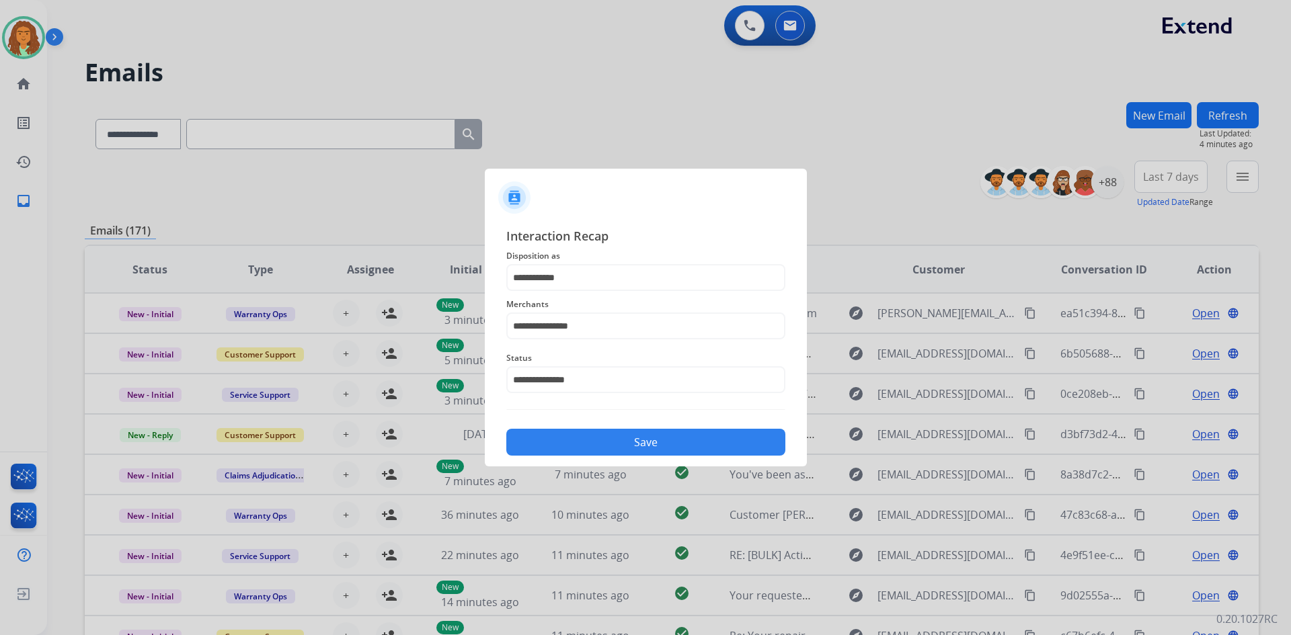
click at [624, 441] on button "Save" at bounding box center [645, 442] width 279 height 27
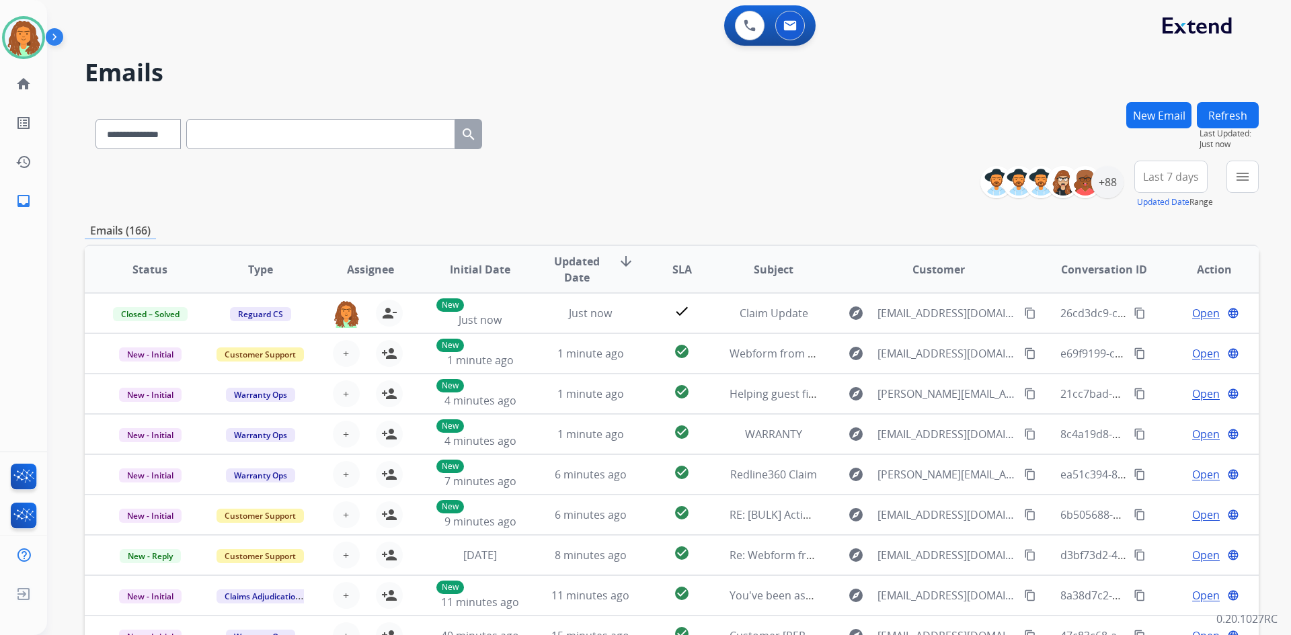
click at [210, 133] on input "text" at bounding box center [320, 134] width 269 height 30
paste input "**********"
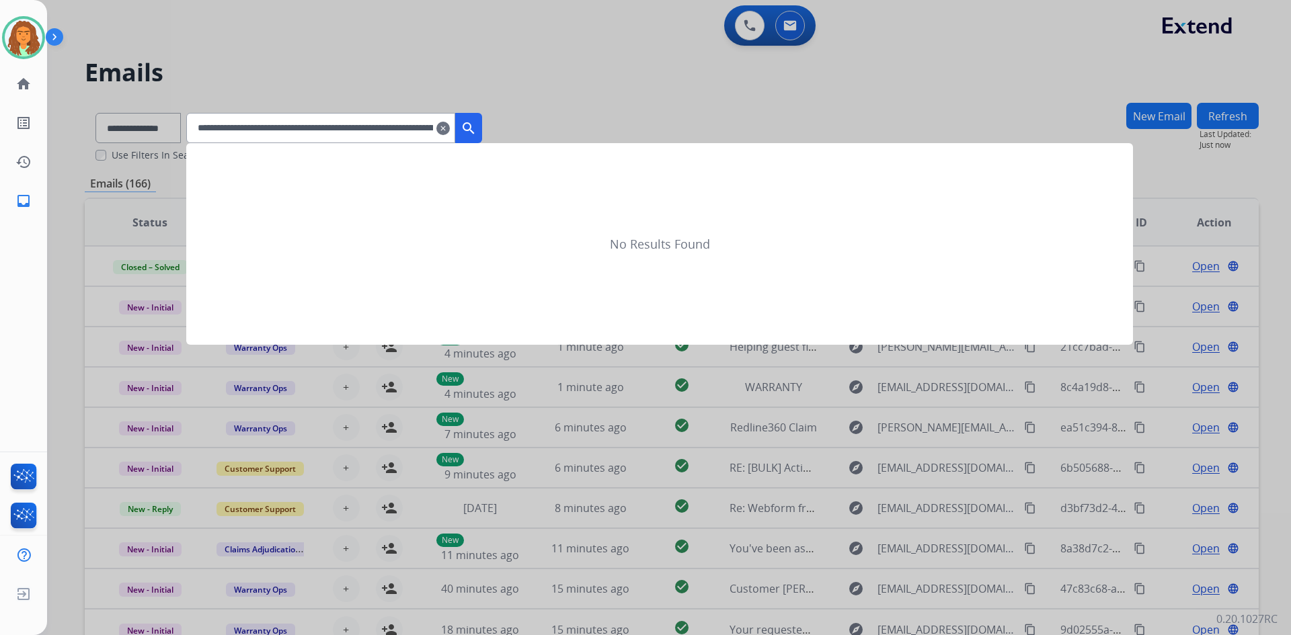
scroll to position [0, 1467]
type input "**********"
click at [450, 124] on mat-icon "clear" at bounding box center [442, 128] width 13 height 16
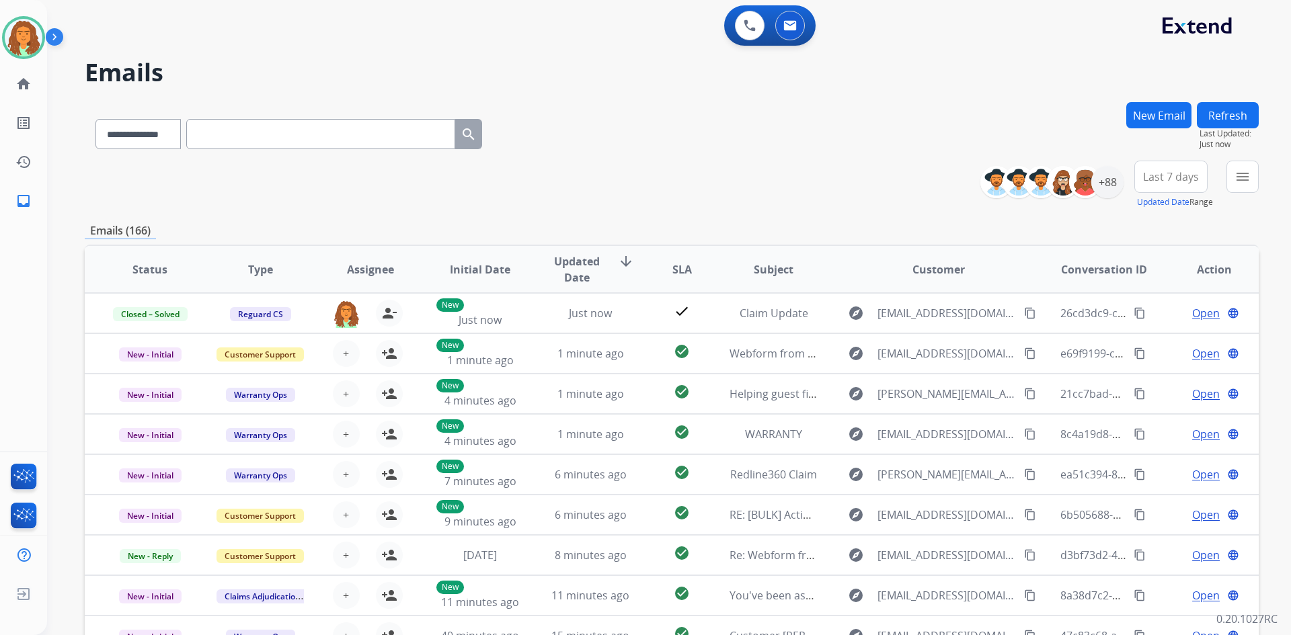
click at [215, 136] on input "text" at bounding box center [320, 134] width 269 height 30
paste input "**********"
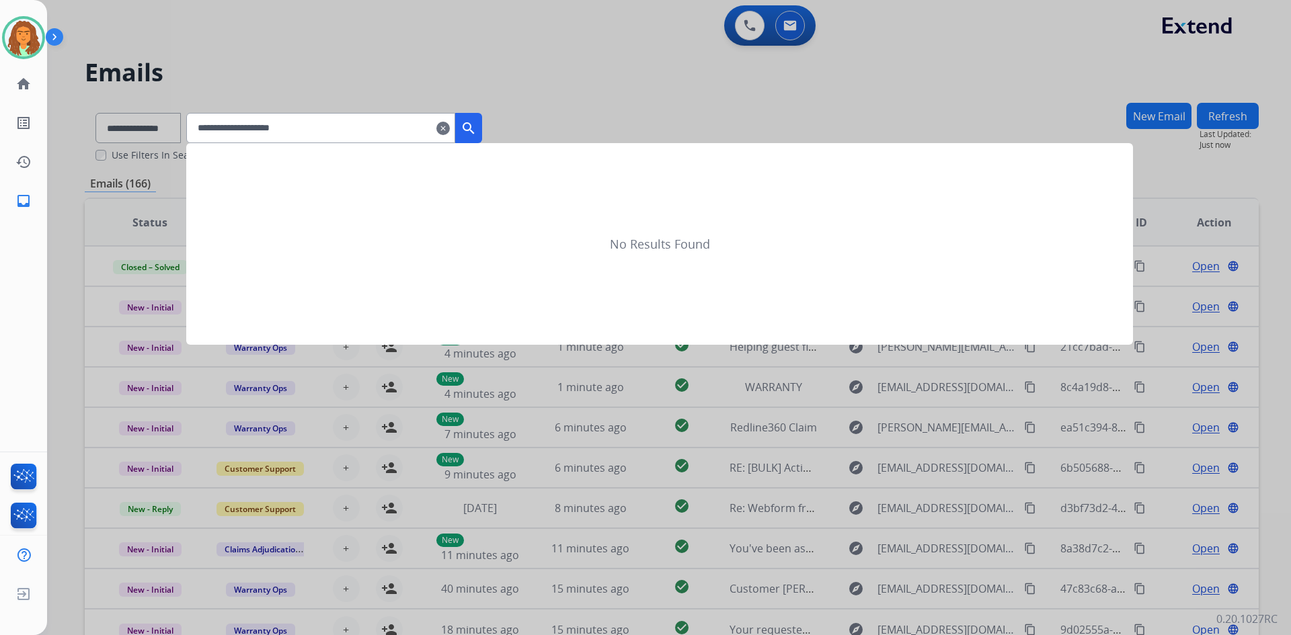
type input "**********"
click at [477, 128] on mat-icon "search" at bounding box center [469, 128] width 16 height 16
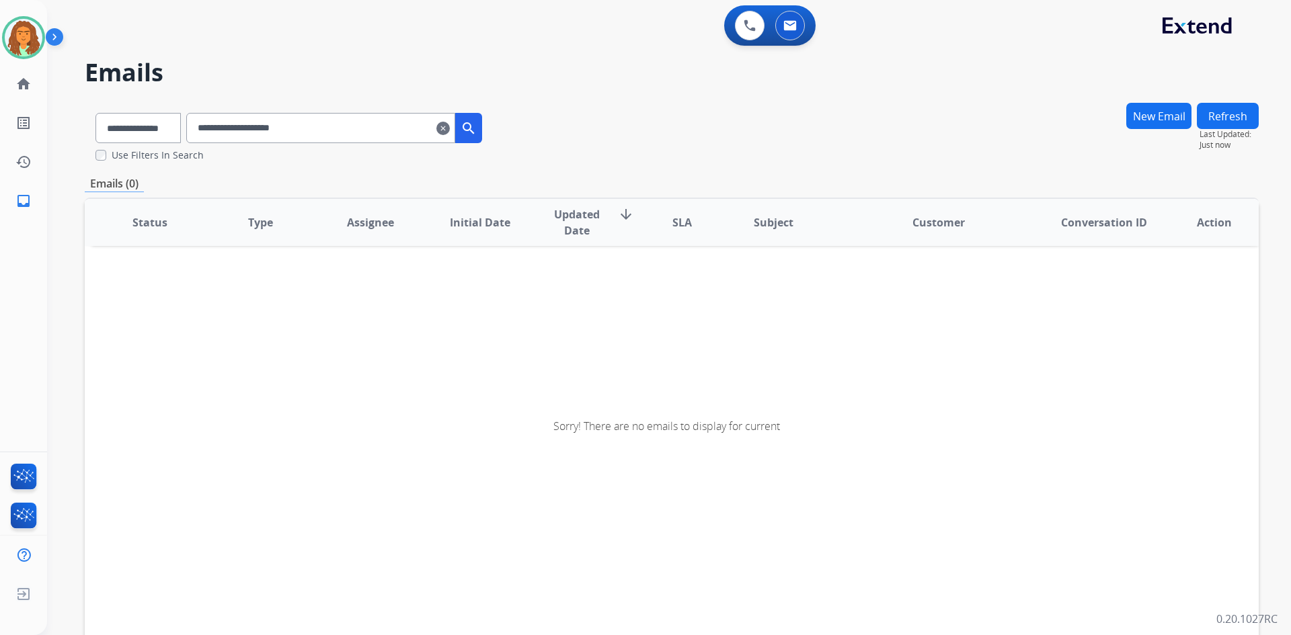
click at [450, 130] on mat-icon "clear" at bounding box center [442, 128] width 13 height 16
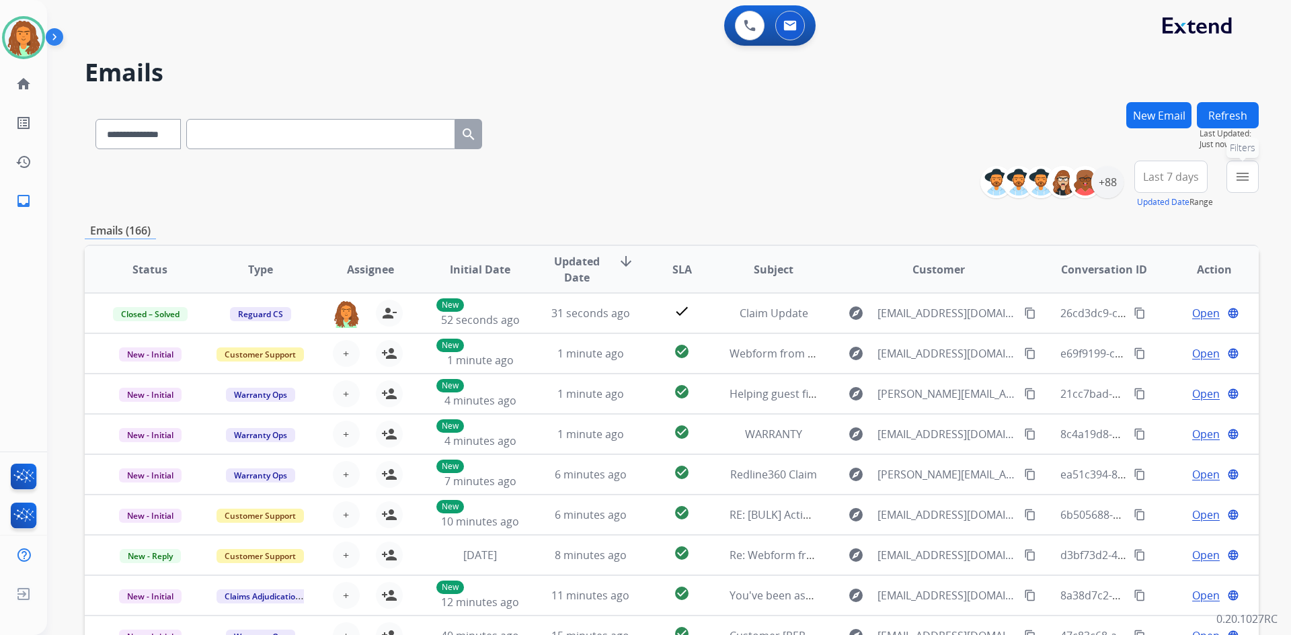
click at [624, 177] on mat-icon "menu" at bounding box center [1243, 177] width 16 height 16
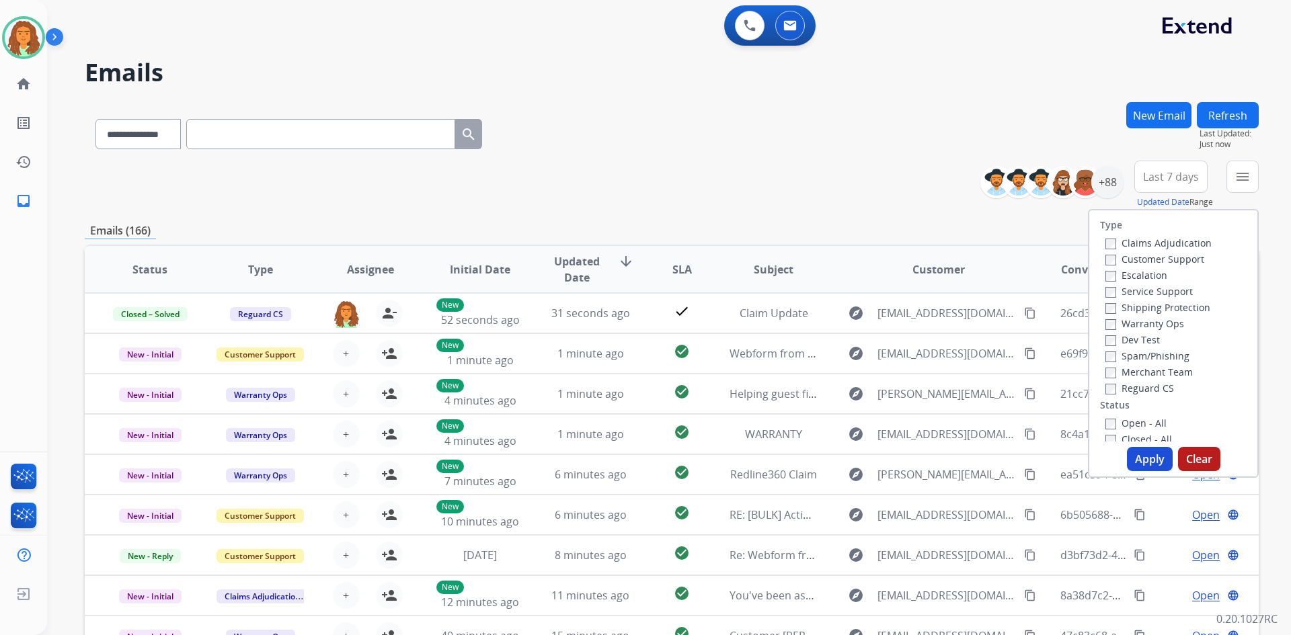
click at [624, 207] on div "**********" at bounding box center [672, 185] width 1174 height 48
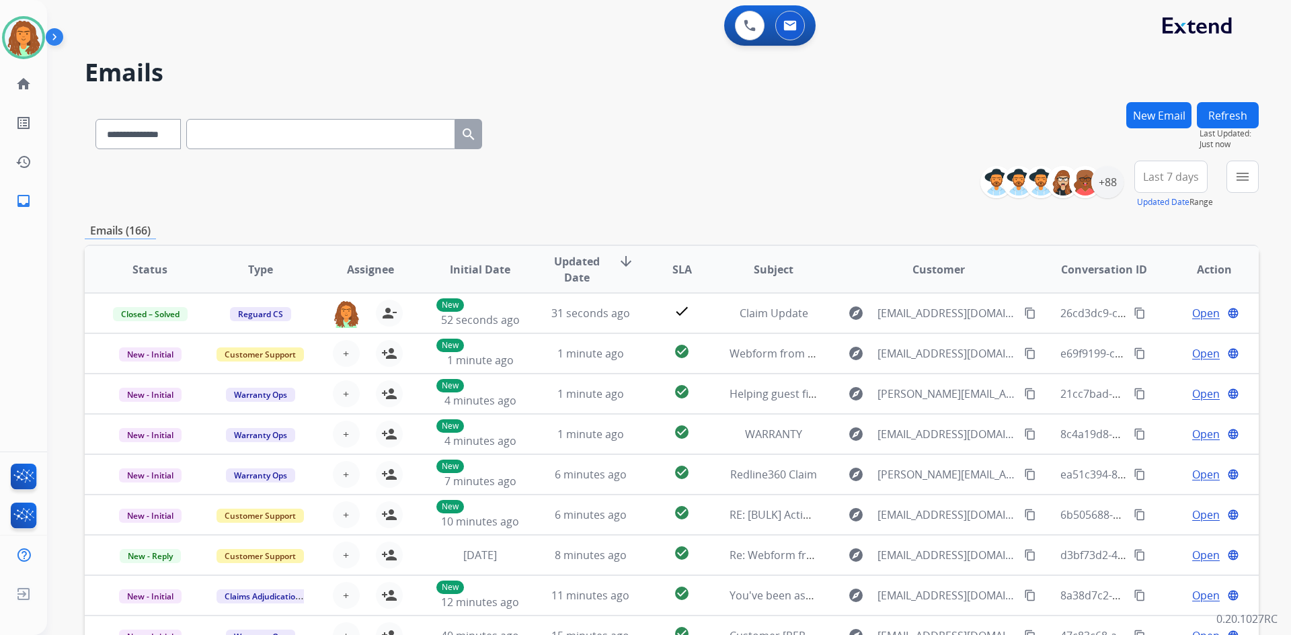
paste input "**********"
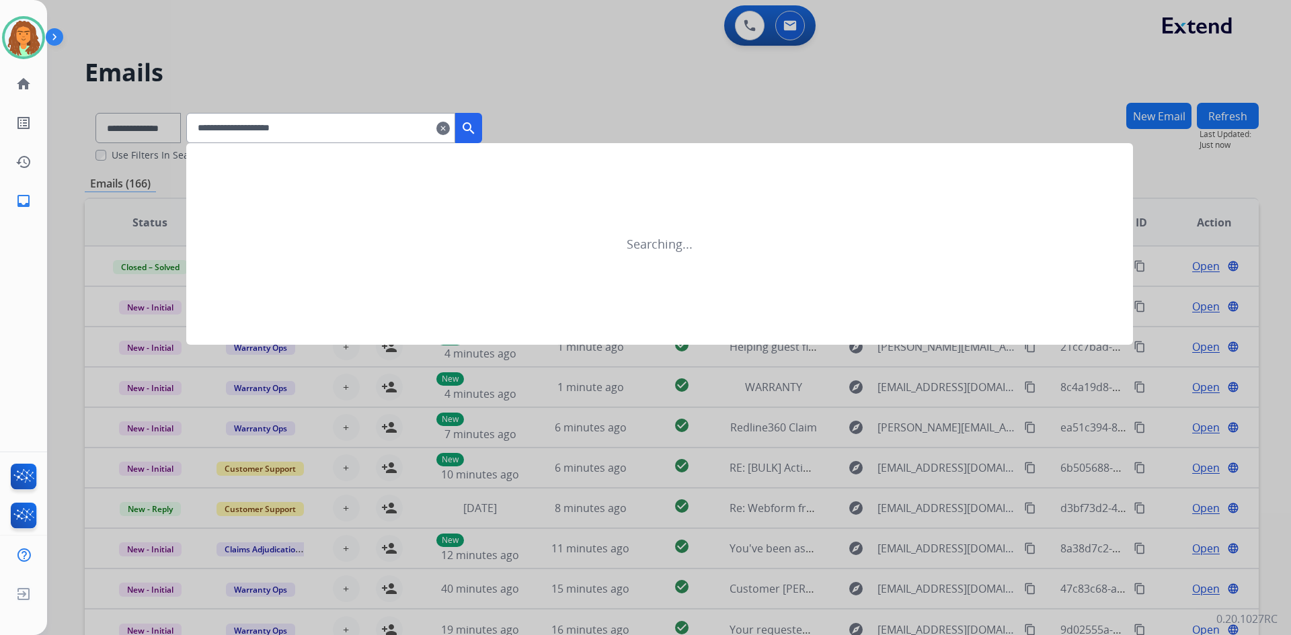
type input "**********"
click at [477, 128] on mat-icon "search" at bounding box center [469, 128] width 16 height 16
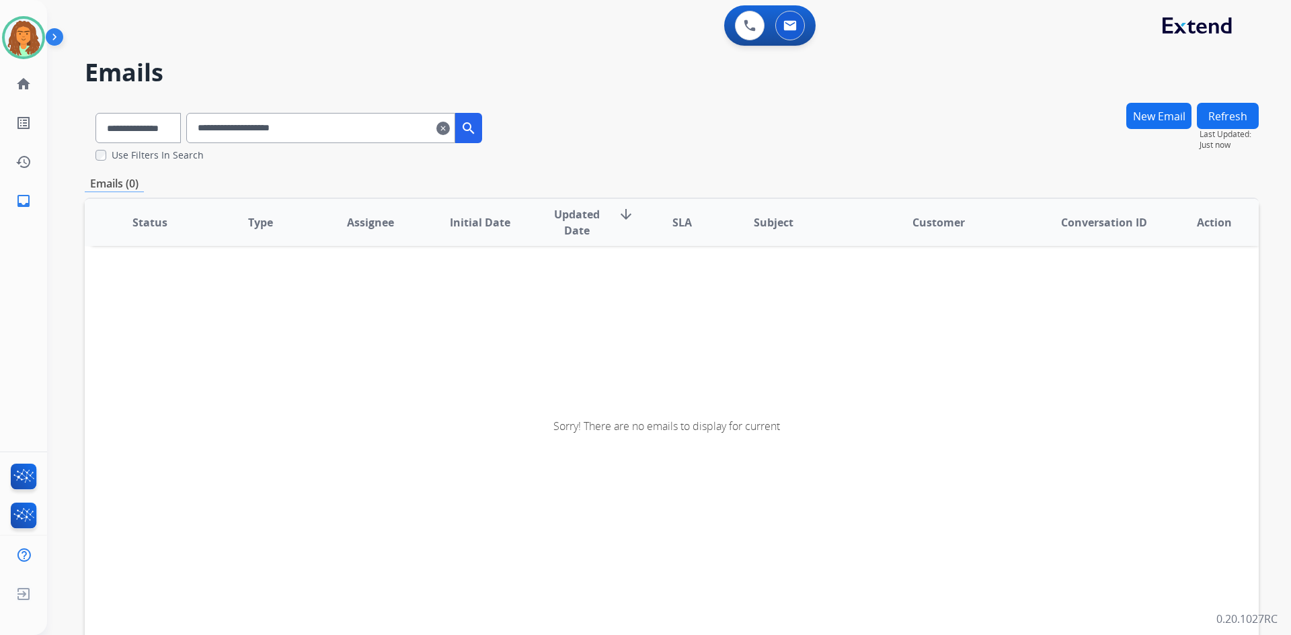
click at [450, 131] on mat-icon "clear" at bounding box center [442, 128] width 13 height 16
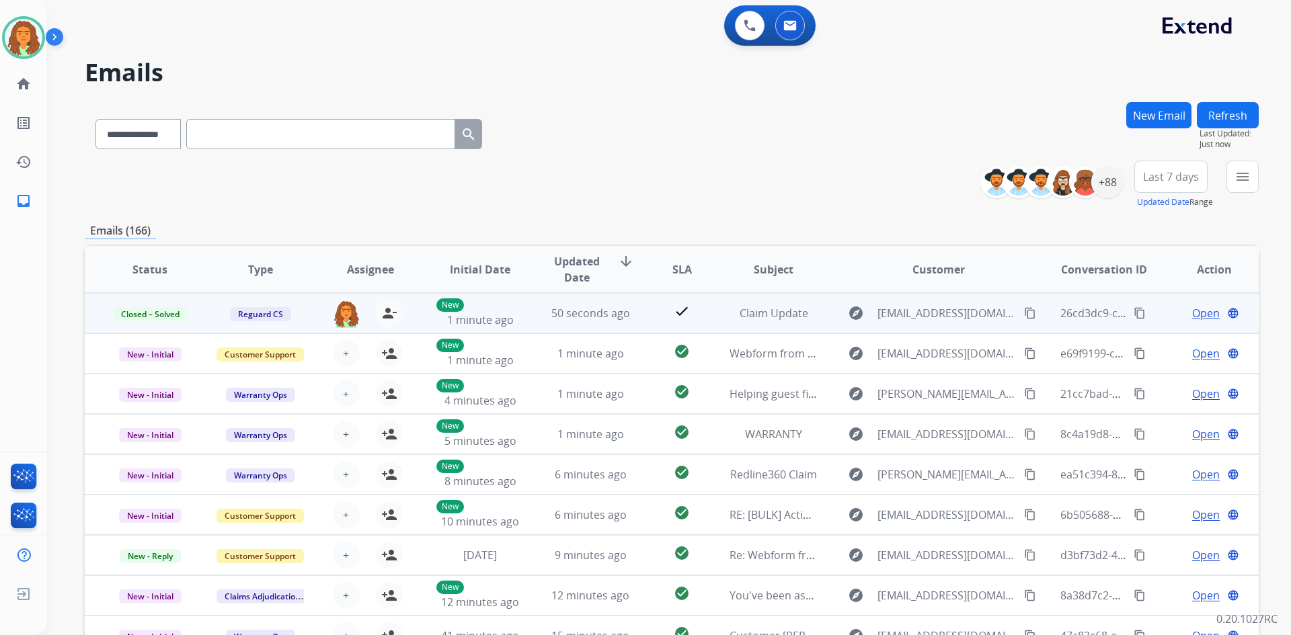
click at [624, 313] on mat-icon "content_copy" at bounding box center [1140, 313] width 12 height 12
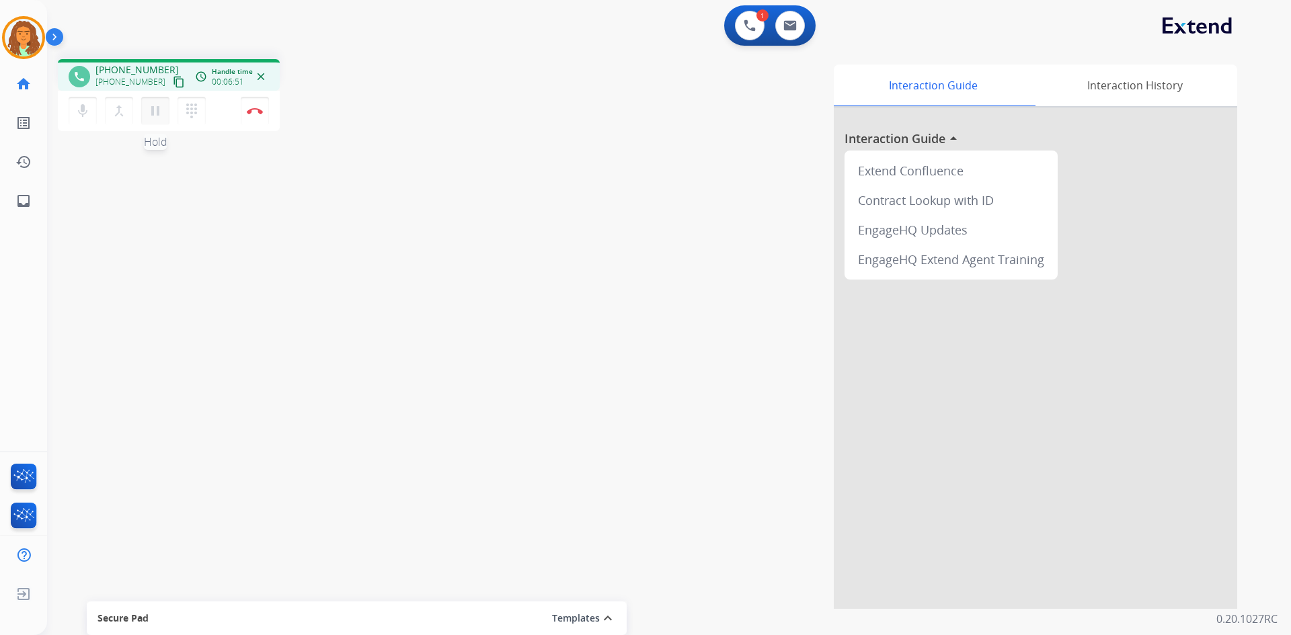
click at [159, 108] on mat-icon "pause" at bounding box center [155, 111] width 16 height 16
click at [150, 108] on mat-icon "play_arrow" at bounding box center [155, 111] width 16 height 16
click at [150, 115] on mat-icon "pause" at bounding box center [155, 111] width 16 height 16
click at [151, 107] on mat-icon "play_arrow" at bounding box center [155, 111] width 16 height 16
click at [255, 108] on img at bounding box center [255, 111] width 16 height 7
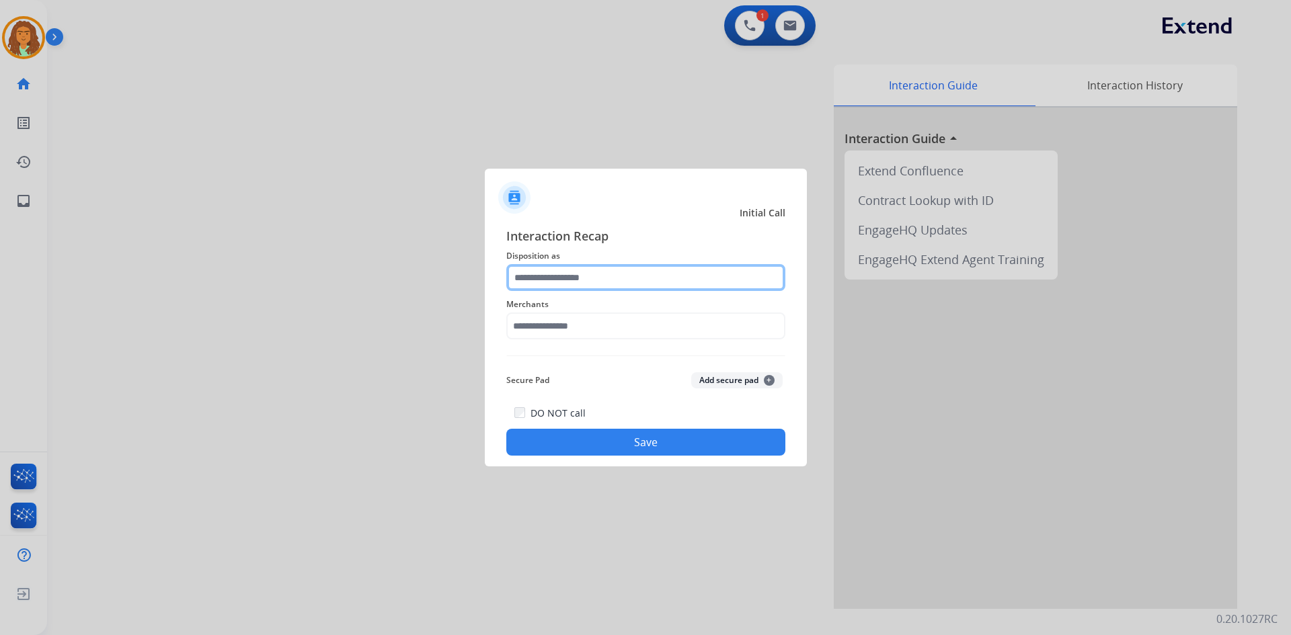
click at [549, 274] on input "text" at bounding box center [645, 277] width 279 height 27
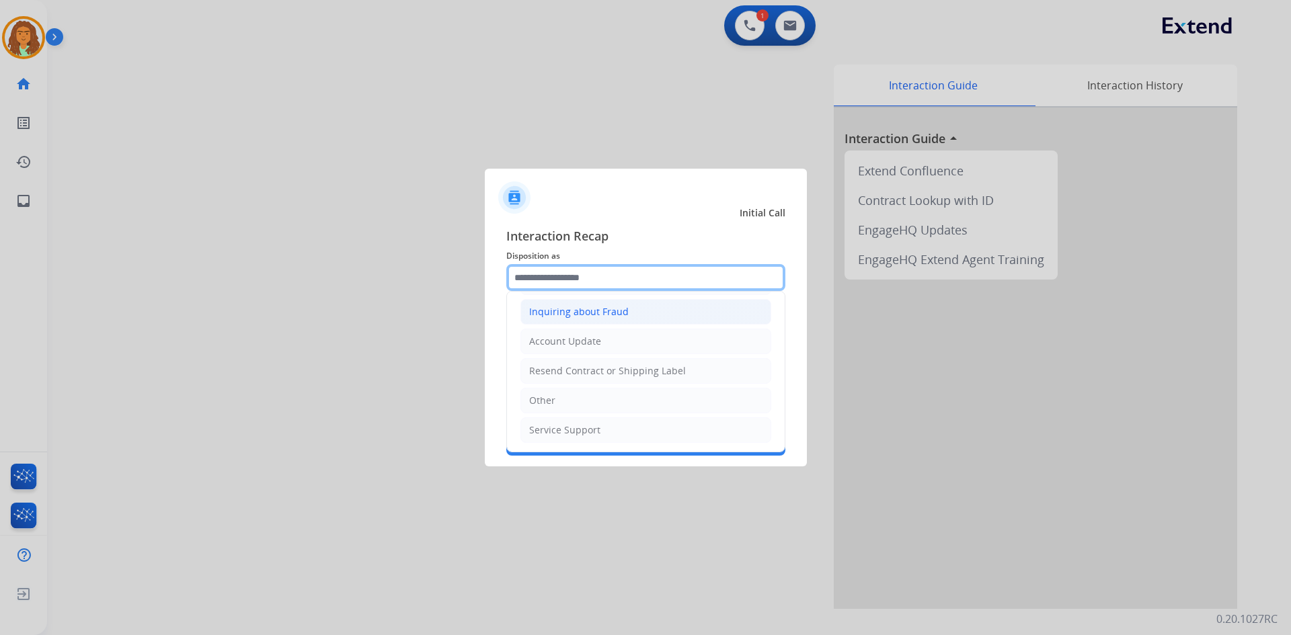
scroll to position [210, 0]
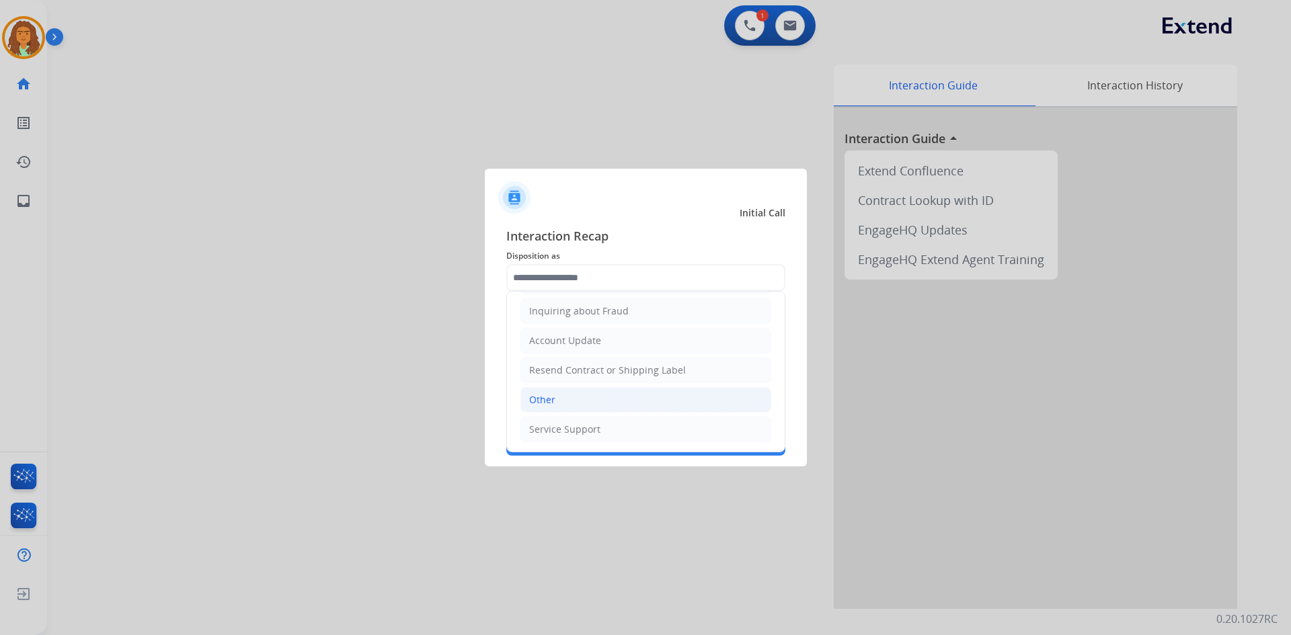
click at [547, 397] on div "Other" at bounding box center [542, 399] width 26 height 13
type input "*****"
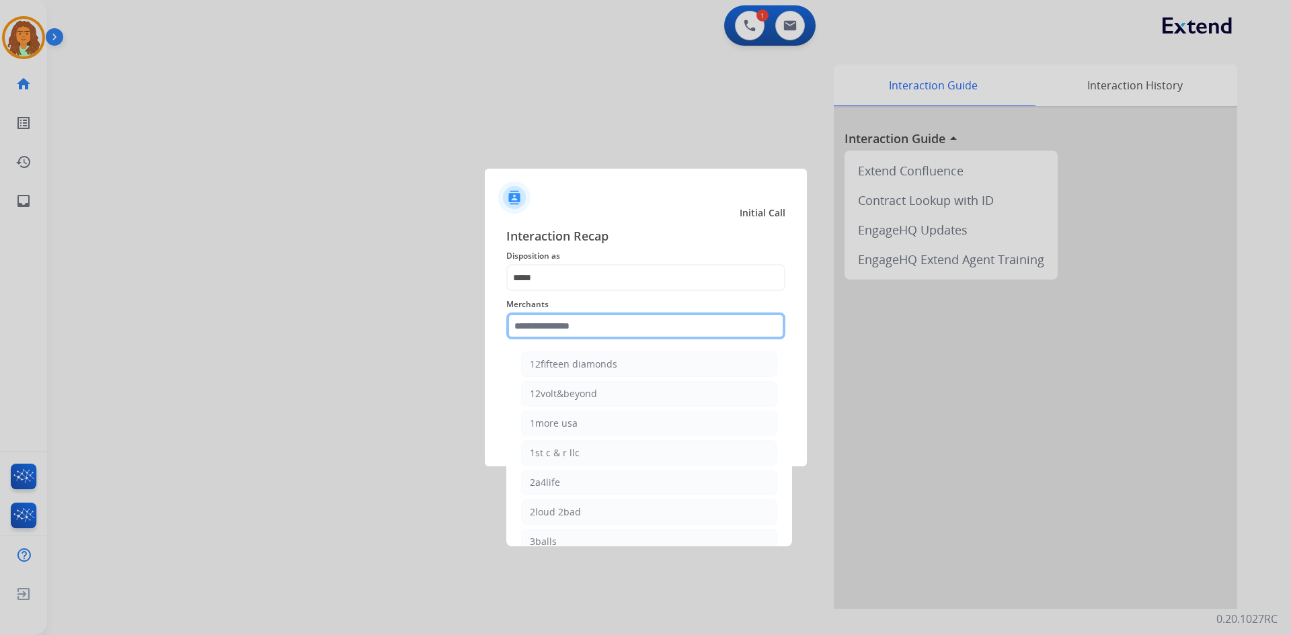
click at [542, 330] on input "text" at bounding box center [645, 326] width 279 height 27
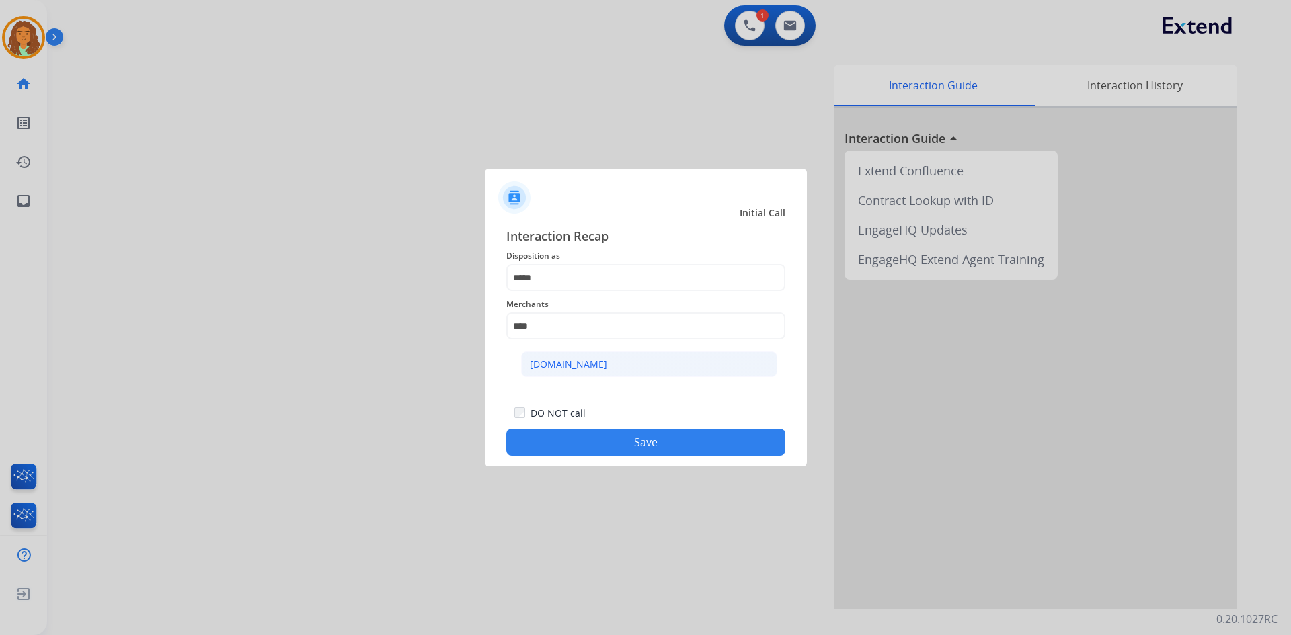
click at [568, 369] on div "[DOMAIN_NAME]" at bounding box center [568, 364] width 77 height 13
type input "**********"
click at [627, 440] on button "Save" at bounding box center [645, 442] width 279 height 27
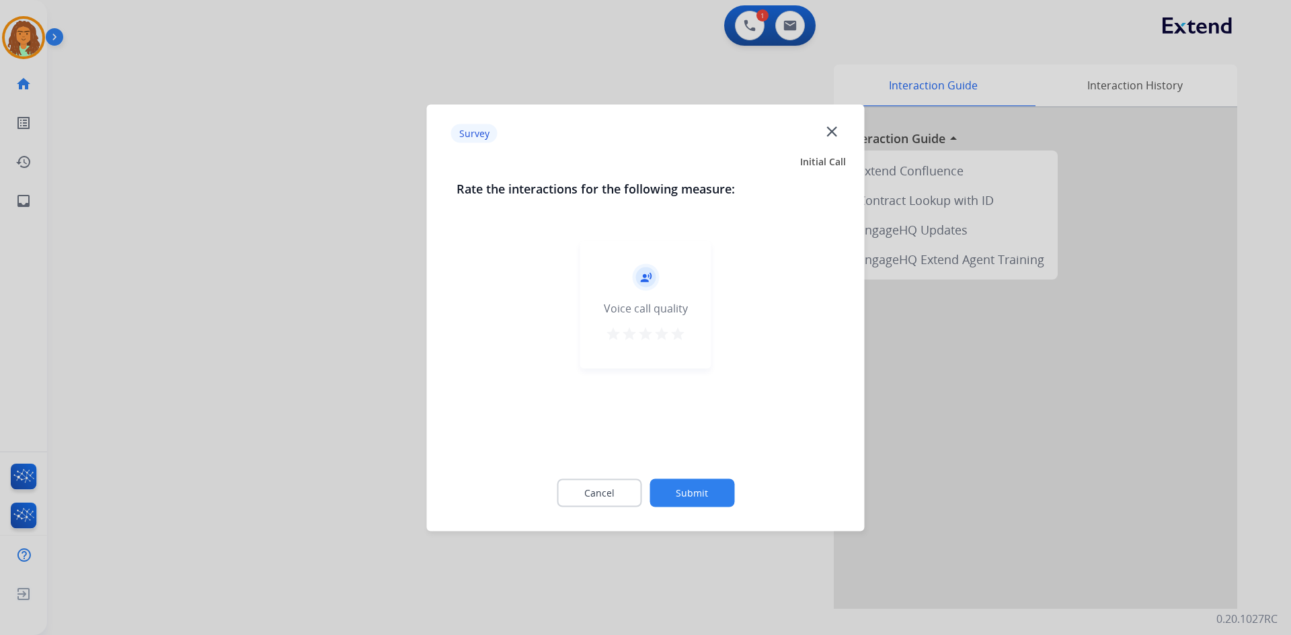
click at [683, 338] on mat-icon "star" at bounding box center [678, 333] width 16 height 16
click at [687, 489] on button "Submit" at bounding box center [692, 493] width 85 height 28
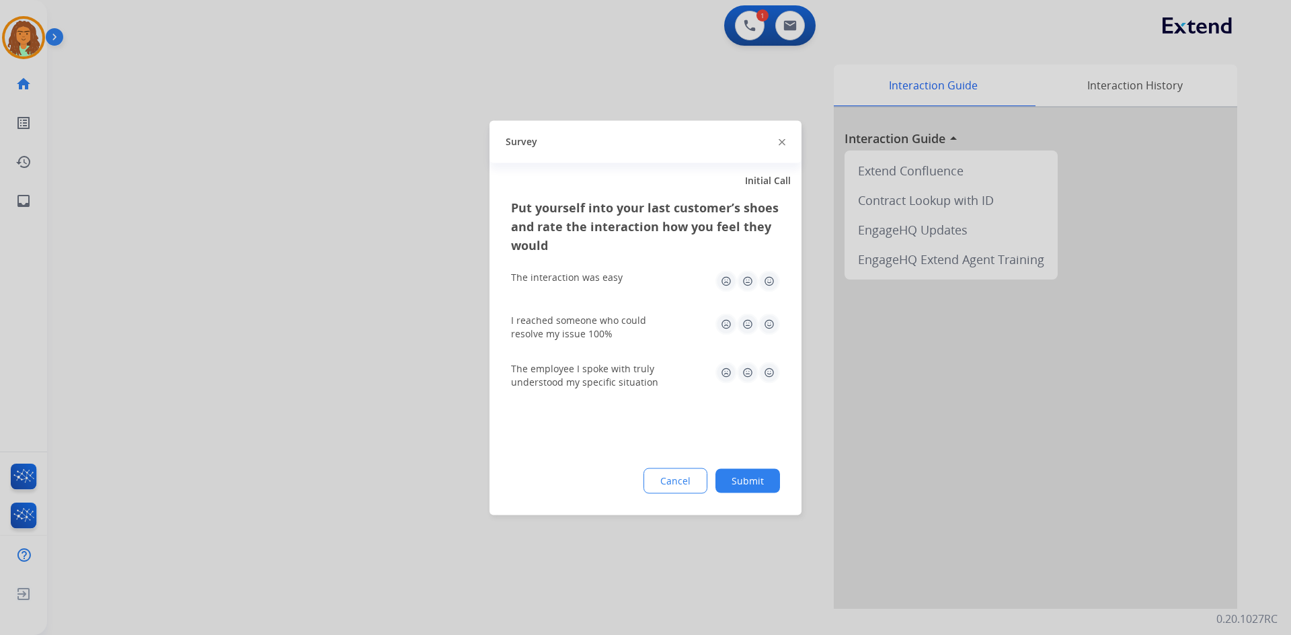
click at [771, 279] on img at bounding box center [770, 281] width 22 height 22
click at [770, 320] on img at bounding box center [770, 324] width 22 height 22
click at [769, 370] on img at bounding box center [770, 373] width 22 height 22
click at [761, 475] on button "Submit" at bounding box center [748, 481] width 65 height 24
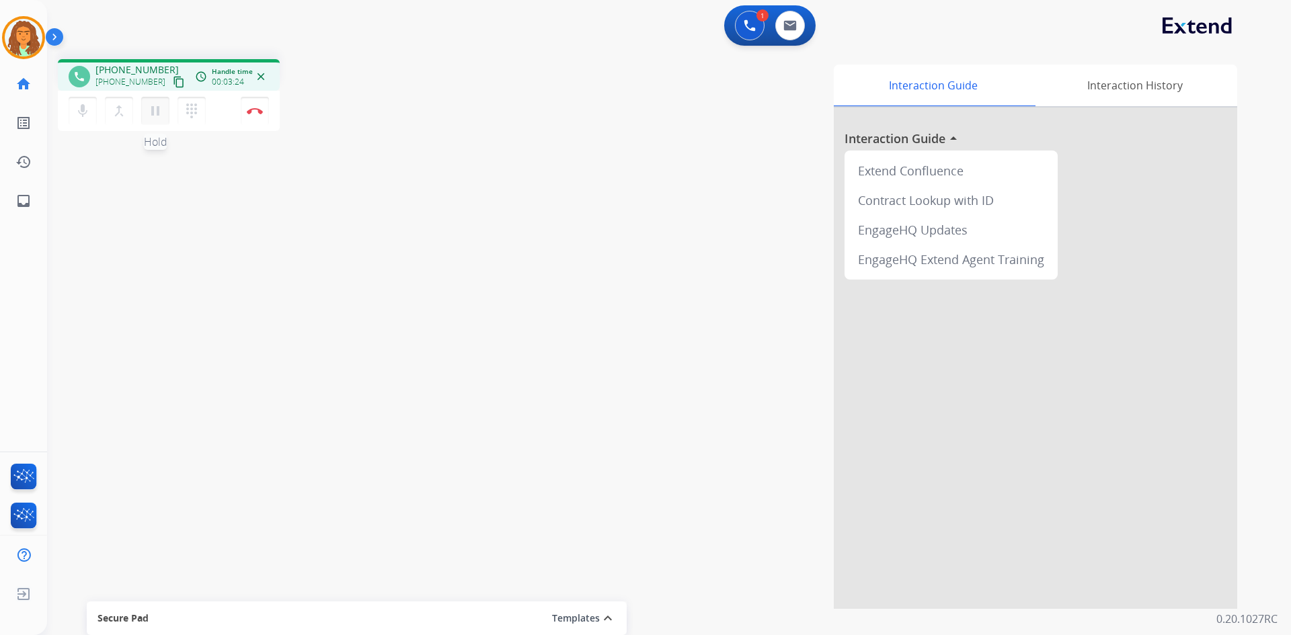
click at [151, 112] on mat-icon "pause" at bounding box center [155, 111] width 16 height 16
click at [153, 114] on mat-icon "play_arrow" at bounding box center [155, 111] width 16 height 16
click at [149, 112] on mat-icon "pause" at bounding box center [155, 111] width 16 height 16
click at [157, 107] on mat-icon "play_arrow" at bounding box center [155, 111] width 16 height 16
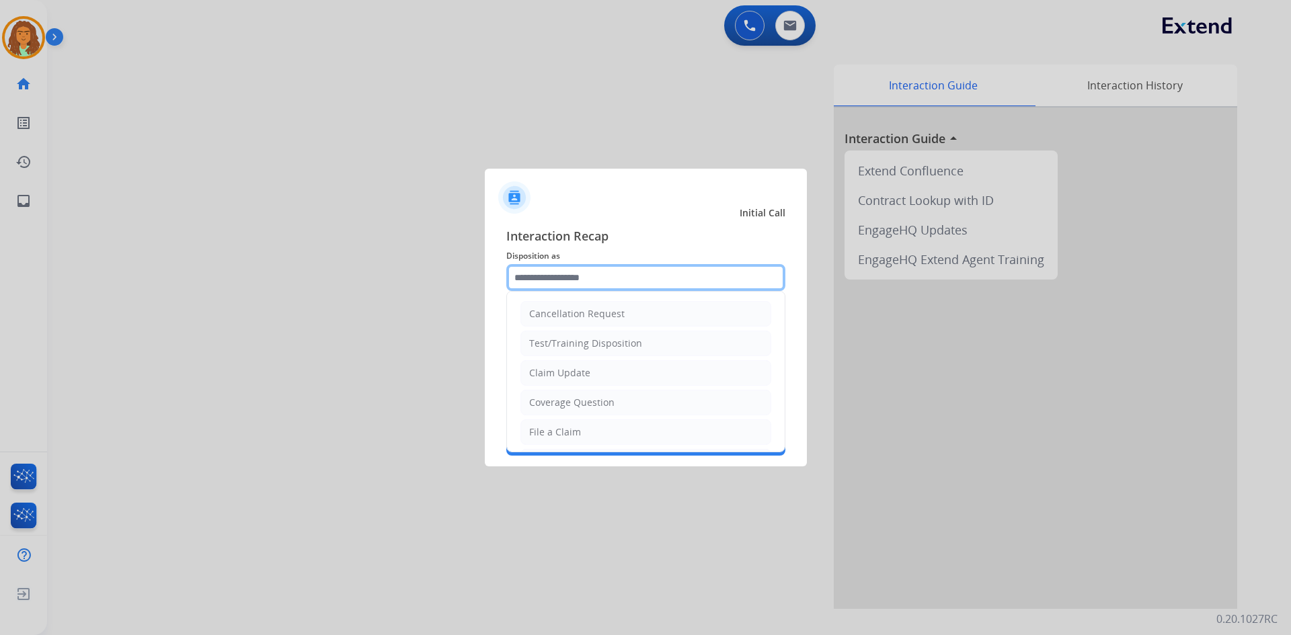
click at [570, 277] on input "text" at bounding box center [645, 277] width 279 height 27
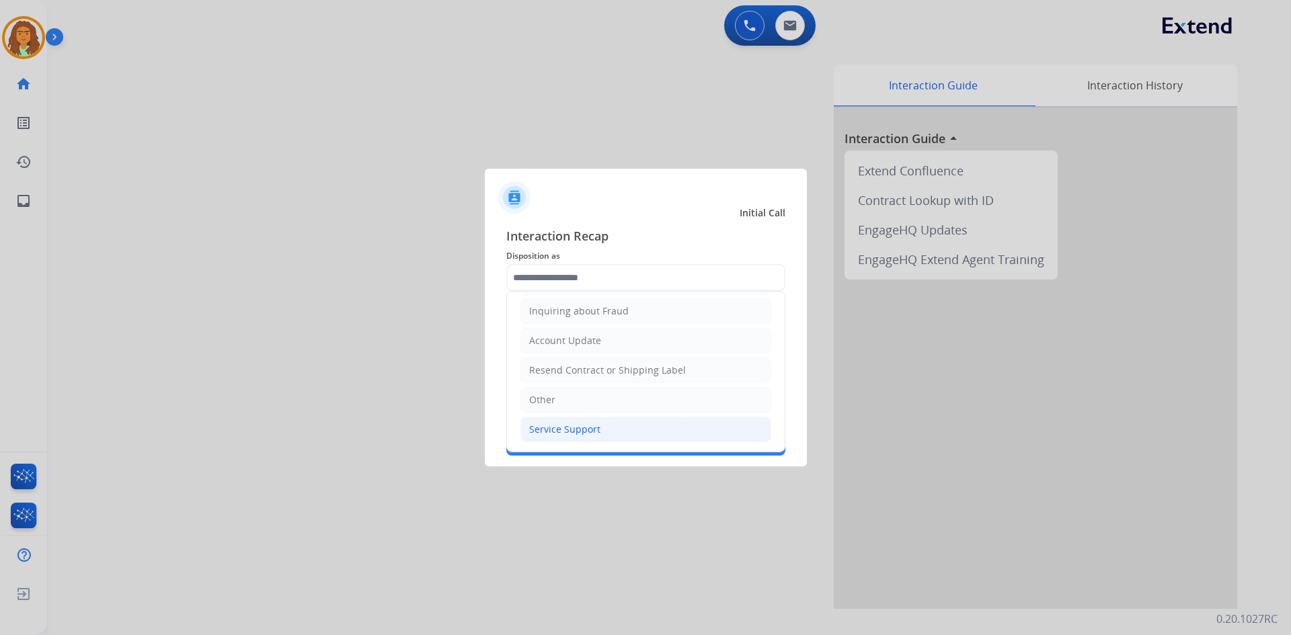
click at [565, 432] on div "Service Support" at bounding box center [564, 429] width 71 height 13
type input "**********"
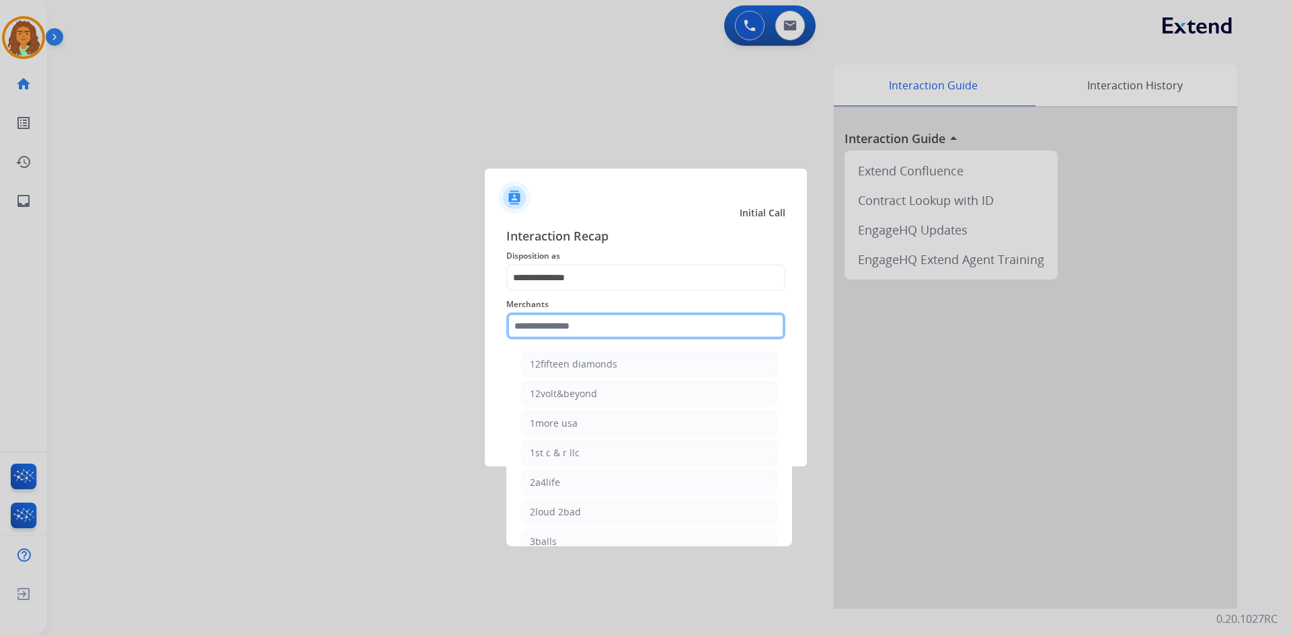
click at [539, 327] on input "text" at bounding box center [645, 326] width 279 height 27
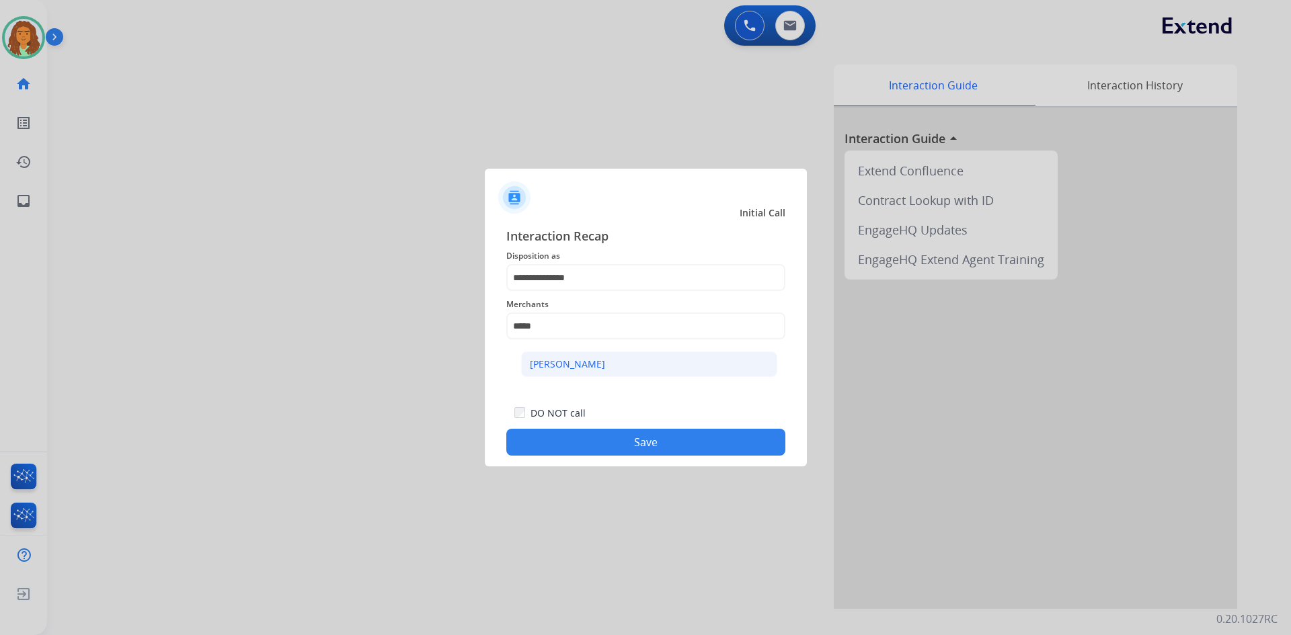
click at [566, 368] on div "[PERSON_NAME]" at bounding box center [567, 364] width 75 height 13
type input "**********"
click at [644, 448] on button "Save" at bounding box center [645, 442] width 279 height 27
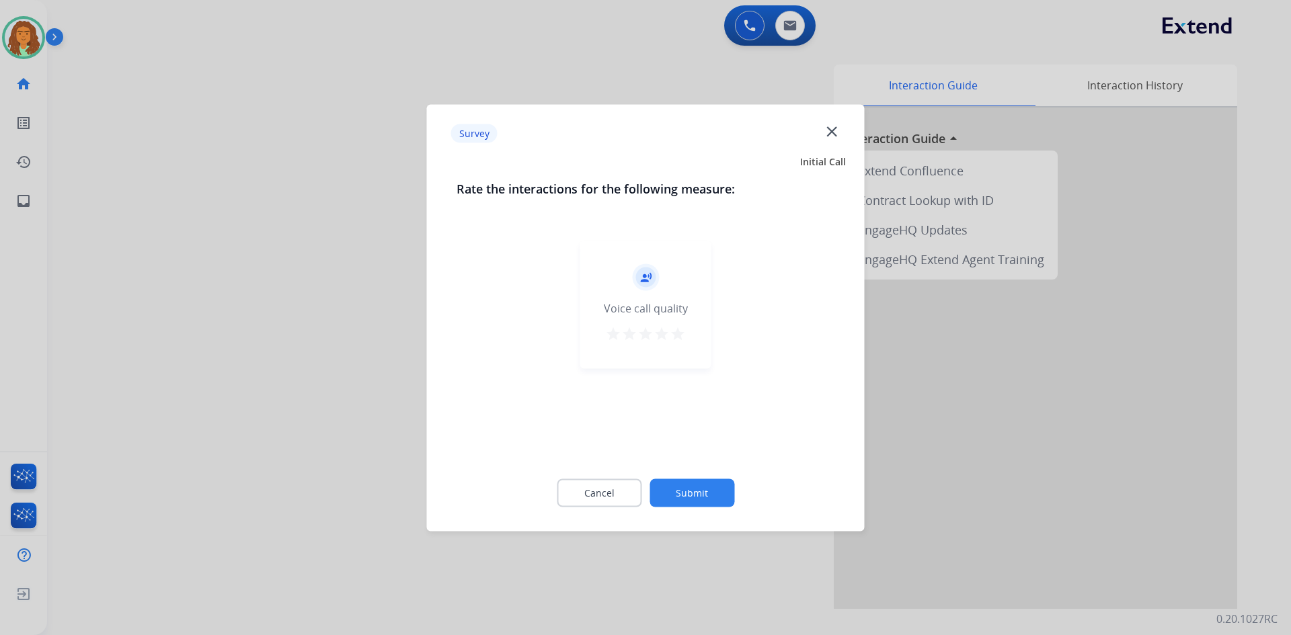
click at [676, 336] on mat-icon "star" at bounding box center [678, 333] width 16 height 16
click at [674, 493] on button "Submit" at bounding box center [692, 493] width 85 height 28
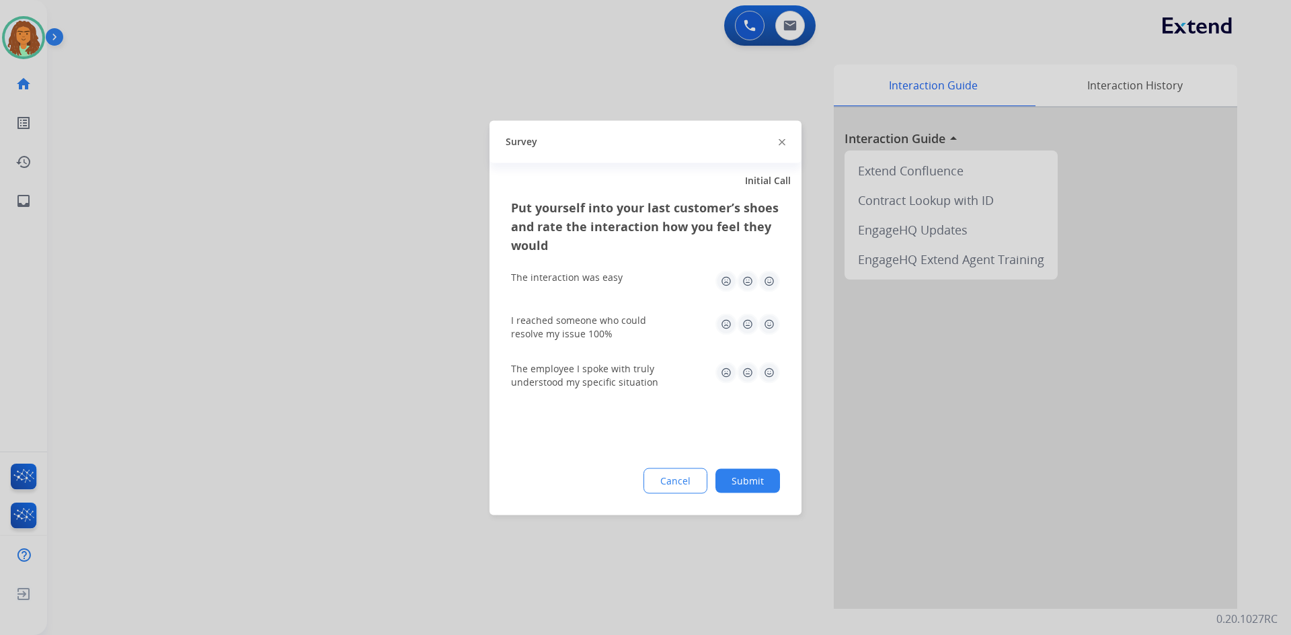
click at [766, 280] on img at bounding box center [770, 281] width 22 height 22
click at [765, 321] on img at bounding box center [770, 324] width 22 height 22
click at [764, 368] on img at bounding box center [770, 373] width 22 height 22
click at [753, 481] on button "Submit" at bounding box center [748, 481] width 65 height 24
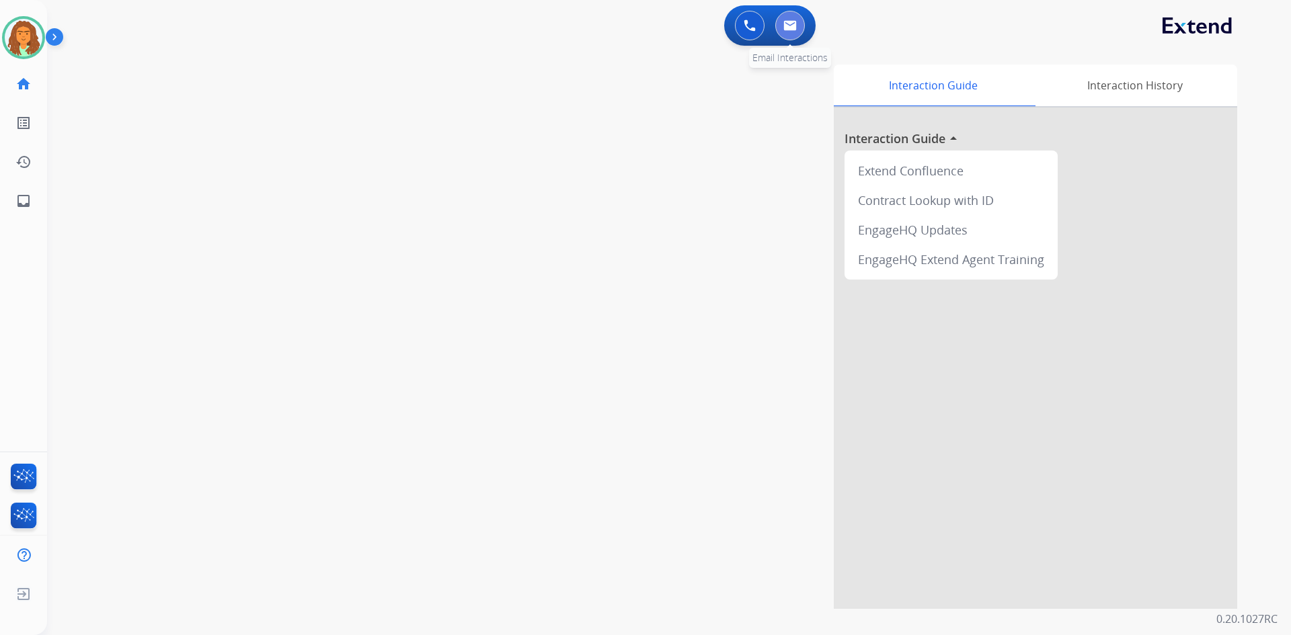
click at [793, 26] on img at bounding box center [789, 25] width 13 height 11
select select "**********"
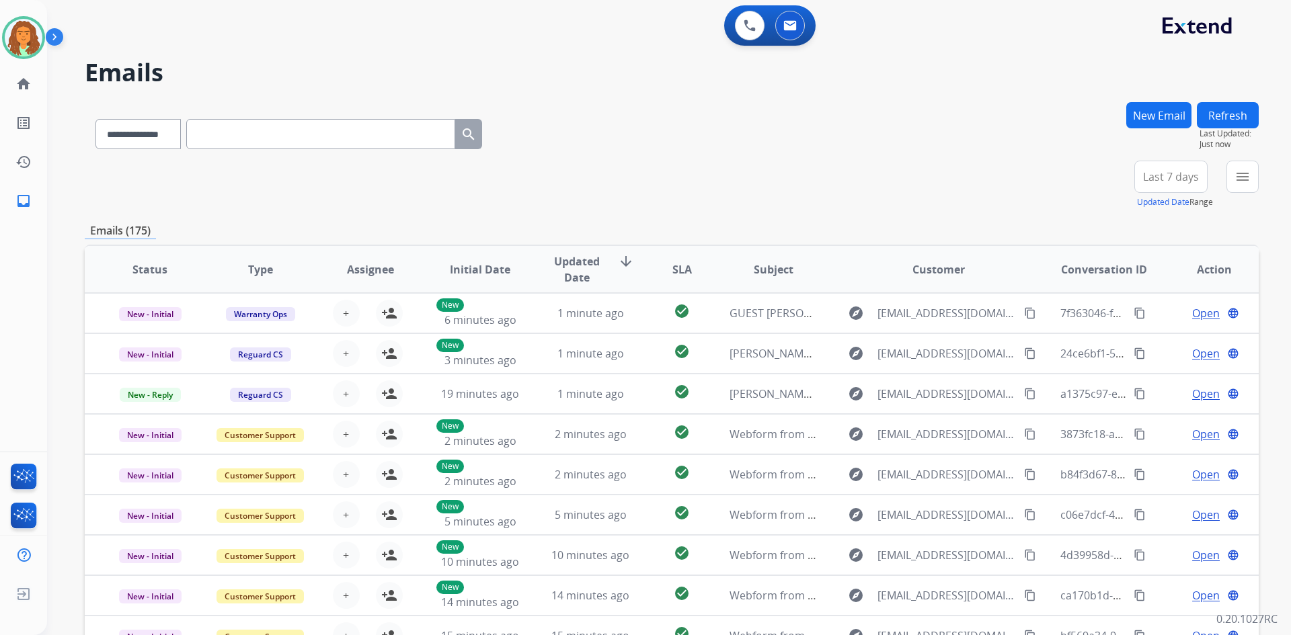
click at [1147, 113] on button "New Email" at bounding box center [1158, 115] width 65 height 26
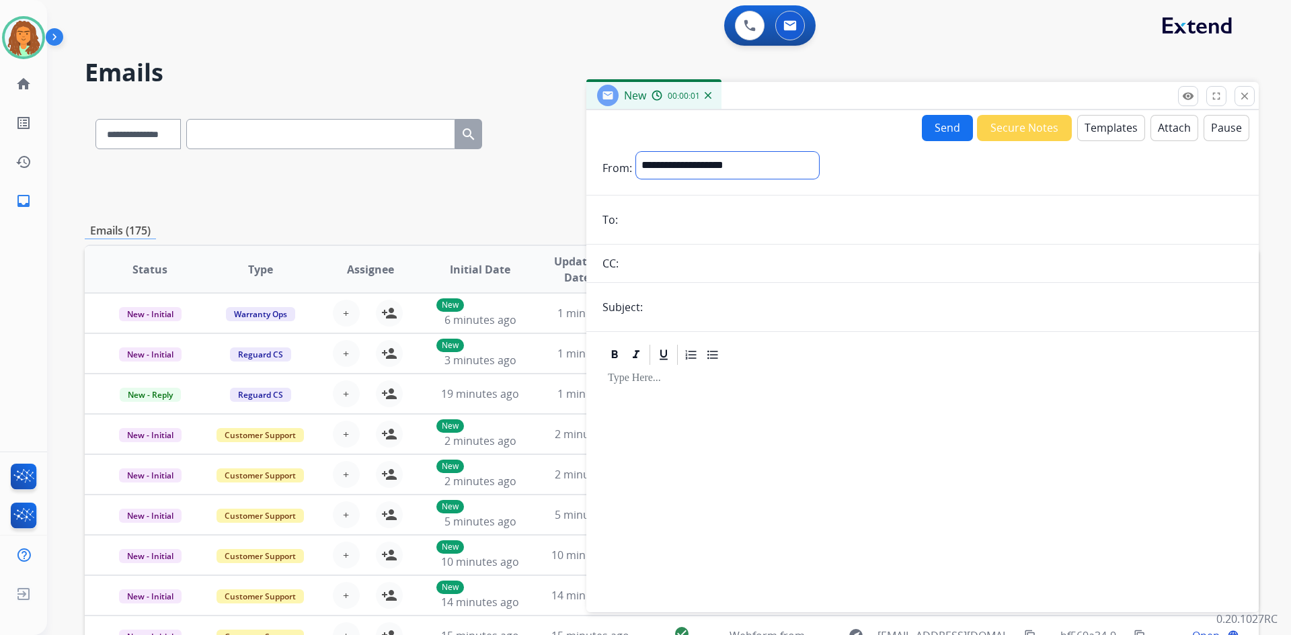
click at [733, 162] on select "**********" at bounding box center [727, 165] width 183 height 27
select select "**********"
click at [636, 152] on select "**********" at bounding box center [727, 165] width 183 height 27
click at [638, 221] on input "email" at bounding box center [932, 221] width 621 height 27
drag, startPoint x: 617, startPoint y: 237, endPoint x: 606, endPoint y: 242, distance: 12.6
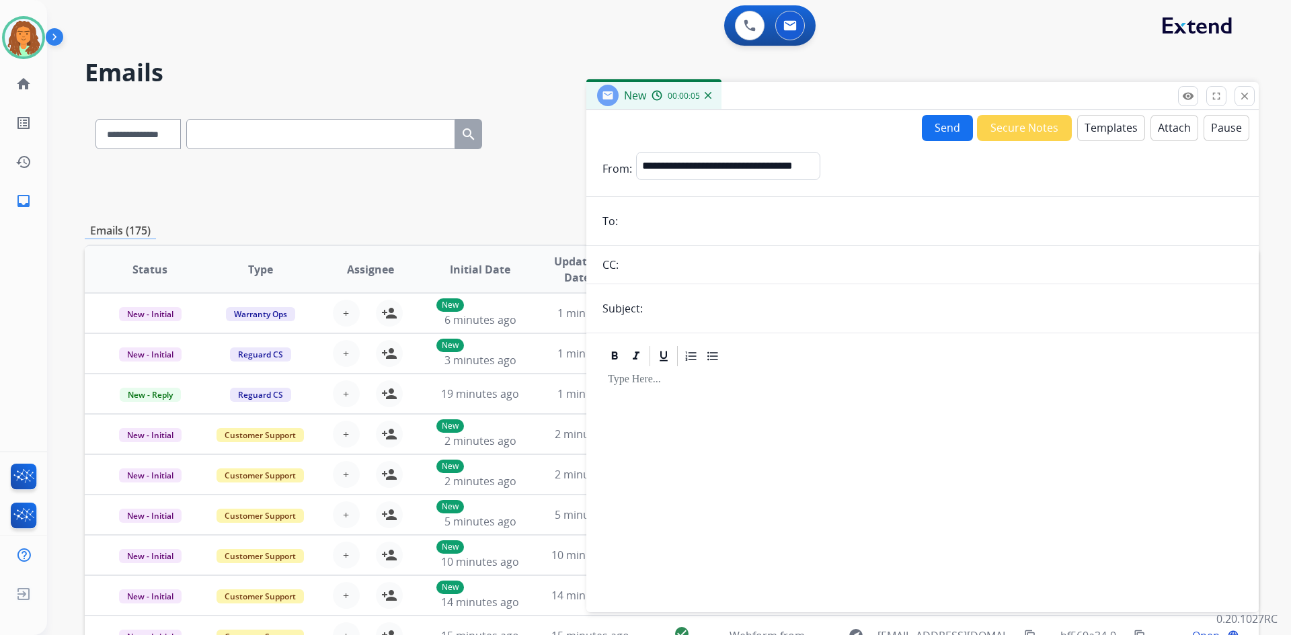
drag, startPoint x: 606, startPoint y: 242, endPoint x: 629, endPoint y: 217, distance: 34.3
paste input "**********"
type input "**********"
click at [664, 309] on input "text" at bounding box center [945, 308] width 596 height 27
type input "**********"
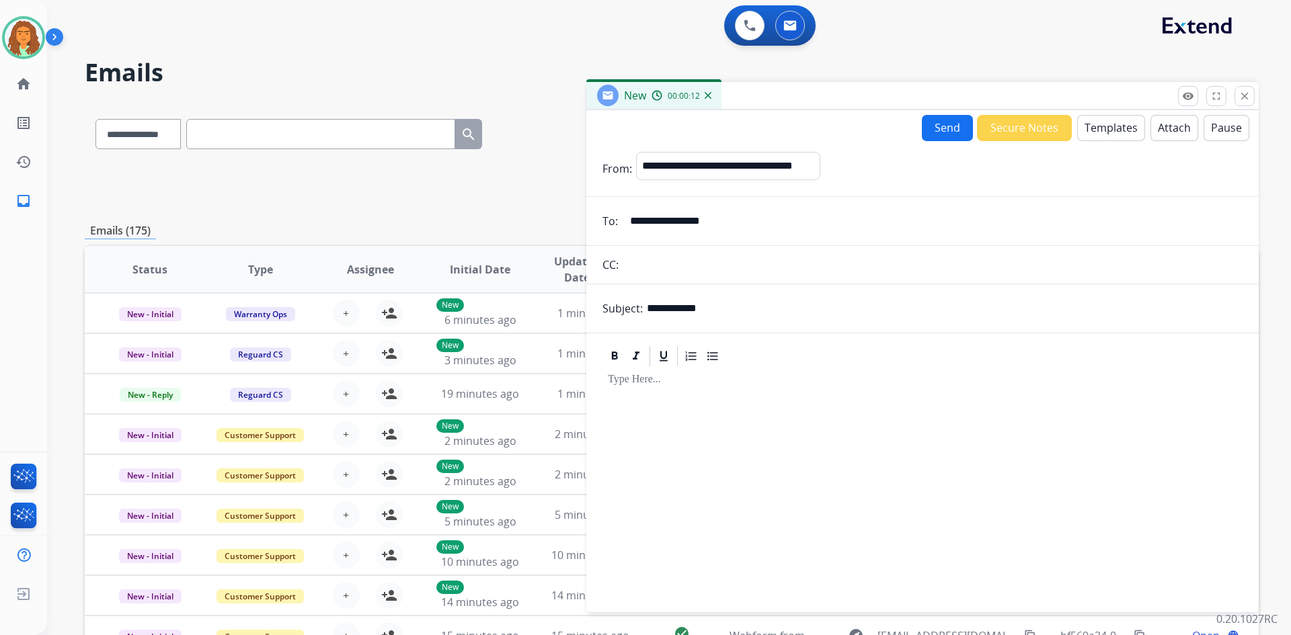
click at [1100, 126] on button "Templates" at bounding box center [1111, 128] width 68 height 26
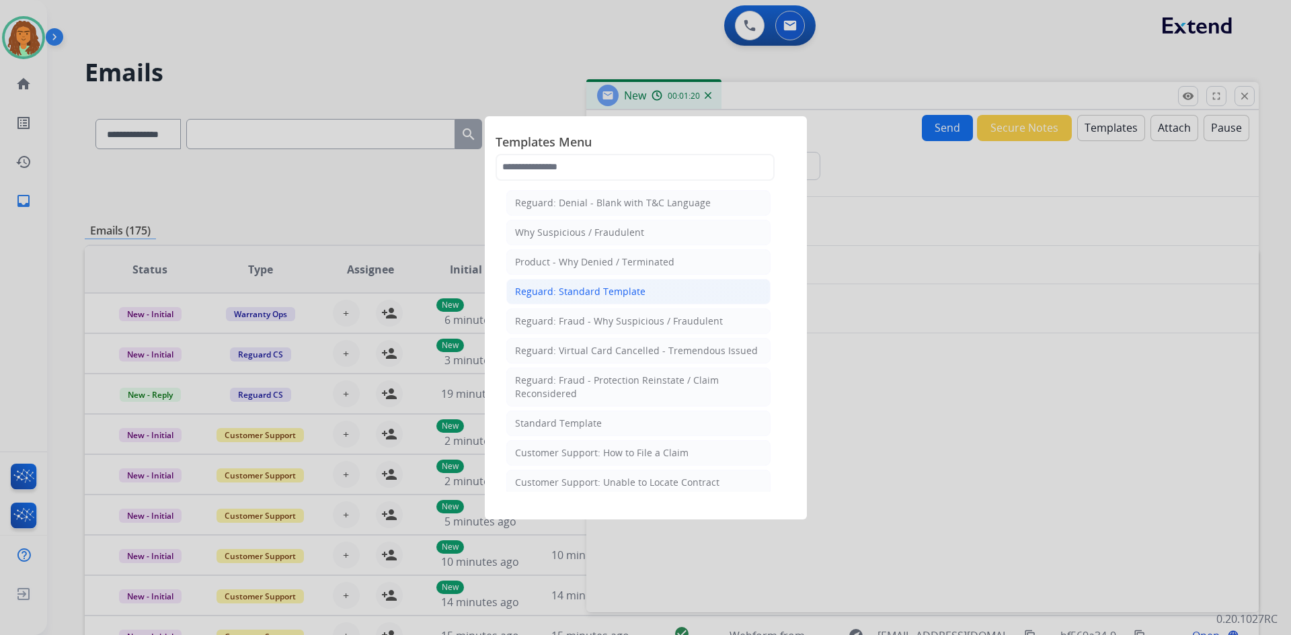
click at [629, 289] on div "Reguard: Standard Template" at bounding box center [580, 291] width 130 height 13
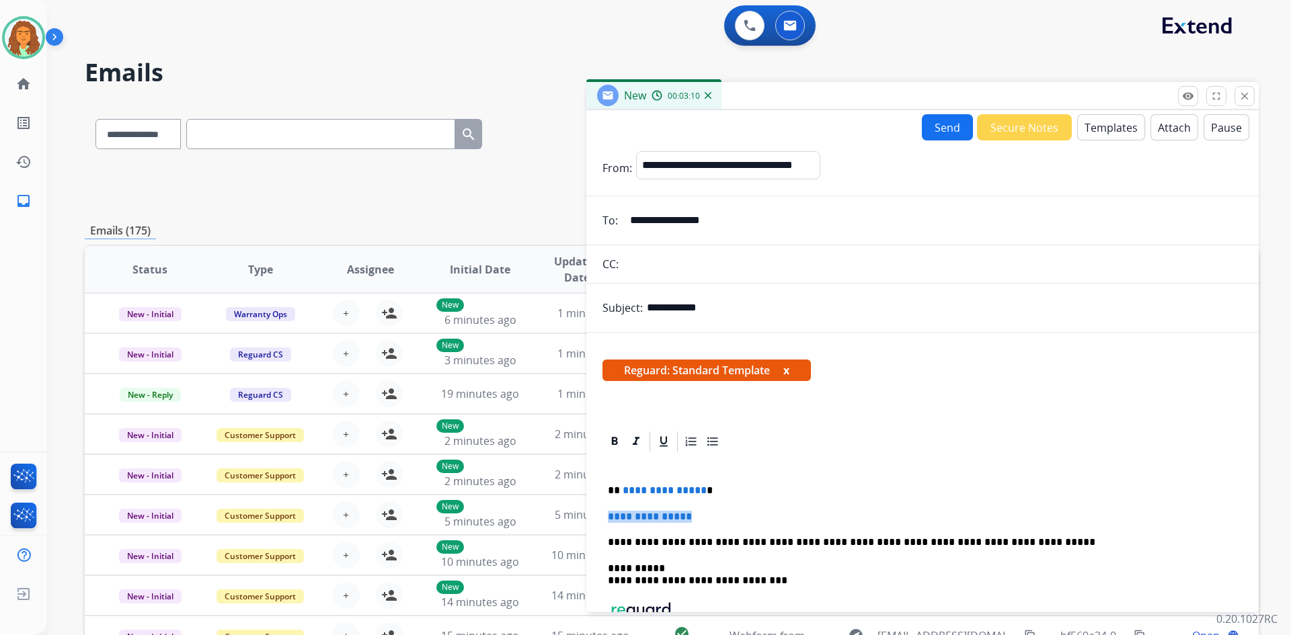
drag, startPoint x: 703, startPoint y: 522, endPoint x: 588, endPoint y: 521, distance: 114.3
click at [588, 521] on div "**********" at bounding box center [922, 573] width 672 height 287
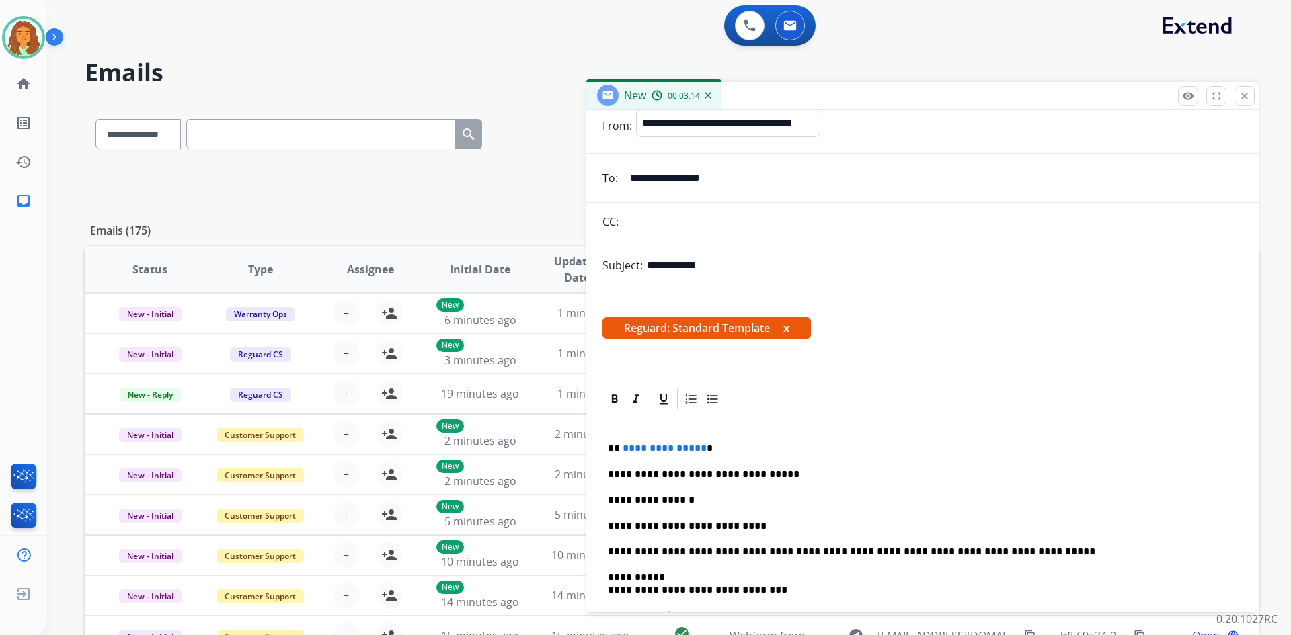
scroll to position [166, 0]
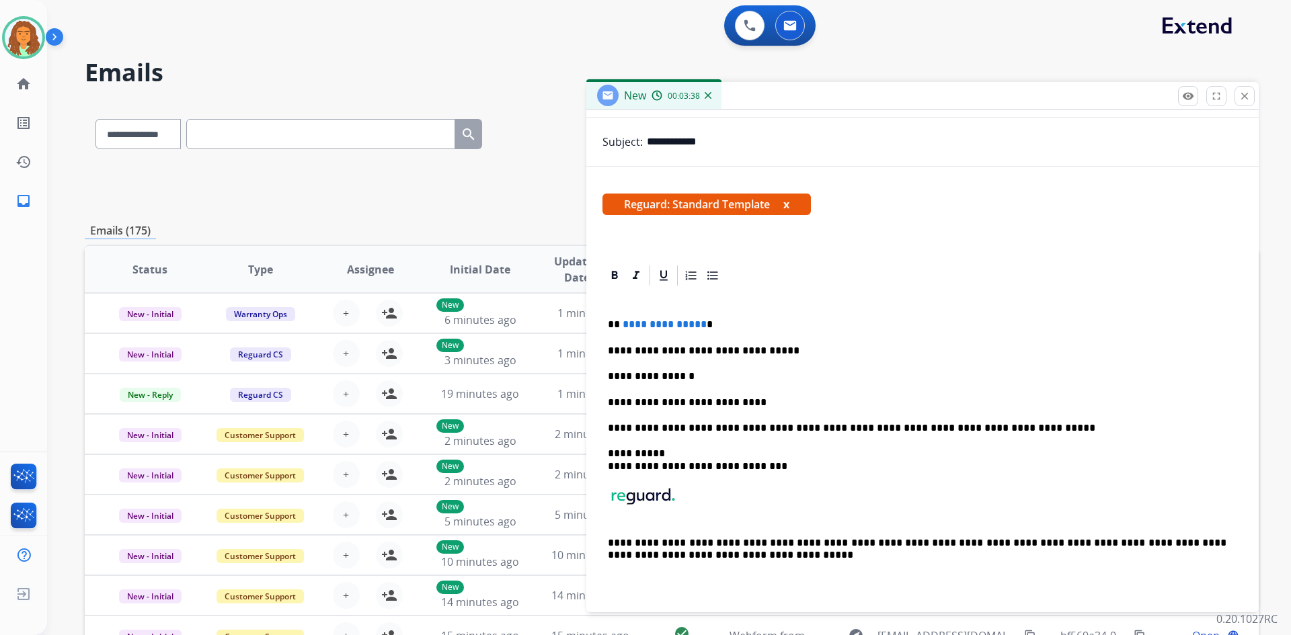
click at [747, 406] on p "**********" at bounding box center [917, 403] width 619 height 12
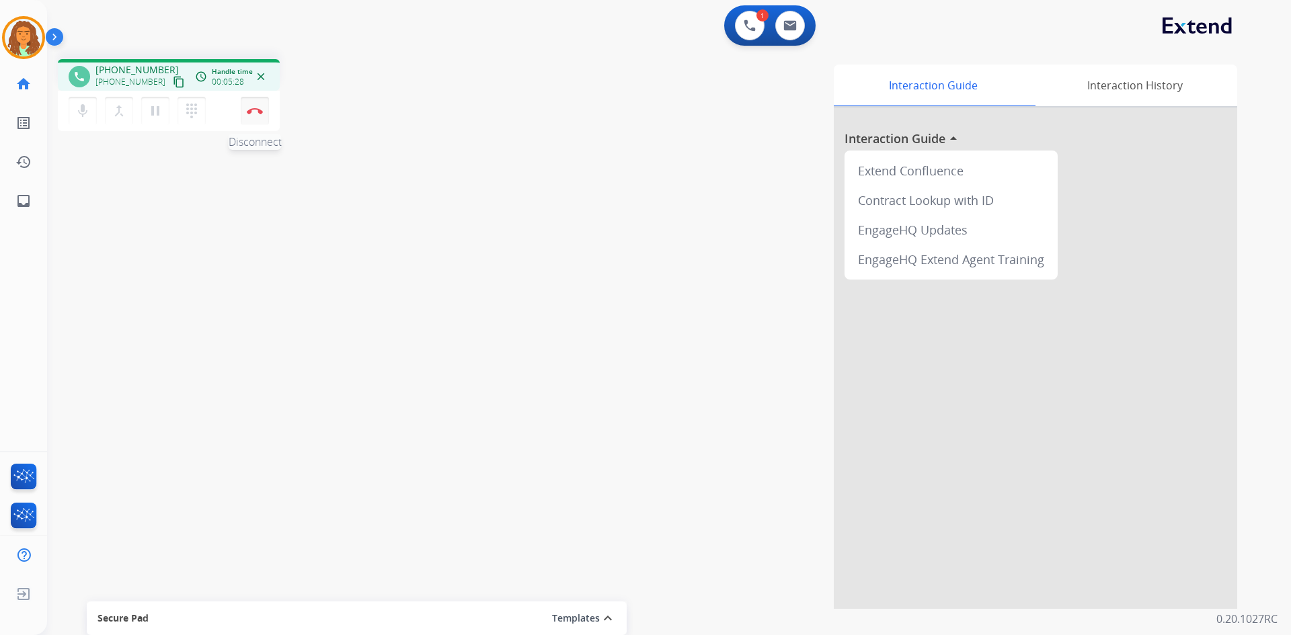
click at [254, 116] on button "Disconnect" at bounding box center [255, 111] width 28 height 28
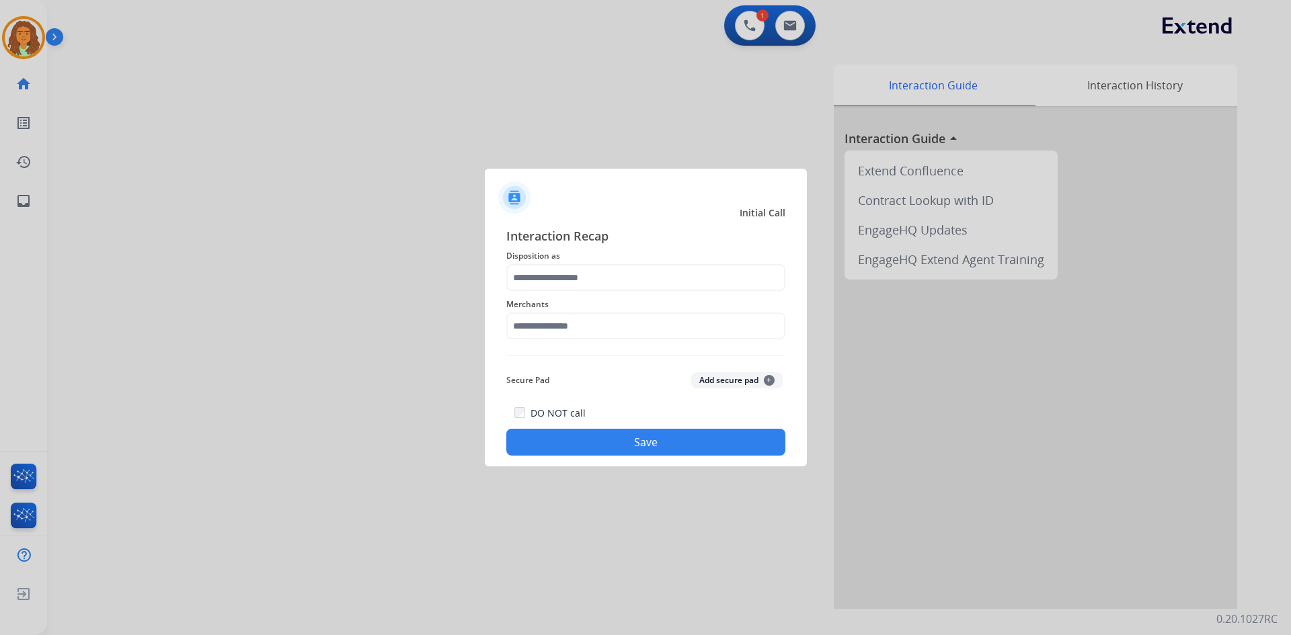
click at [569, 264] on span "Disposition as" at bounding box center [645, 256] width 279 height 16
click at [562, 271] on input "text" at bounding box center [645, 277] width 279 height 27
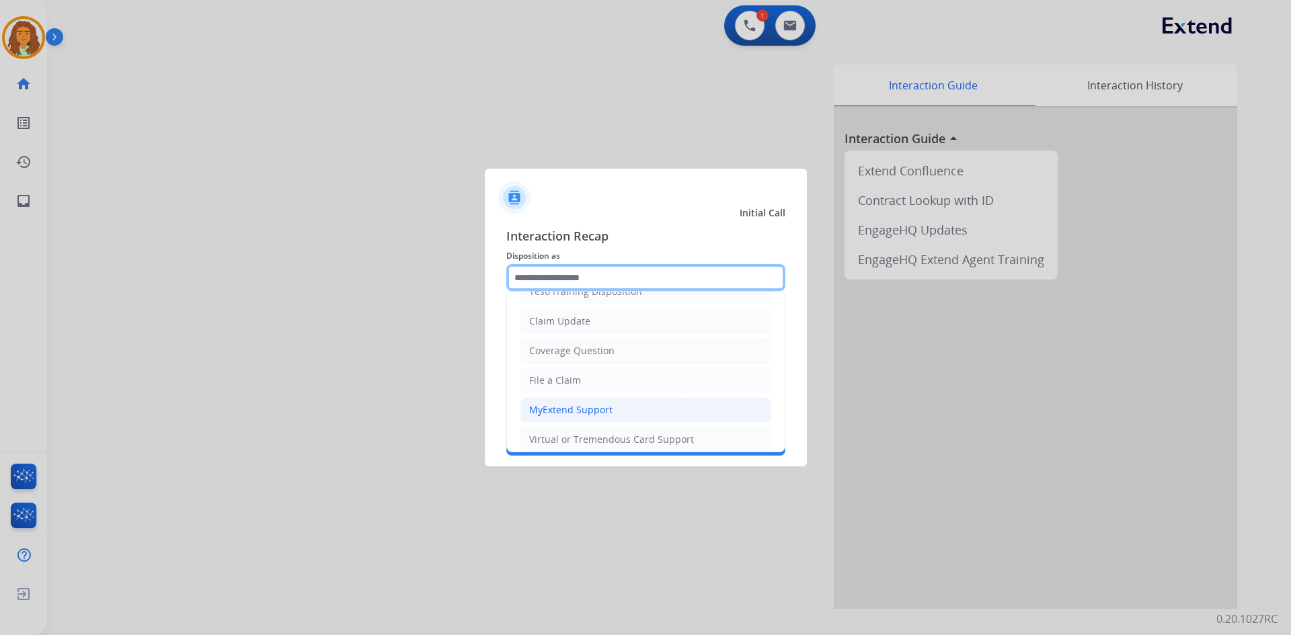
scroll to position [67, 0]
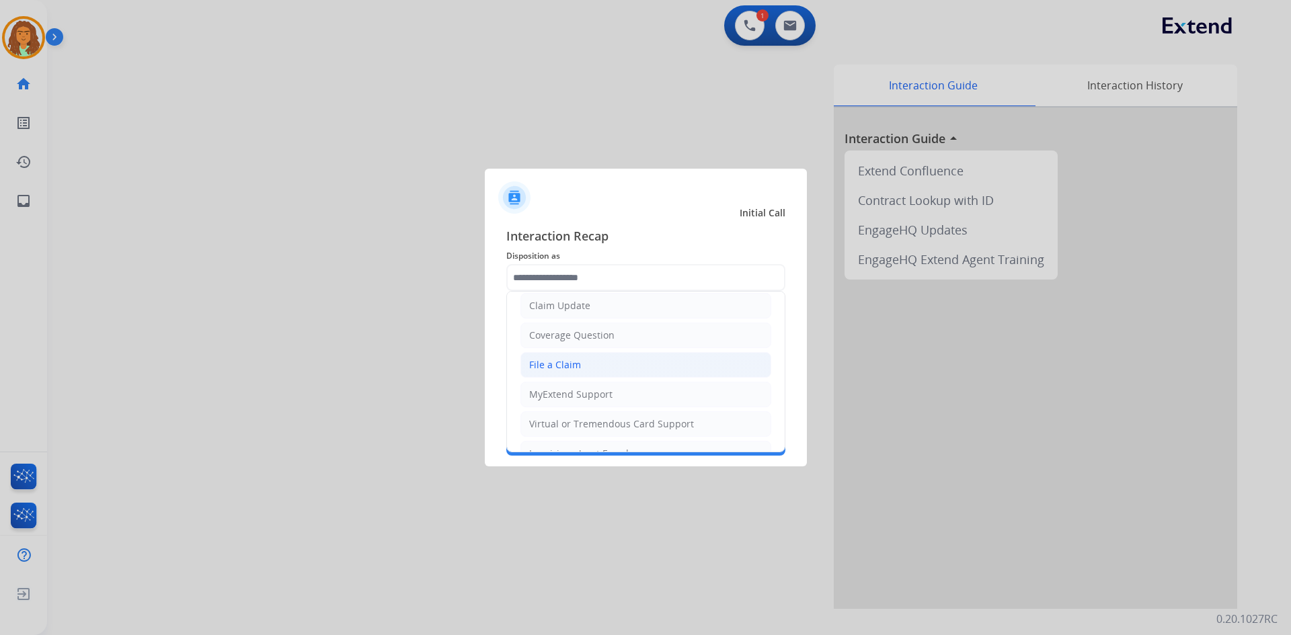
click at [567, 364] on div "File a Claim" at bounding box center [555, 364] width 52 height 13
type input "**********"
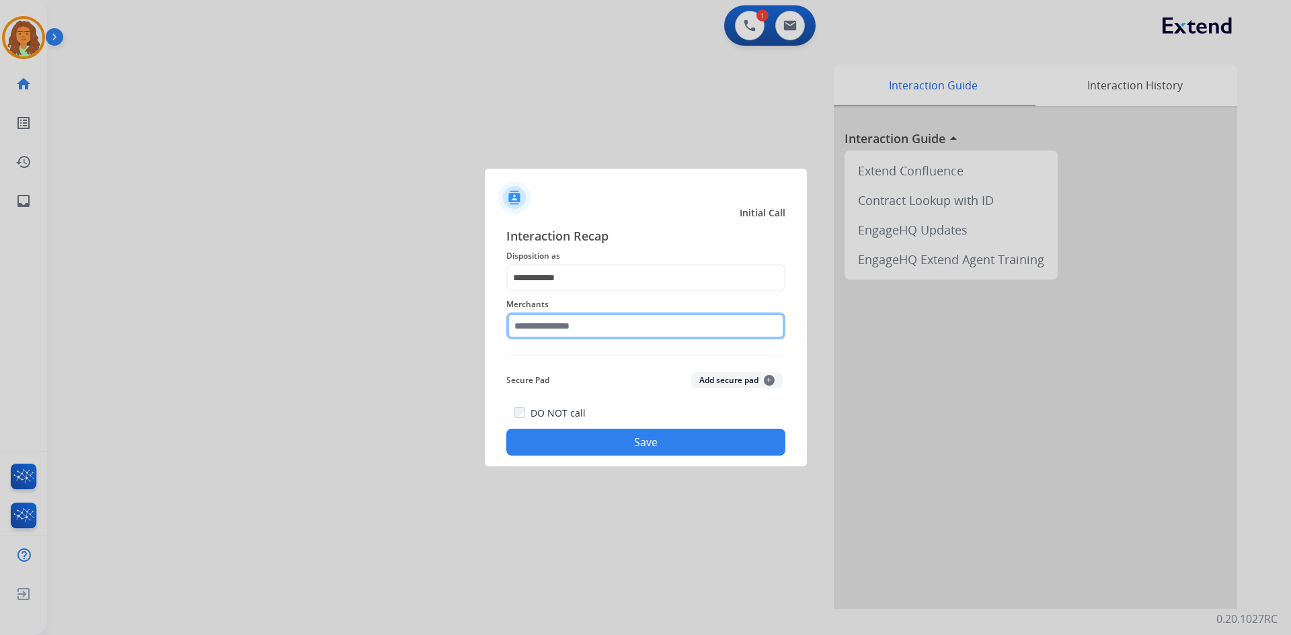
click at [533, 328] on input "text" at bounding box center [645, 326] width 279 height 27
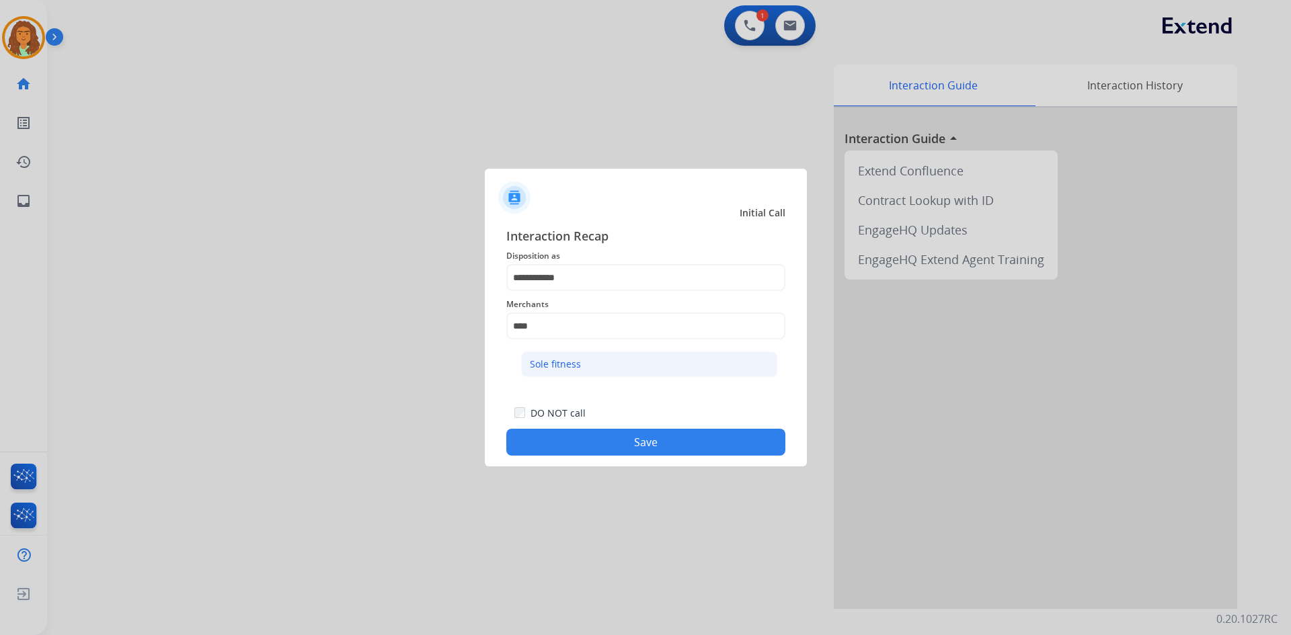
click at [537, 368] on div "Sole fitness" at bounding box center [555, 364] width 51 height 13
type input "**********"
click at [610, 442] on button "Save" at bounding box center [645, 442] width 279 height 27
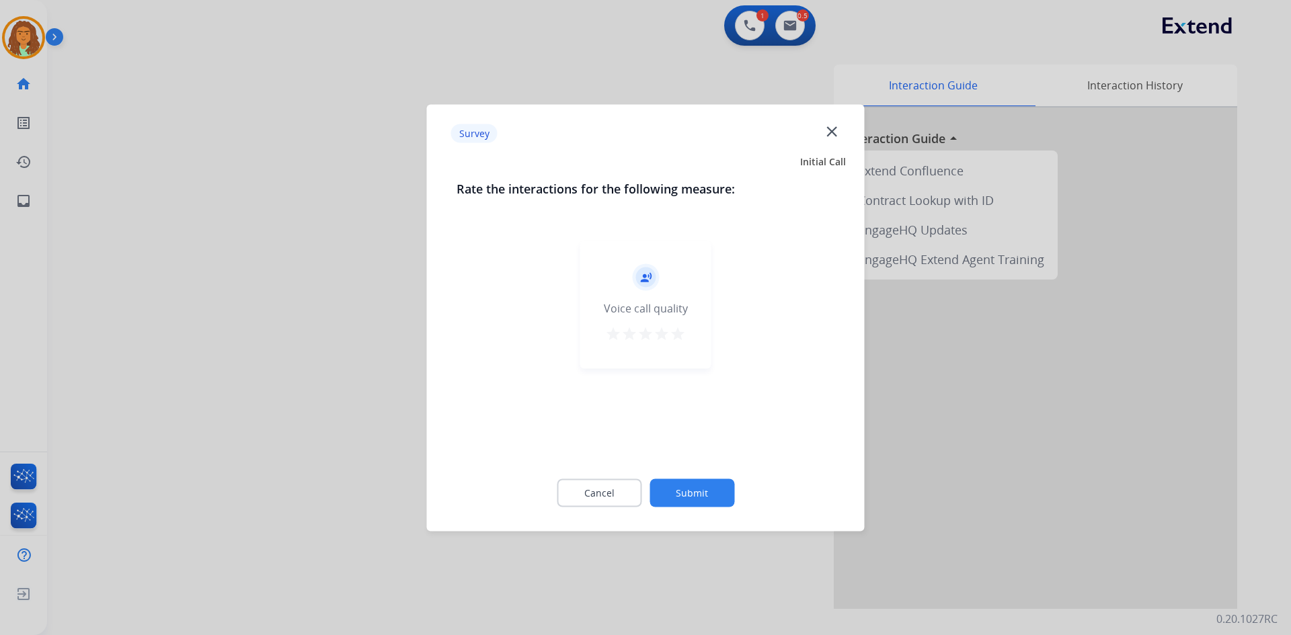
click at [681, 340] on mat-icon "star" at bounding box center [678, 333] width 16 height 16
click at [669, 490] on button "Submit" at bounding box center [692, 493] width 85 height 28
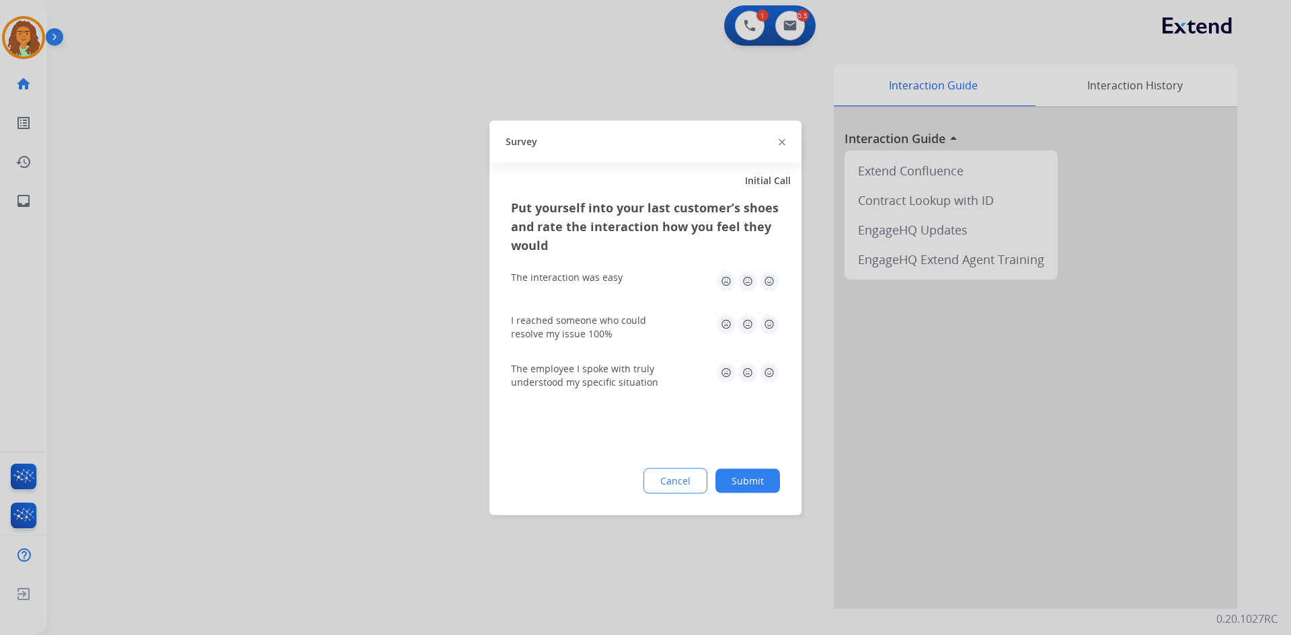
click at [765, 278] on img at bounding box center [770, 281] width 22 height 22
click at [766, 319] on img at bounding box center [770, 324] width 22 height 22
click at [768, 373] on img at bounding box center [770, 373] width 22 height 22
click at [750, 484] on button "Submit" at bounding box center [748, 481] width 65 height 24
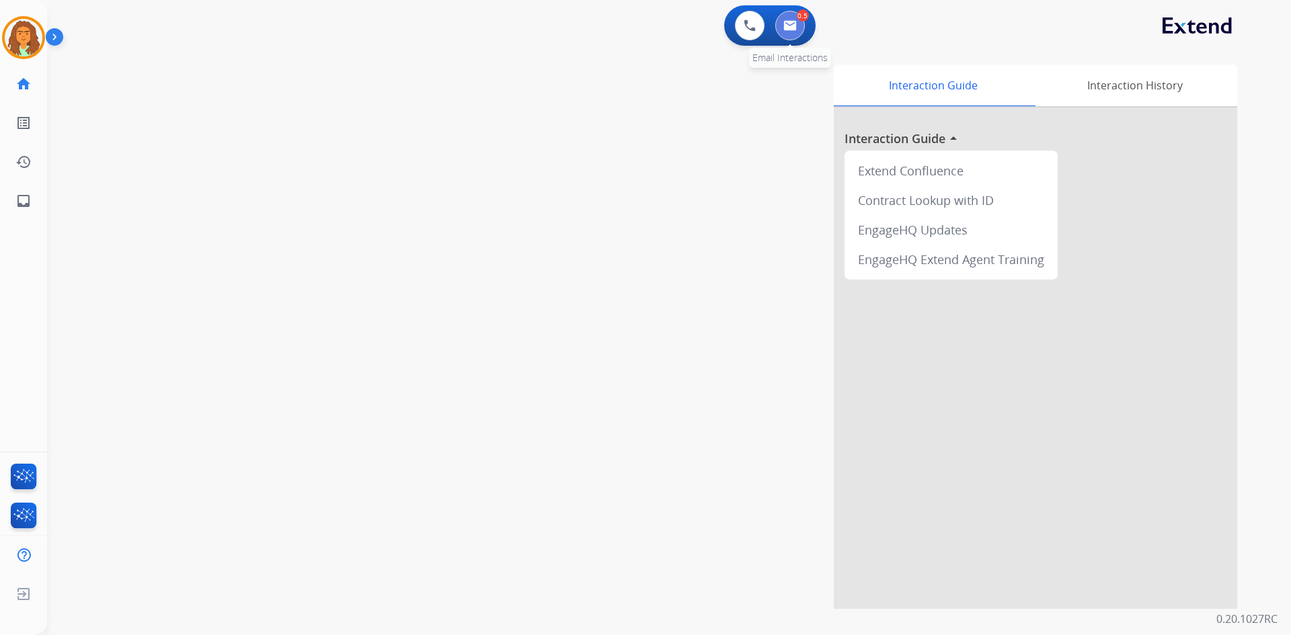
click at [798, 36] on button at bounding box center [790, 26] width 30 height 30
select select "**********"
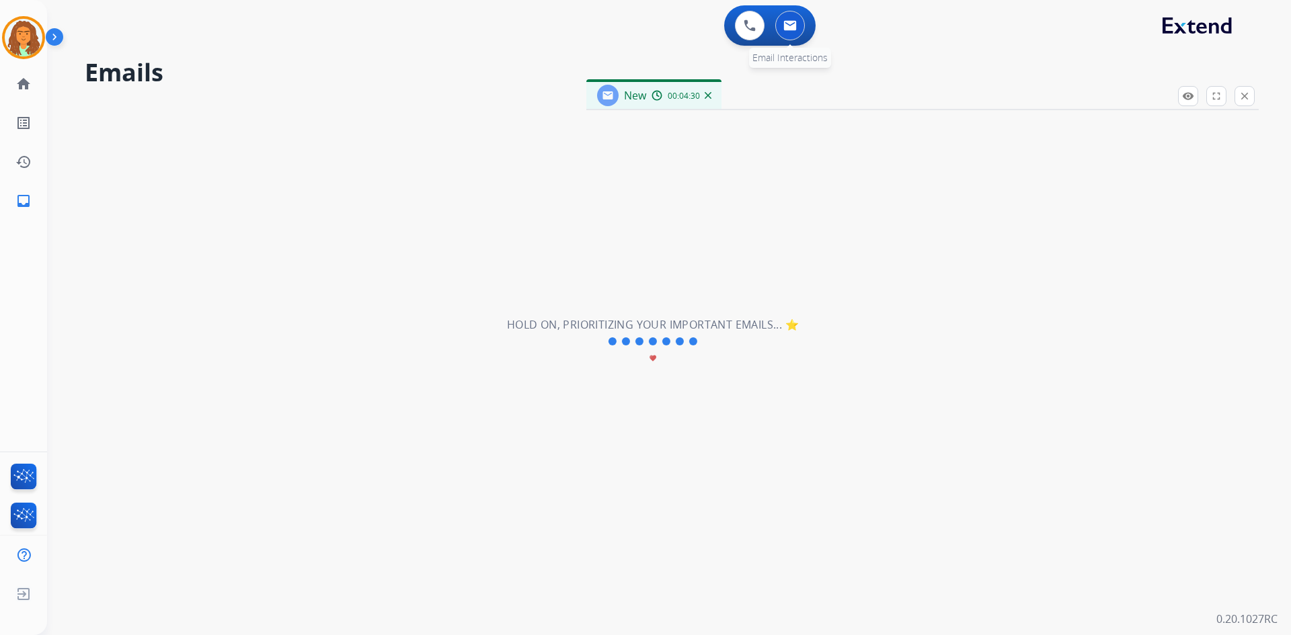
select select "**********"
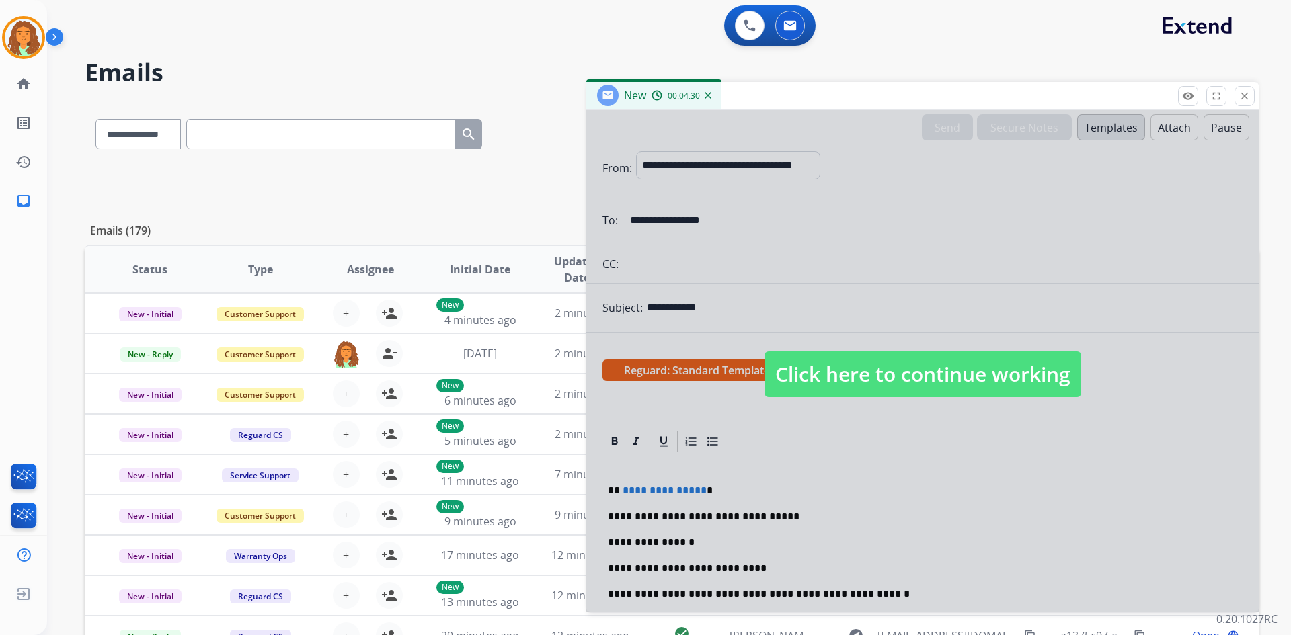
click at [798, 374] on span "Click here to continue working" at bounding box center [923, 375] width 317 height 46
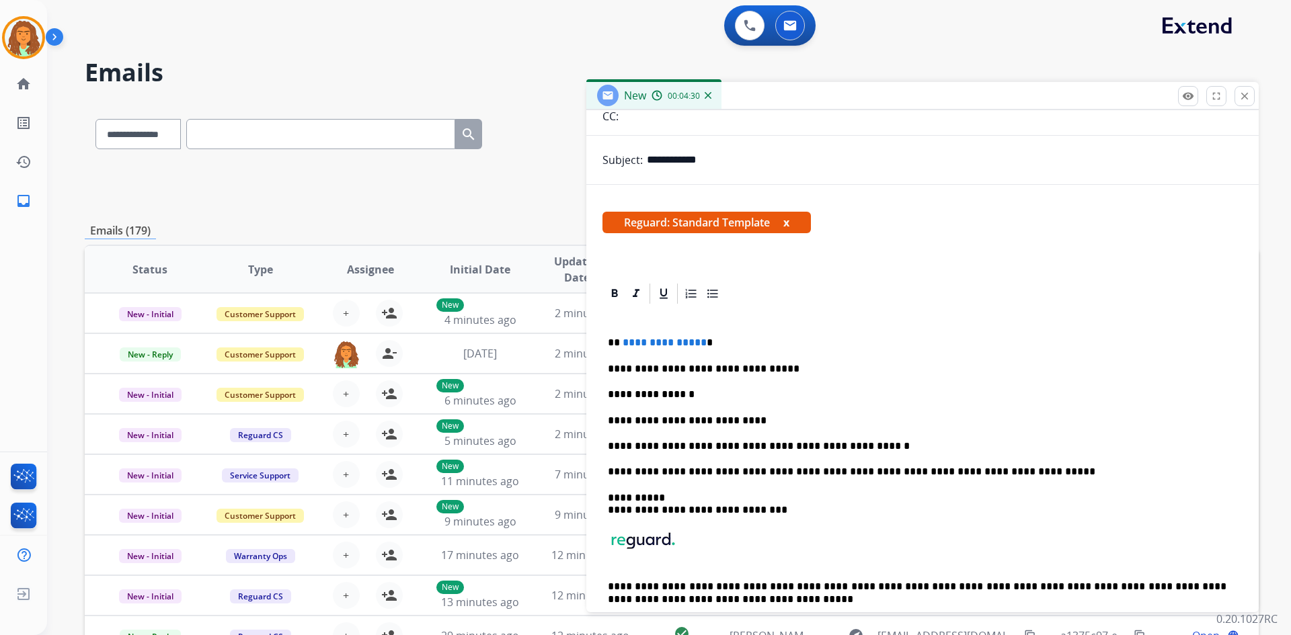
scroll to position [192, 0]
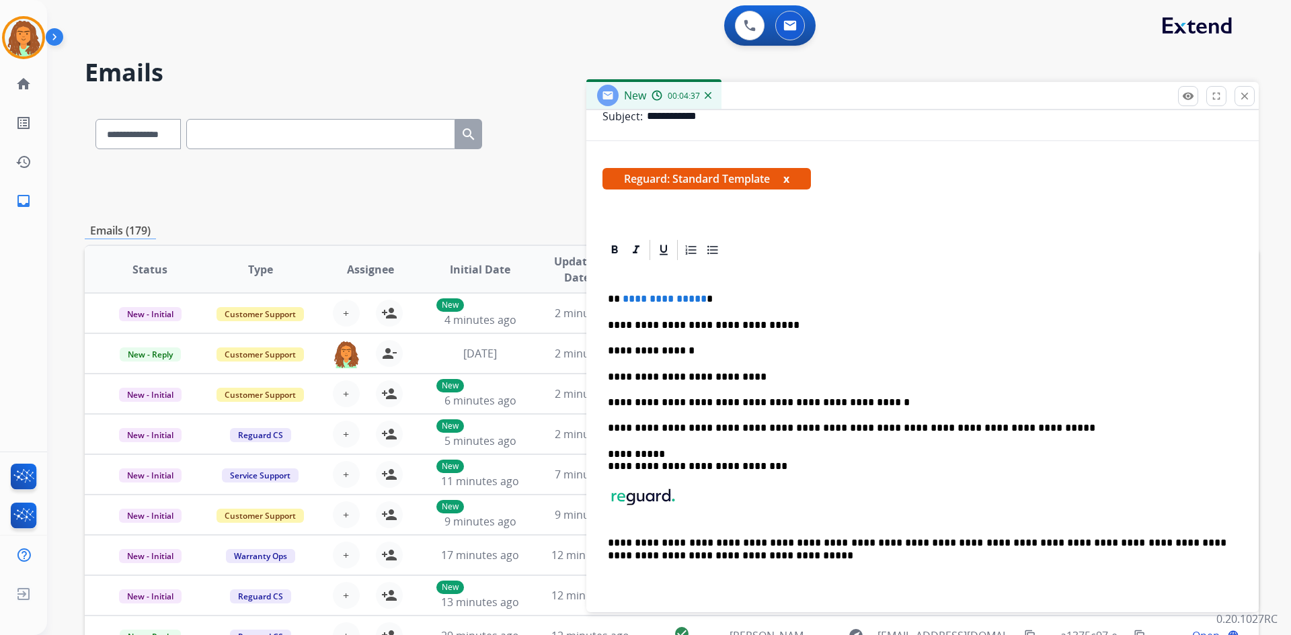
click at [859, 404] on p "**********" at bounding box center [917, 403] width 619 height 12
click at [859, 403] on p "**********" at bounding box center [917, 403] width 619 height 12
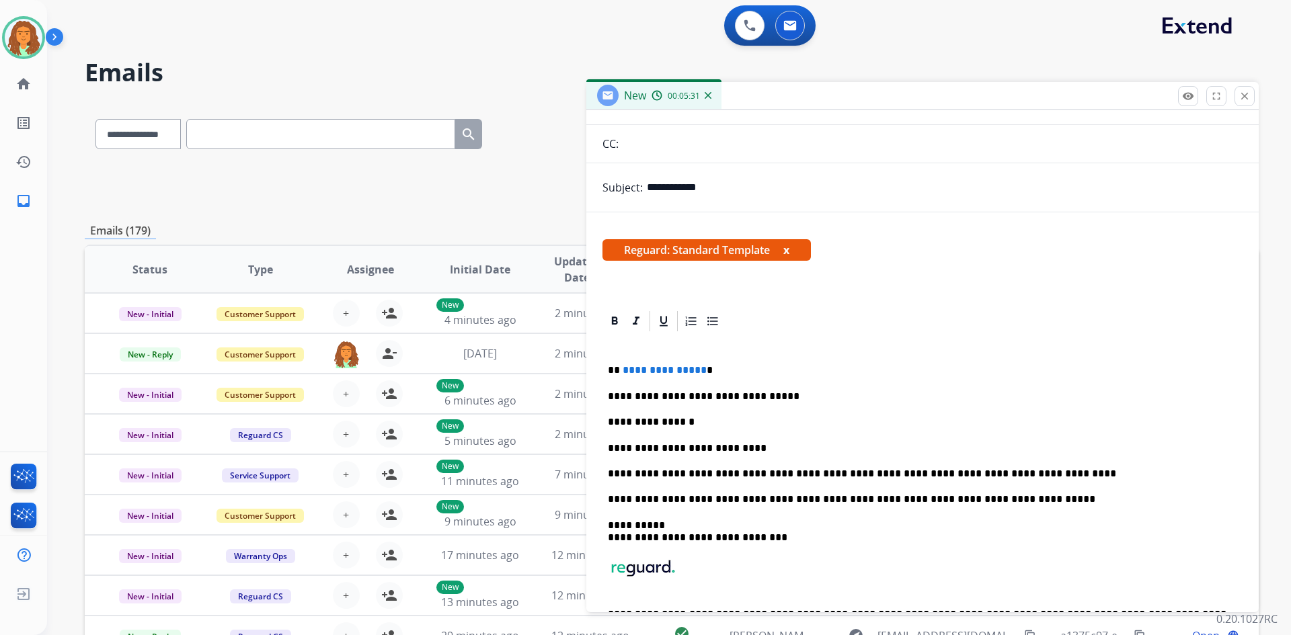
scroll to position [134, 0]
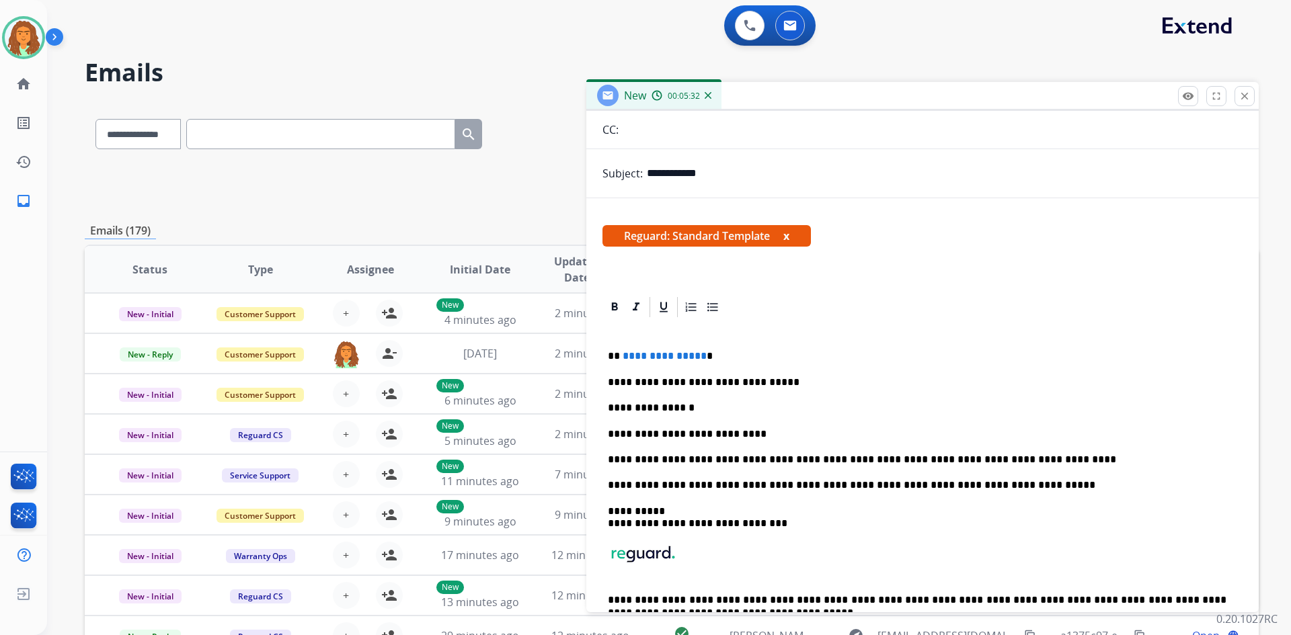
click at [698, 358] on span "**********" at bounding box center [665, 356] width 84 height 10
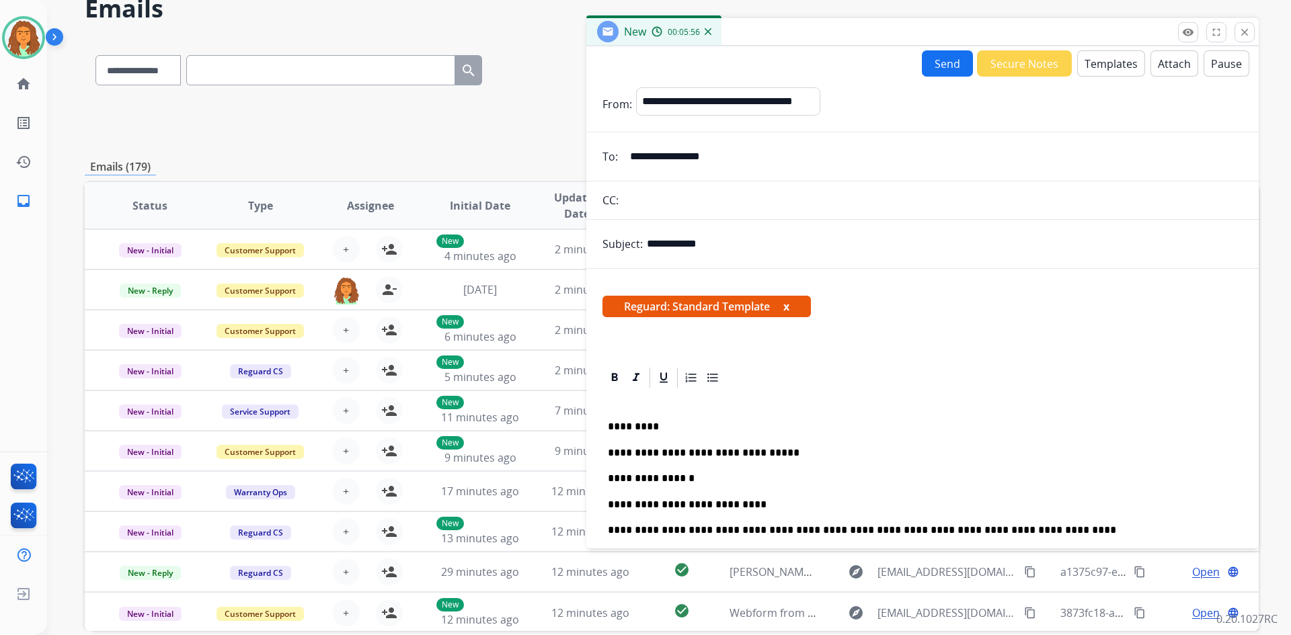
scroll to position [0, 0]
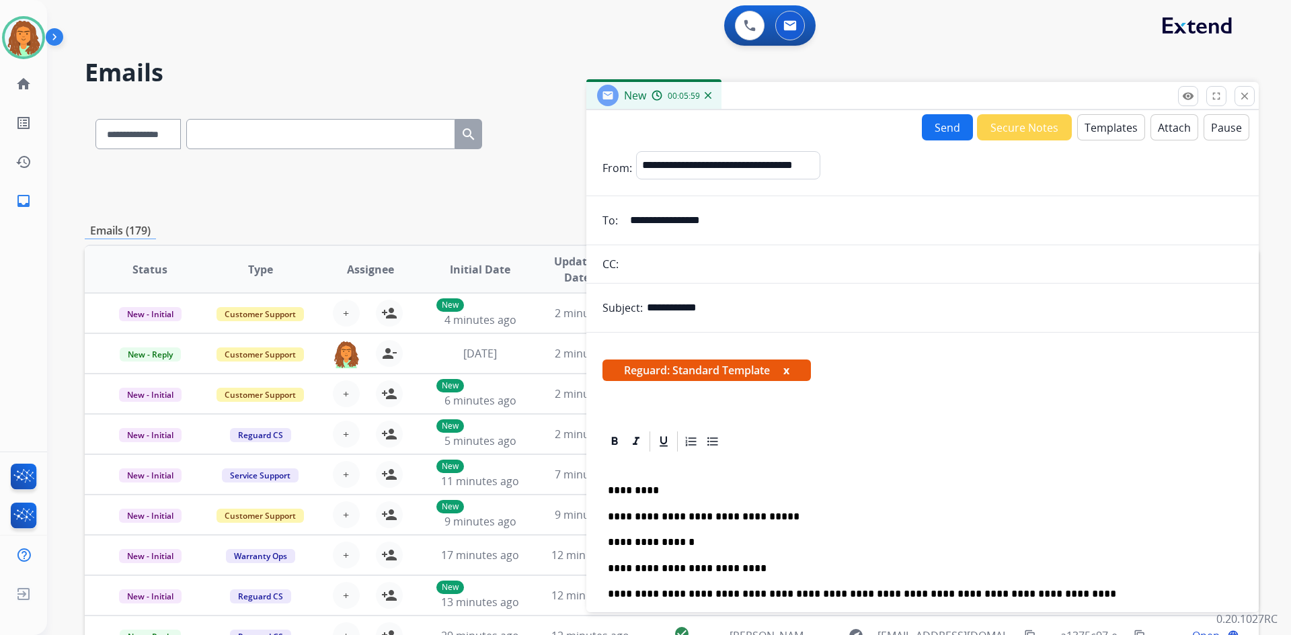
click at [925, 124] on button "Send" at bounding box center [947, 127] width 51 height 26
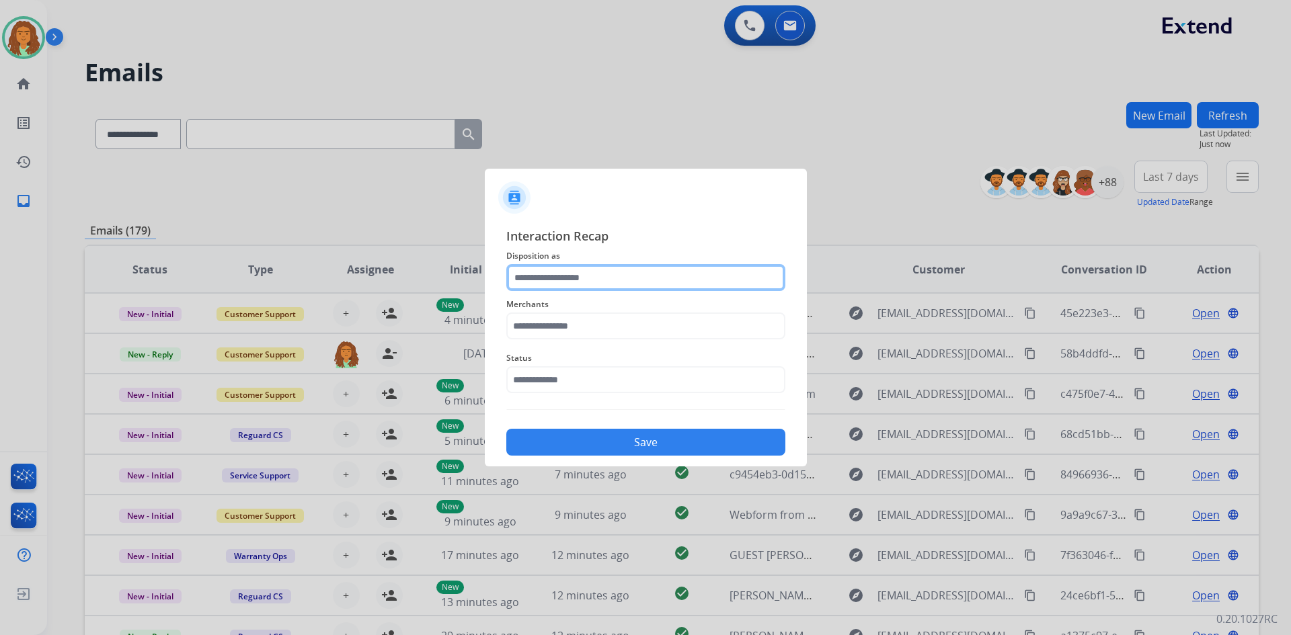
click at [541, 276] on input "text" at bounding box center [645, 277] width 279 height 27
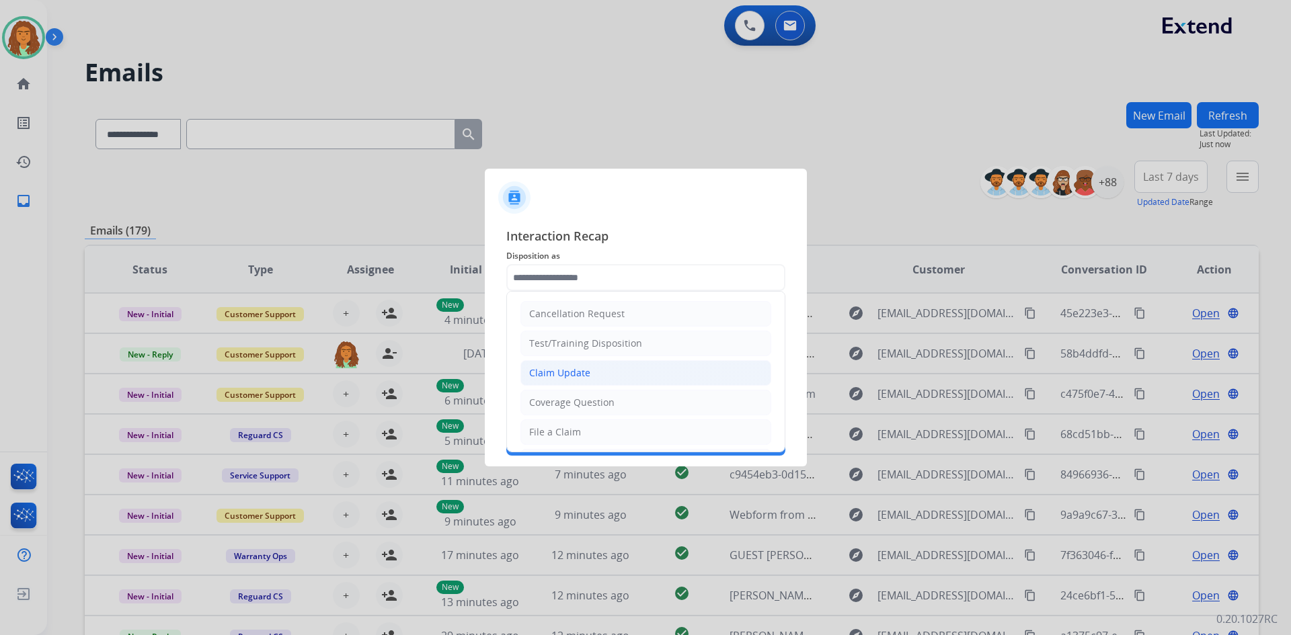
click at [578, 372] on div "Claim Update" at bounding box center [559, 373] width 61 height 13
type input "**********"
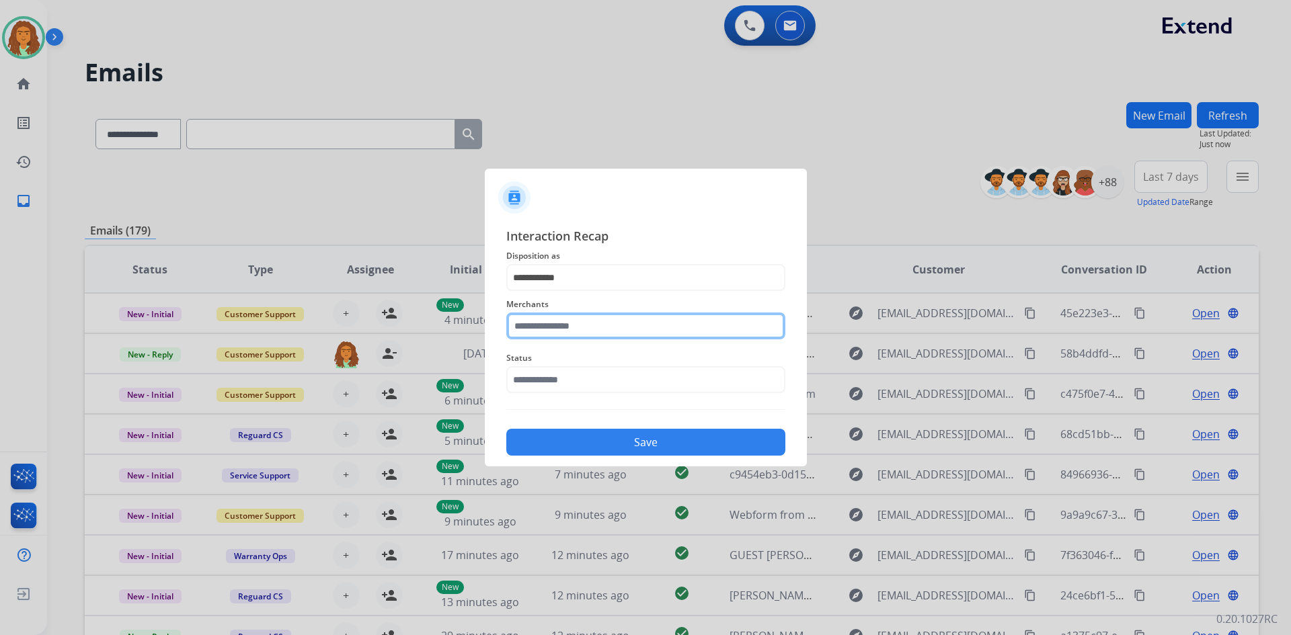
click at [570, 325] on input "text" at bounding box center [645, 326] width 279 height 27
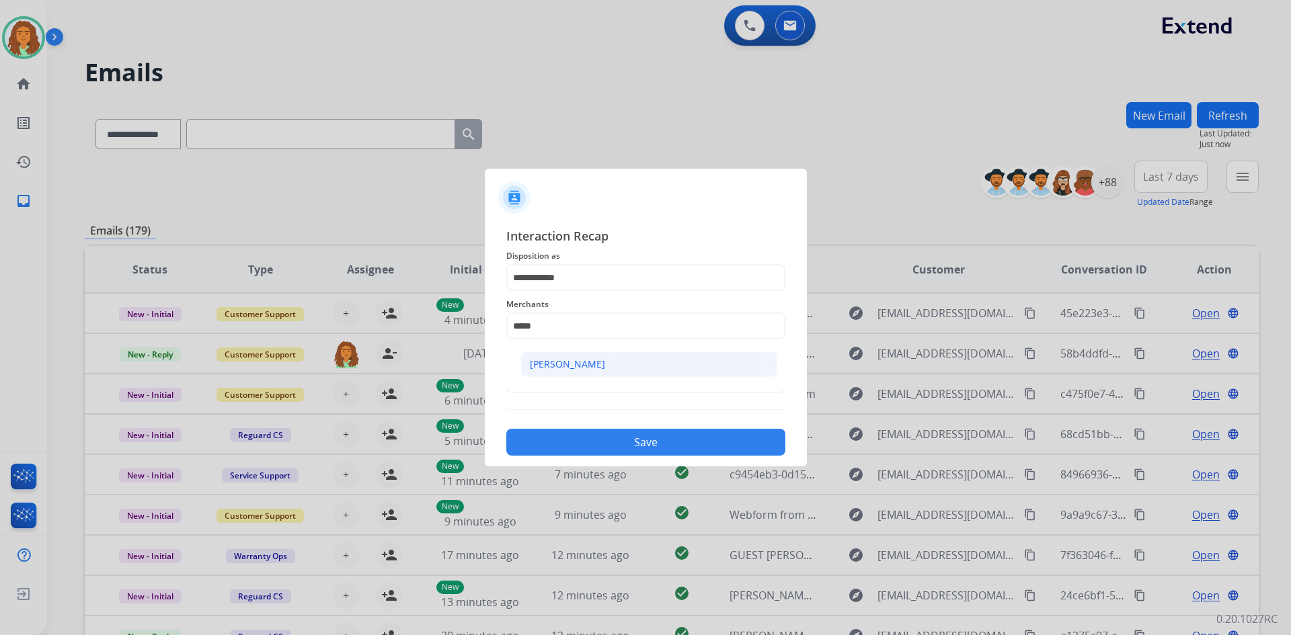
click at [593, 360] on div "[PERSON_NAME]" at bounding box center [567, 364] width 75 height 13
type input "**********"
click at [556, 376] on input "text" at bounding box center [645, 380] width 279 height 27
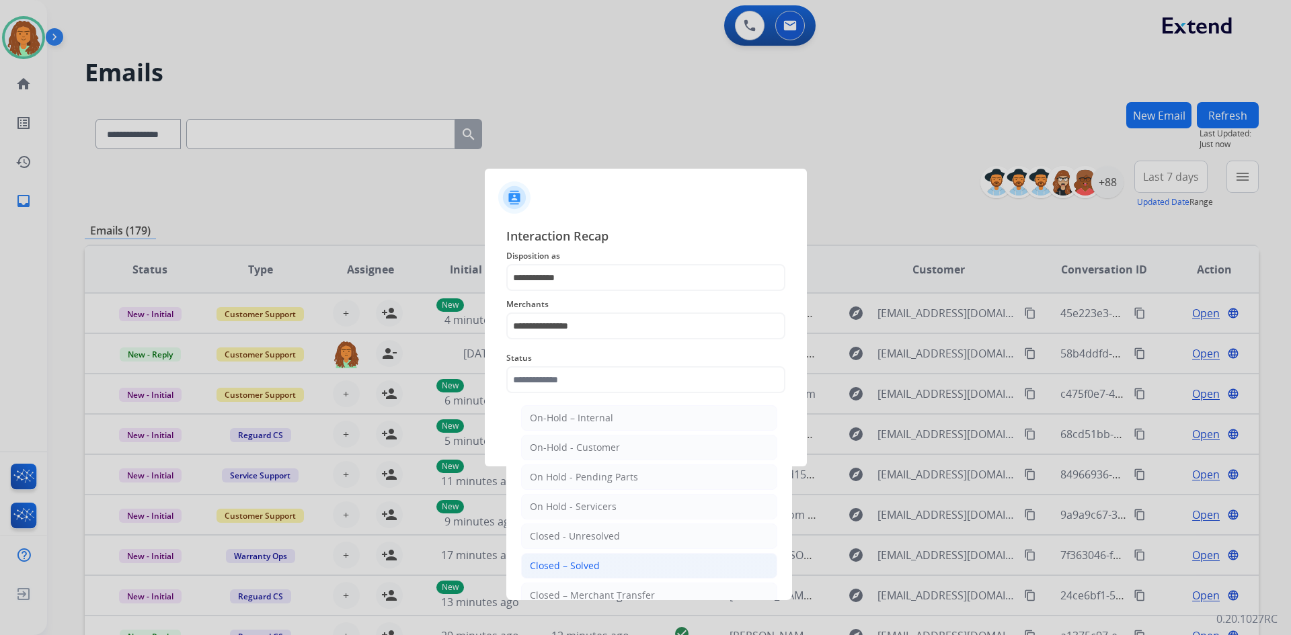
click at [569, 566] on div "Closed – Solved" at bounding box center [565, 566] width 70 height 13
type input "**********"
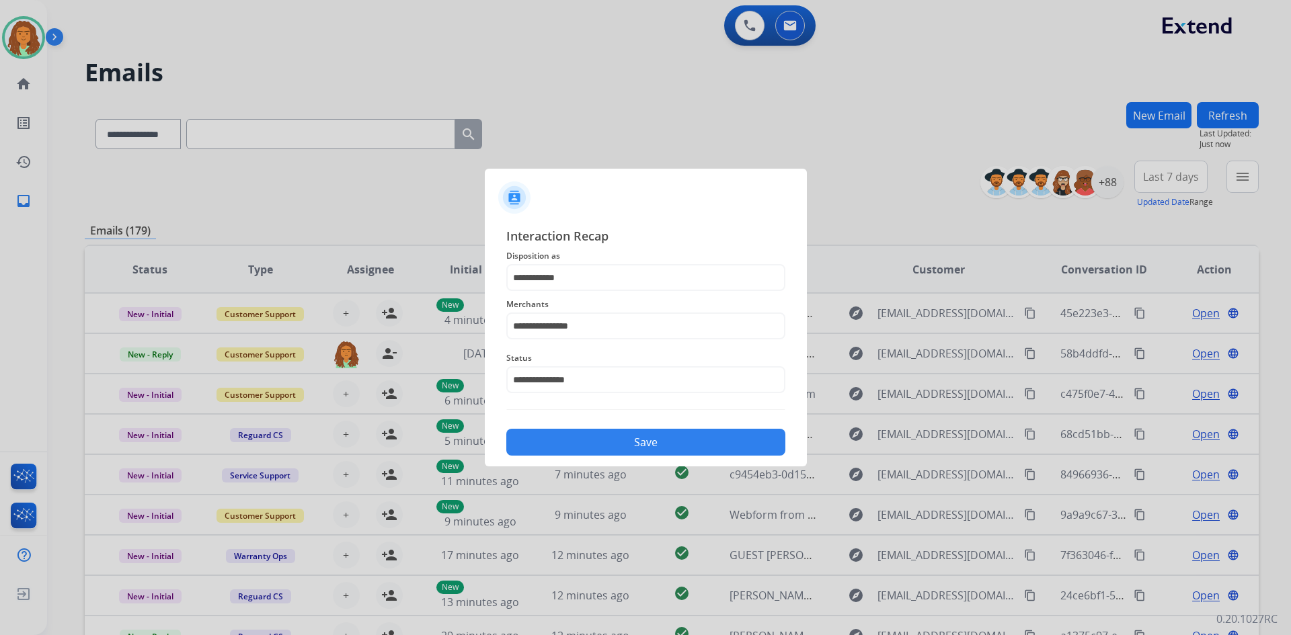
click at [619, 444] on button "Save" at bounding box center [645, 442] width 279 height 27
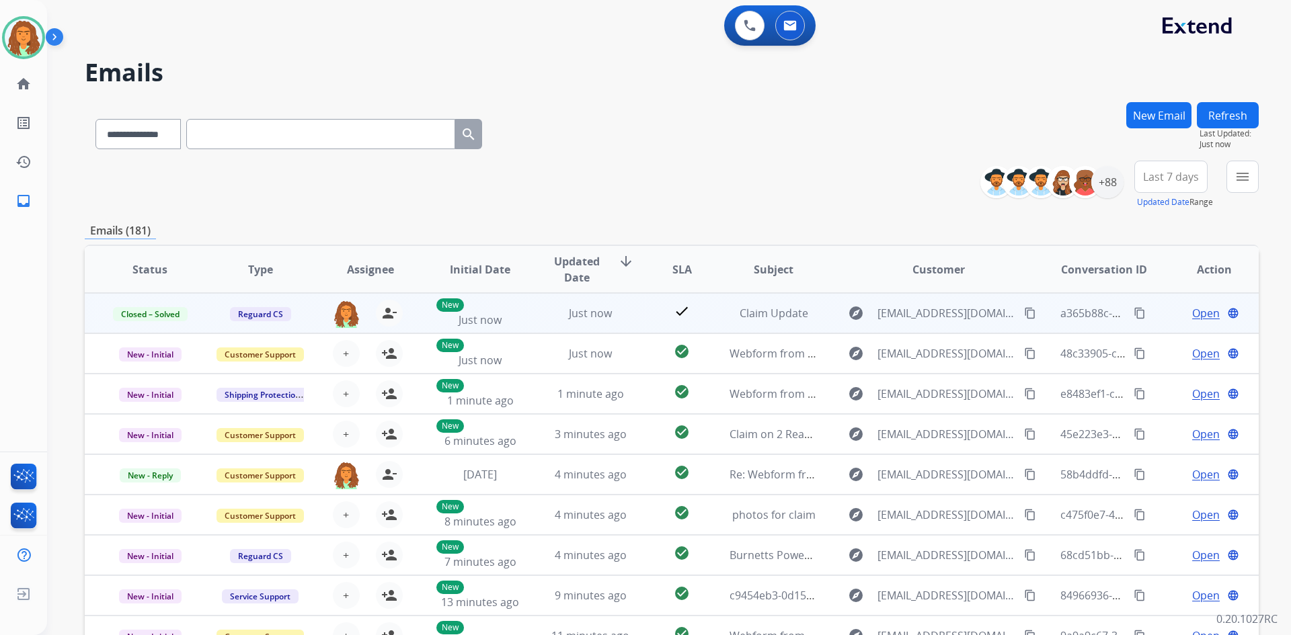
click at [1134, 315] on mat-icon "content_copy" at bounding box center [1140, 313] width 12 height 12
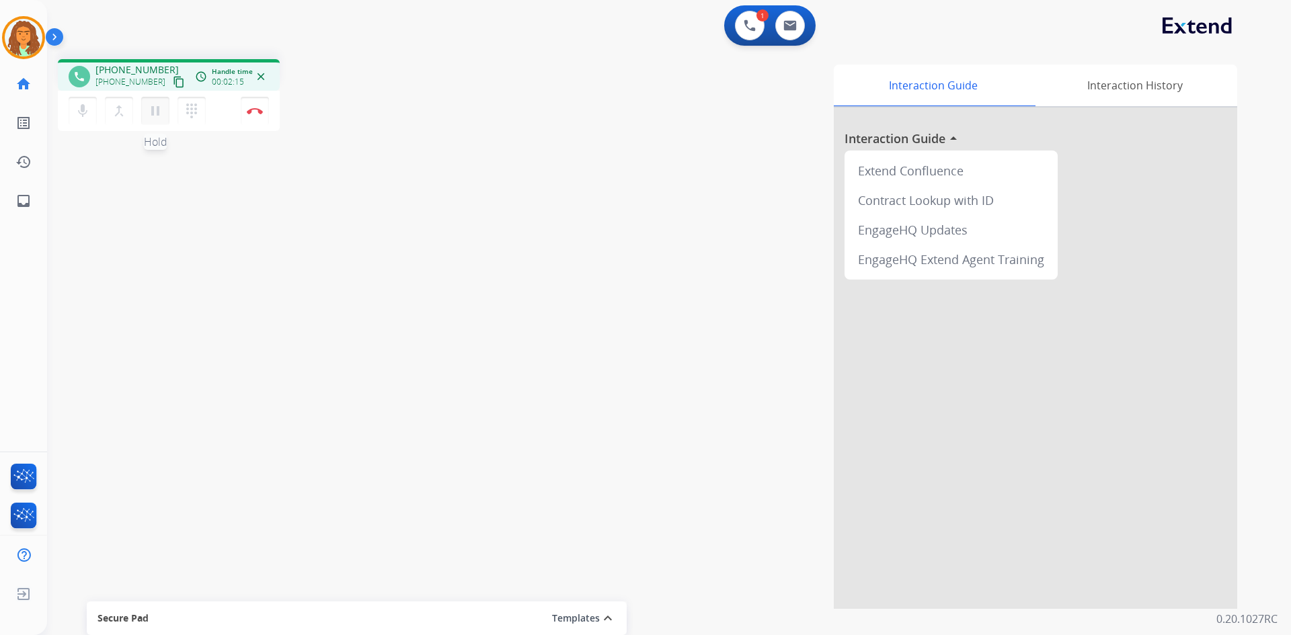
click at [157, 114] on mat-icon "pause" at bounding box center [155, 111] width 16 height 16
click at [159, 115] on mat-icon "play_arrow" at bounding box center [155, 111] width 16 height 16
click at [252, 112] on img at bounding box center [255, 111] width 16 height 7
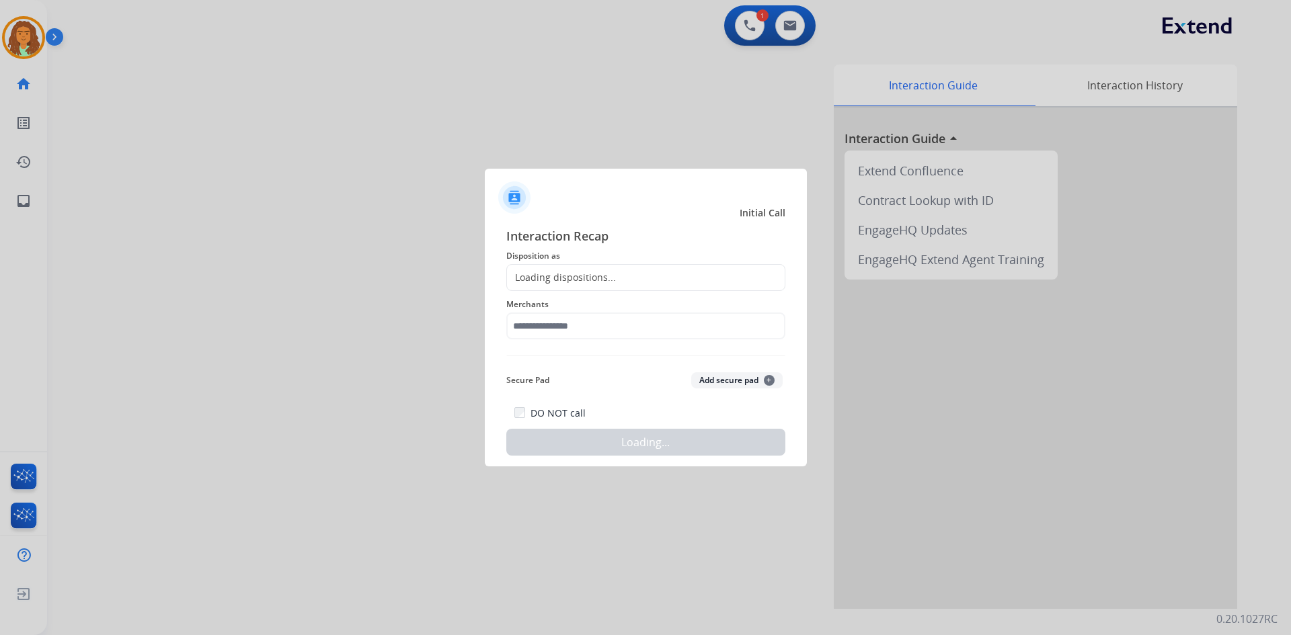
click at [635, 287] on div "Loading dispositions..." at bounding box center [645, 277] width 279 height 27
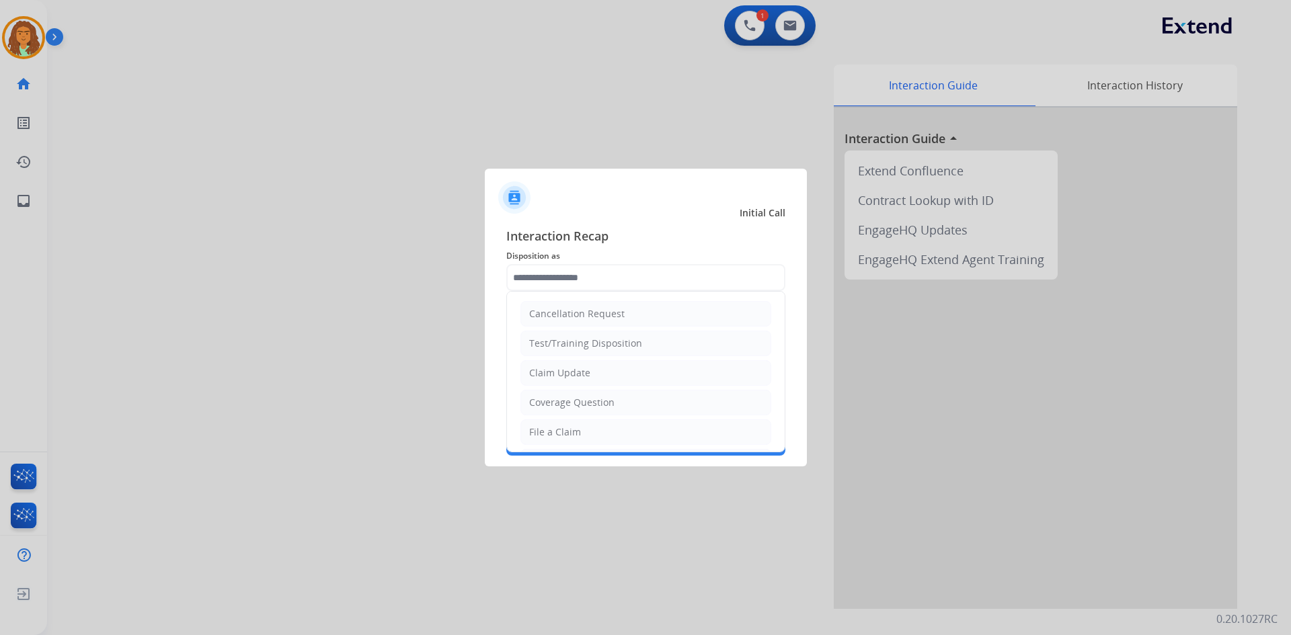
click at [627, 274] on input "text" at bounding box center [645, 277] width 279 height 27
click at [566, 370] on div "Claim Update" at bounding box center [559, 373] width 61 height 13
type input "**********"
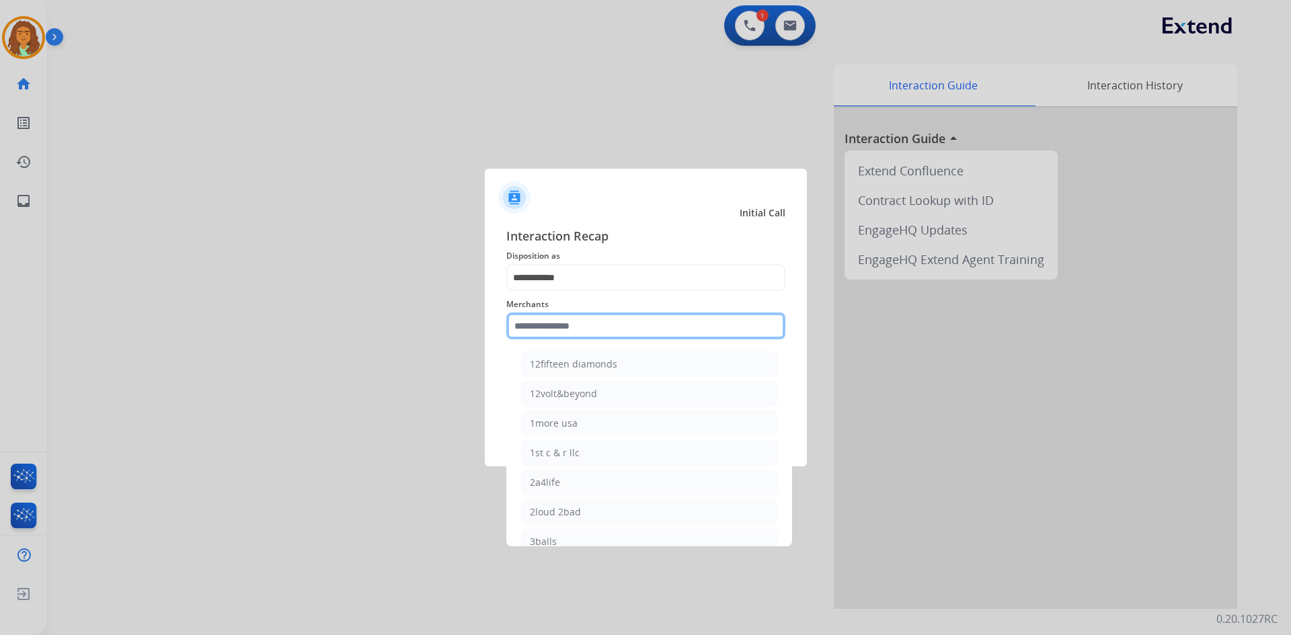
click at [584, 327] on input "text" at bounding box center [645, 326] width 279 height 27
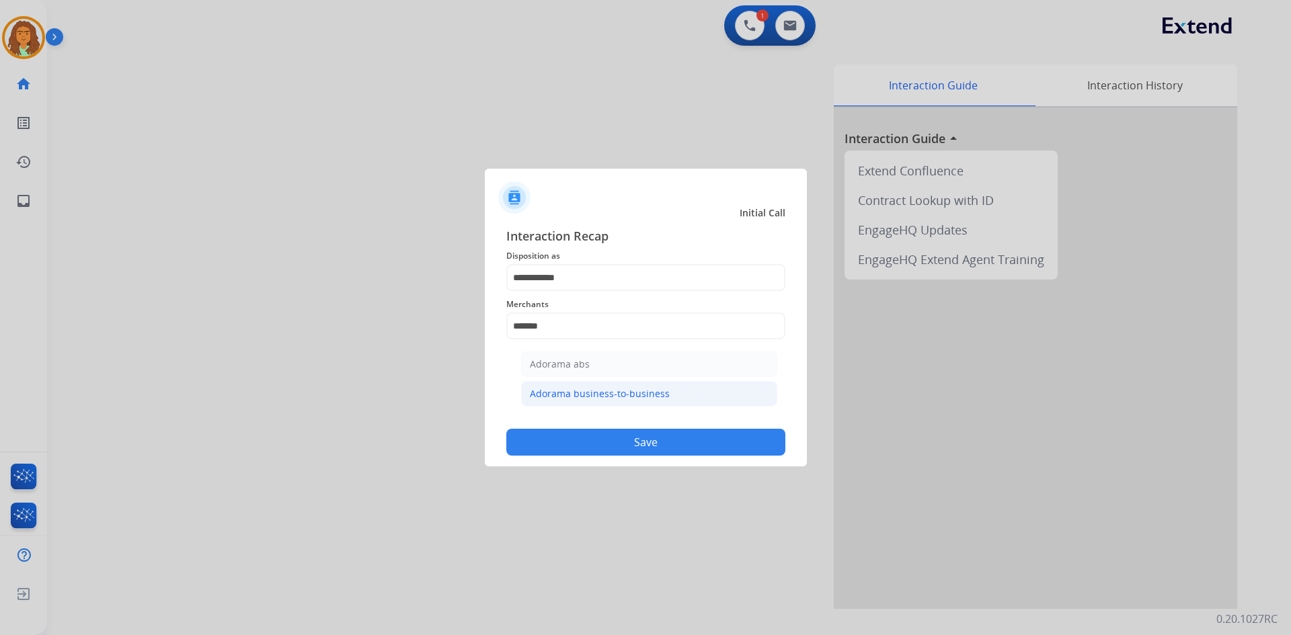
click at [584, 394] on div "Adorama business-to-business" at bounding box center [600, 393] width 140 height 13
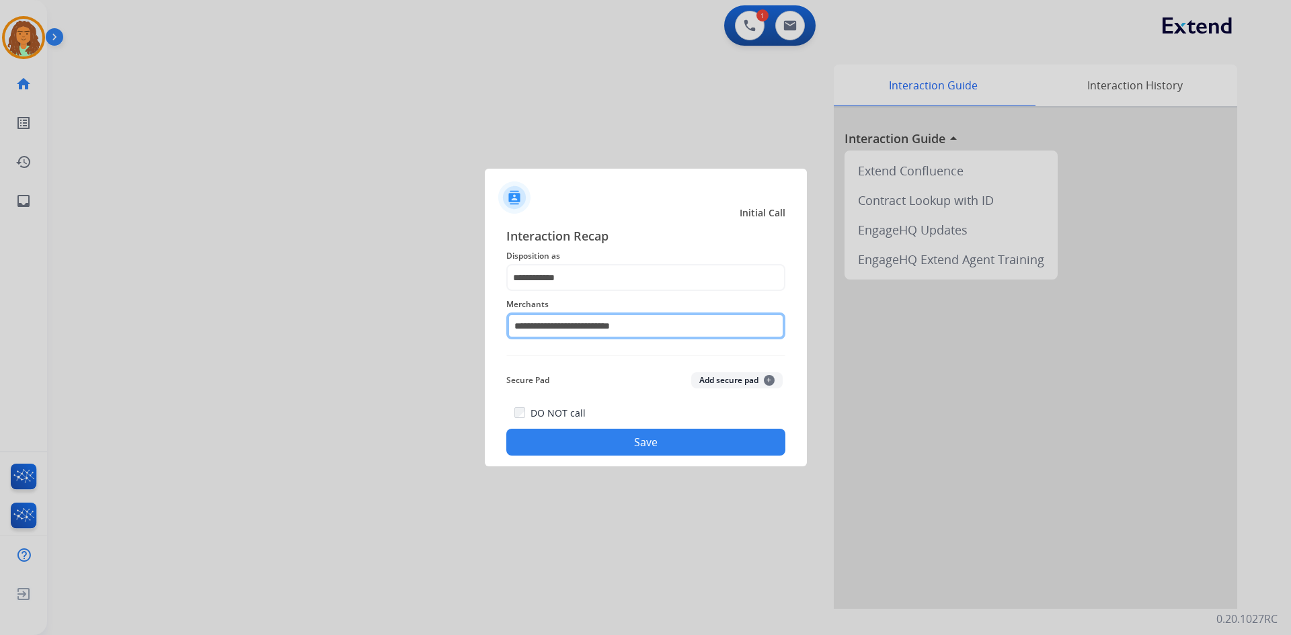
click at [650, 322] on input "**********" at bounding box center [645, 326] width 279 height 27
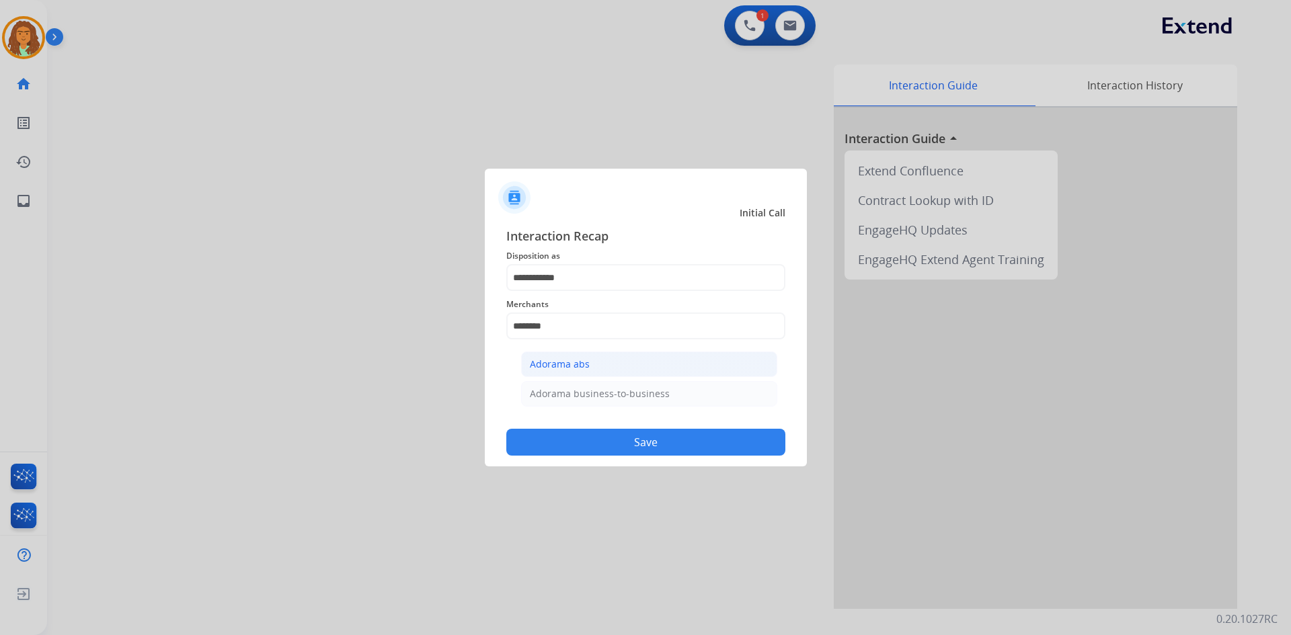
click at [559, 358] on div "Adorama abs" at bounding box center [560, 364] width 60 height 13
type input "**********"
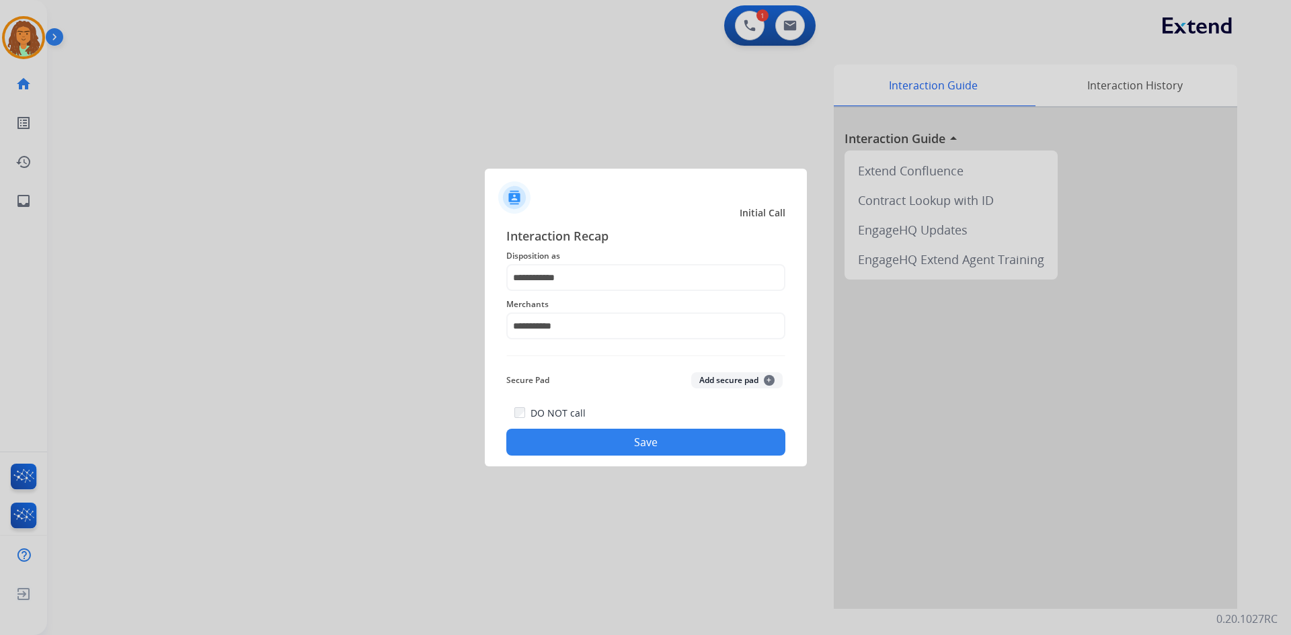
click at [626, 447] on button "Save" at bounding box center [645, 442] width 279 height 27
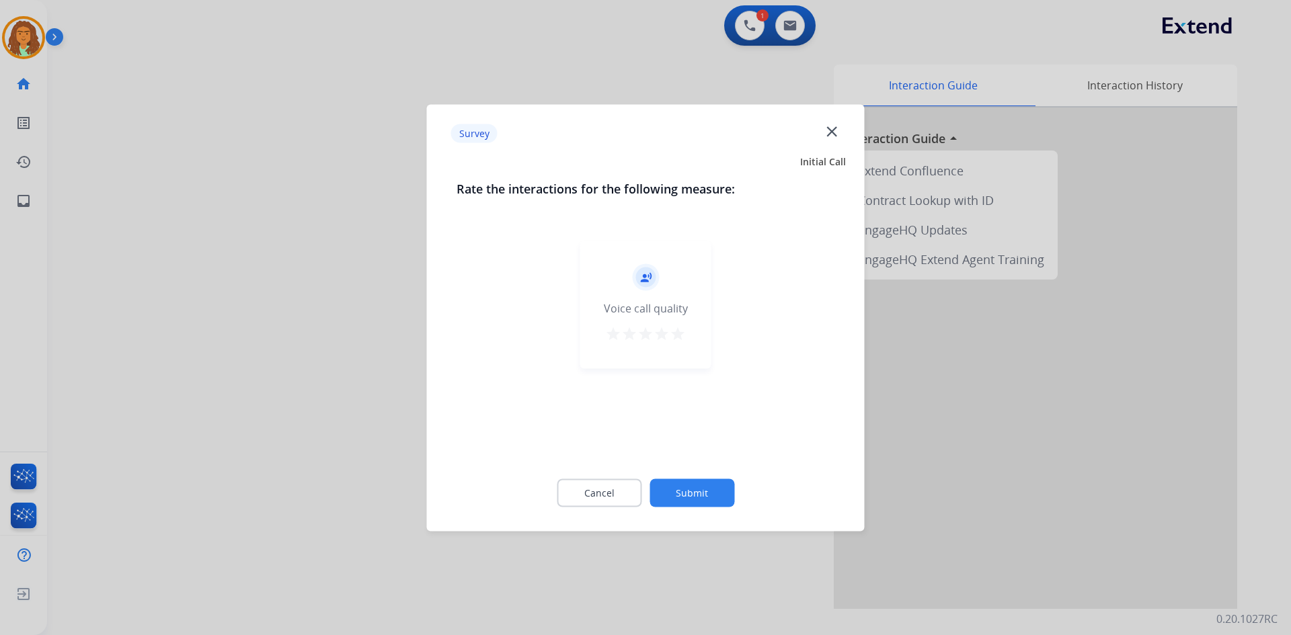
click at [676, 337] on mat-icon "star" at bounding box center [678, 333] width 16 height 16
click at [697, 488] on button "Submit" at bounding box center [692, 493] width 85 height 28
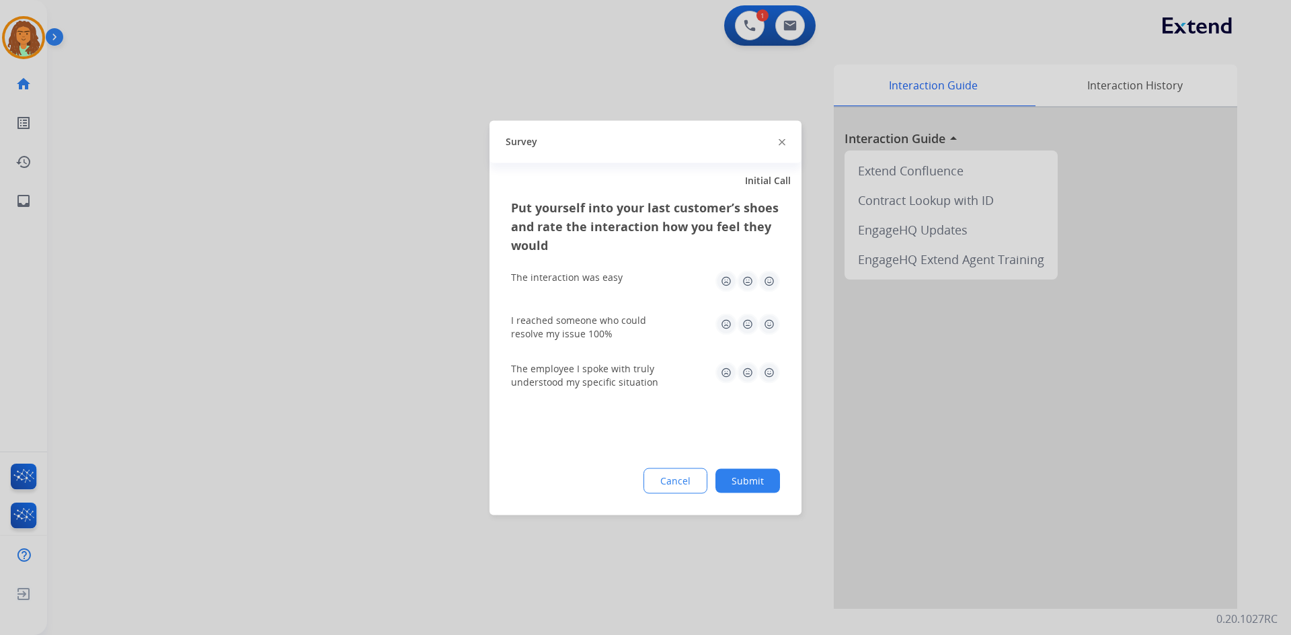
click at [768, 274] on img at bounding box center [770, 281] width 22 height 22
click at [773, 323] on img at bounding box center [770, 324] width 22 height 22
click at [774, 367] on img at bounding box center [770, 373] width 22 height 22
click at [746, 481] on button "Submit" at bounding box center [748, 481] width 65 height 24
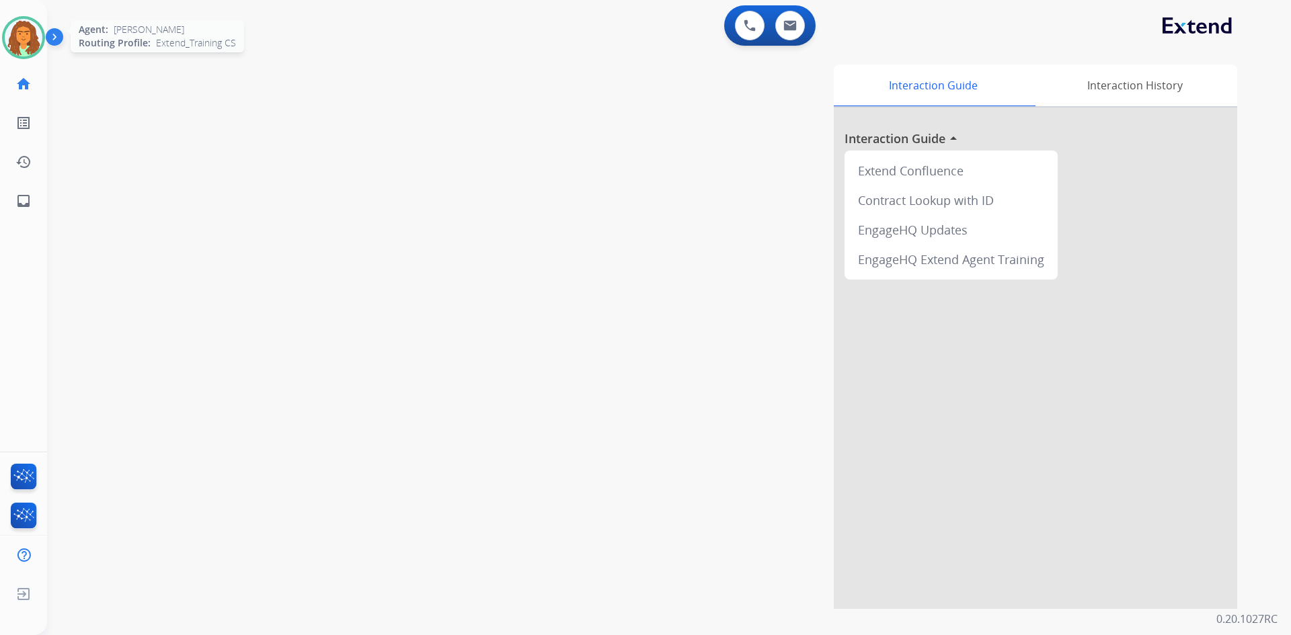
click at [19, 47] on img at bounding box center [24, 38] width 38 height 38
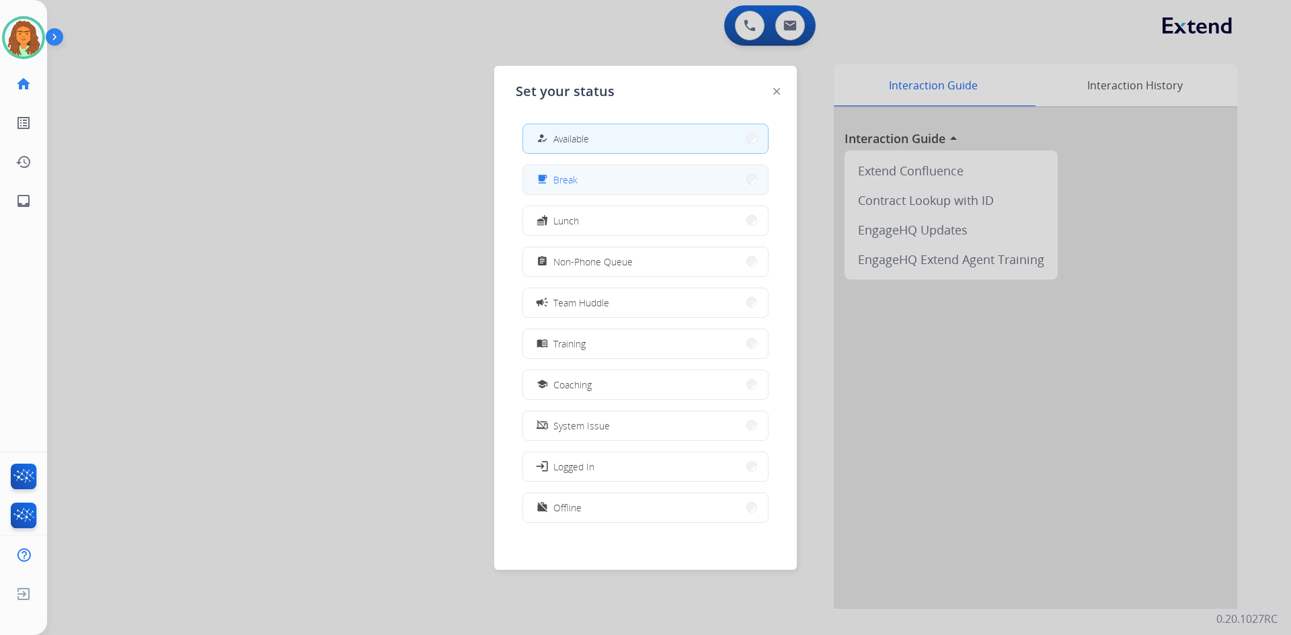
click at [546, 186] on div "free_breakfast" at bounding box center [544, 179] width 20 height 16
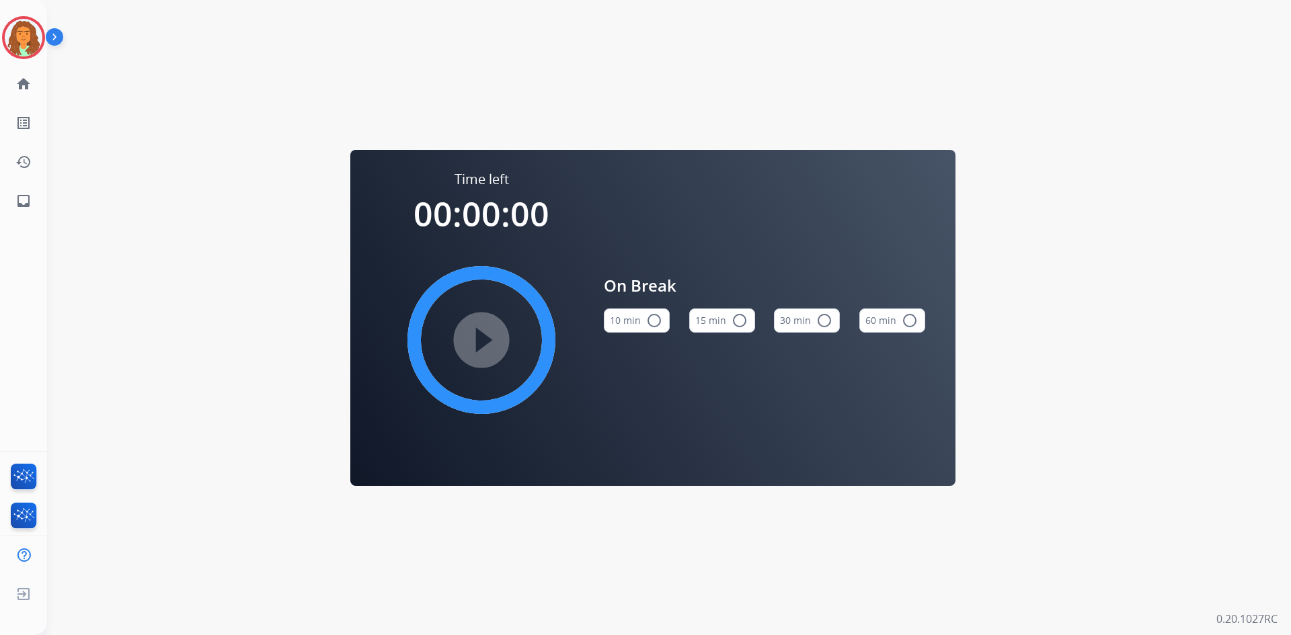
click at [654, 321] on mat-icon "radio_button_unchecked" at bounding box center [654, 321] width 16 height 16
drag, startPoint x: 495, startPoint y: 330, endPoint x: 379, endPoint y: 326, distance: 116.4
click at [490, 332] on mat-icon "play_circle_filled" at bounding box center [481, 340] width 16 height 16
click at [31, 32] on img at bounding box center [24, 38] width 38 height 38
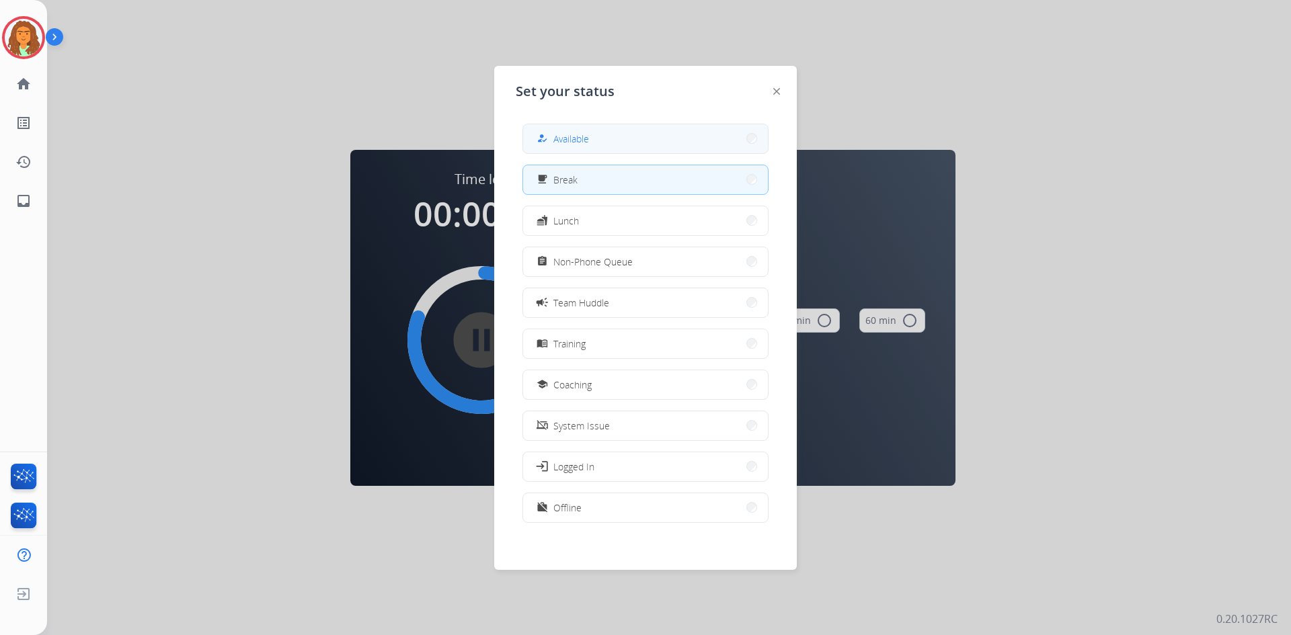
click at [578, 134] on span "Available" at bounding box center [571, 139] width 36 height 14
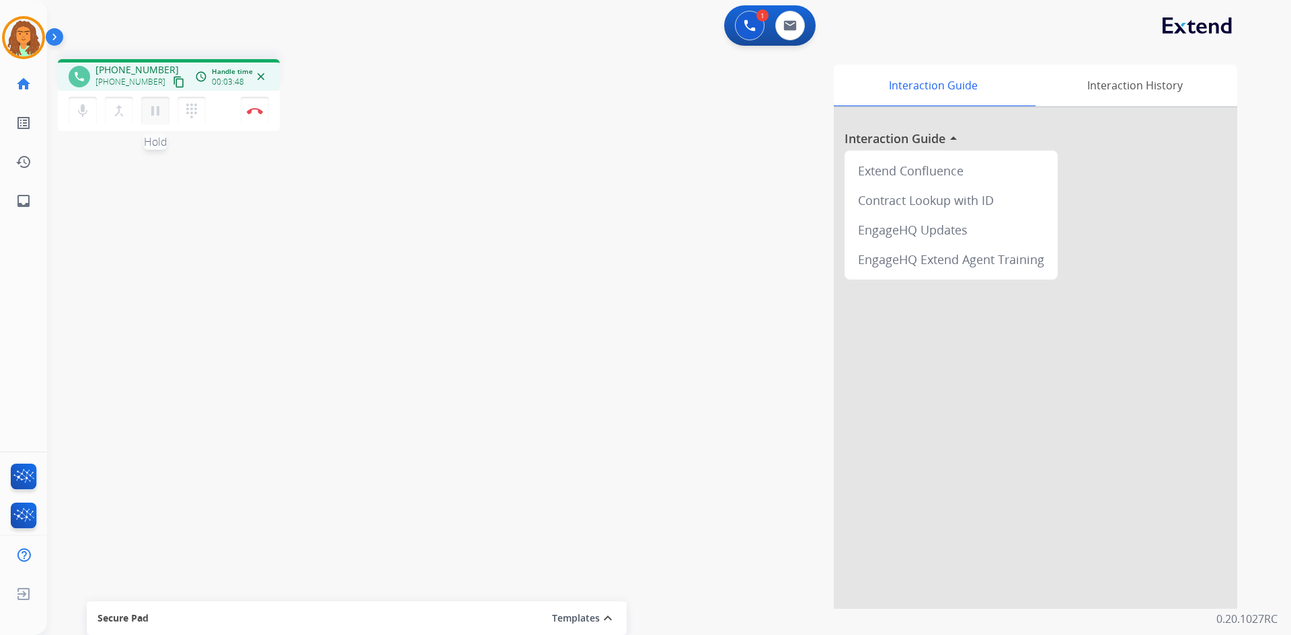
click at [157, 110] on mat-icon "pause" at bounding box center [155, 111] width 16 height 16
click at [149, 108] on mat-icon "play_arrow" at bounding box center [155, 111] width 16 height 16
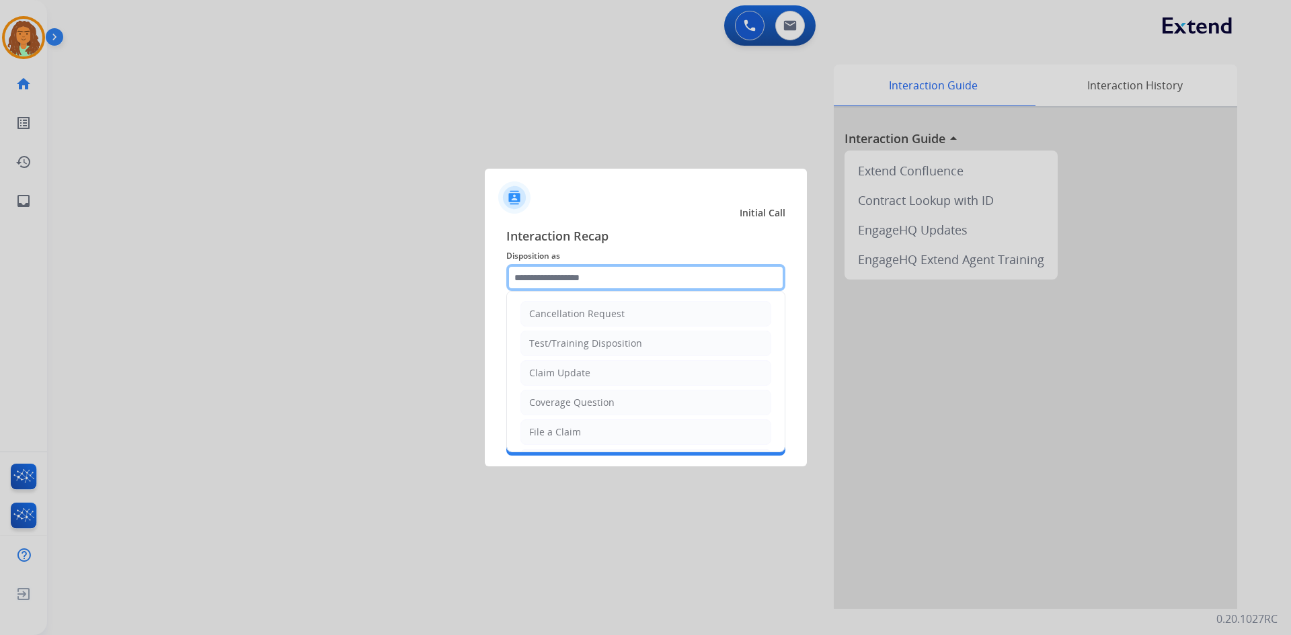
click at [550, 280] on input "text" at bounding box center [645, 277] width 279 height 27
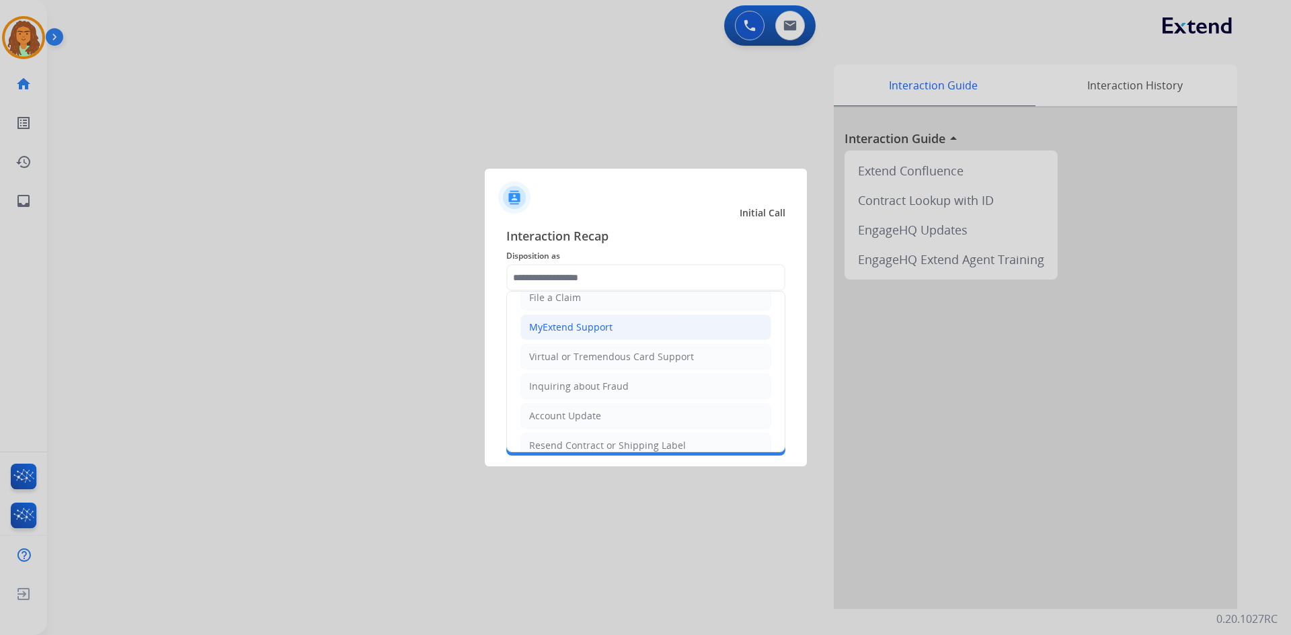
click at [574, 328] on div "MyExtend Support" at bounding box center [570, 327] width 83 height 13
type input "**********"
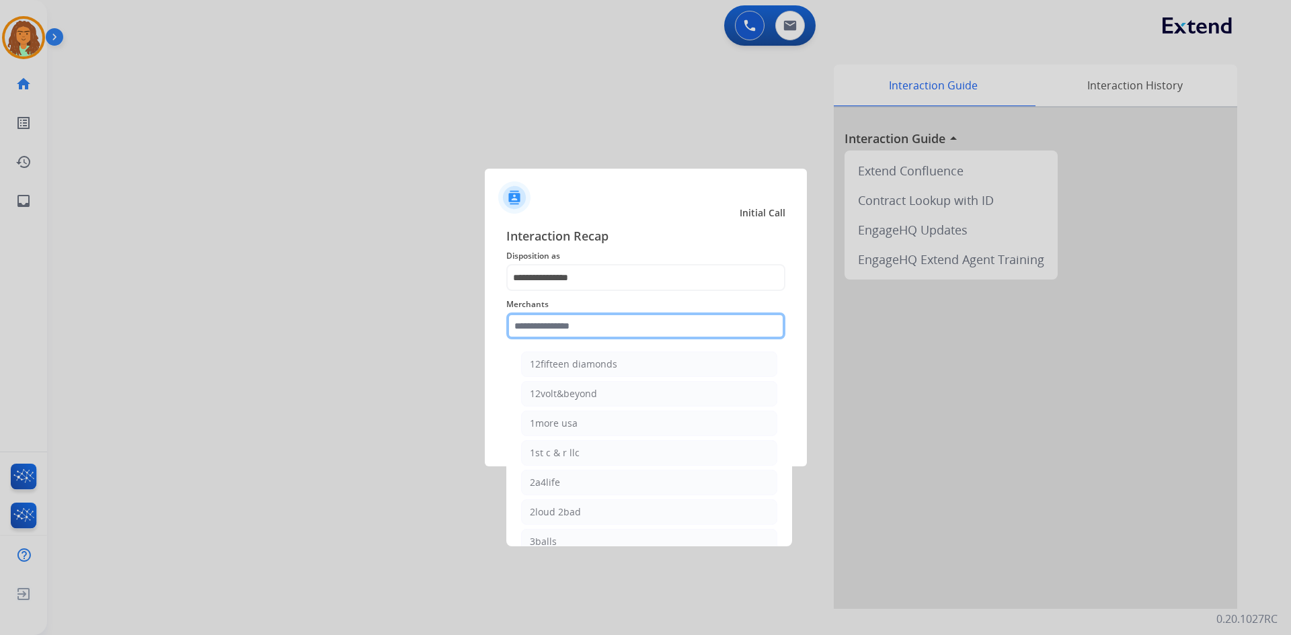
click at [534, 325] on input "text" at bounding box center [645, 326] width 279 height 27
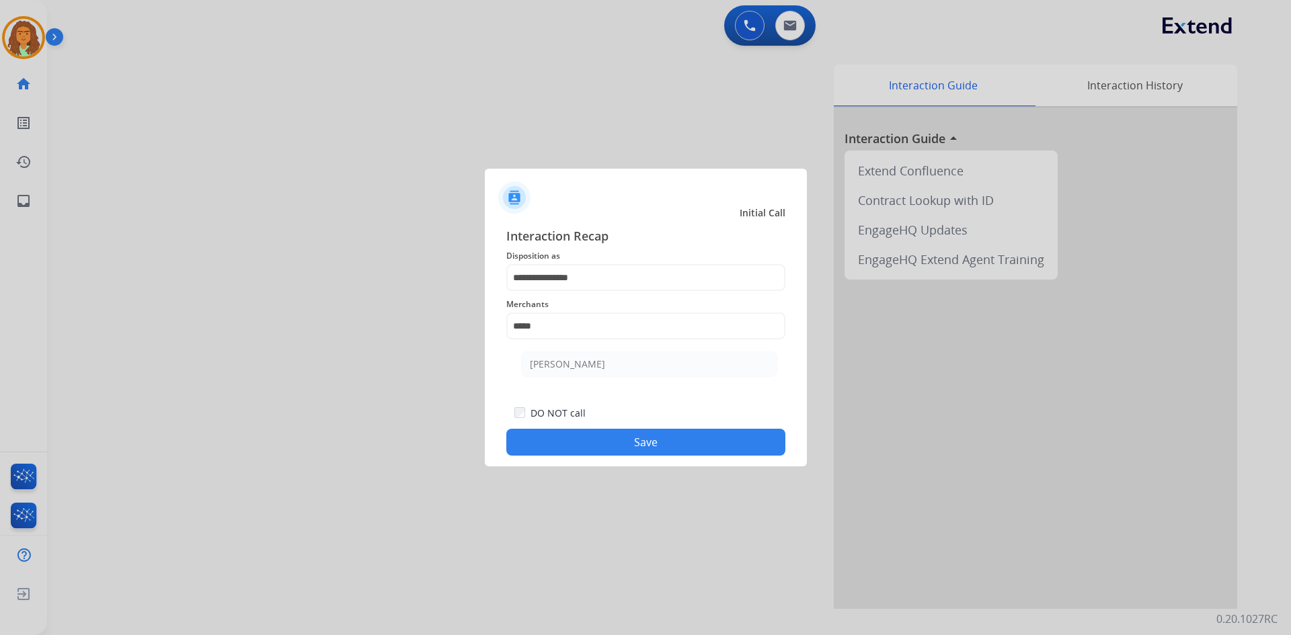
click at [560, 360] on div "[PERSON_NAME]" at bounding box center [567, 364] width 75 height 13
type input "**********"
click at [642, 442] on button "Save" at bounding box center [645, 442] width 279 height 27
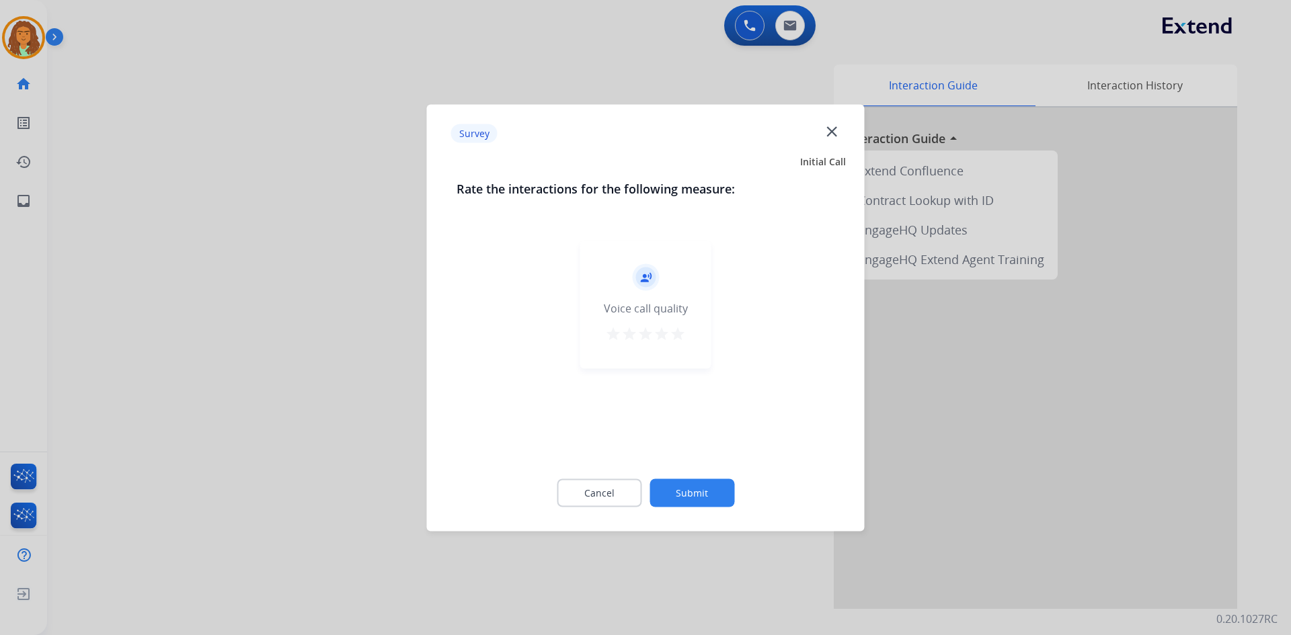
click at [681, 332] on mat-icon "star" at bounding box center [678, 333] width 16 height 16
click at [709, 489] on button "Submit" at bounding box center [692, 493] width 85 height 28
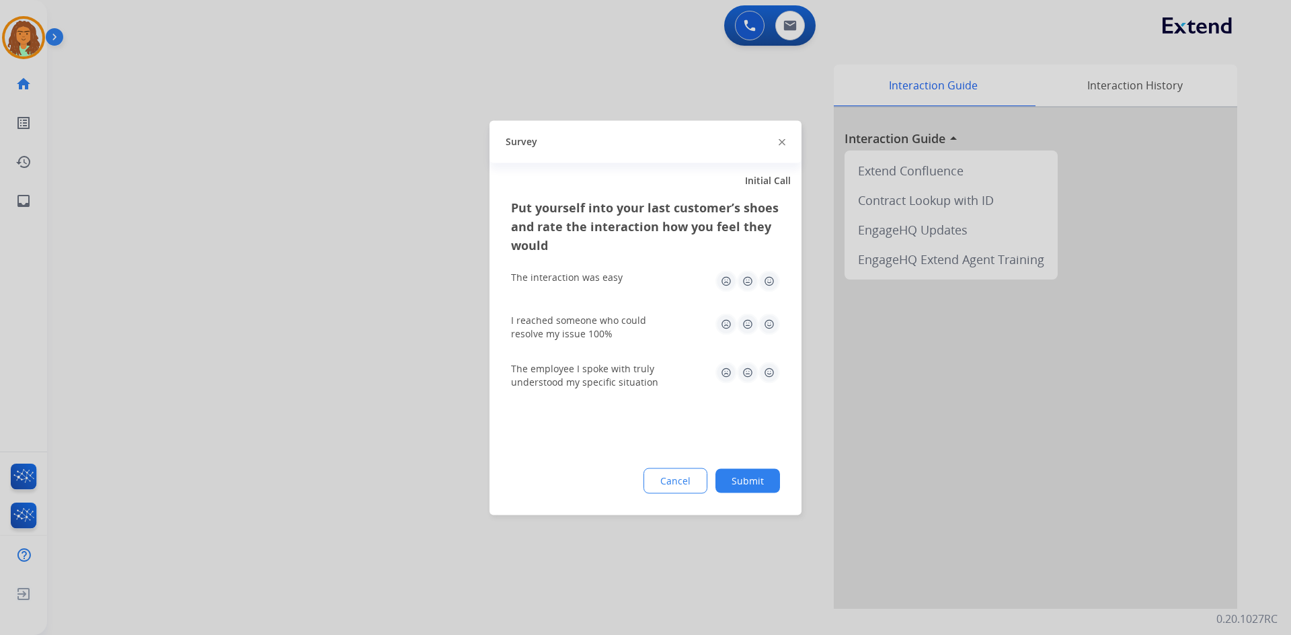
click at [767, 277] on img at bounding box center [770, 281] width 22 height 22
click at [769, 318] on img at bounding box center [770, 324] width 22 height 22
click at [768, 369] on img at bounding box center [770, 373] width 22 height 22
click at [733, 479] on button "Submit" at bounding box center [748, 481] width 65 height 24
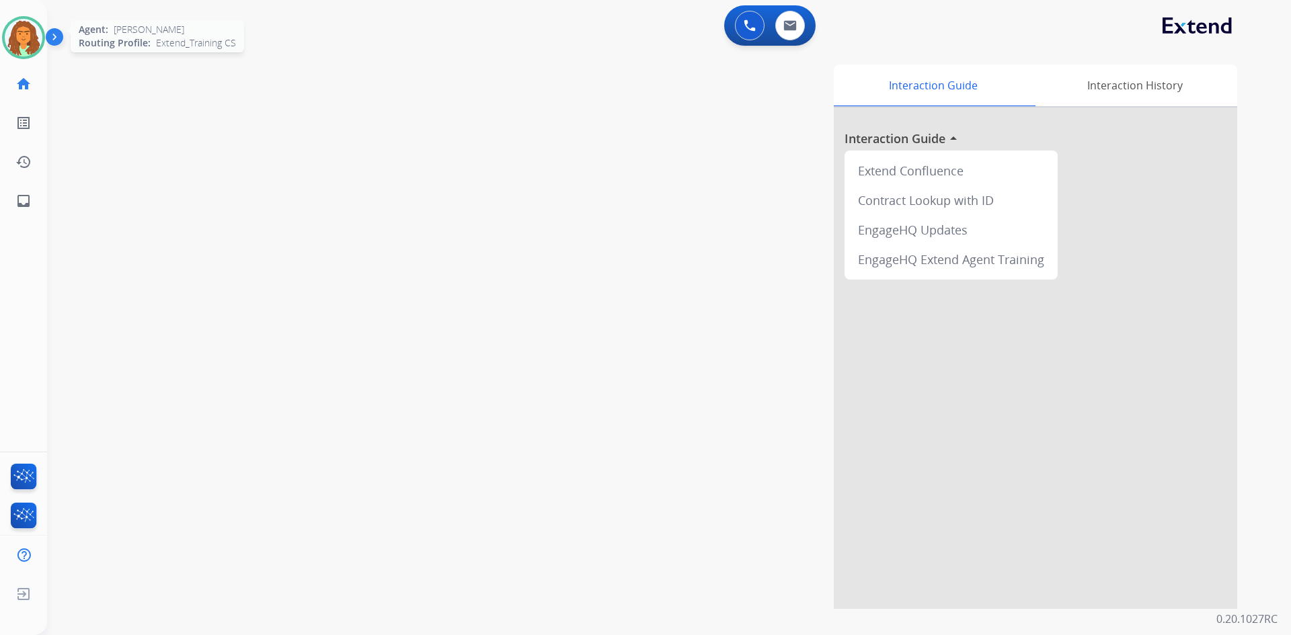
click at [40, 42] on img at bounding box center [24, 38] width 38 height 38
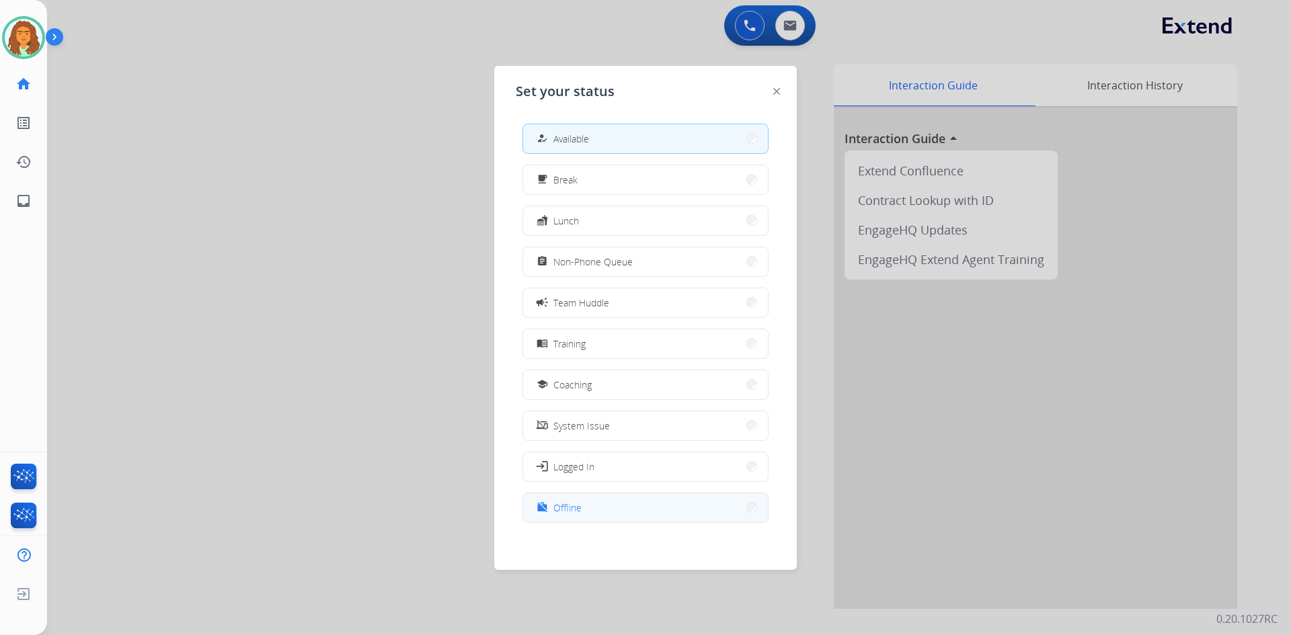
click at [575, 506] on span "Offline" at bounding box center [567, 508] width 28 height 14
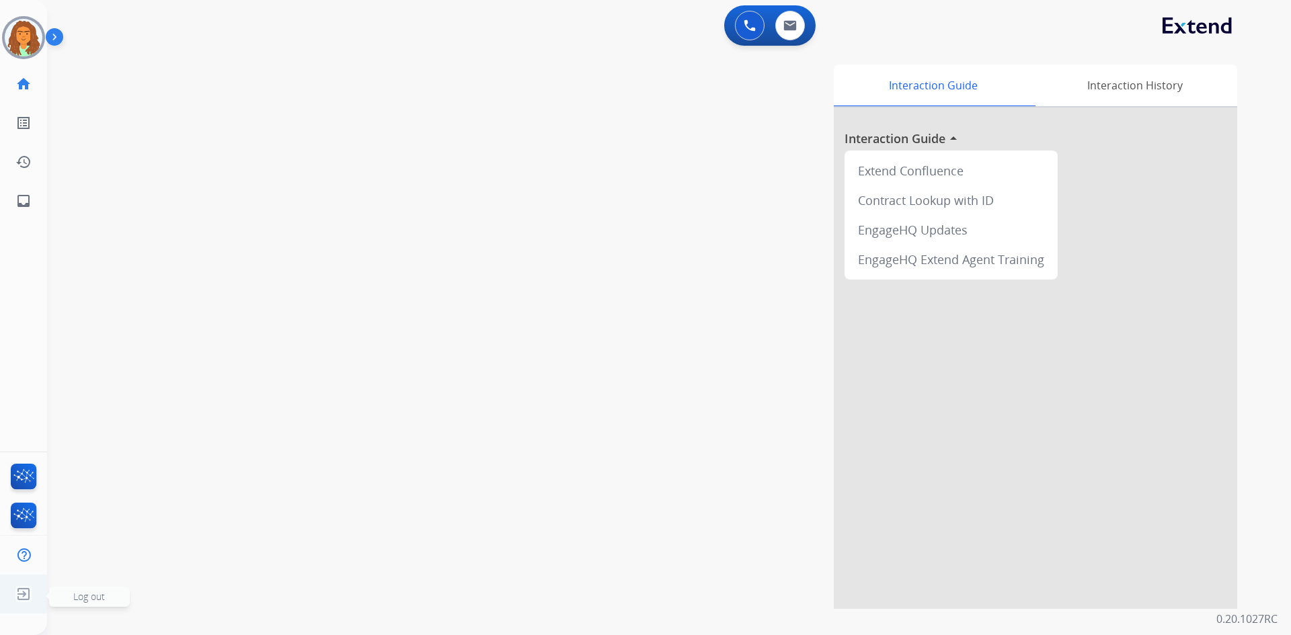
click at [24, 592] on img at bounding box center [23, 595] width 24 height 26
